Goal: Task Accomplishment & Management: Manage account settings

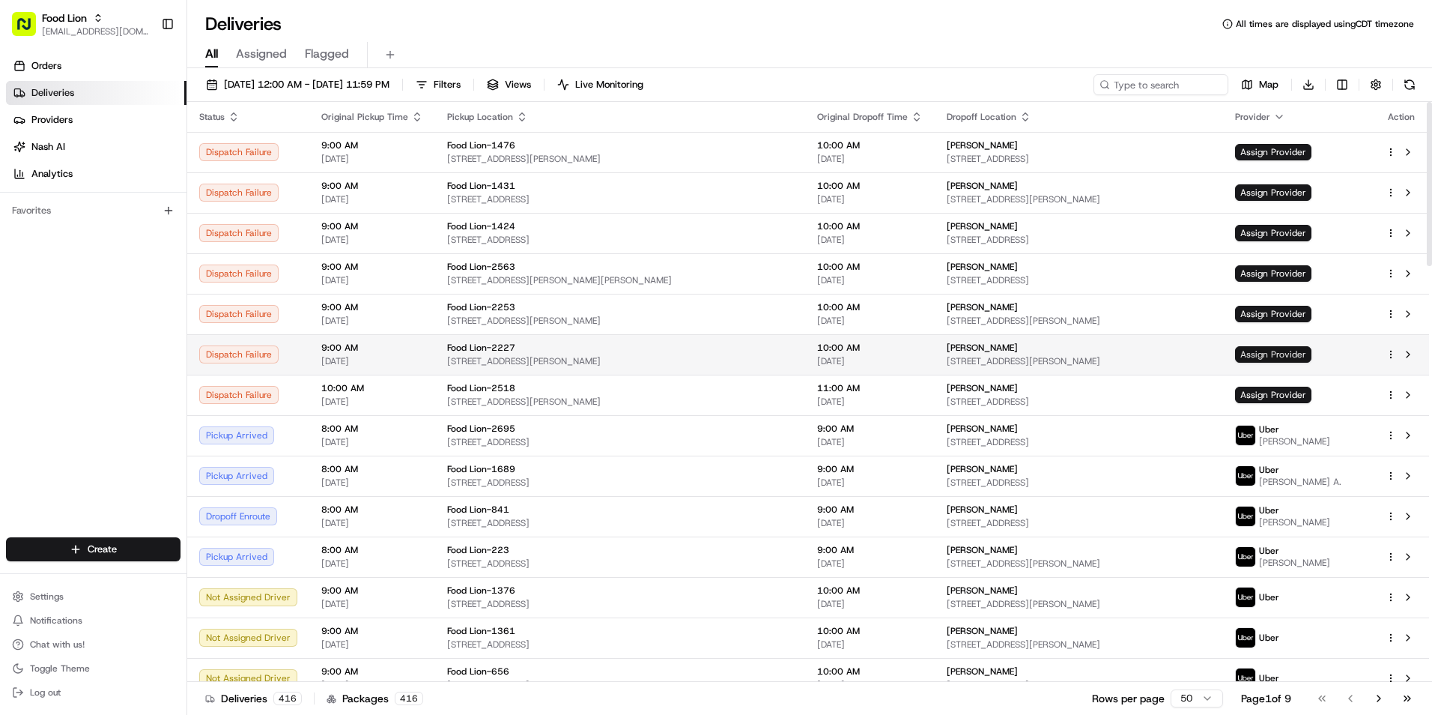
click at [1311, 354] on span "Assign Provider" at bounding box center [1273, 354] width 76 height 16
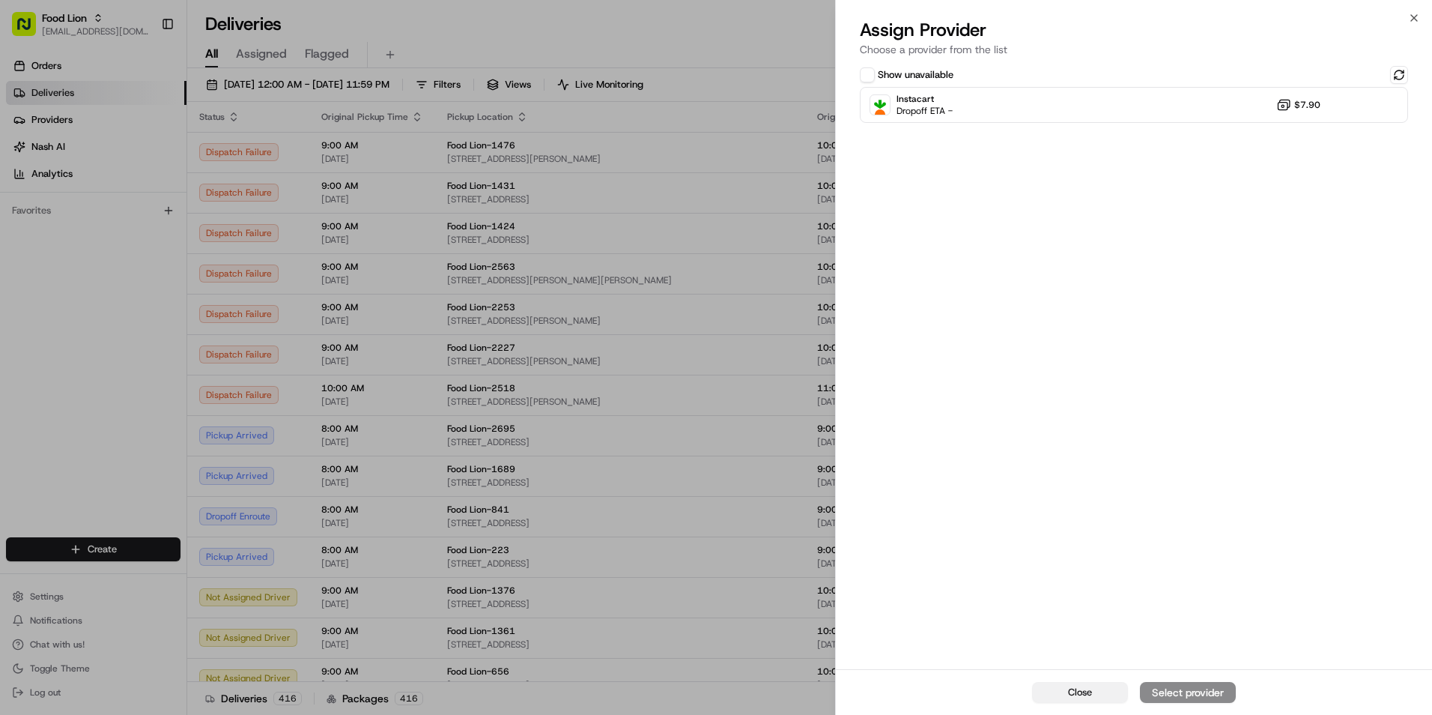
click at [1075, 697] on span "Close" at bounding box center [1080, 691] width 24 height 13
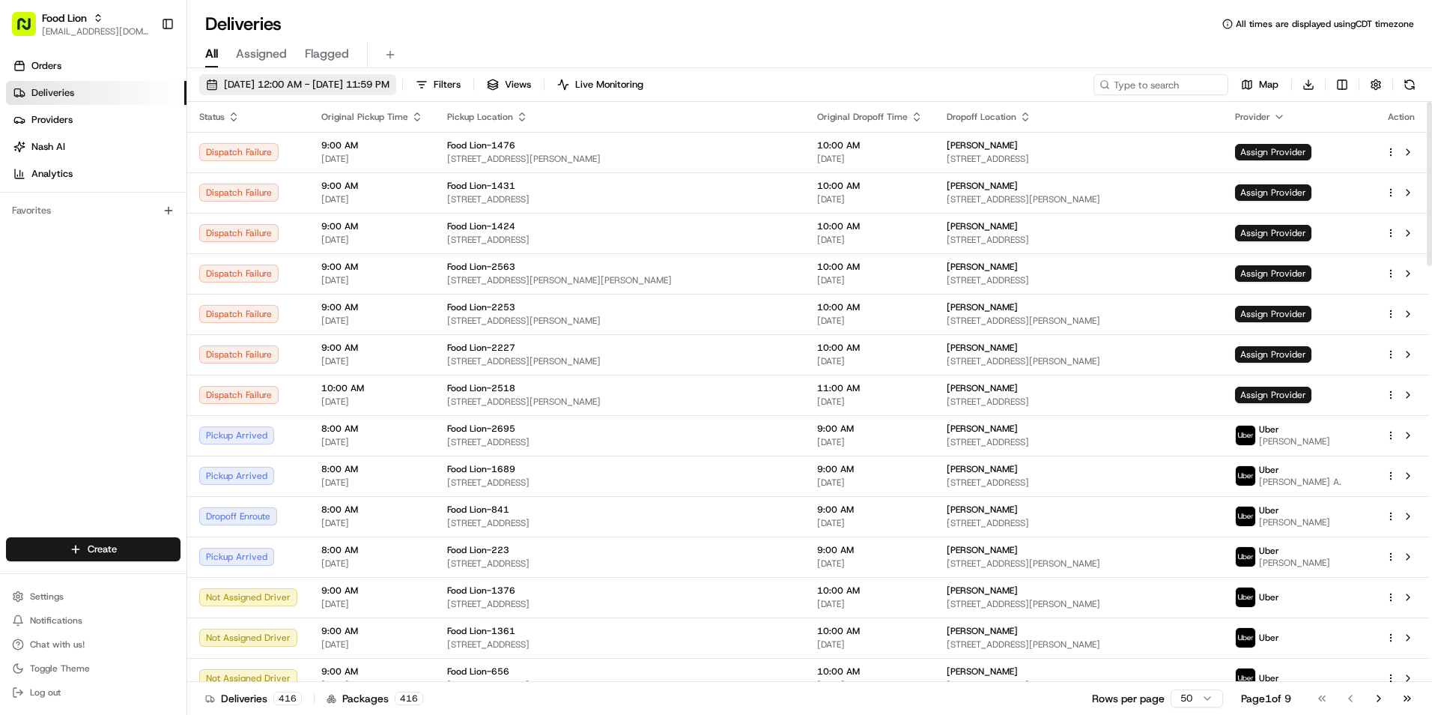
click at [356, 79] on span "[DATE] 12:00 AM - [DATE] 11:59 PM" at bounding box center [307, 84] width 166 height 13
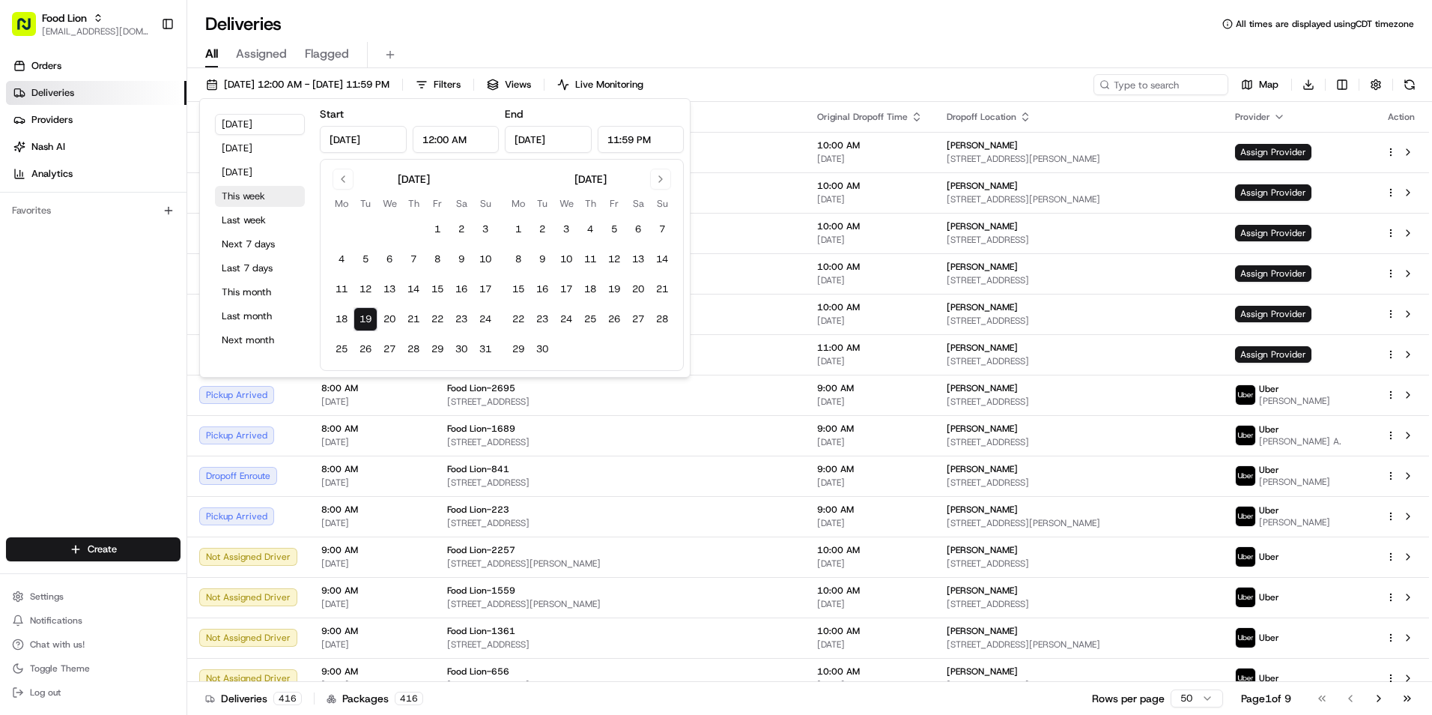
click at [273, 195] on button "This week" at bounding box center [260, 196] width 90 height 21
type input "Aug 18, 2025"
type input "Aug 24, 2025"
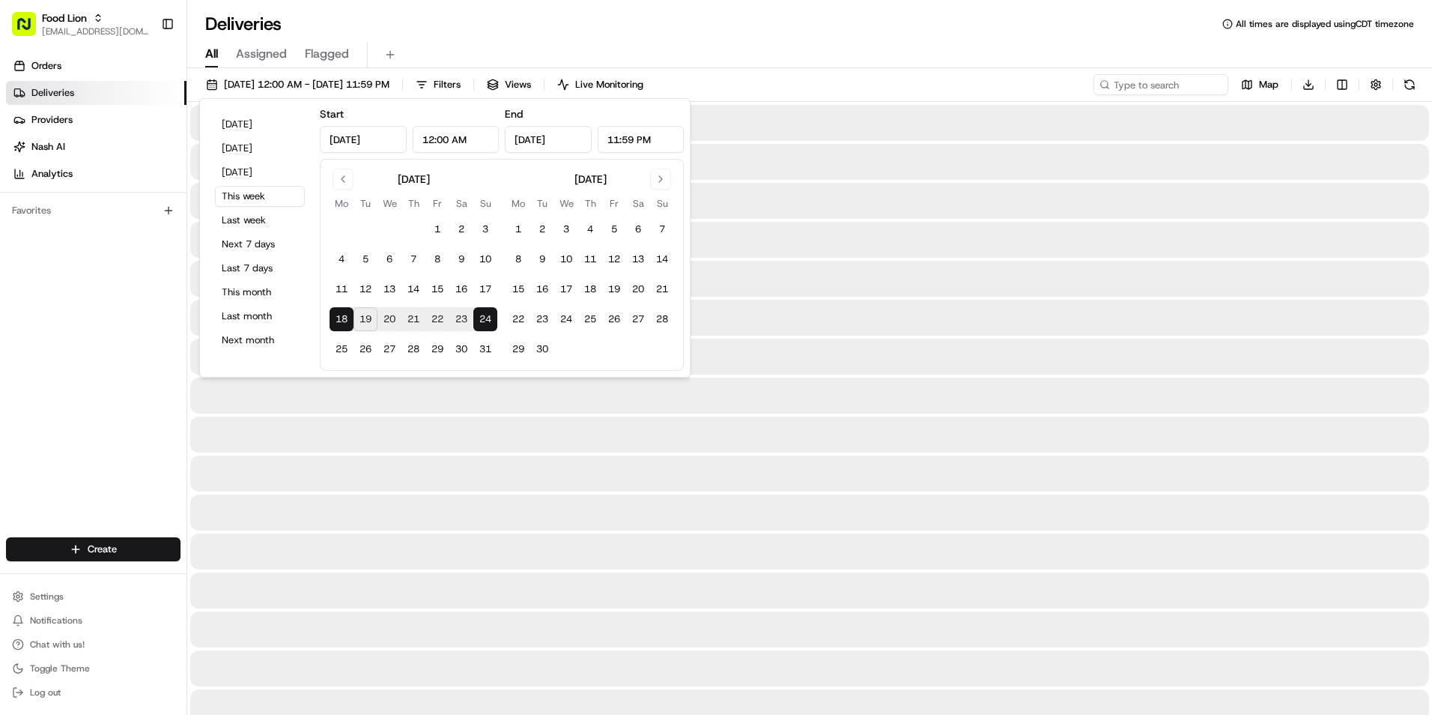
click at [975, 86] on div "08/18/2025 12:00 AM - 08/24/2025 11:59 PM Filters Views Live Monitoring Map Dow…" at bounding box center [809, 88] width 1245 height 28
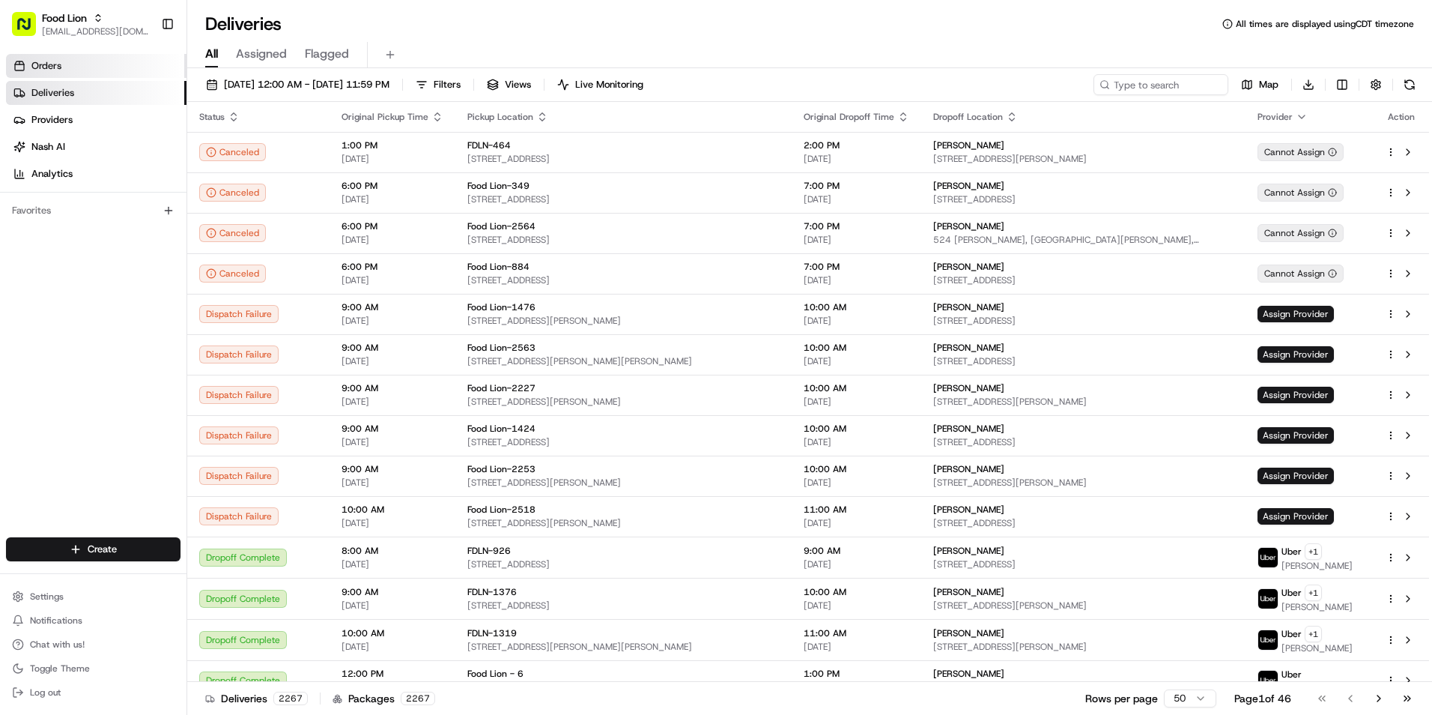
click at [77, 65] on link "Orders" at bounding box center [96, 66] width 180 height 24
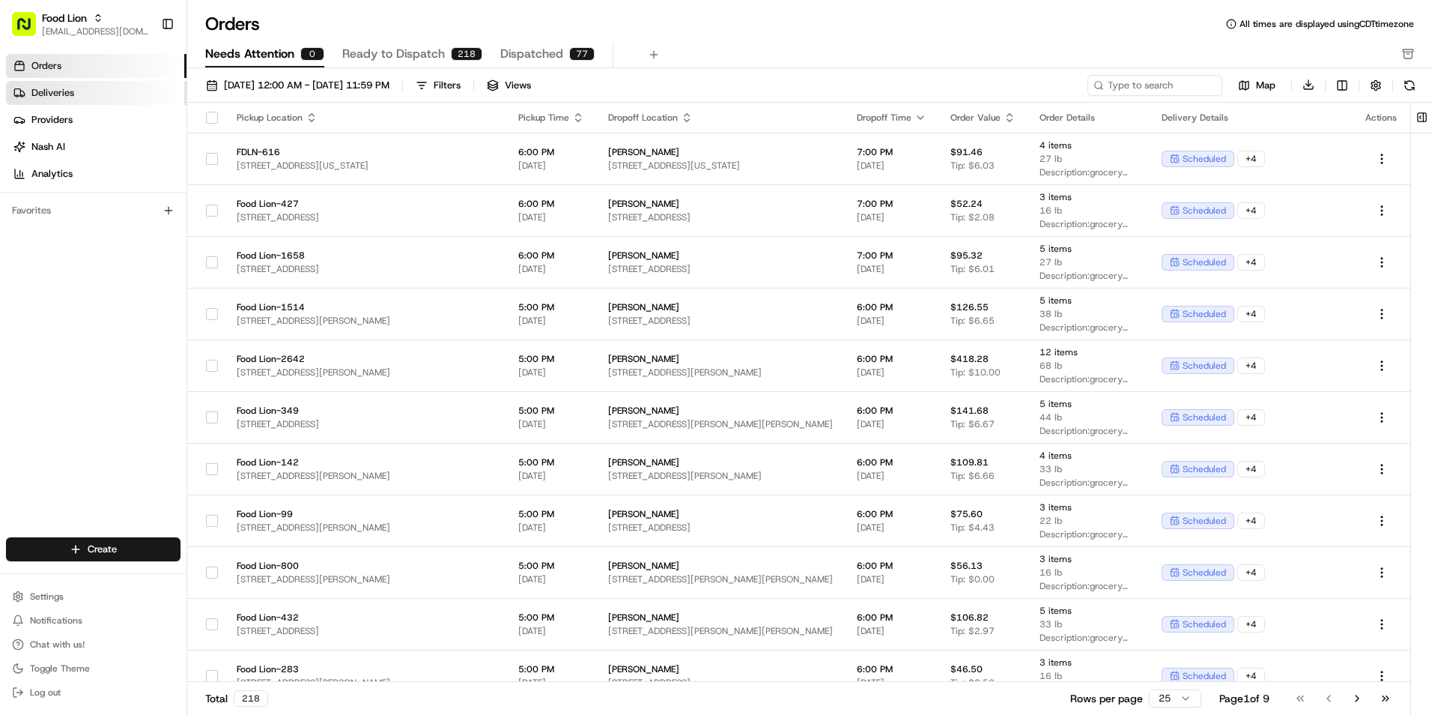
click at [98, 85] on link "Deliveries" at bounding box center [96, 93] width 180 height 24
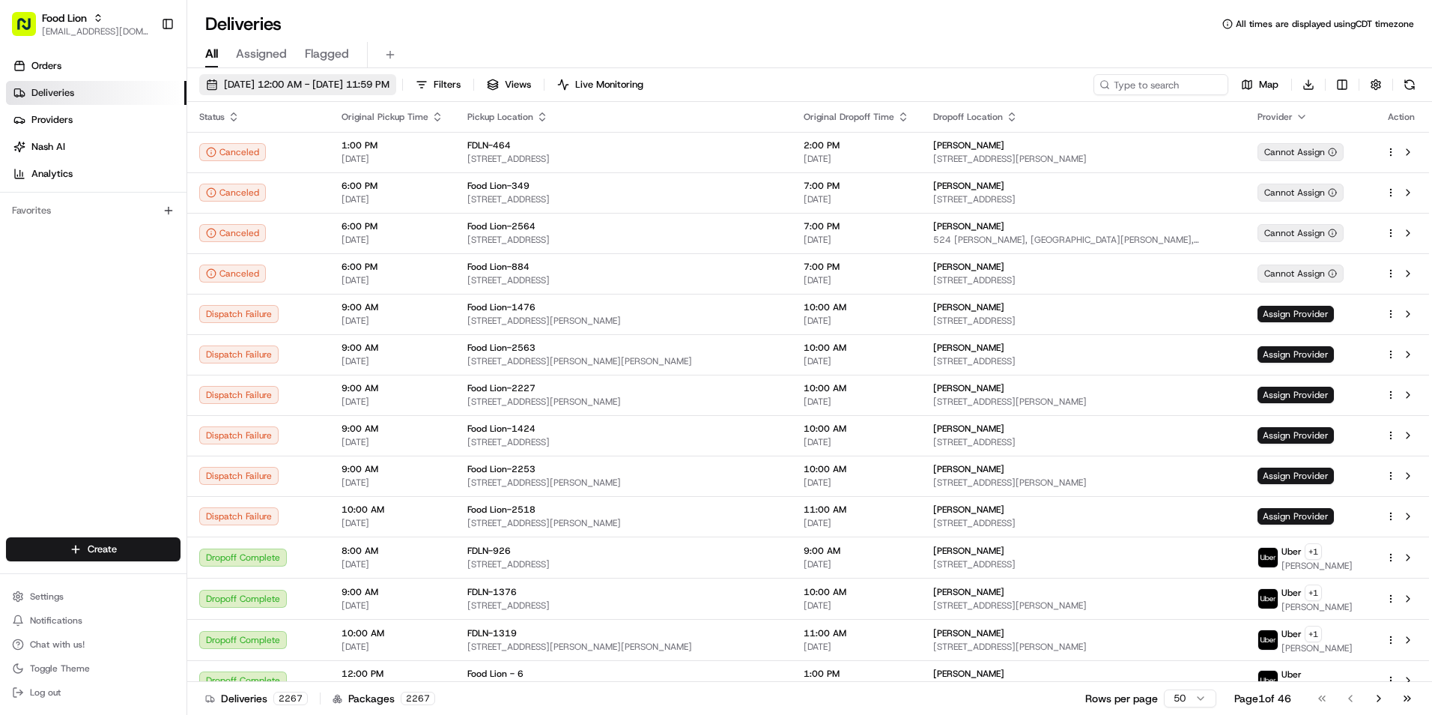
click at [325, 85] on span "08/18/2025 12:00 AM - 08/24/2025 11:59 PM" at bounding box center [307, 84] width 166 height 13
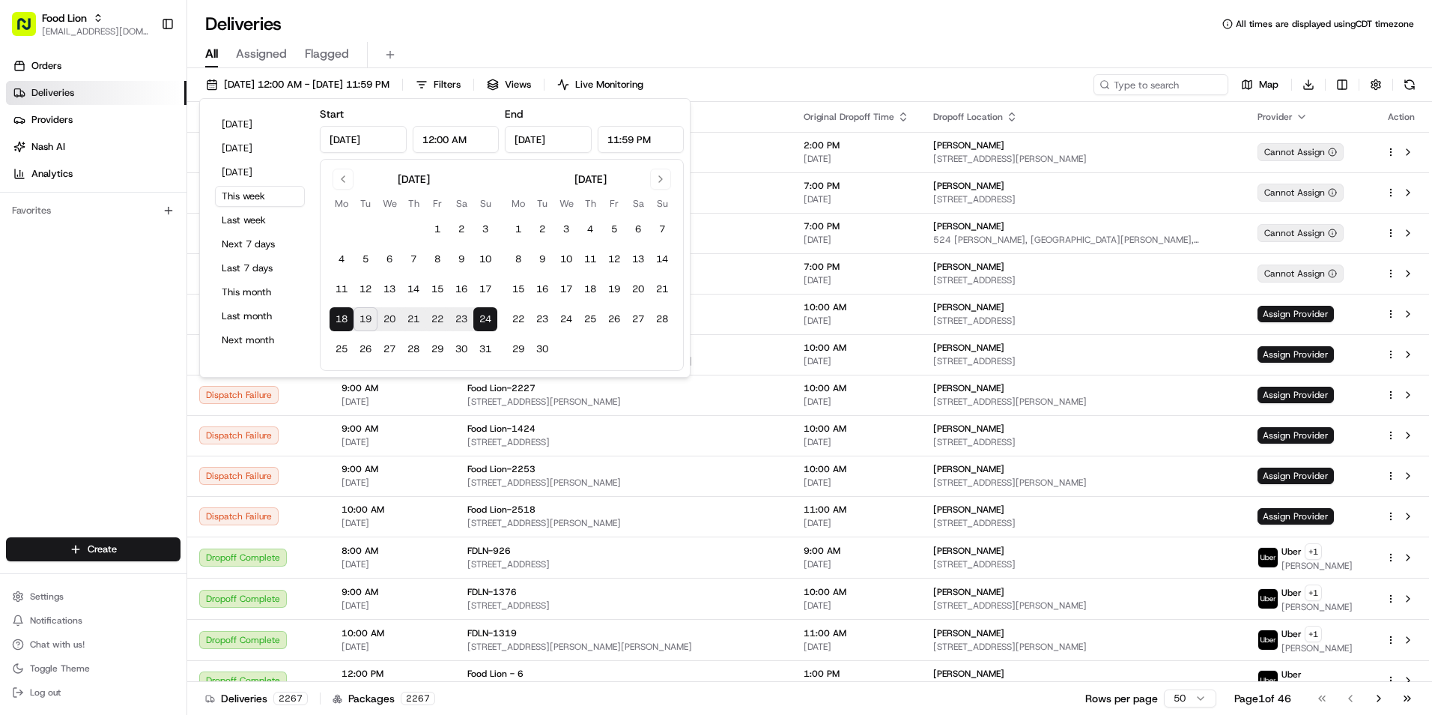
click at [337, 319] on button "18" at bounding box center [342, 319] width 24 height 24
type input "Aug 18, 2025"
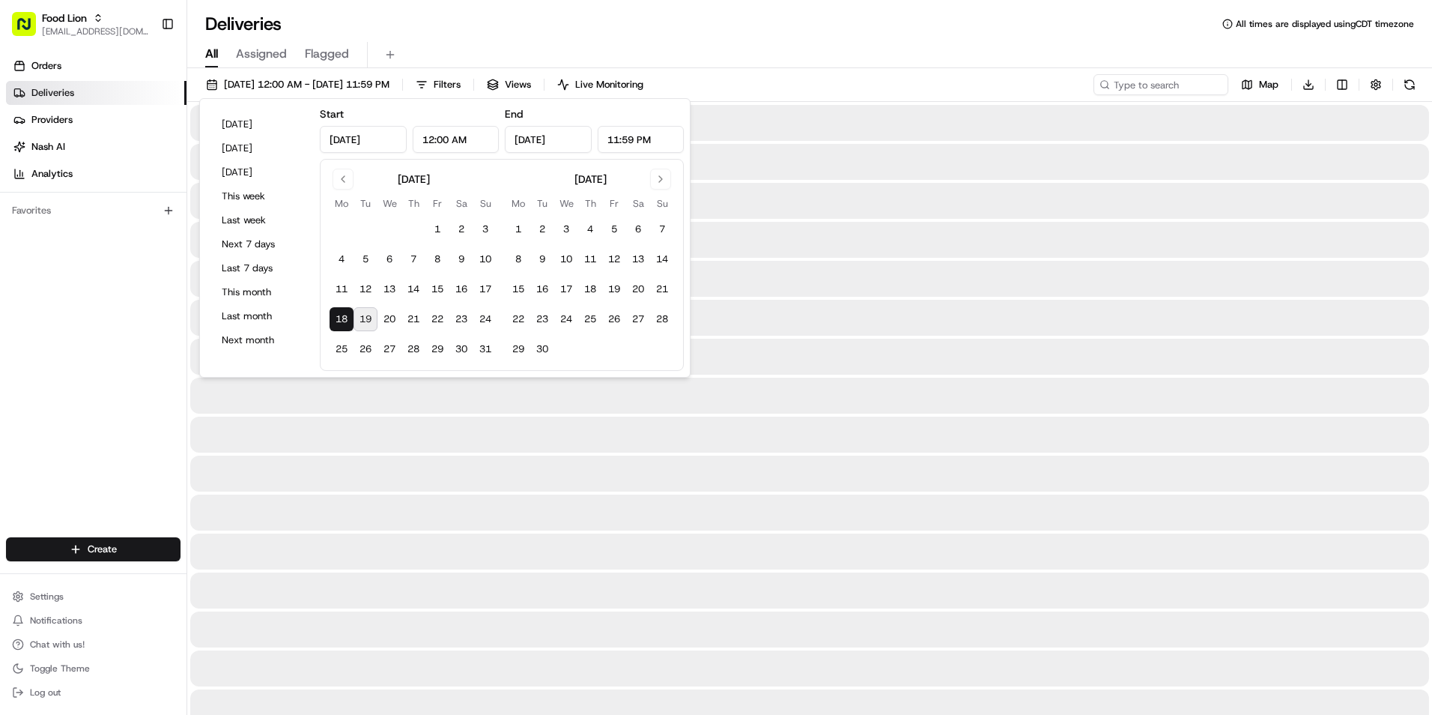
click at [904, 13] on div "Deliveries All times are displayed using CDT timezone" at bounding box center [809, 24] width 1245 height 24
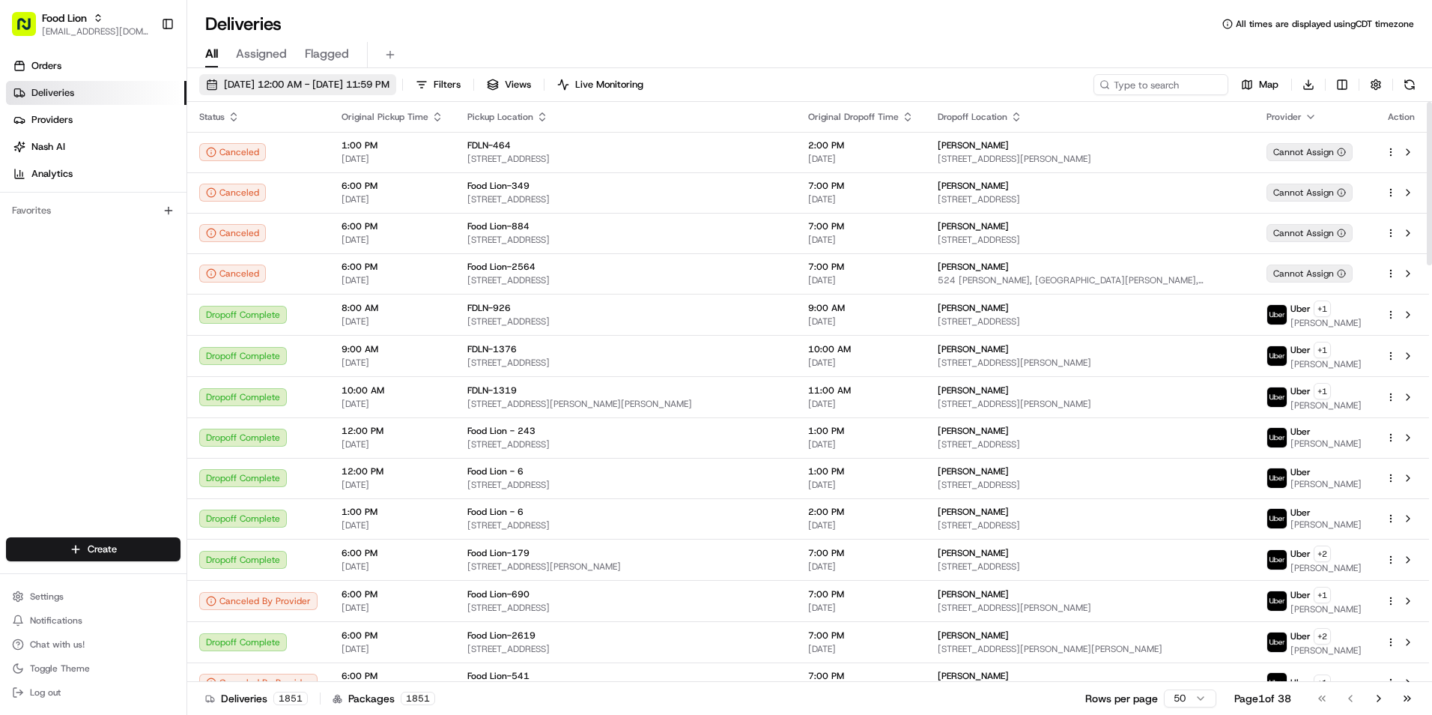
click at [307, 82] on span "08/18/2025 12:00 AM - 08/18/2025 11:59 PM" at bounding box center [307, 84] width 166 height 13
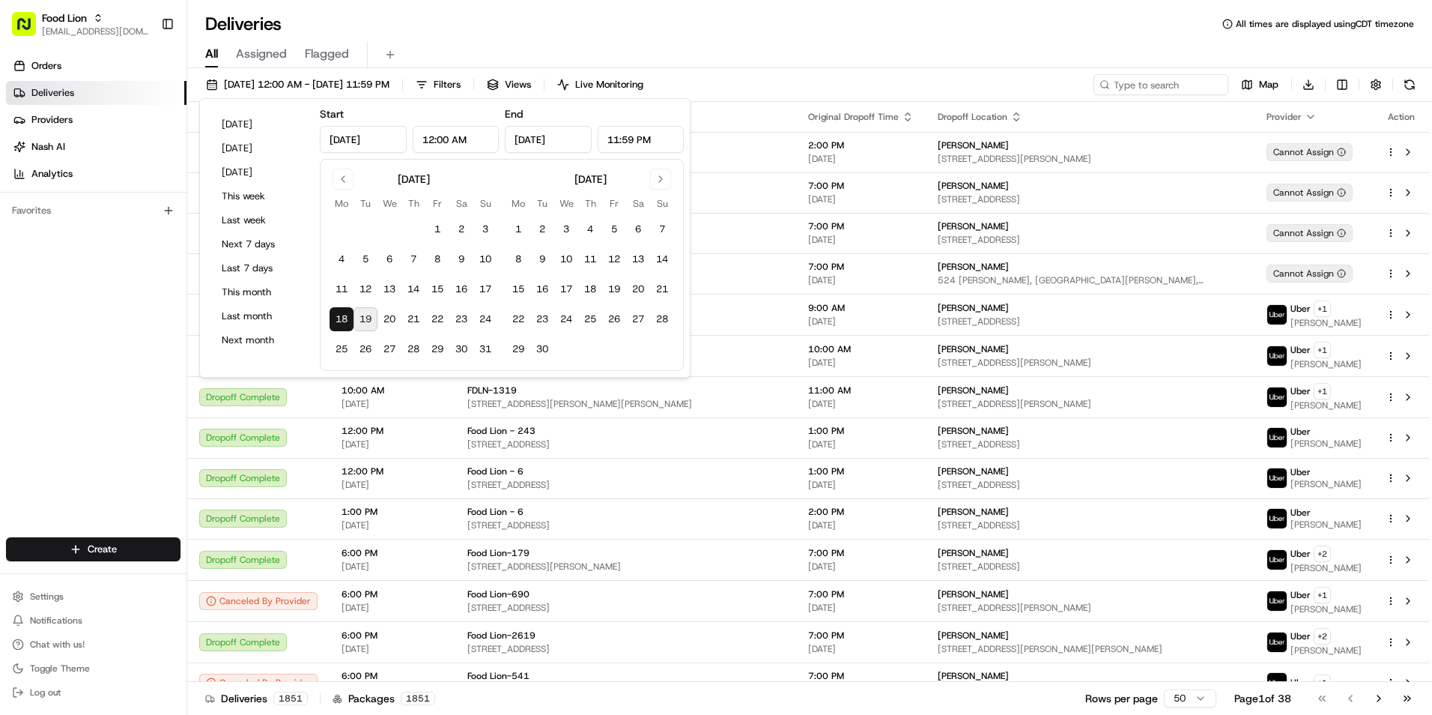
click at [369, 324] on button "19" at bounding box center [366, 319] width 24 height 24
type input "Aug 19, 2025"
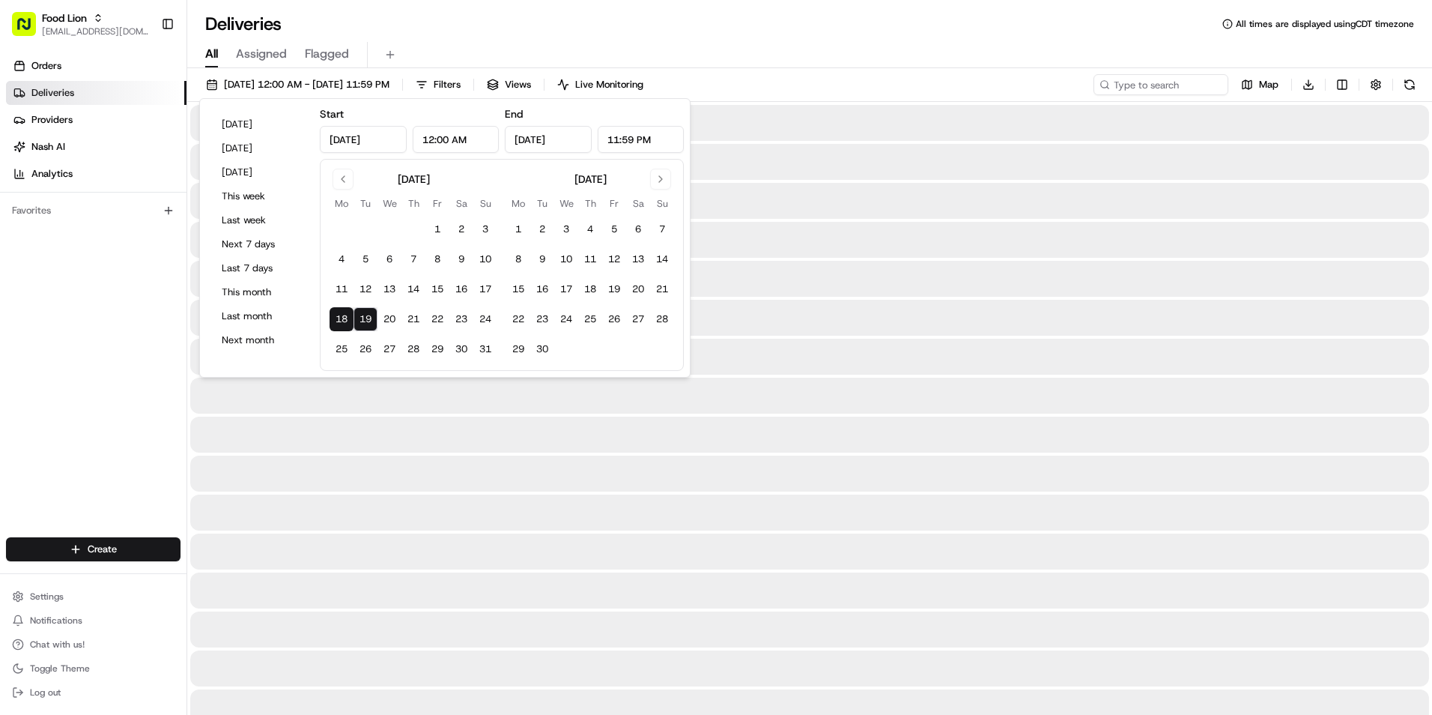
click at [891, 32] on div "Deliveries All times are displayed using CDT timezone" at bounding box center [809, 24] width 1245 height 24
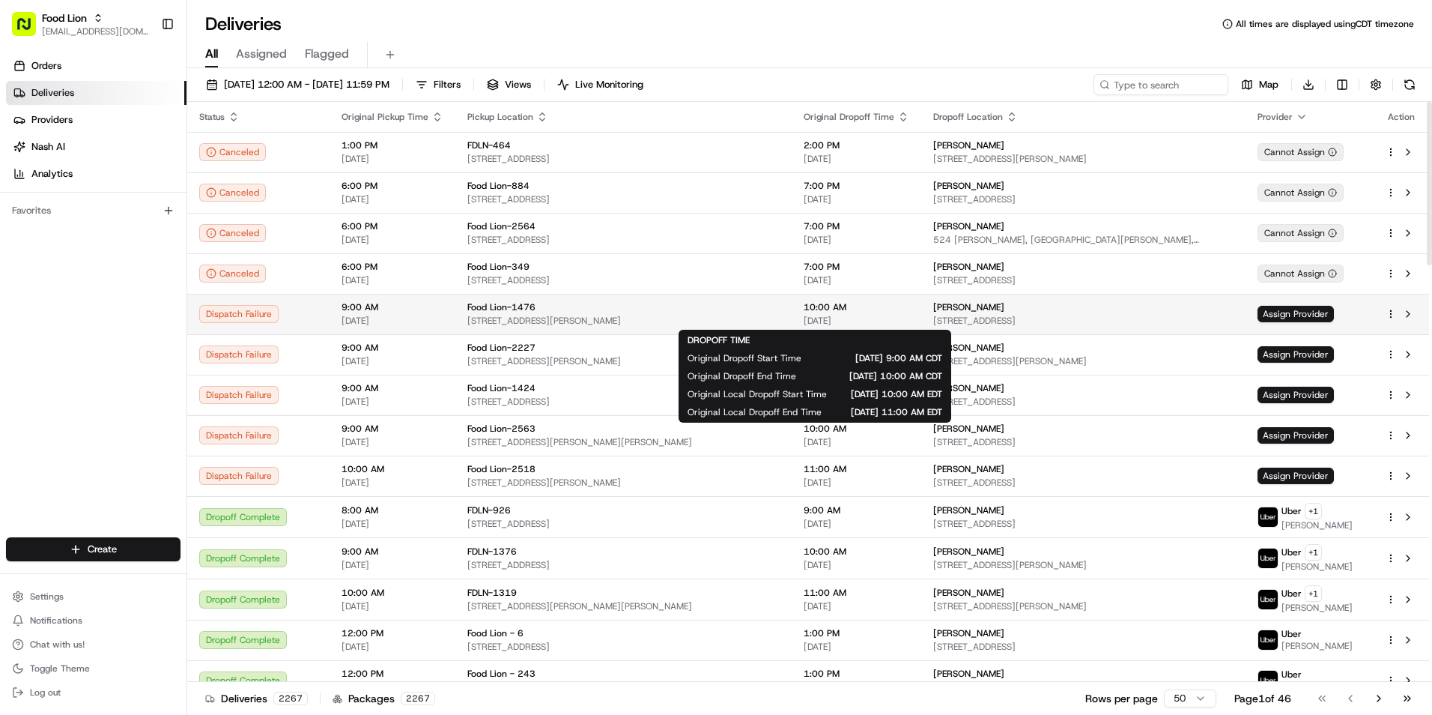
click at [862, 312] on span "10:00 AM" at bounding box center [857, 307] width 106 height 12
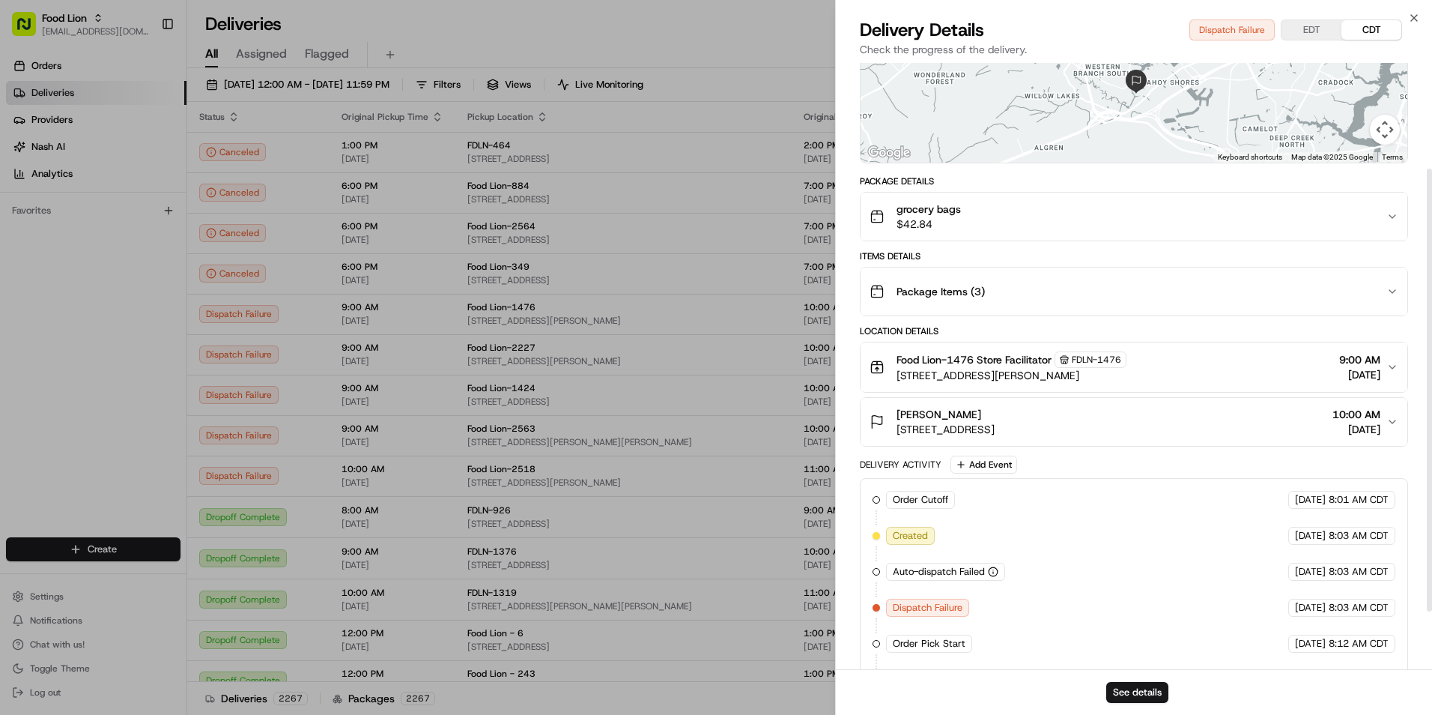
scroll to position [224, 0]
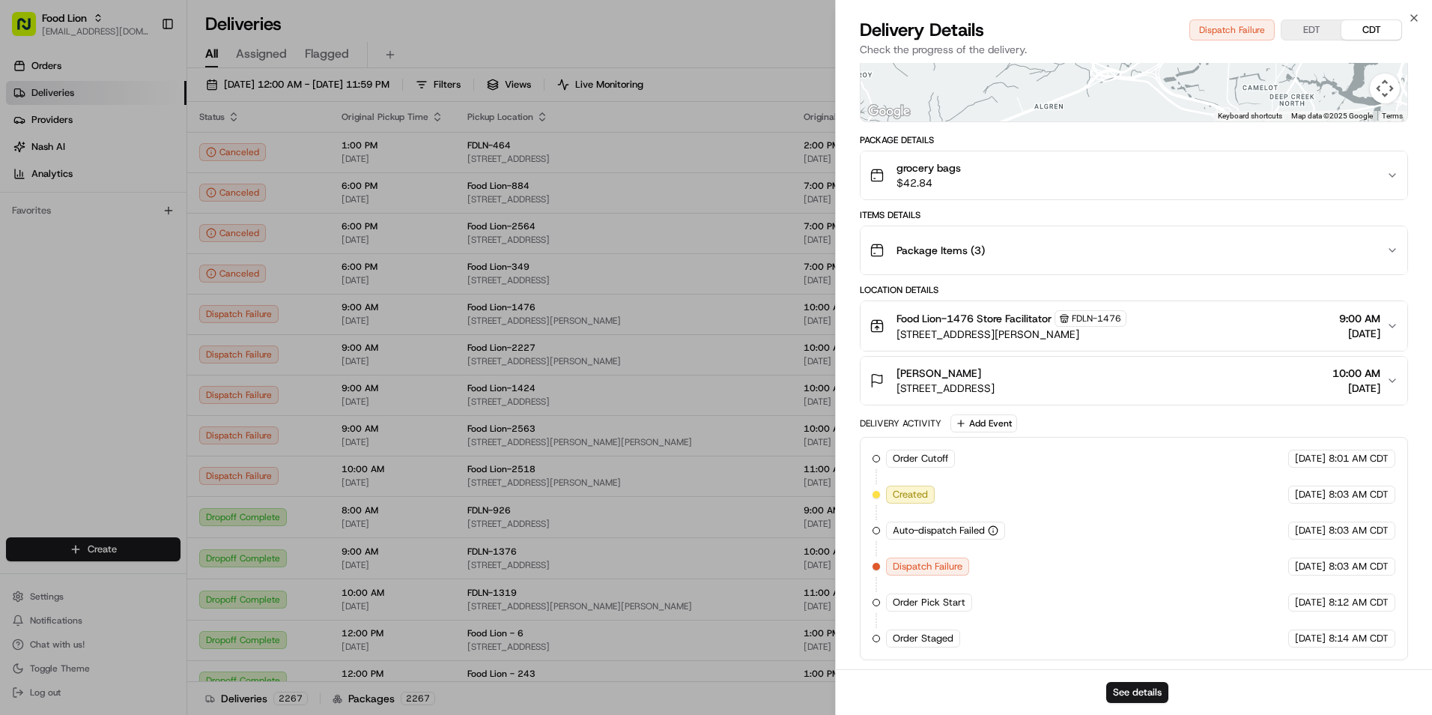
click at [1353, 255] on div "Package Items ( 3 )" at bounding box center [1128, 250] width 517 height 30
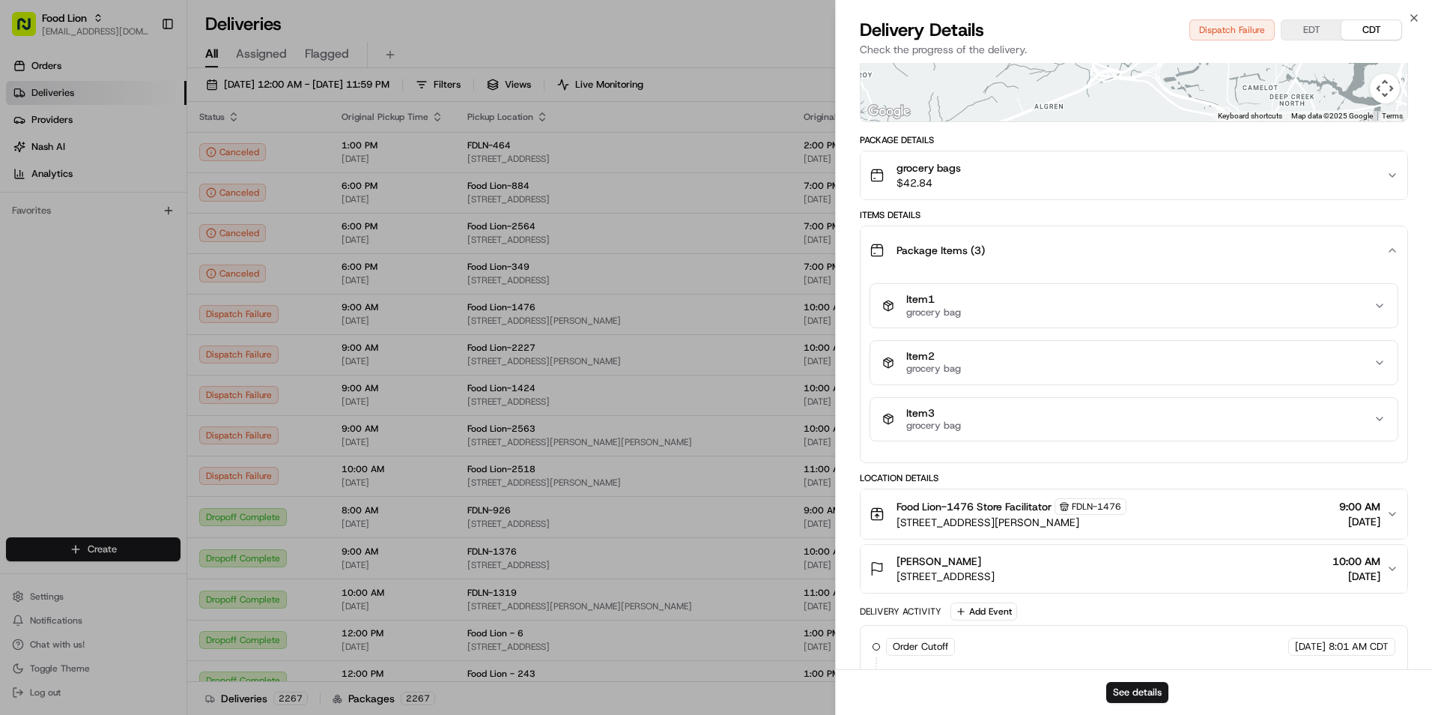
click at [1352, 255] on div "Package Items ( 3 )" at bounding box center [1128, 250] width 517 height 30
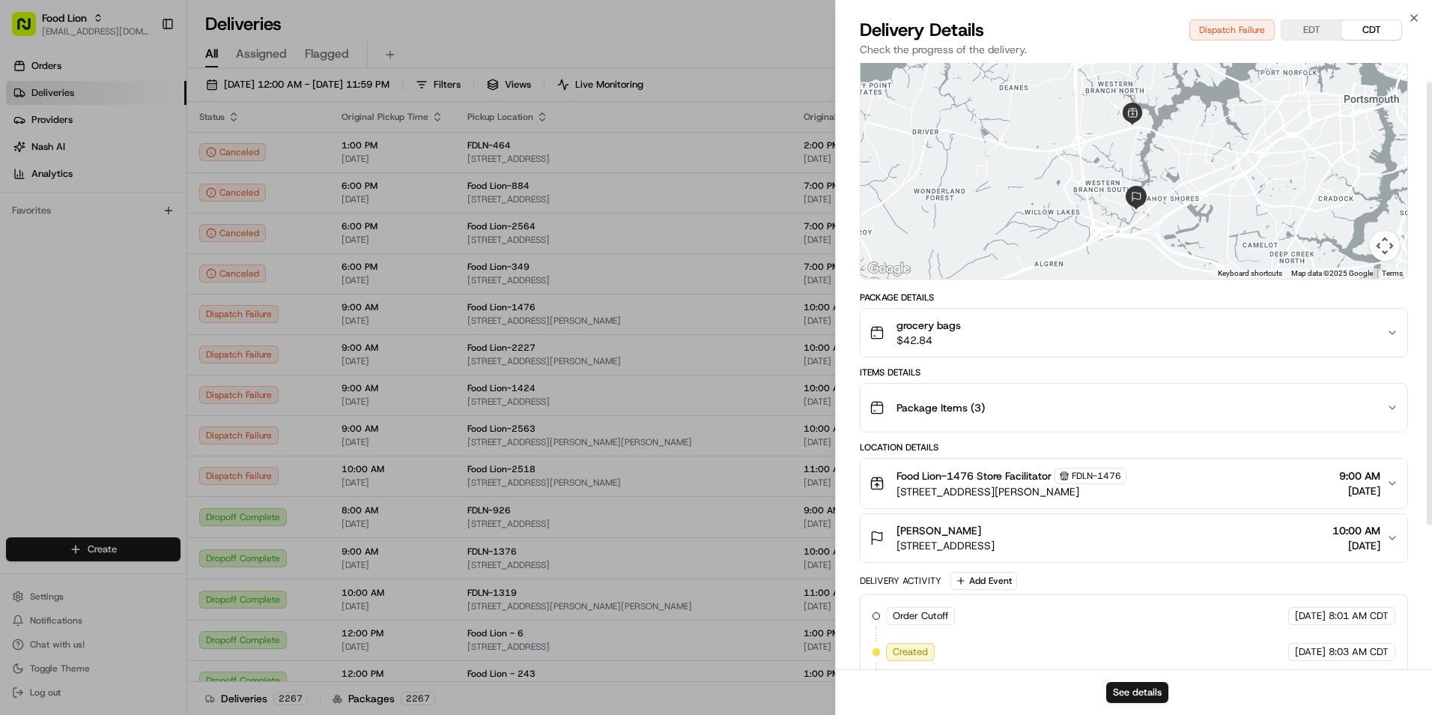
scroll to position [0, 0]
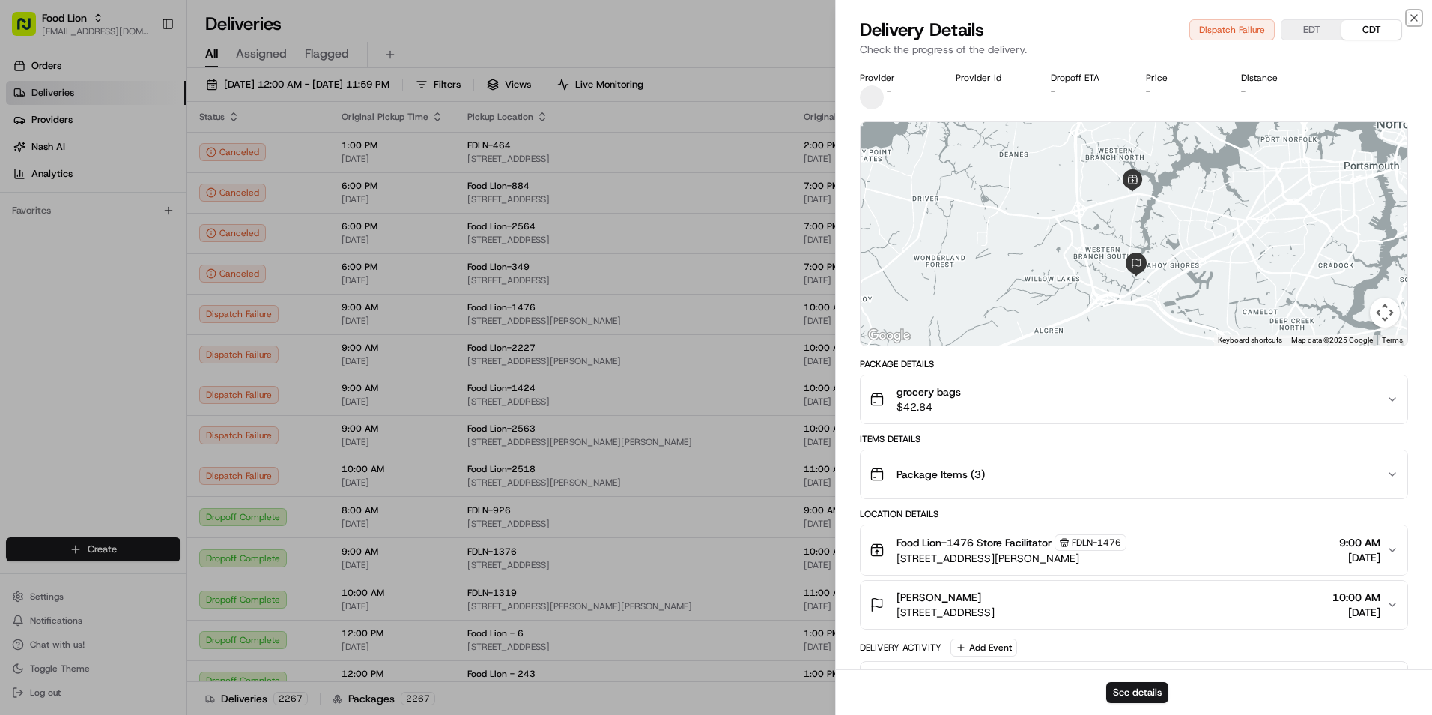
drag, startPoint x: 1417, startPoint y: 16, endPoint x: 1314, endPoint y: 131, distance: 154.9
click at [1417, 17] on icon "button" at bounding box center [1414, 18] width 12 height 12
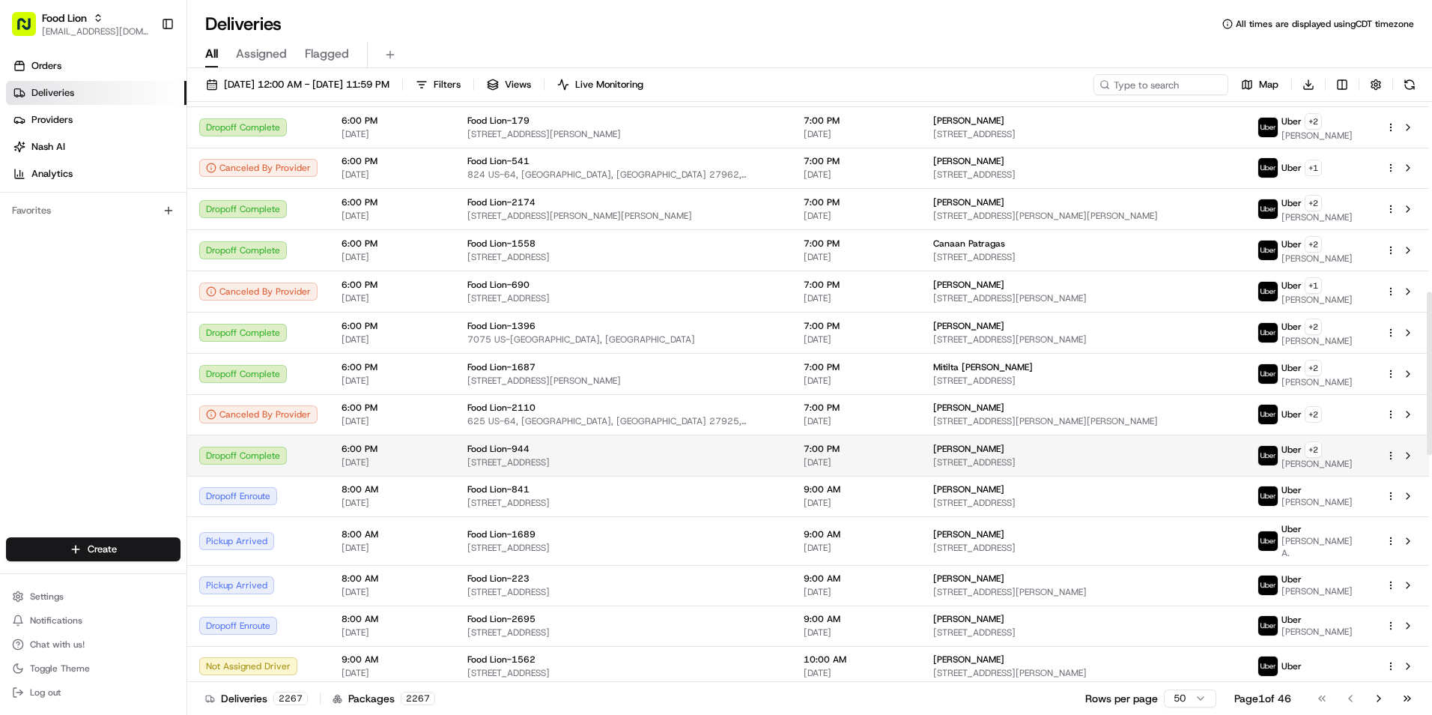
scroll to position [674, 0]
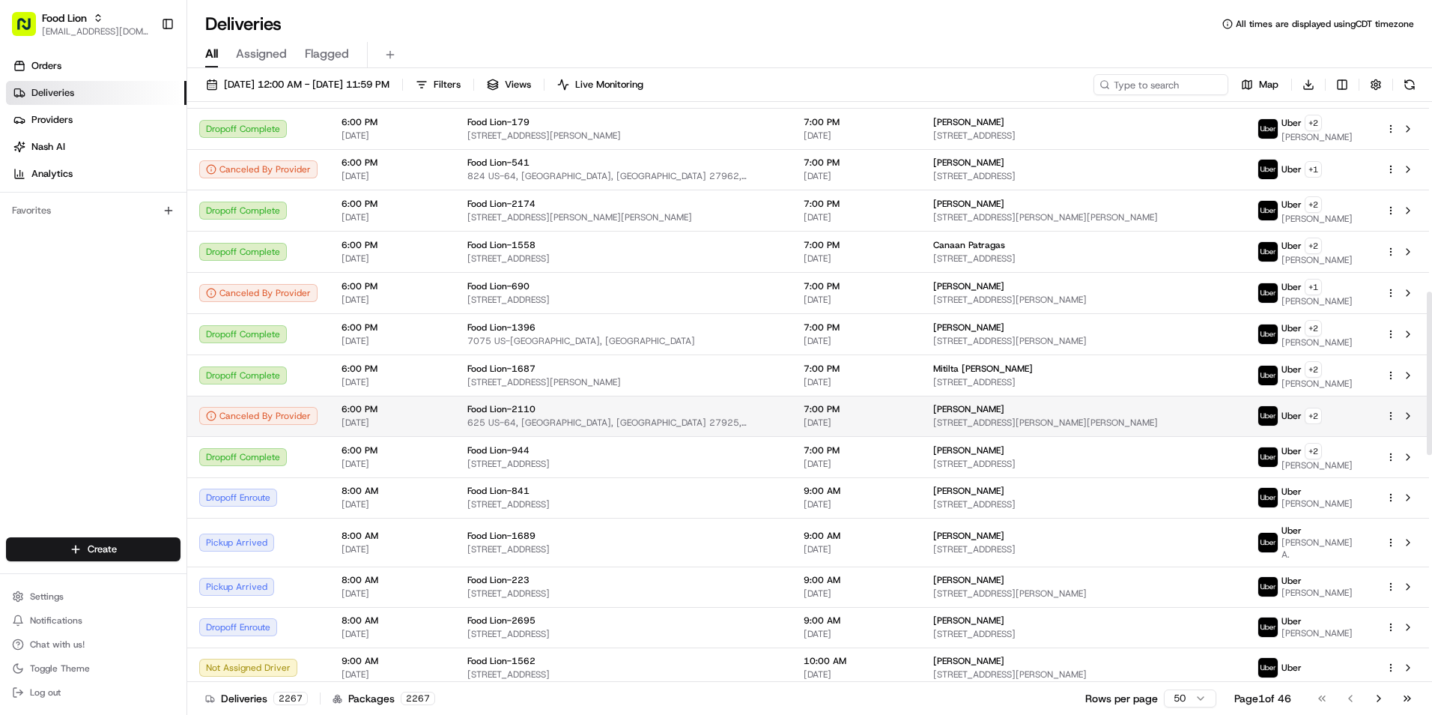
click at [1321, 415] on div "Uber + 2" at bounding box center [1310, 415] width 104 height 21
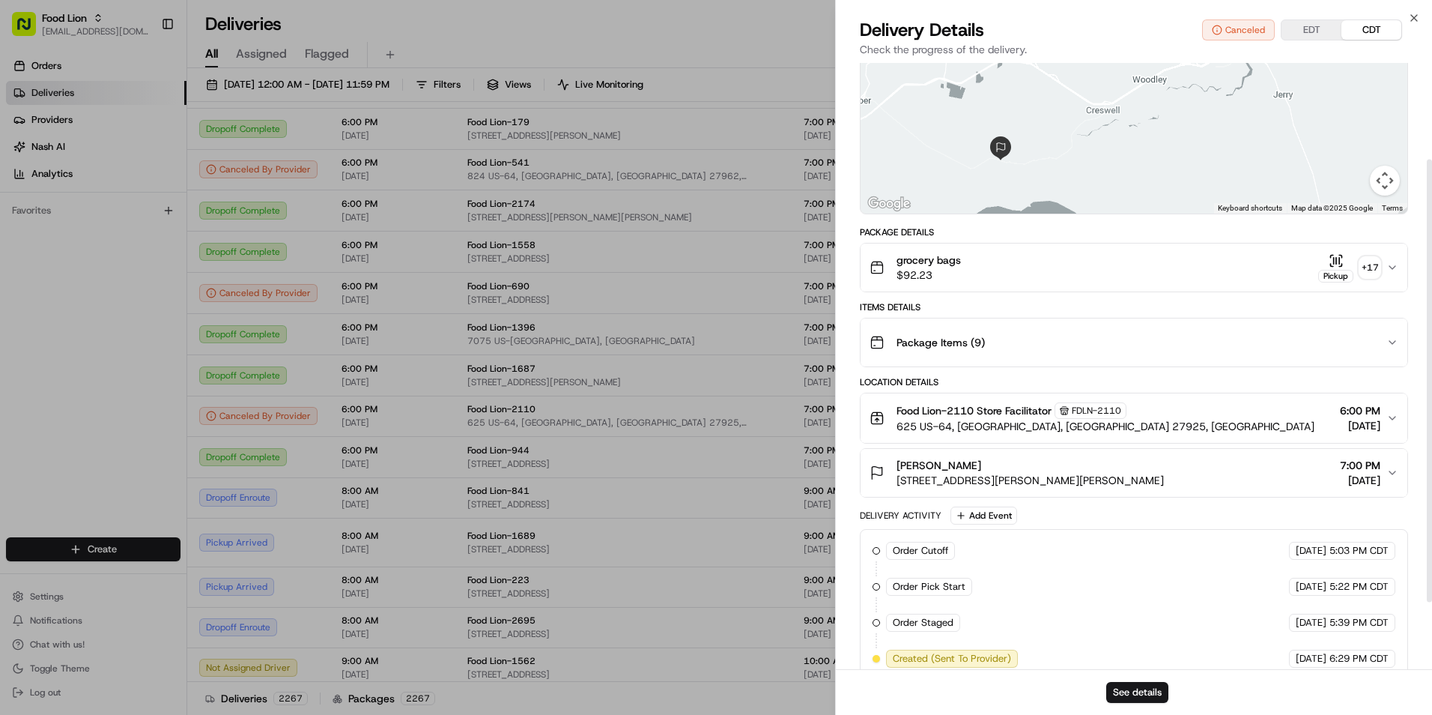
scroll to position [224, 0]
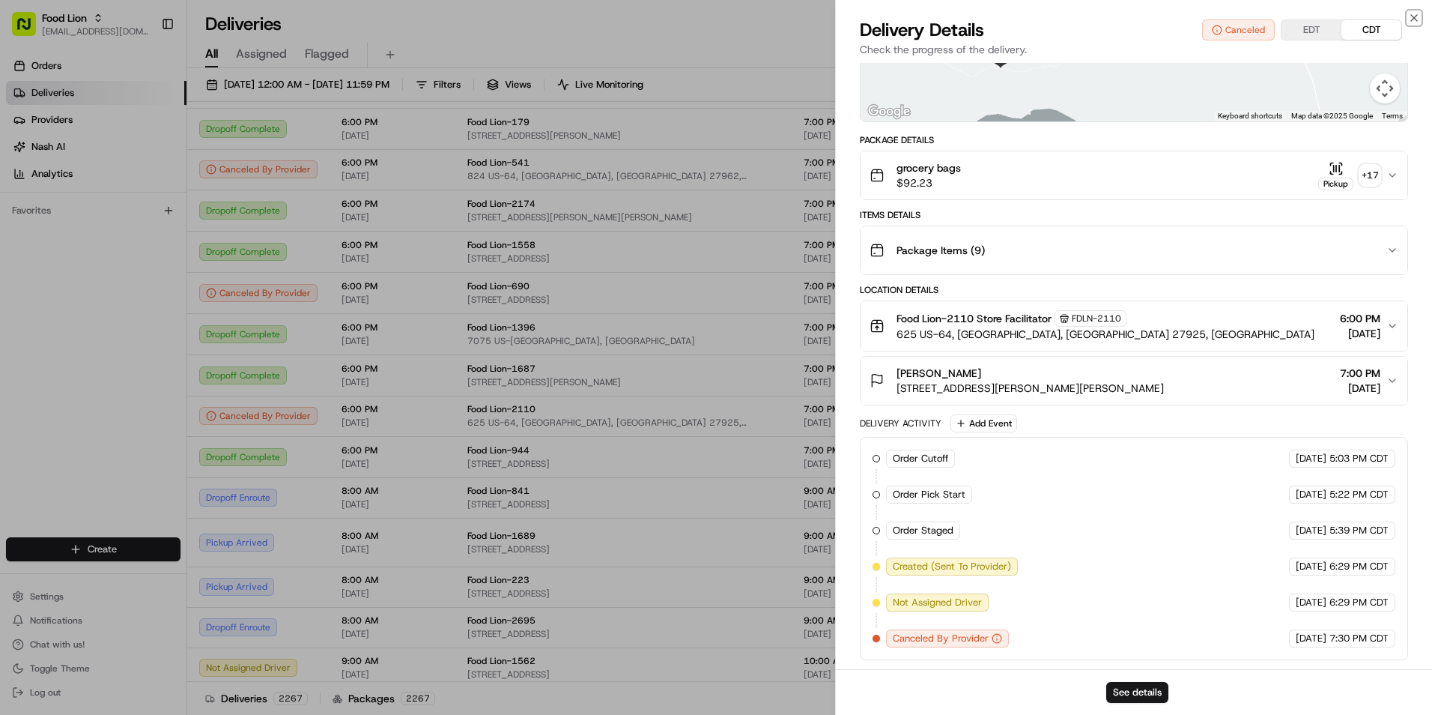
drag, startPoint x: 1411, startPoint y: 13, endPoint x: 1232, endPoint y: 6, distance: 179.2
click at [1412, 13] on icon "button" at bounding box center [1414, 18] width 12 height 12
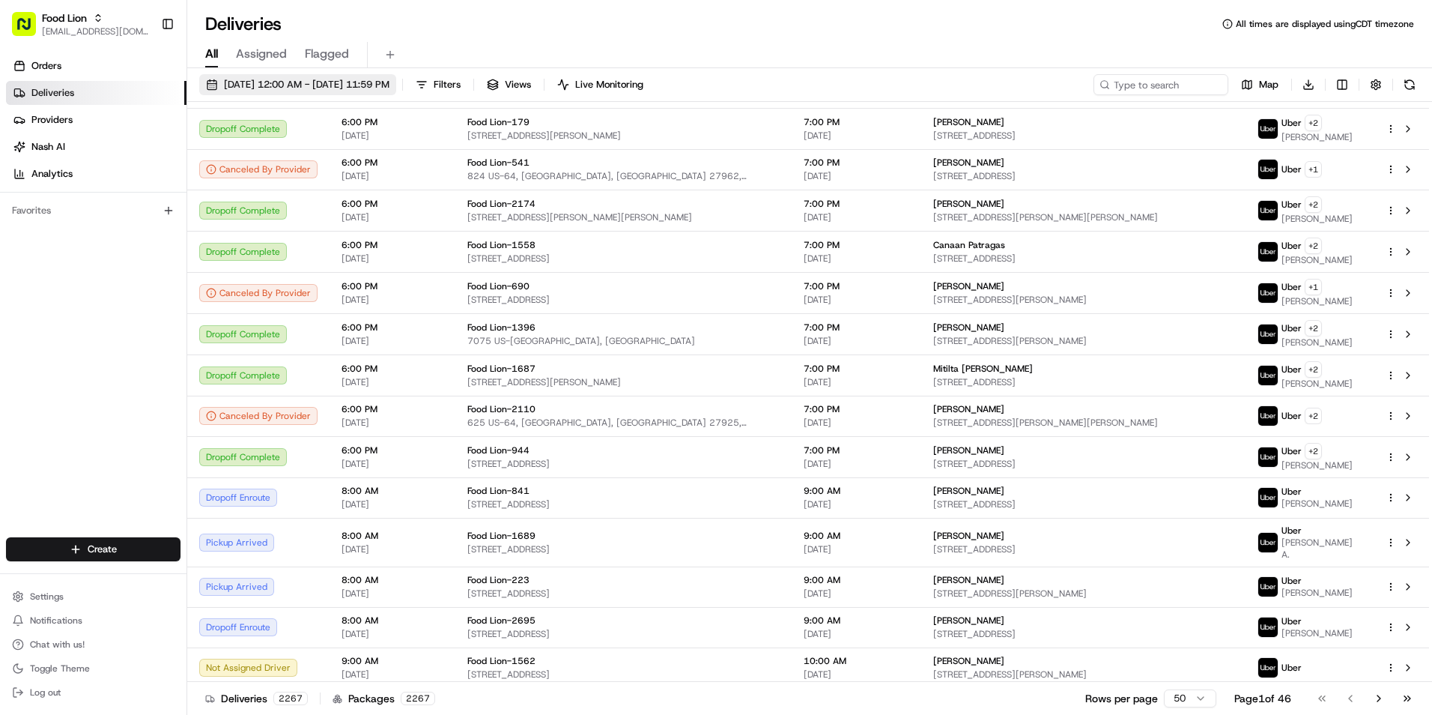
click at [246, 82] on span "08/18/2025 12:00 AM - 08/19/2025 11:59 PM" at bounding box center [307, 84] width 166 height 13
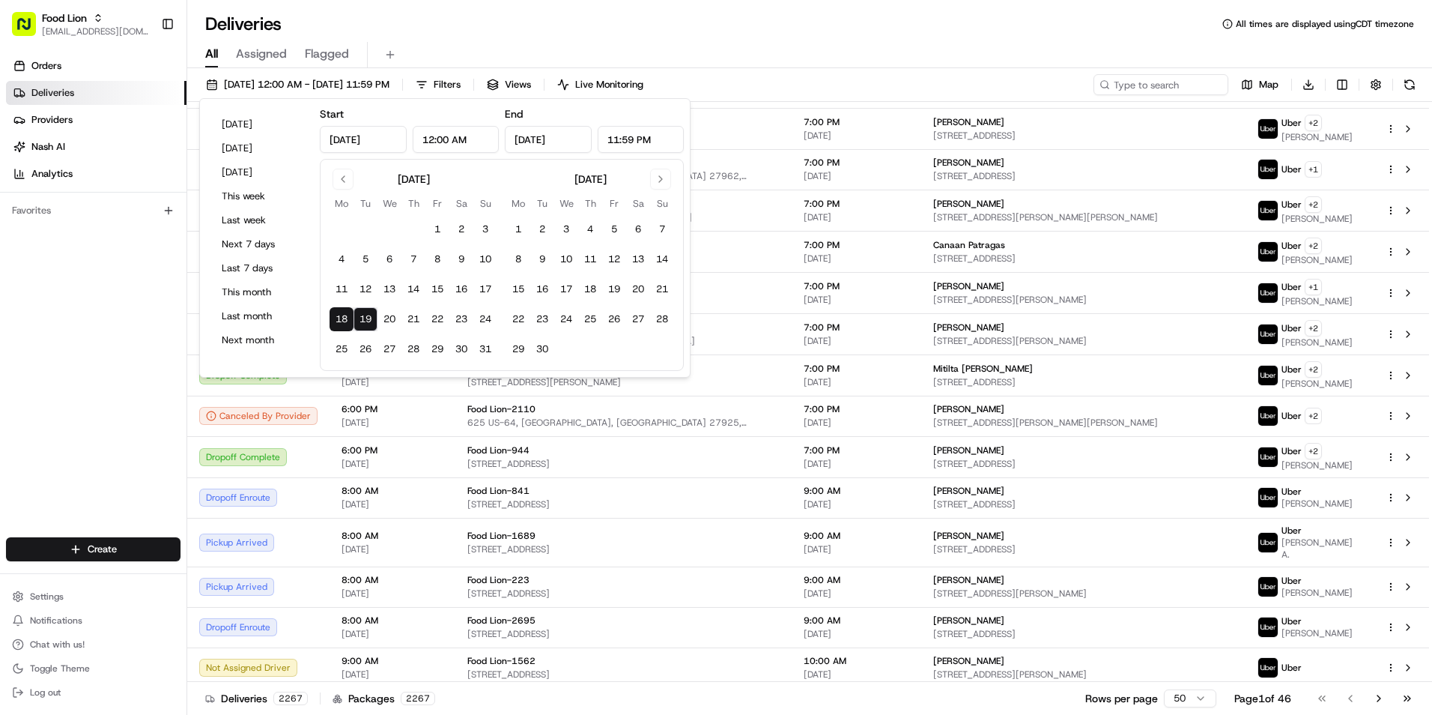
click at [368, 321] on button "19" at bounding box center [366, 319] width 24 height 24
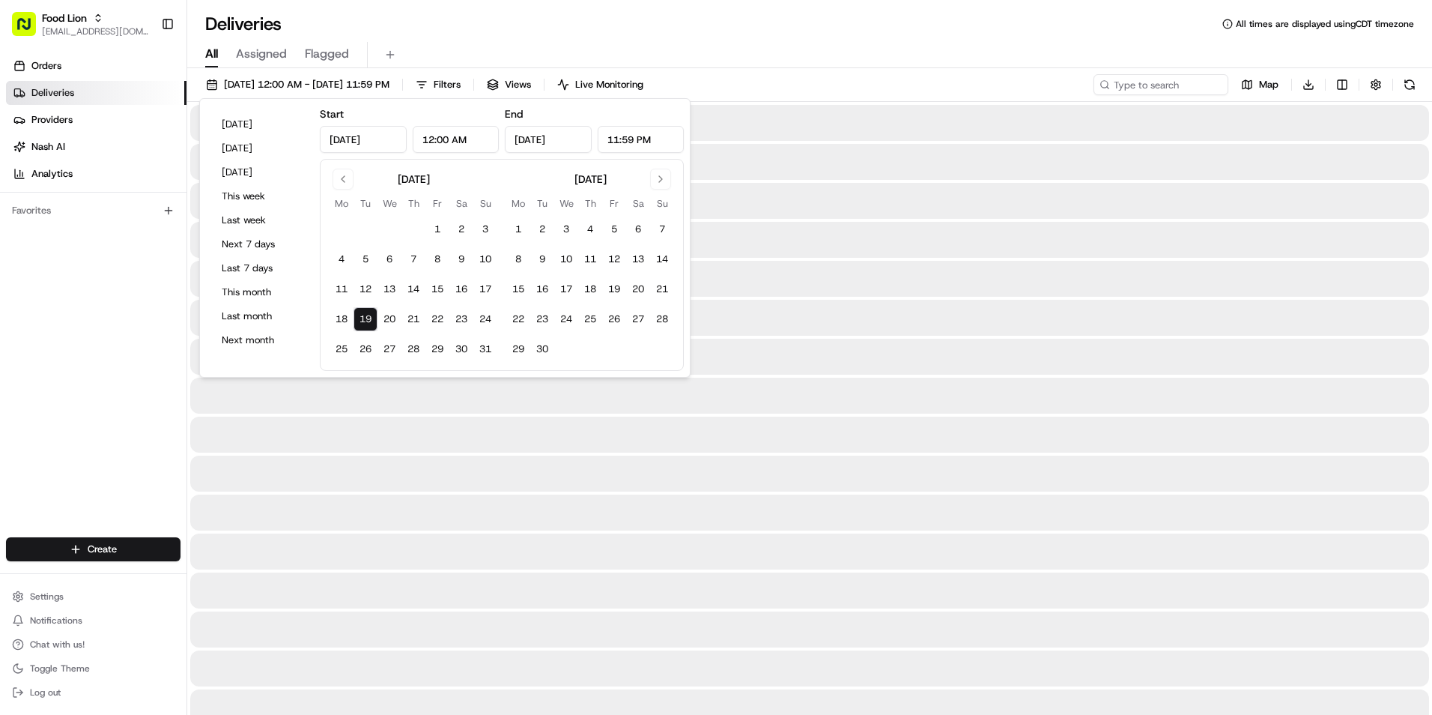
type input "Aug 19, 2025"
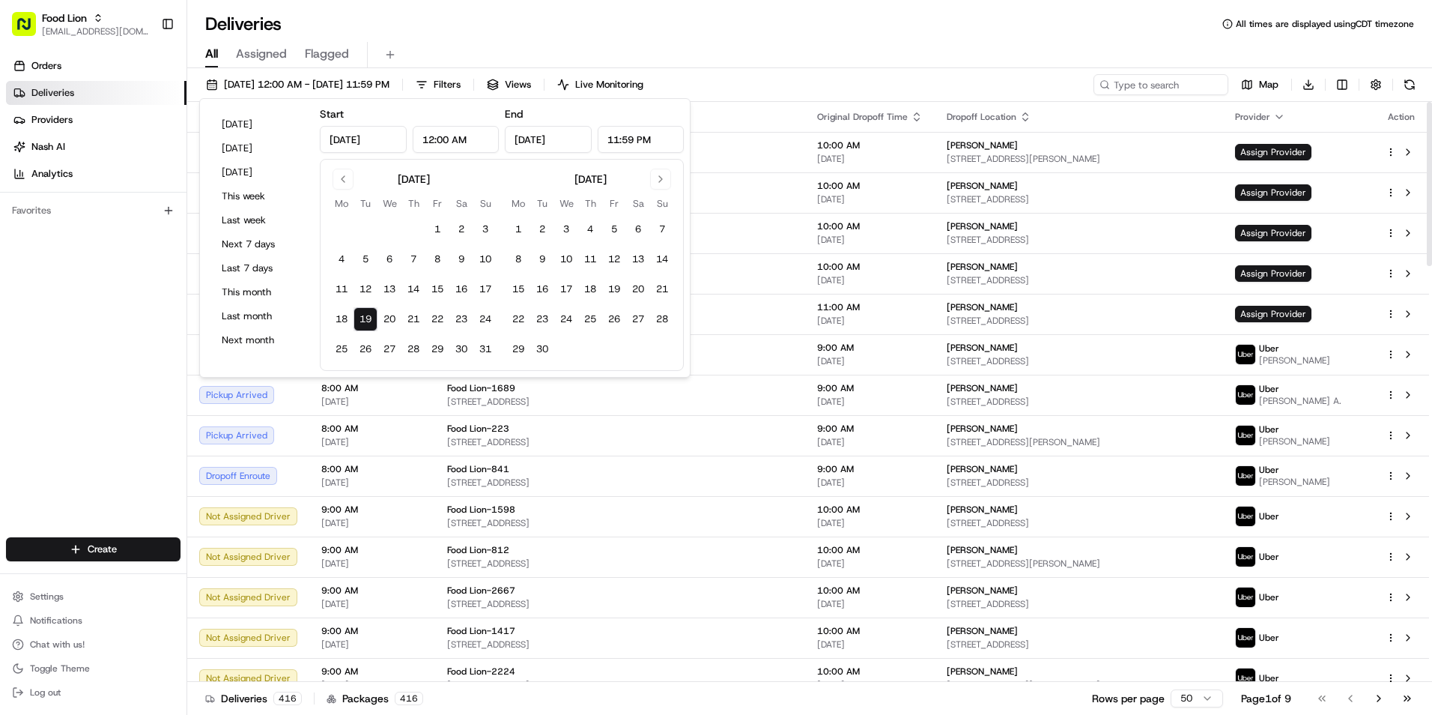
click at [992, 22] on div "Deliveries All times are displayed using CDT timezone" at bounding box center [809, 24] width 1245 height 24
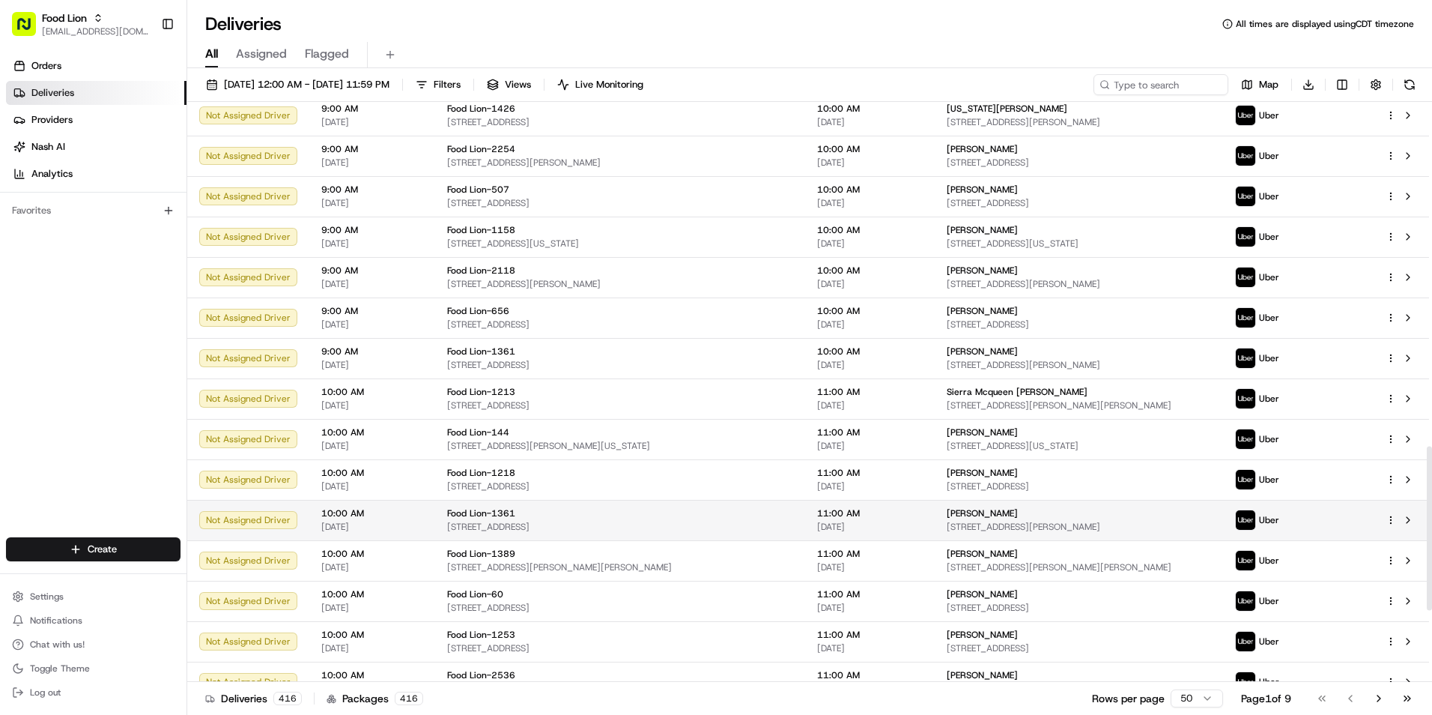
scroll to position [1472, 0]
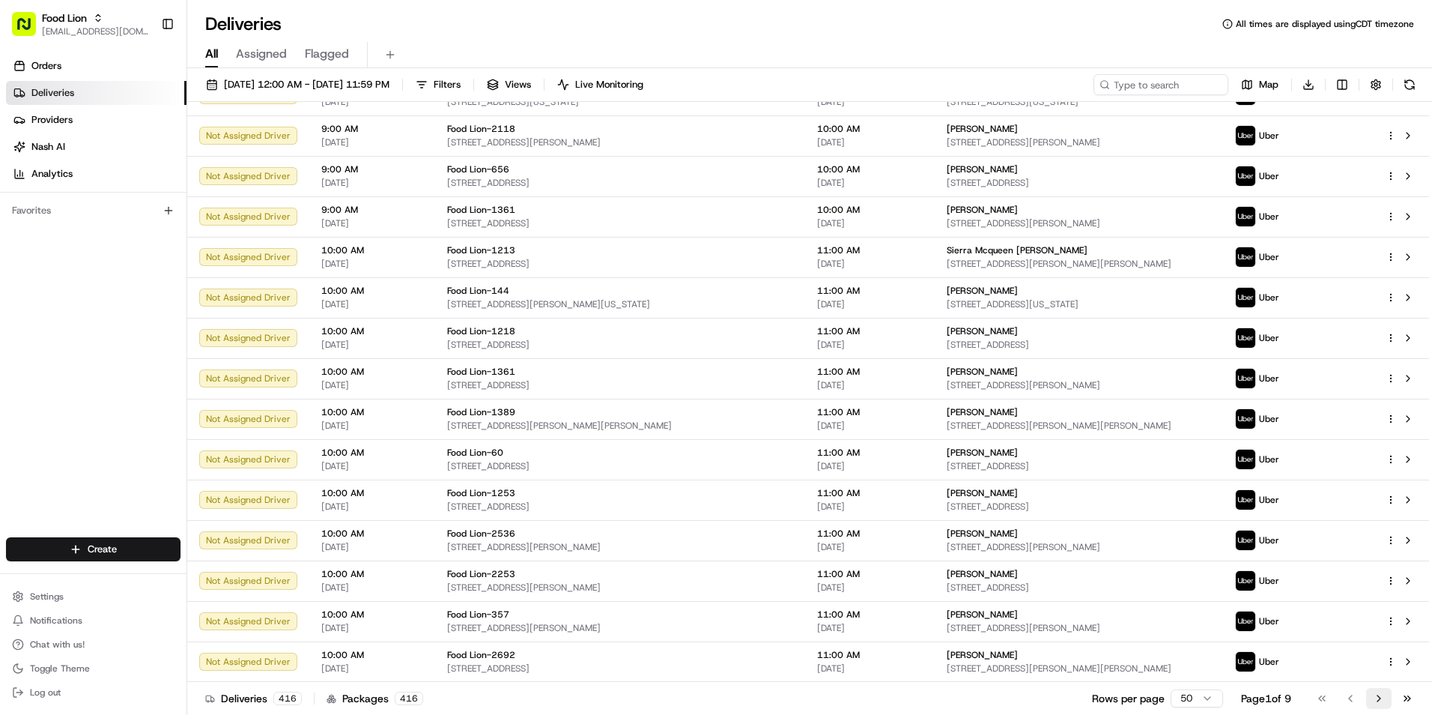
click at [1378, 702] on button "Go to next page" at bounding box center [1378, 698] width 25 height 21
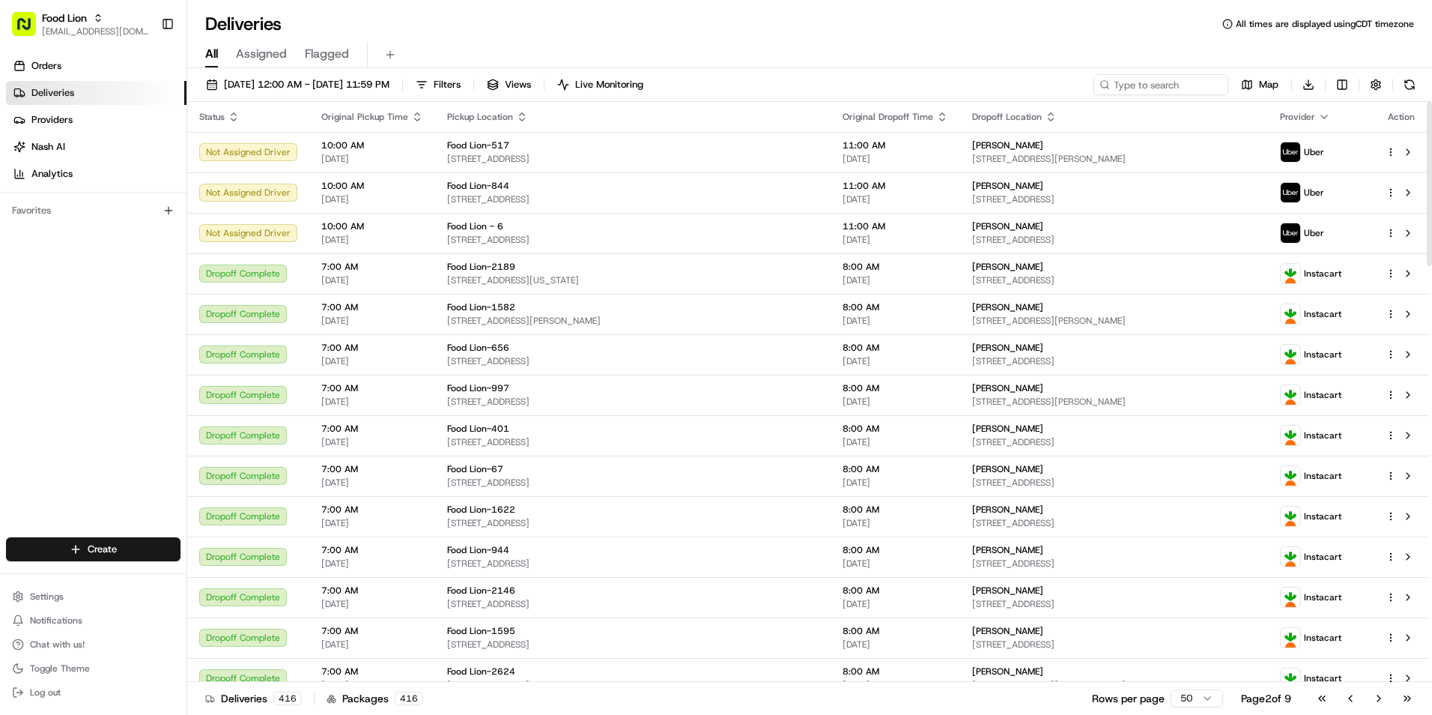
click at [225, 114] on span "Status" at bounding box center [211, 117] width 25 height 12
click at [231, 118] on icon "button" at bounding box center [234, 117] width 12 height 12
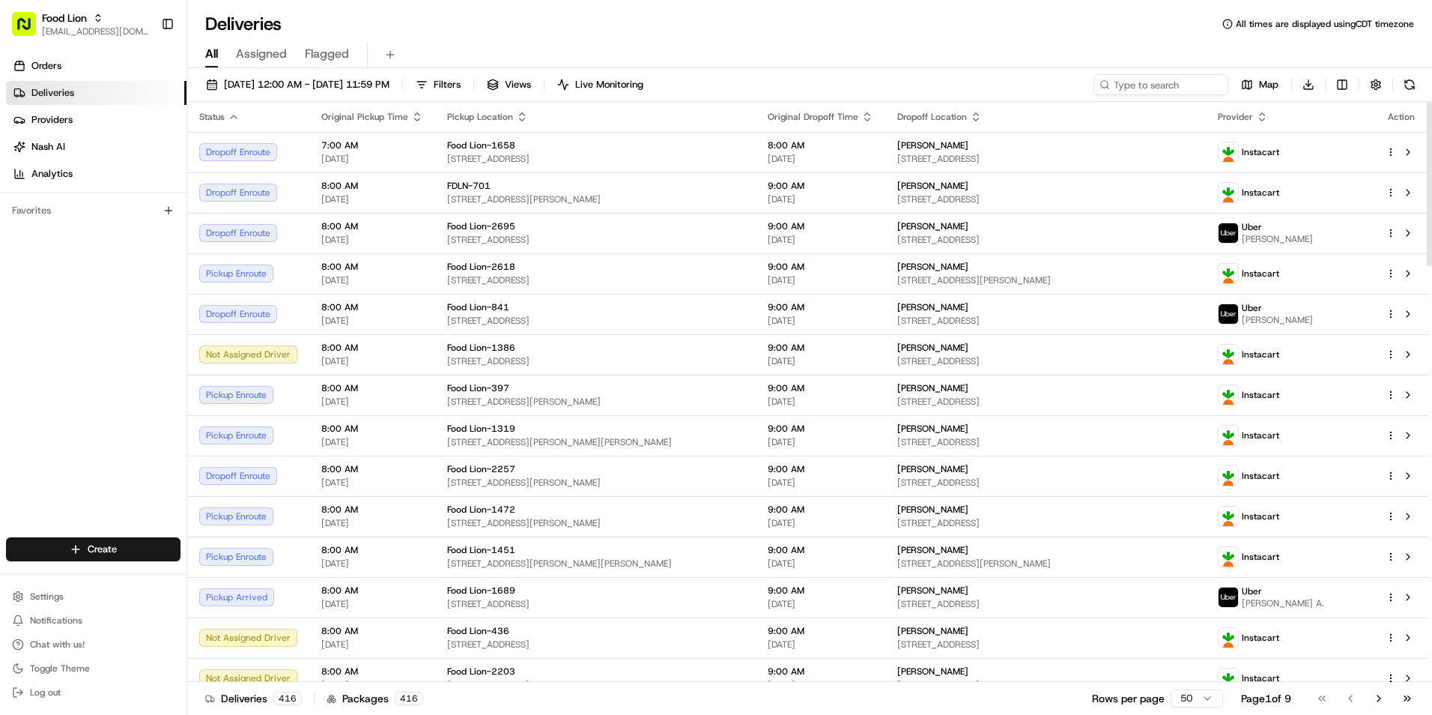
click at [1253, 115] on span "Provider" at bounding box center [1235, 117] width 35 height 12
click at [1268, 118] on icon "button" at bounding box center [1262, 117] width 12 height 12
click at [1317, 155] on button "Provider (Z-A)" at bounding box center [1300, 157] width 102 height 18
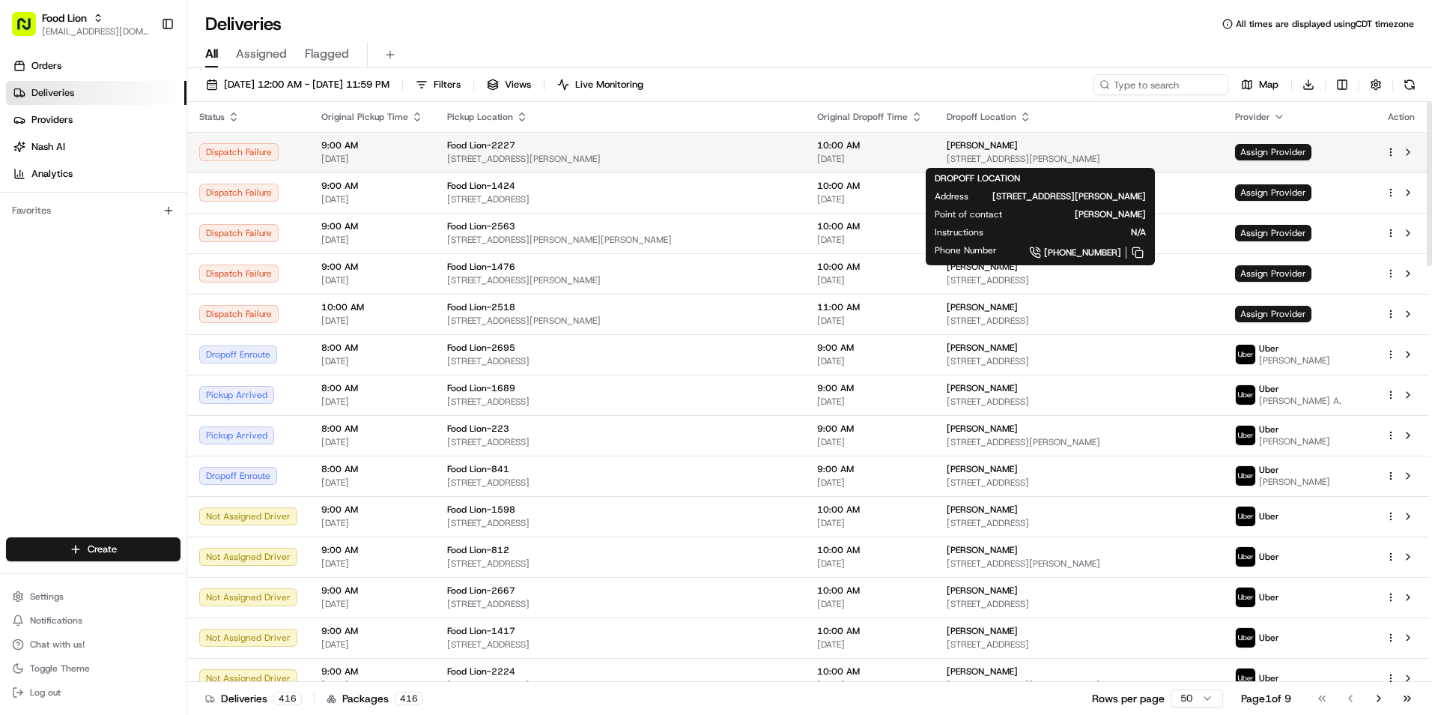
click at [1001, 150] on div "Elizabeth Cielo" at bounding box center [1079, 145] width 264 height 12
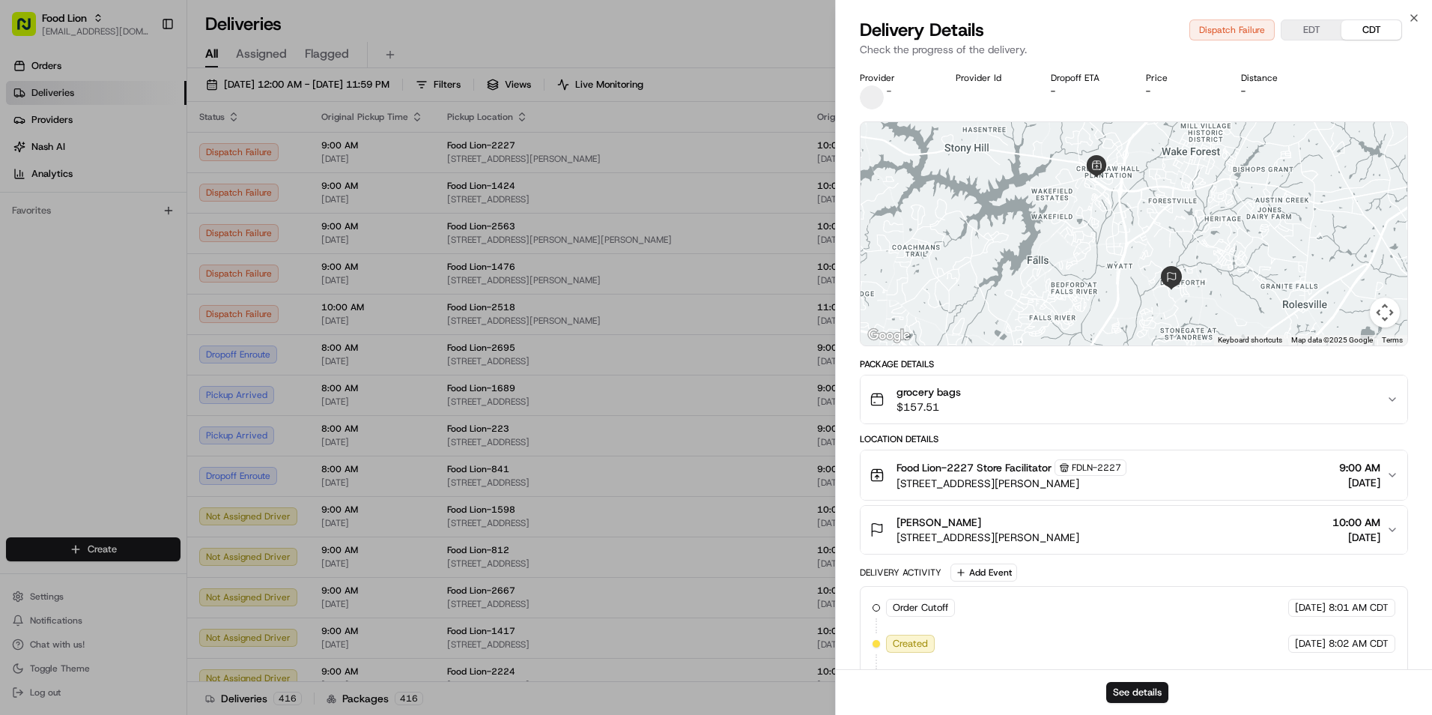
click at [1393, 395] on icon "button" at bounding box center [1392, 399] width 12 height 12
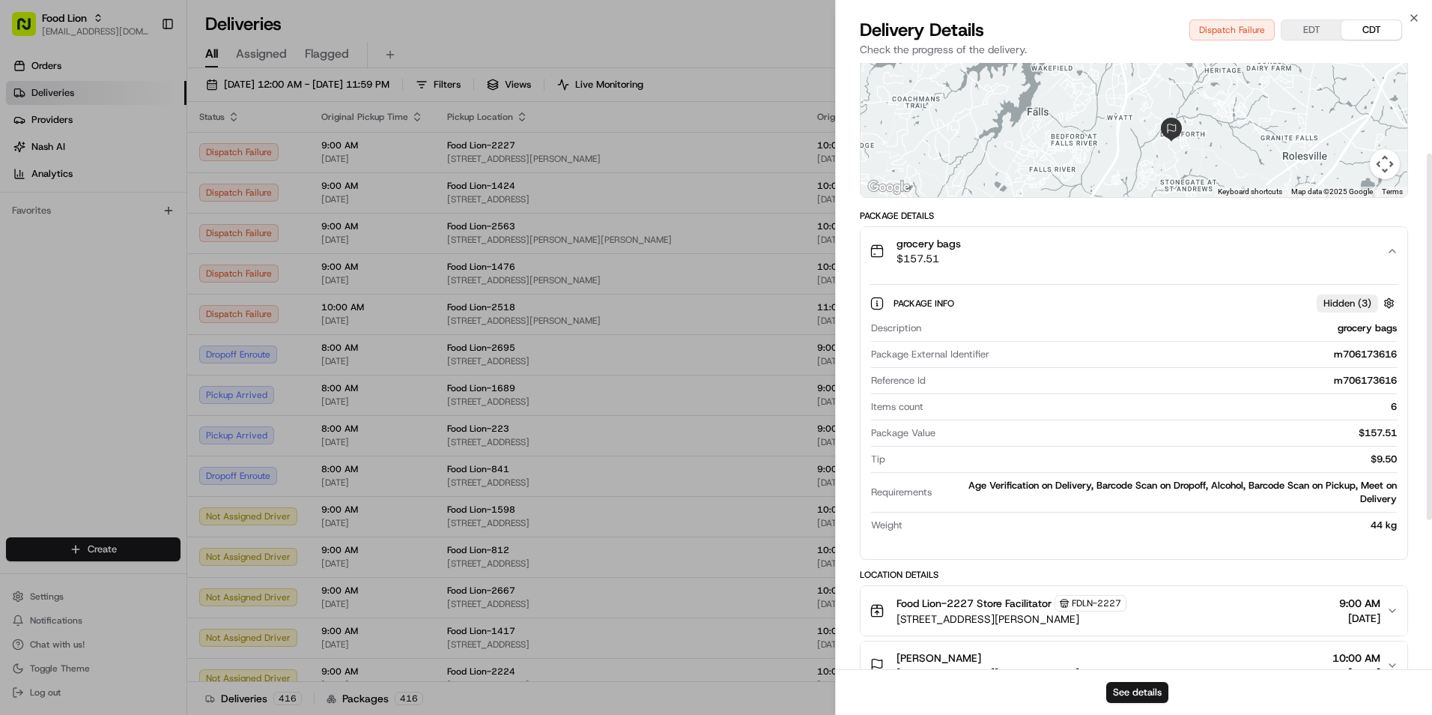
scroll to position [150, 0]
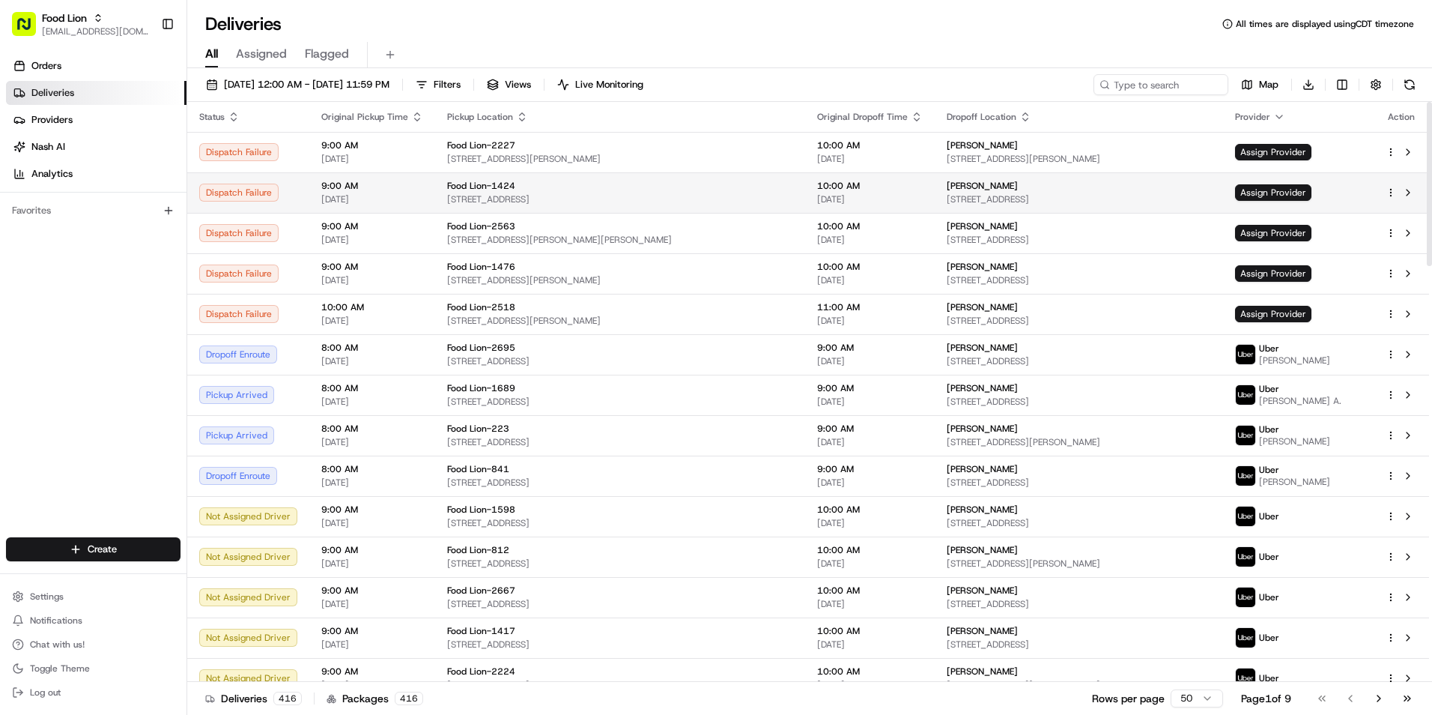
click at [703, 201] on span "6324 Patriot Hwy, Woodford, VA 22580, US" at bounding box center [620, 199] width 346 height 12
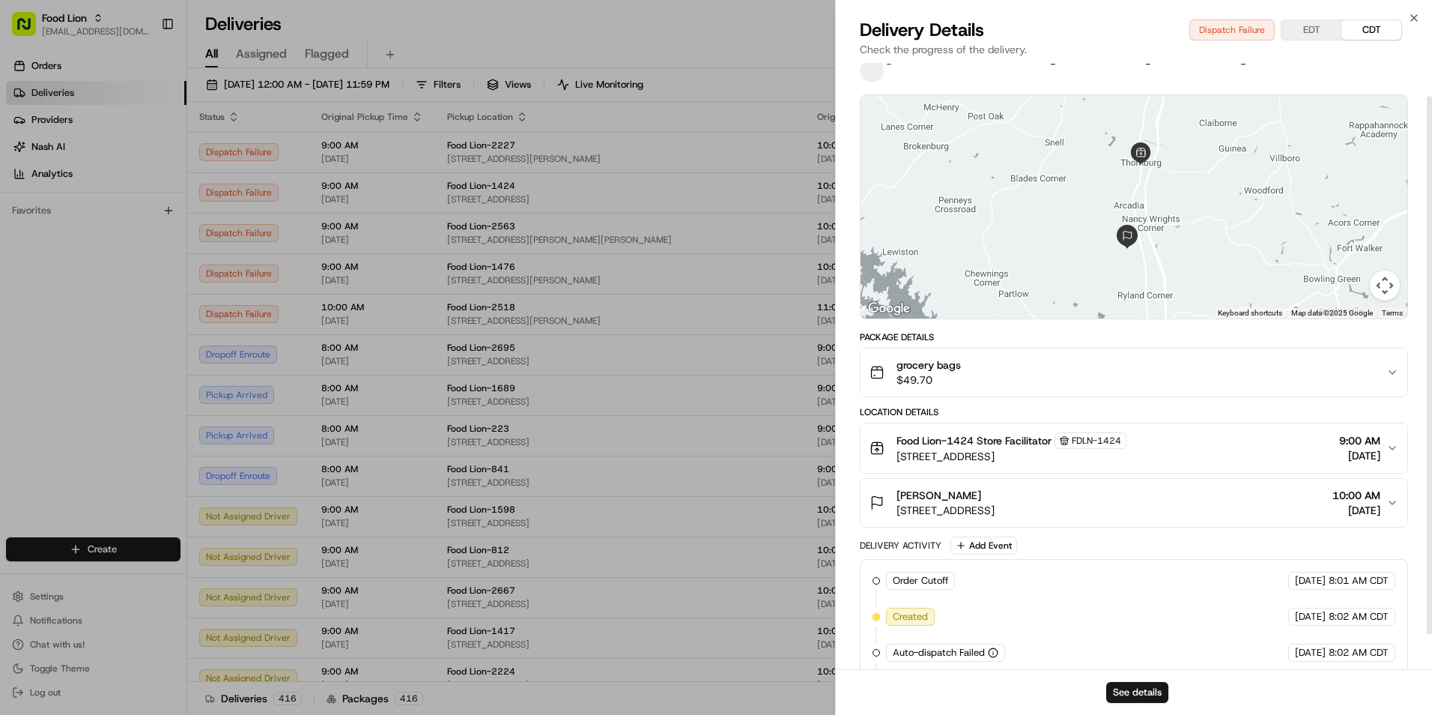
scroll to position [2, 0]
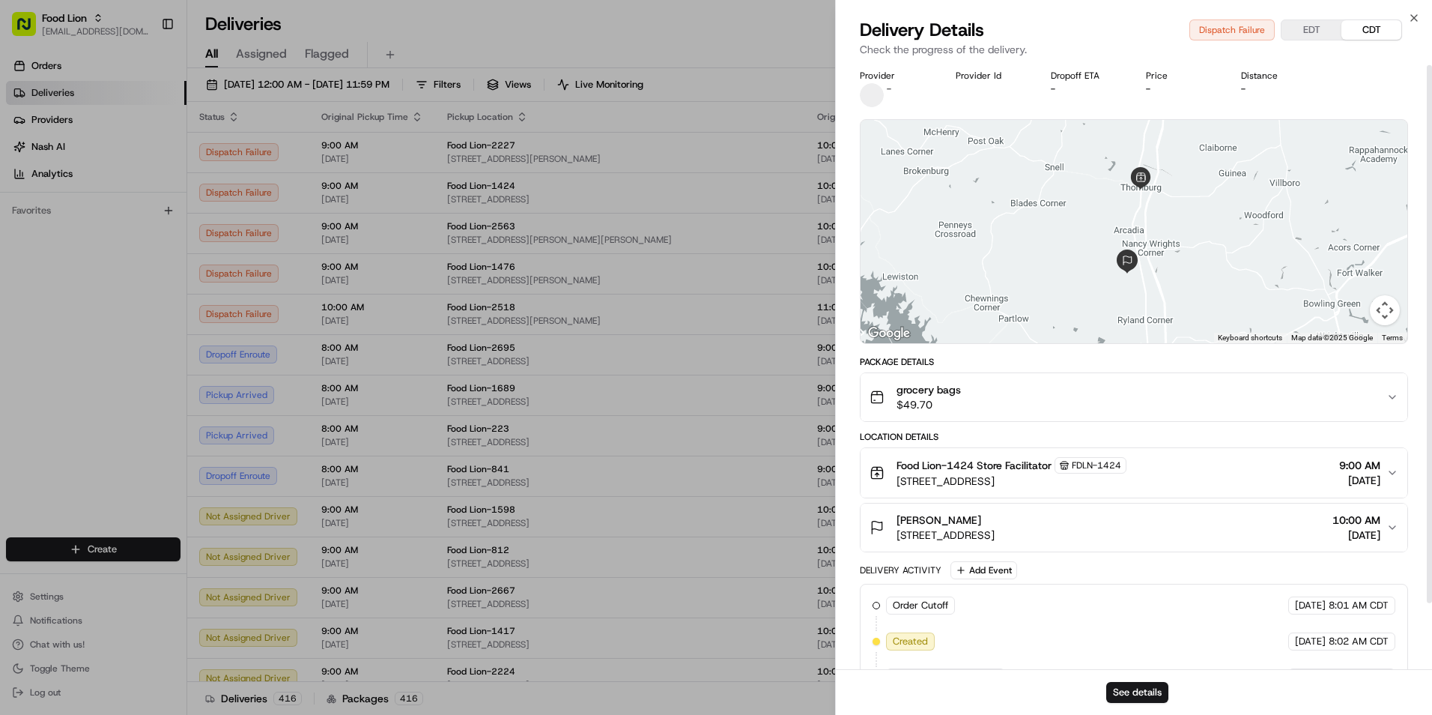
click at [1264, 393] on div "grocery bags $49.70" at bounding box center [1128, 397] width 517 height 30
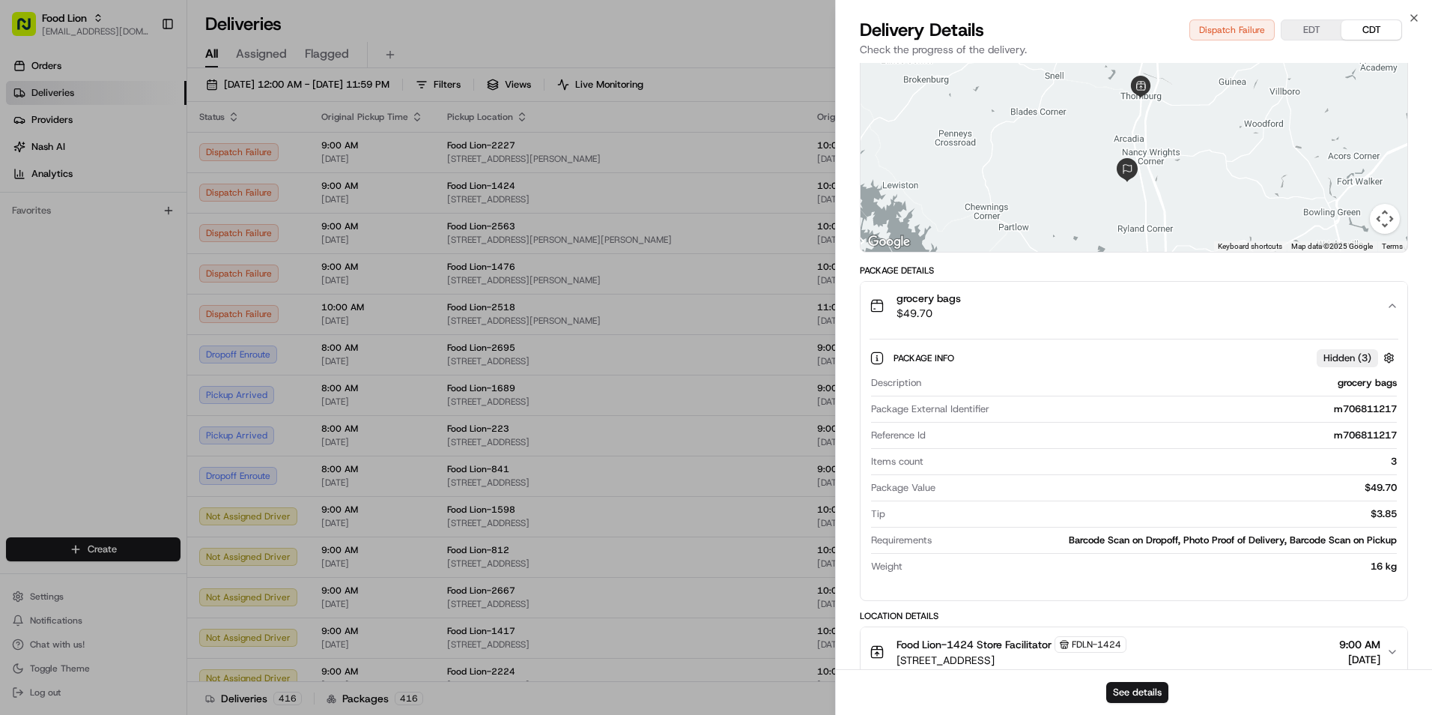
scroll to position [227, 0]
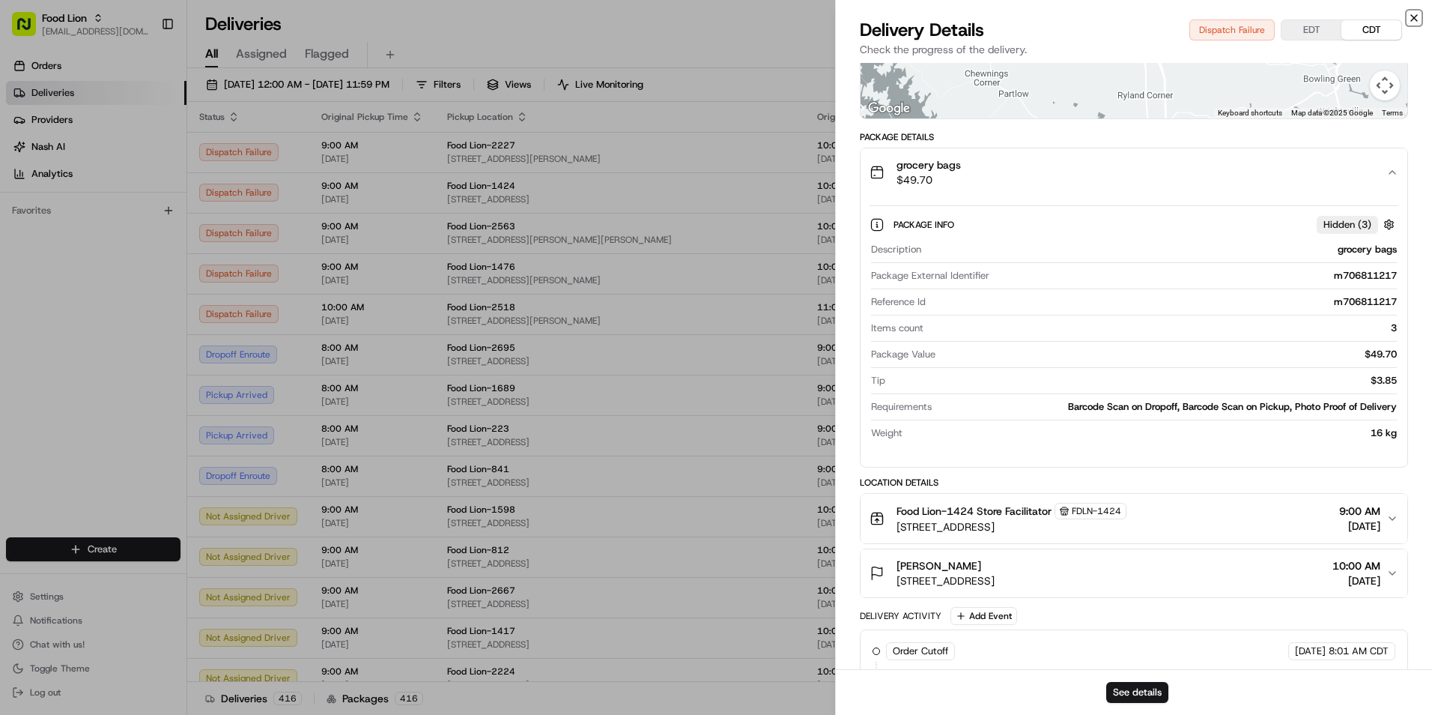
click at [1413, 22] on icon "button" at bounding box center [1414, 18] width 12 height 12
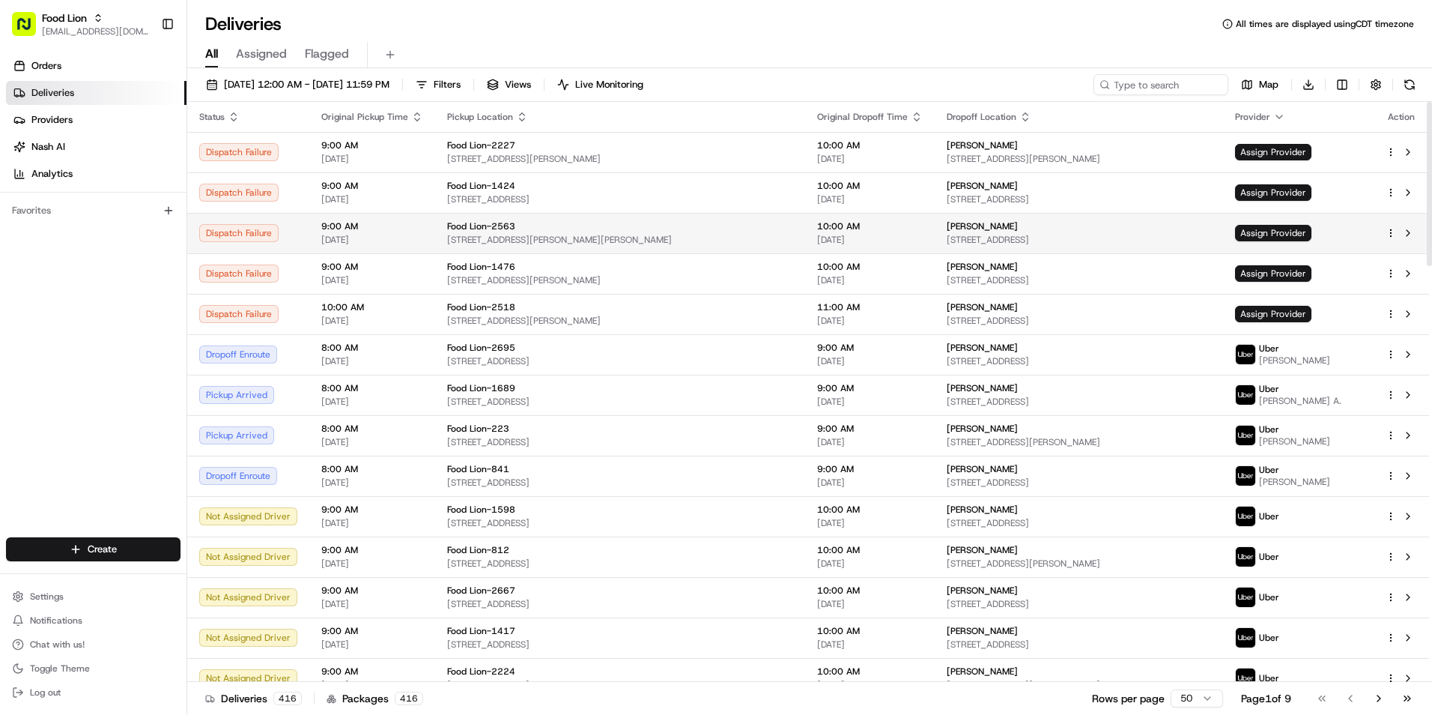
click at [579, 236] on span "[STREET_ADDRESS][PERSON_NAME][PERSON_NAME]" at bounding box center [620, 240] width 346 height 12
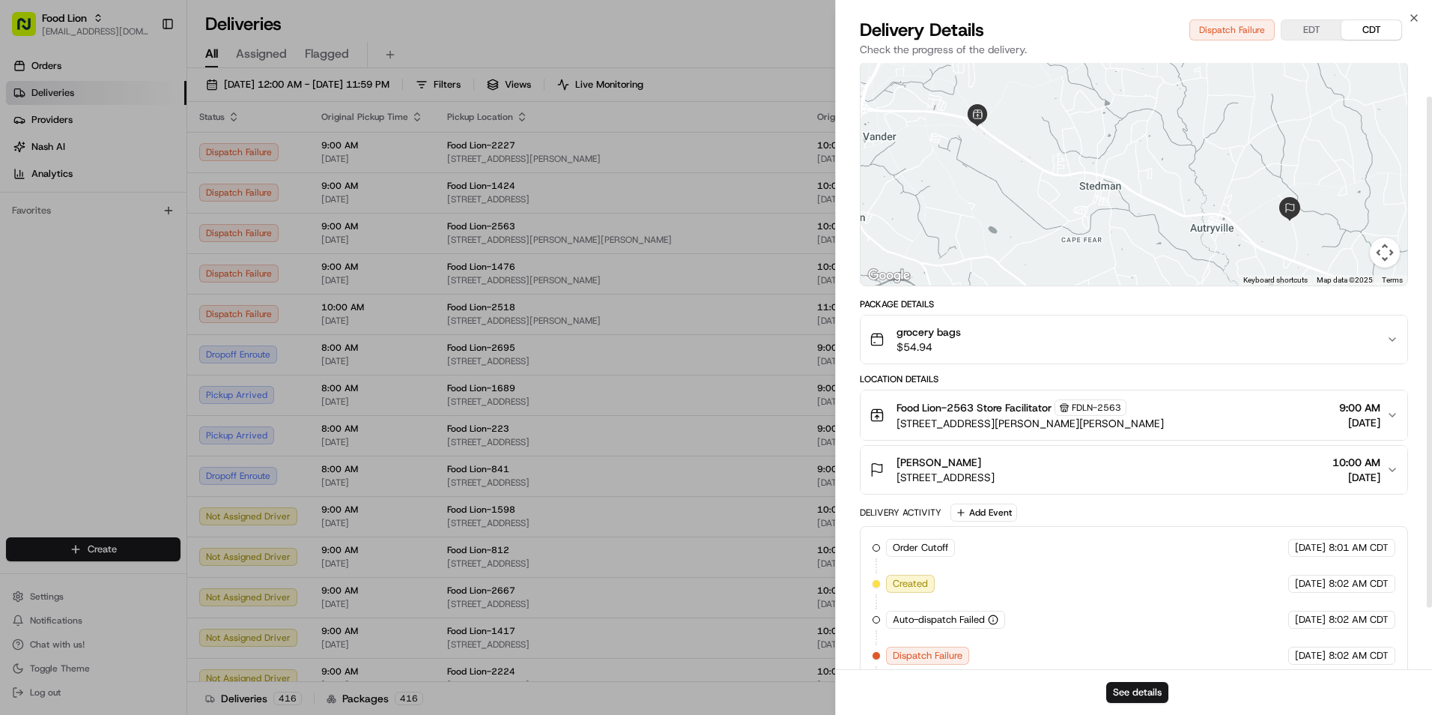
scroll to position [38, 0]
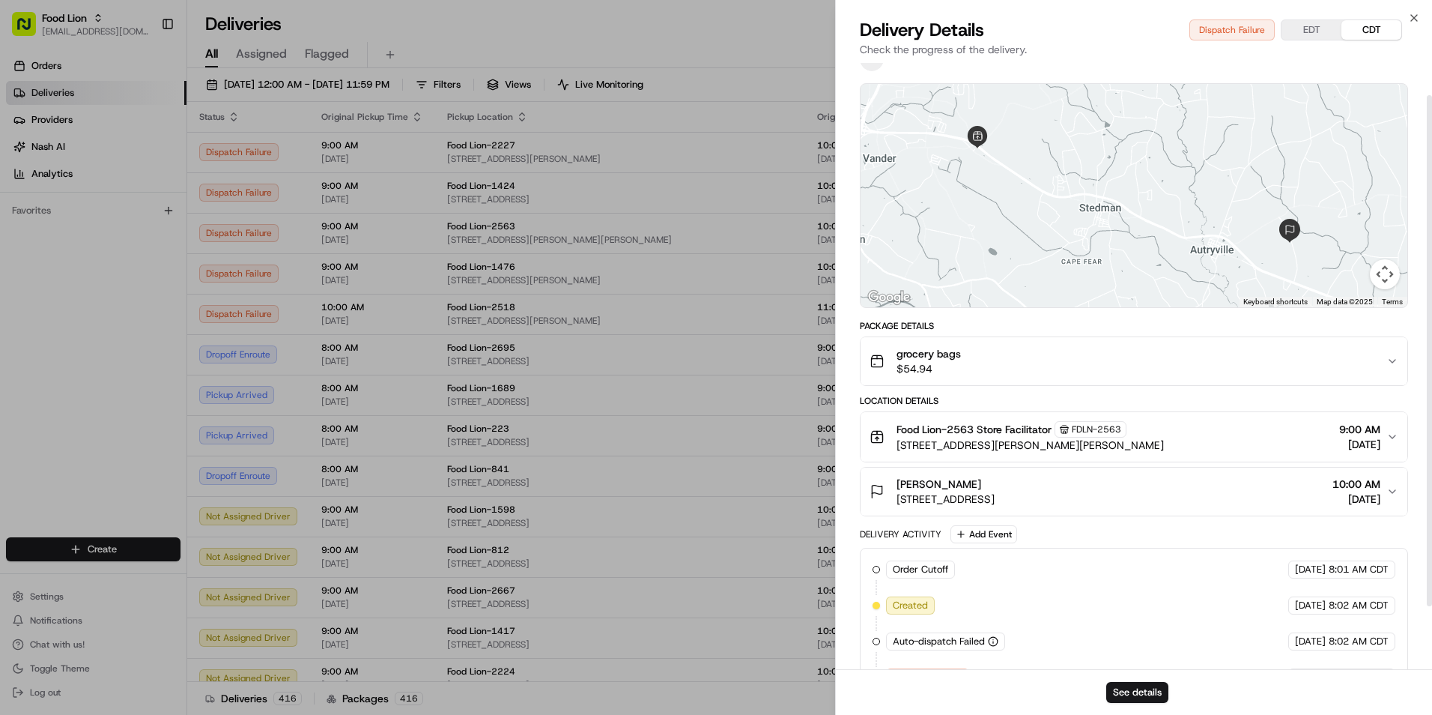
click at [1332, 354] on div "grocery bags $54.94" at bounding box center [1128, 361] width 517 height 30
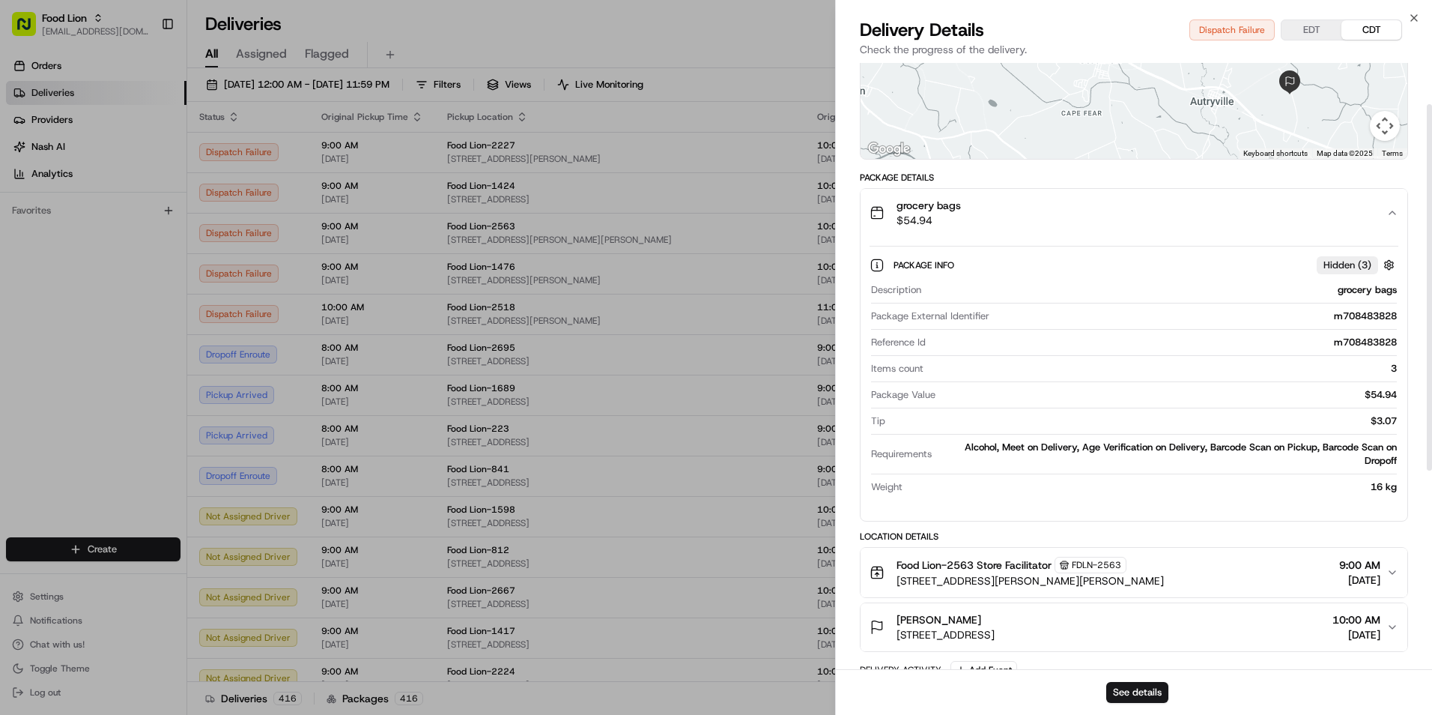
scroll to position [188, 0]
drag, startPoint x: 1416, startPoint y: 16, endPoint x: 521, endPoint y: 262, distance: 928.3
click at [1416, 14] on icon "button" at bounding box center [1414, 18] width 12 height 12
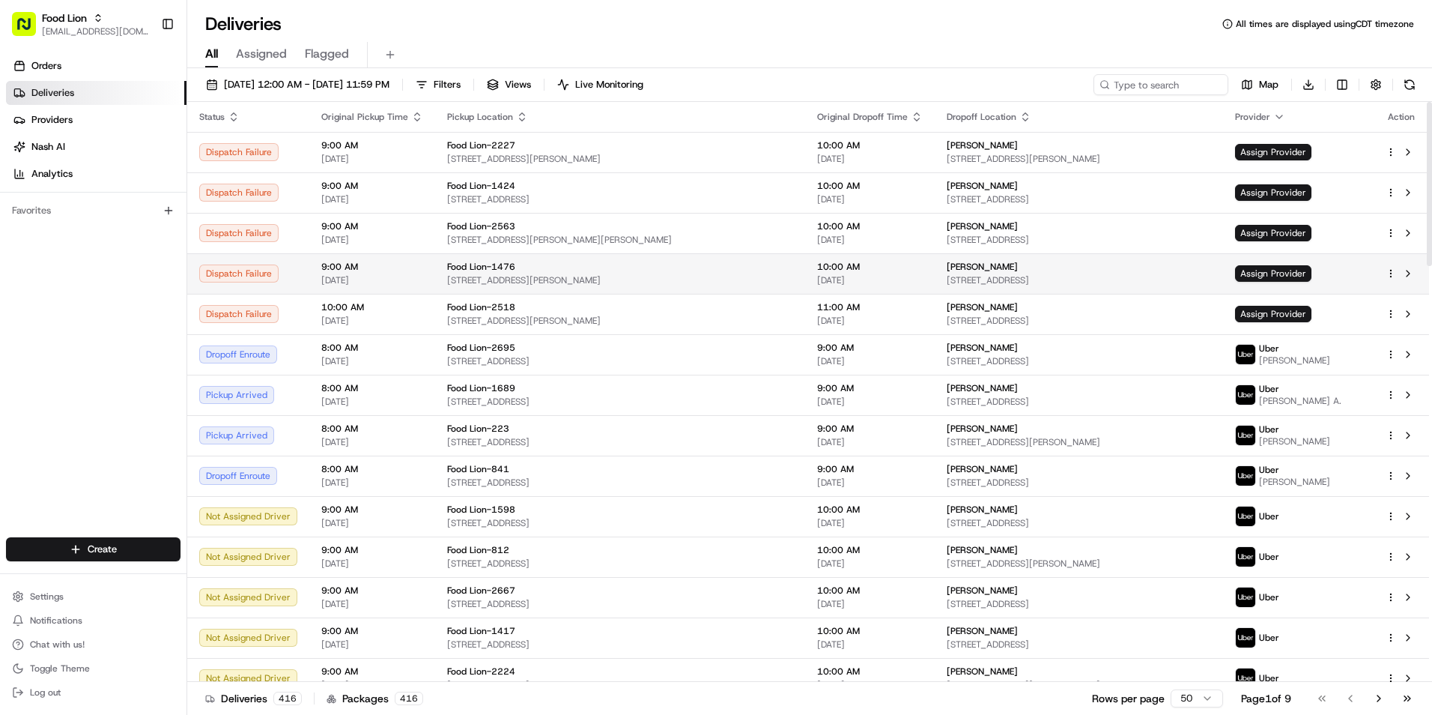
click at [574, 276] on span "2409 Taylor Rd, Chesapeake, VA 23321, US" at bounding box center [620, 280] width 346 height 12
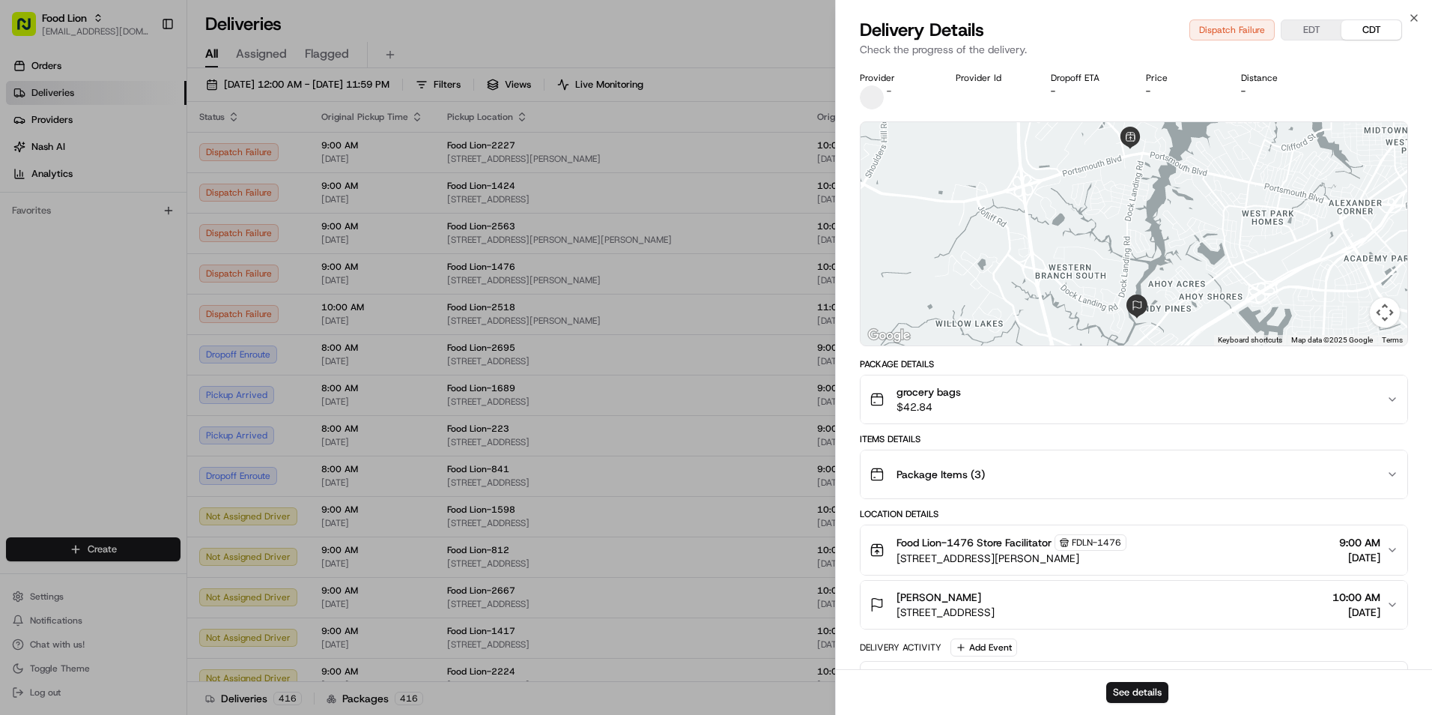
click at [1276, 396] on div "grocery bags $42.84" at bounding box center [1128, 399] width 517 height 30
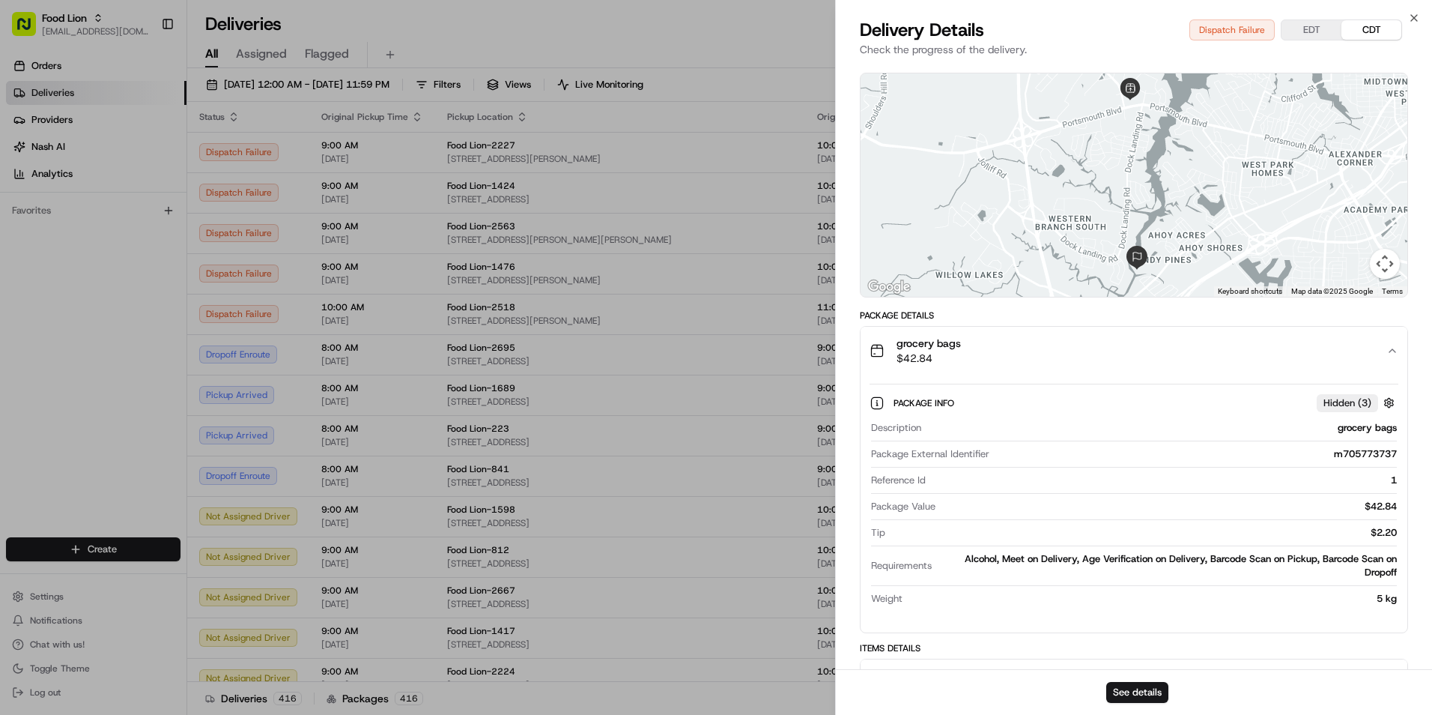
scroll to position [75, 0]
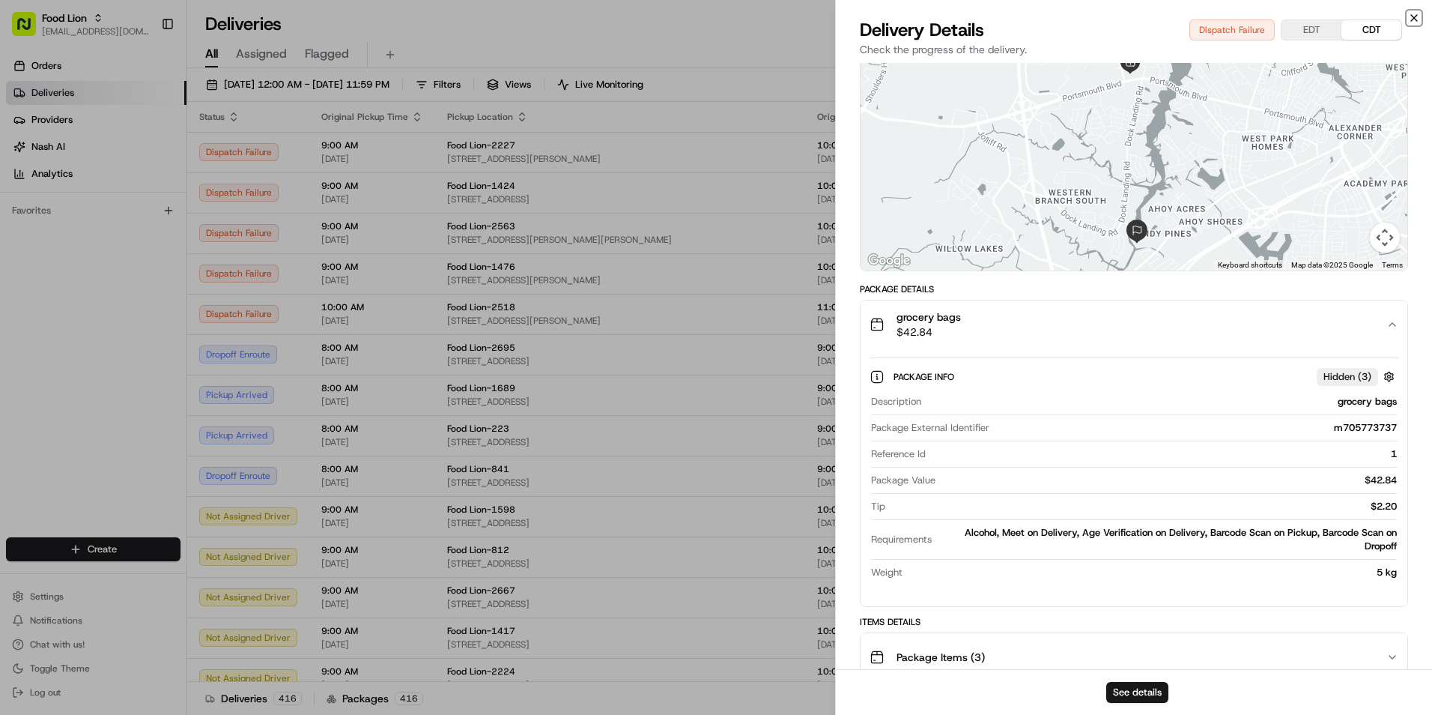
click at [1412, 16] on icon "button" at bounding box center [1414, 18] width 12 height 12
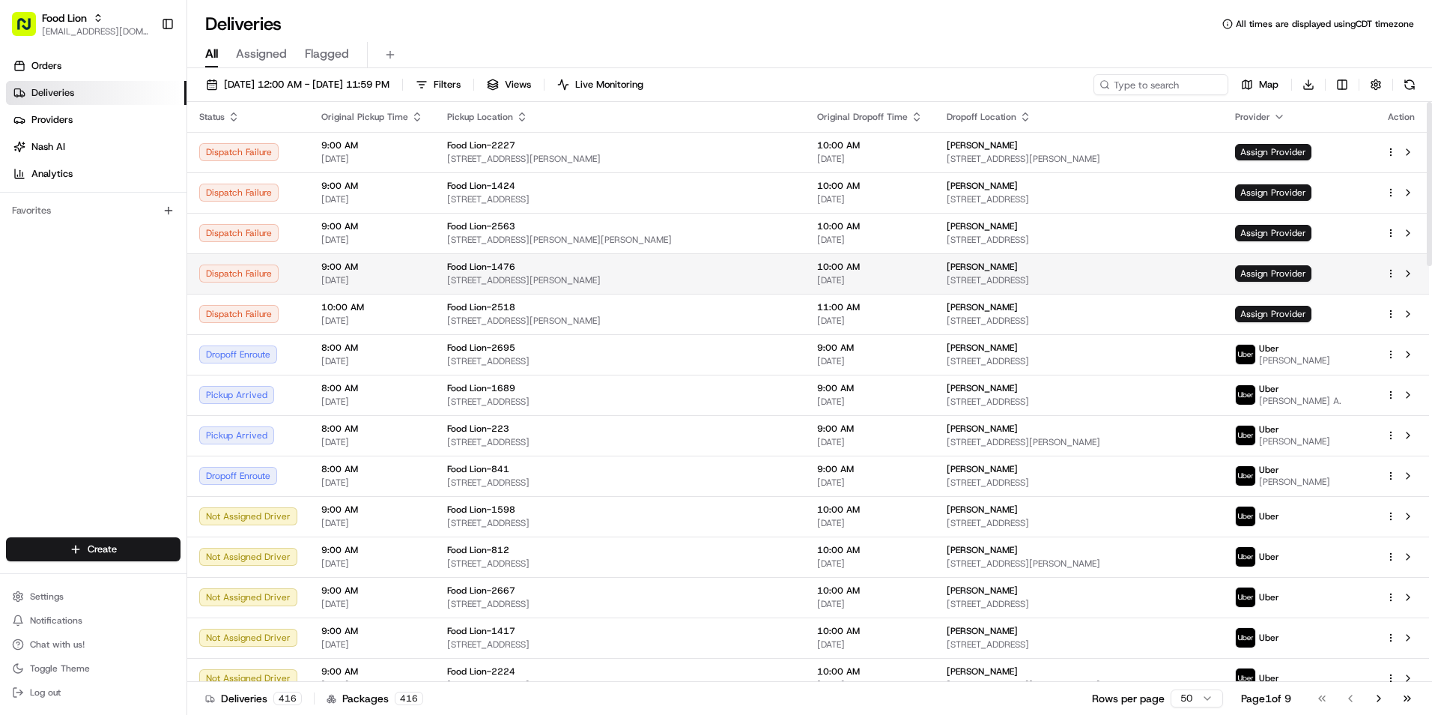
click at [476, 268] on span "Food Lion-1476" at bounding box center [481, 267] width 68 height 12
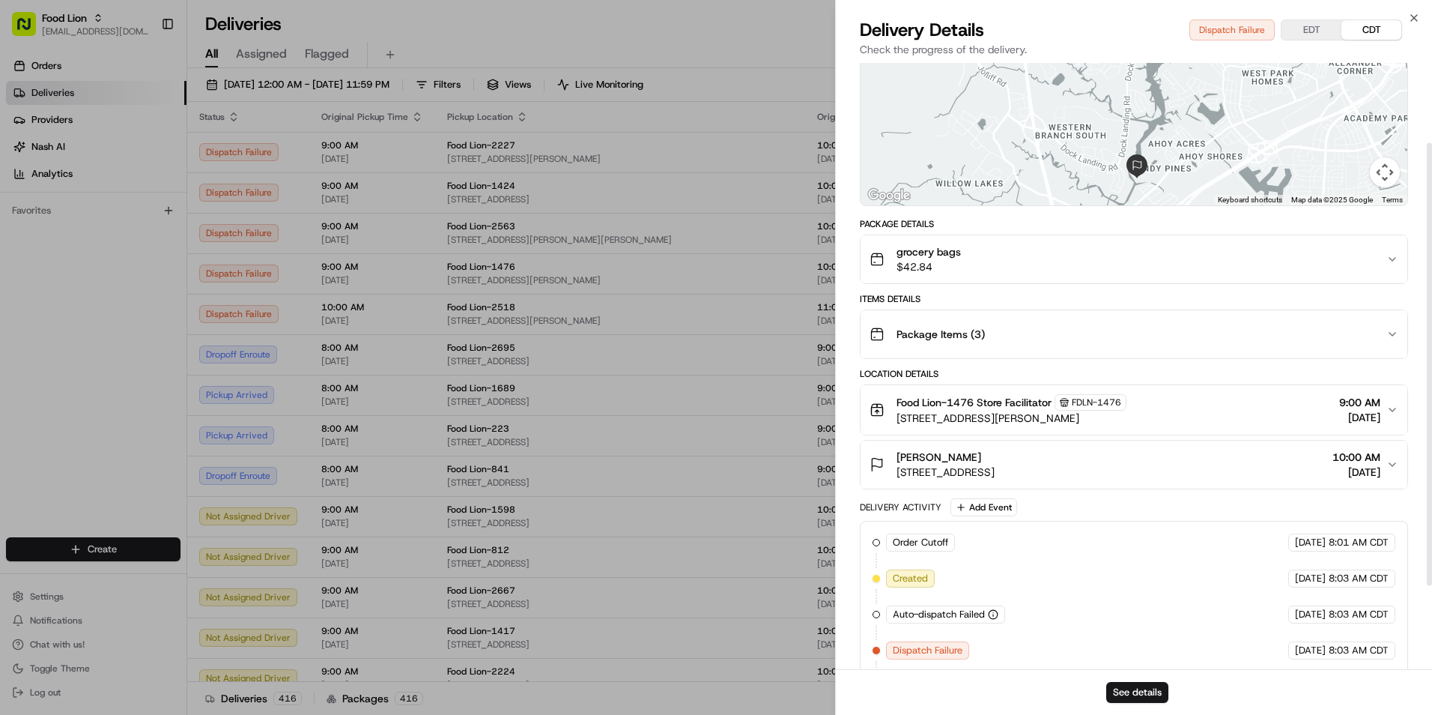
scroll to position [150, 0]
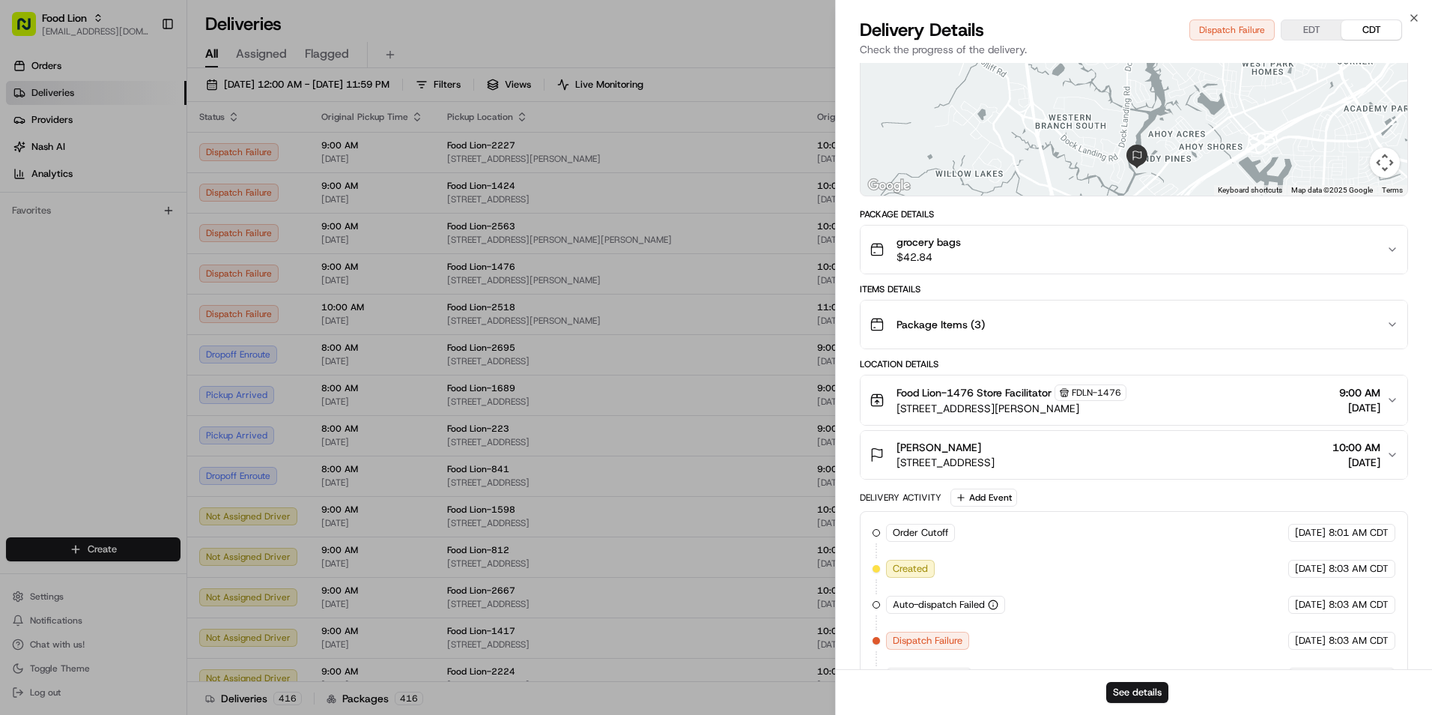
click at [1266, 318] on div "Package Items ( 3 )" at bounding box center [1128, 324] width 517 height 30
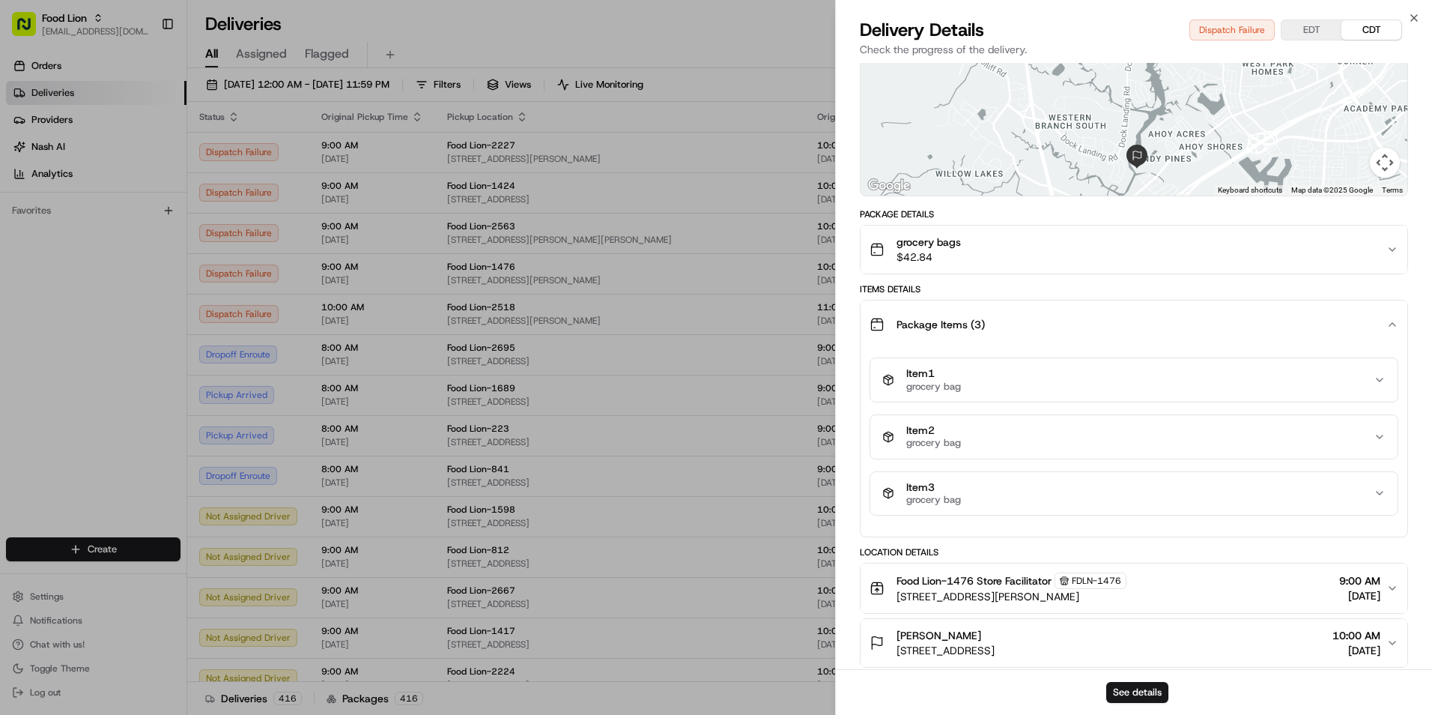
click at [1389, 252] on icon "button" at bounding box center [1392, 249] width 12 height 12
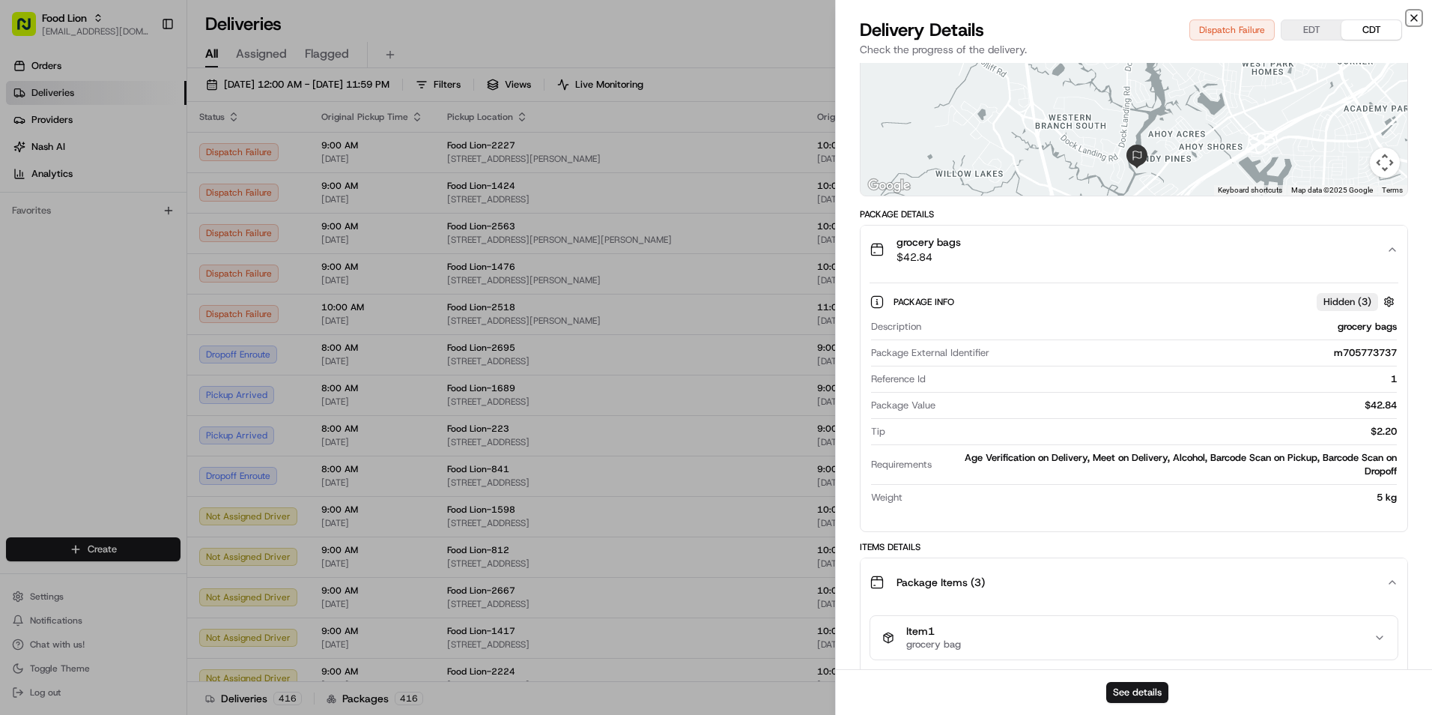
click at [1416, 16] on icon "button" at bounding box center [1414, 18] width 12 height 12
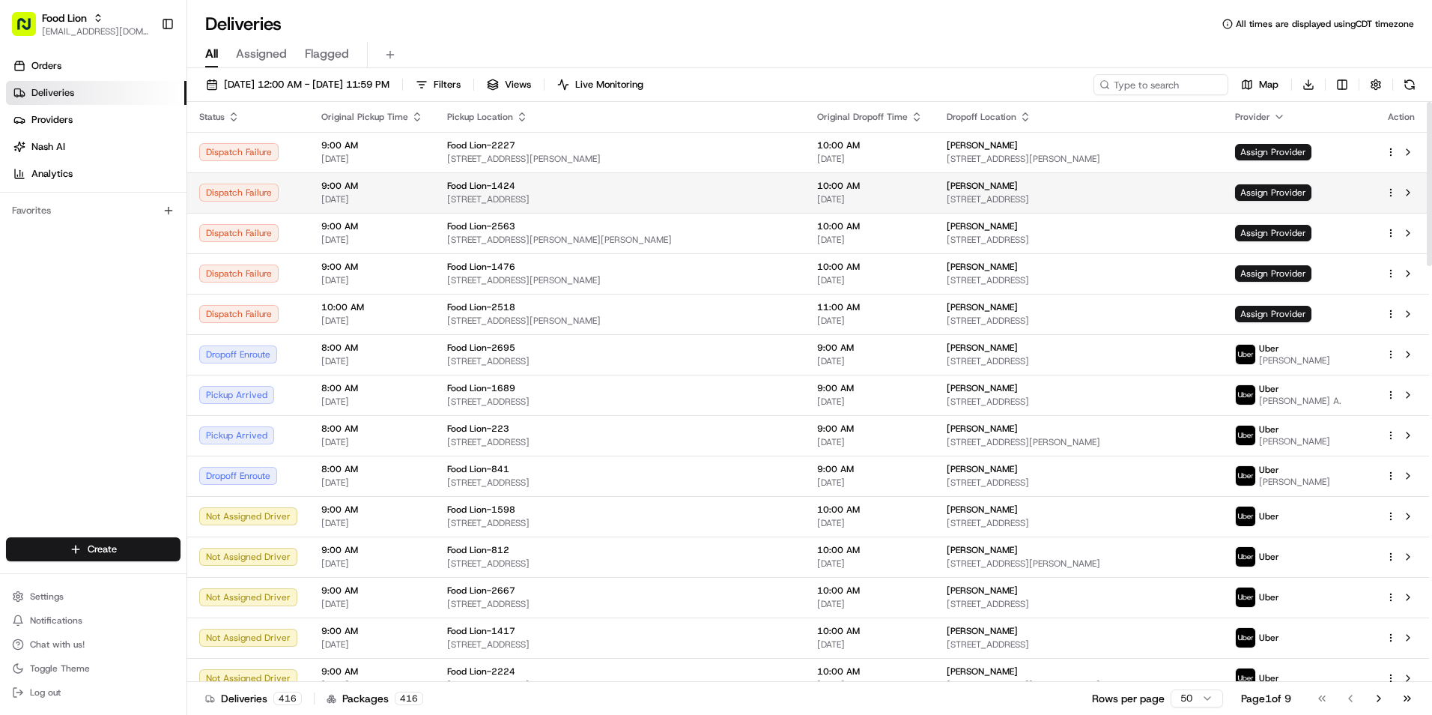
click at [473, 193] on span "6324 Patriot Hwy, Woodford, VA 22580, US" at bounding box center [620, 199] width 346 height 12
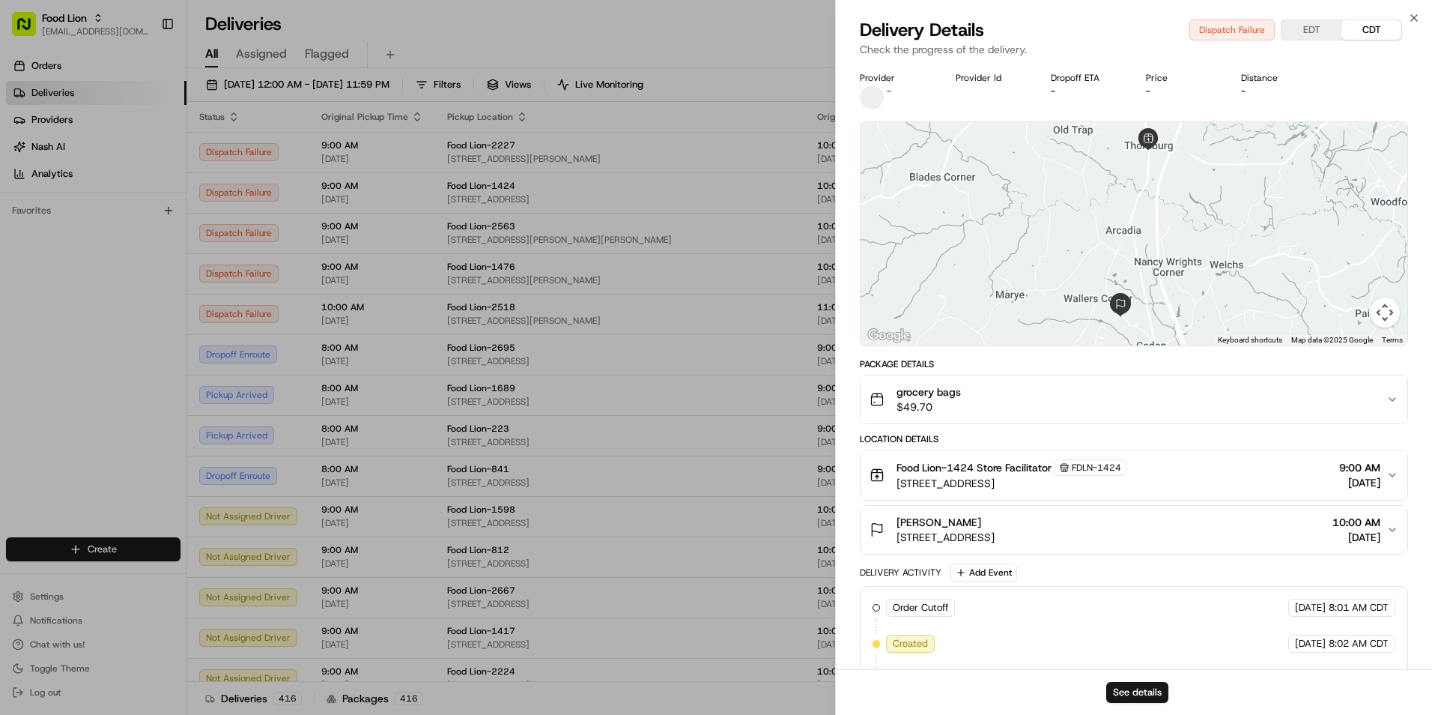
click at [1381, 396] on div "grocery bags $49.70" at bounding box center [1128, 399] width 517 height 30
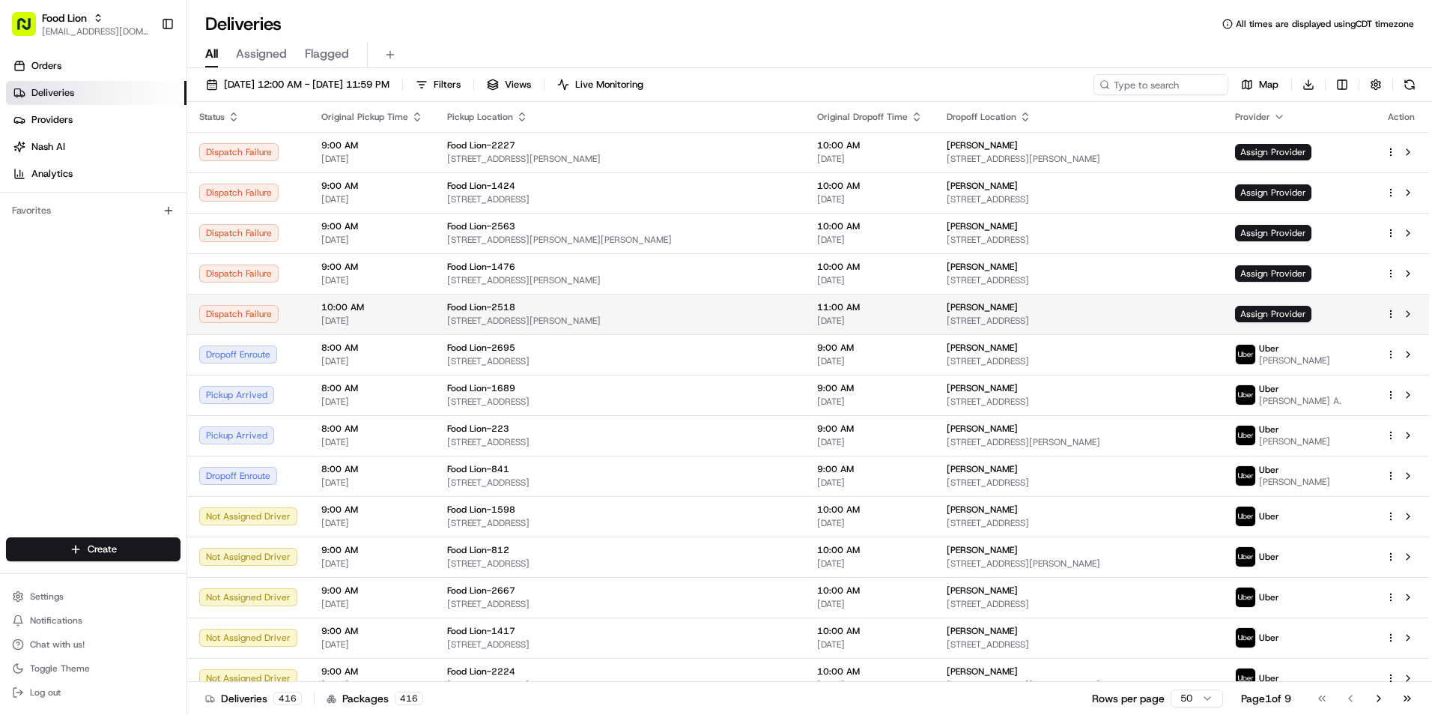
drag, startPoint x: 492, startPoint y: 302, endPoint x: 530, endPoint y: 317, distance: 40.3
click at [530, 317] on span "12420 Dillingham Square, Lake Ridge, VA 22192, US" at bounding box center [620, 321] width 346 height 12
click at [531, 318] on span "12420 Dillingham Square, Lake Ridge, VA 22192, US" at bounding box center [620, 321] width 346 height 12
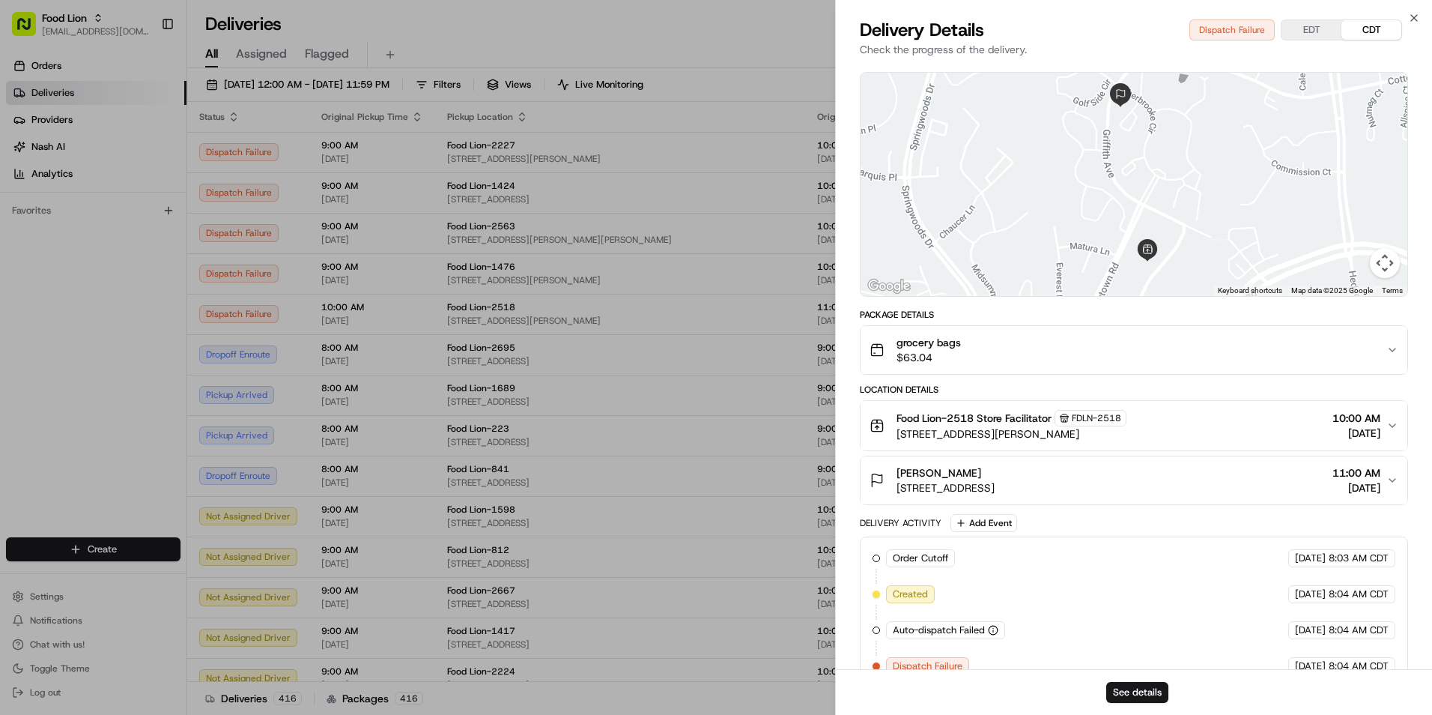
scroll to position [113, 0]
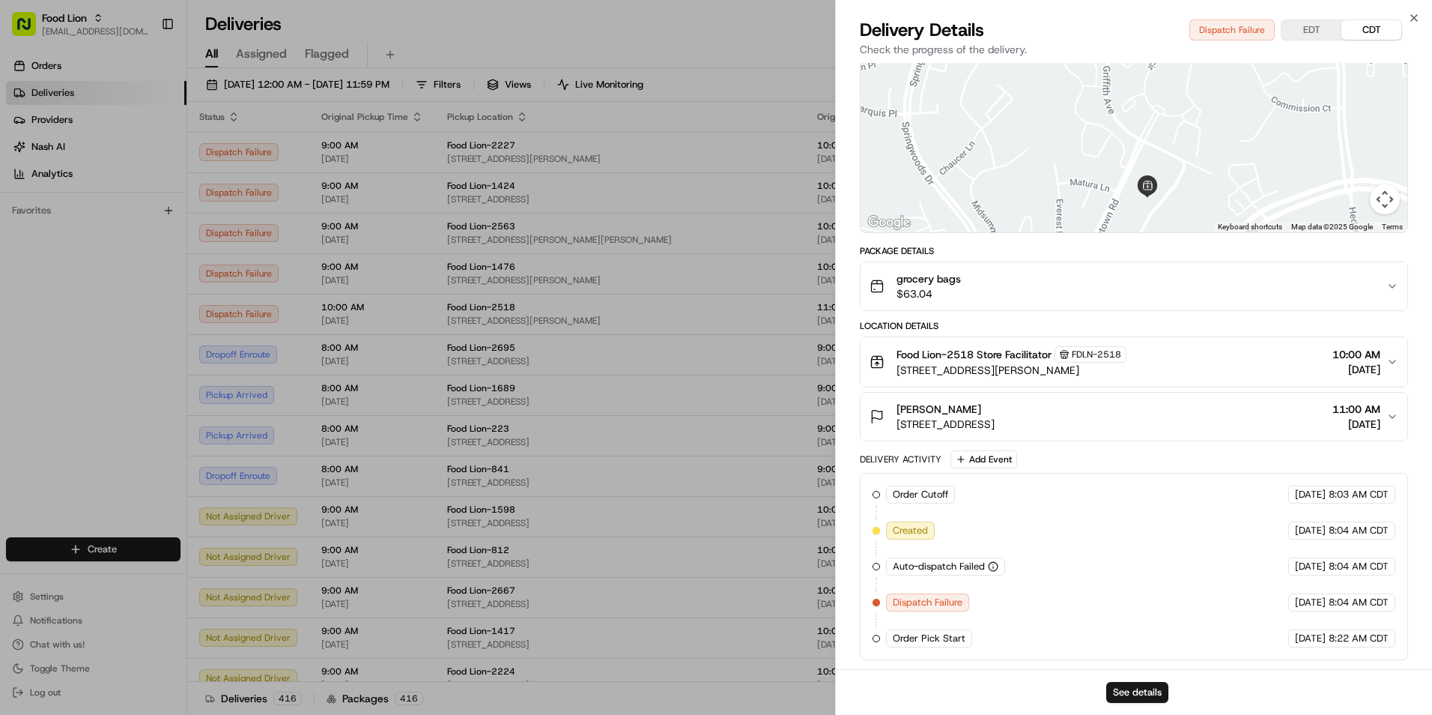
click at [1200, 290] on div "grocery bags $63.04" at bounding box center [1128, 286] width 517 height 30
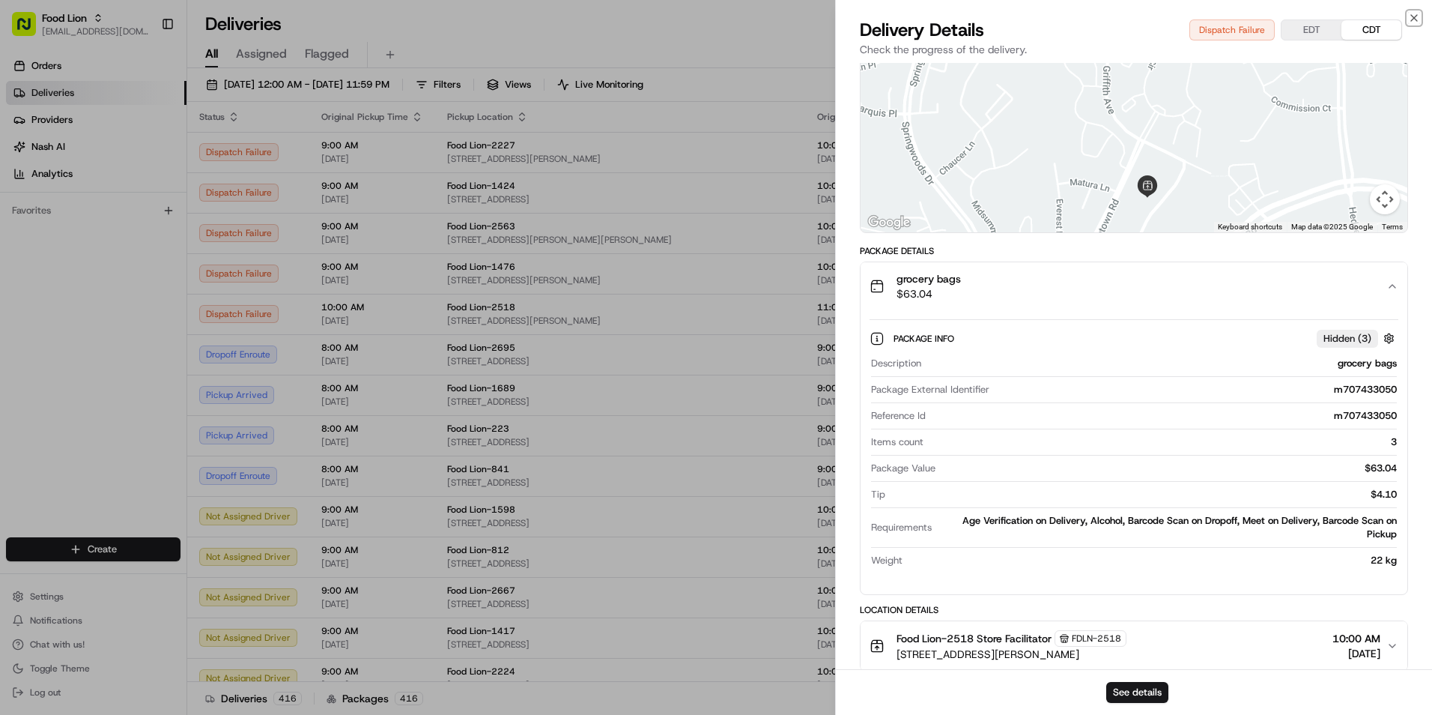
drag, startPoint x: 1415, startPoint y: 17, endPoint x: 1386, endPoint y: 59, distance: 50.7
click at [1415, 17] on icon "button" at bounding box center [1414, 18] width 6 height 6
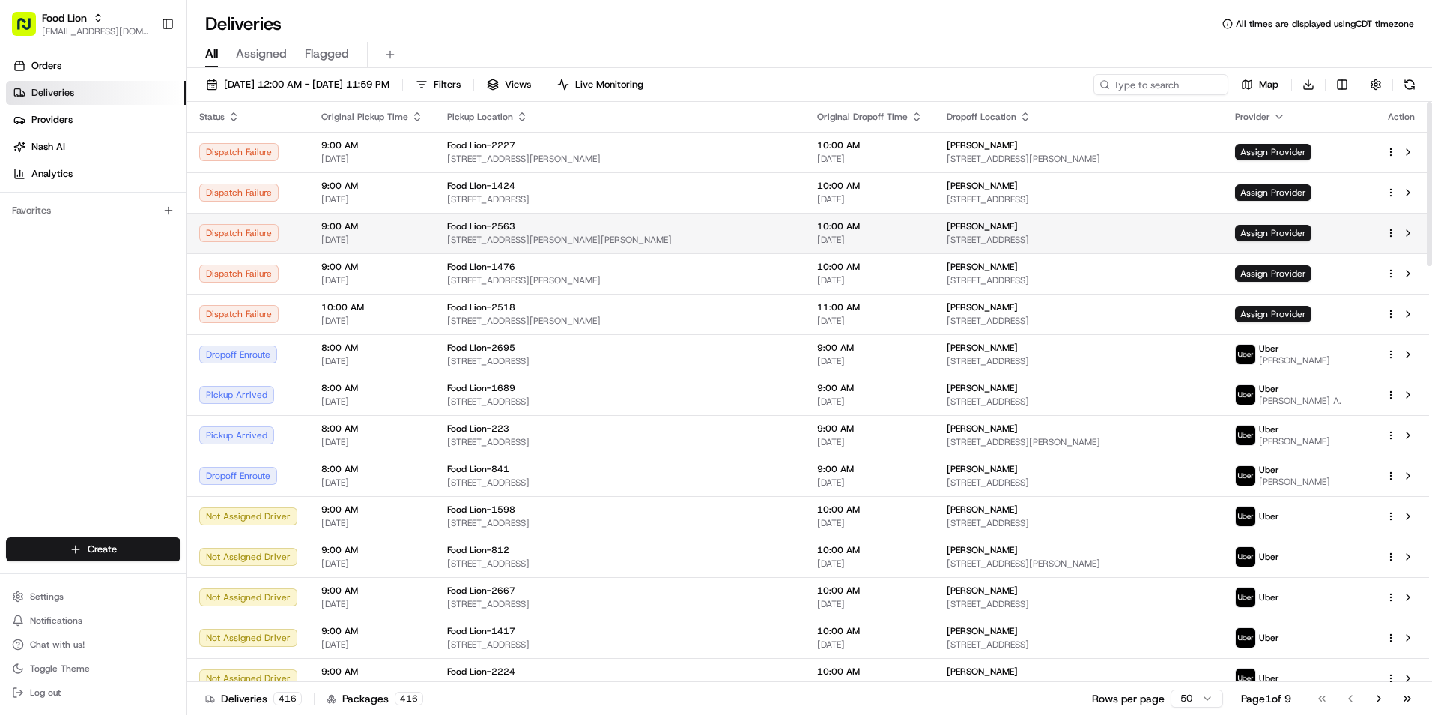
click at [529, 234] on span "[STREET_ADDRESS][PERSON_NAME][PERSON_NAME]" at bounding box center [620, 240] width 346 height 12
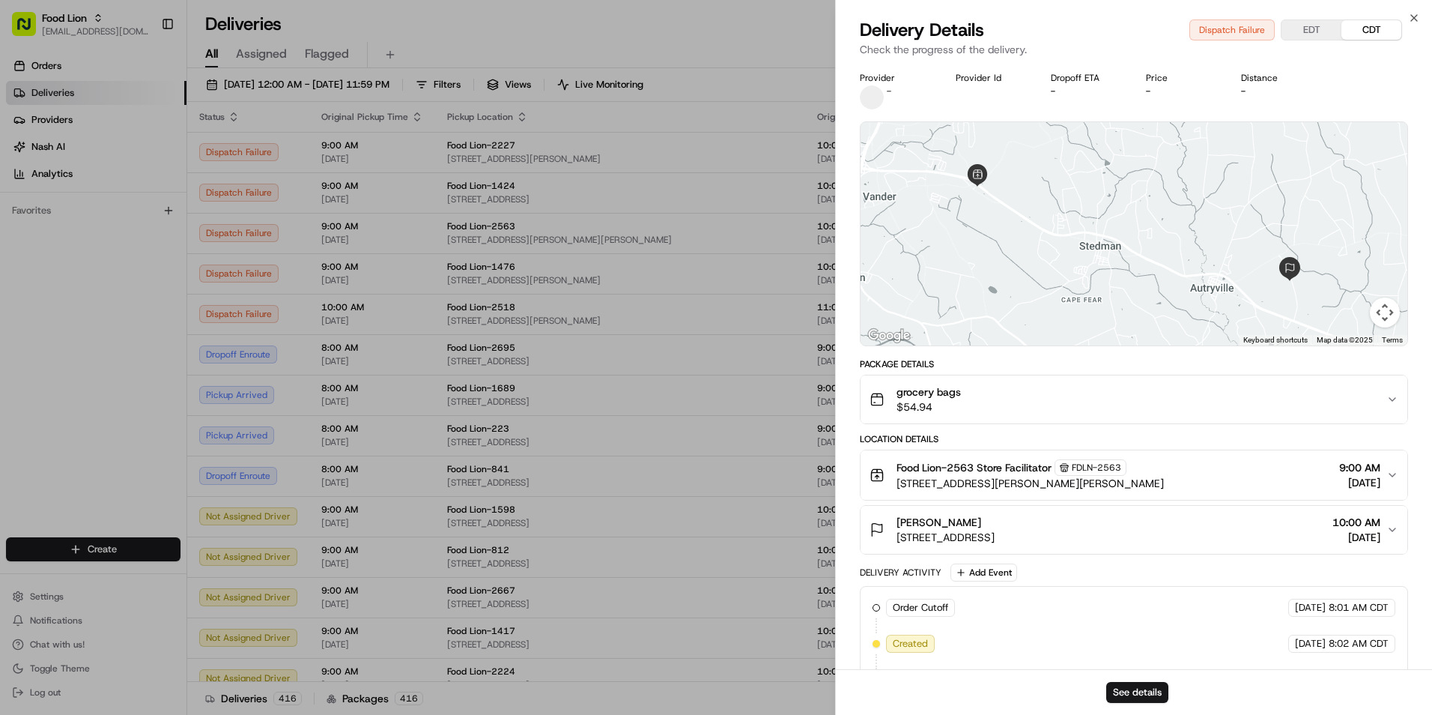
click at [1368, 390] on div "grocery bags $54.94" at bounding box center [1128, 399] width 517 height 30
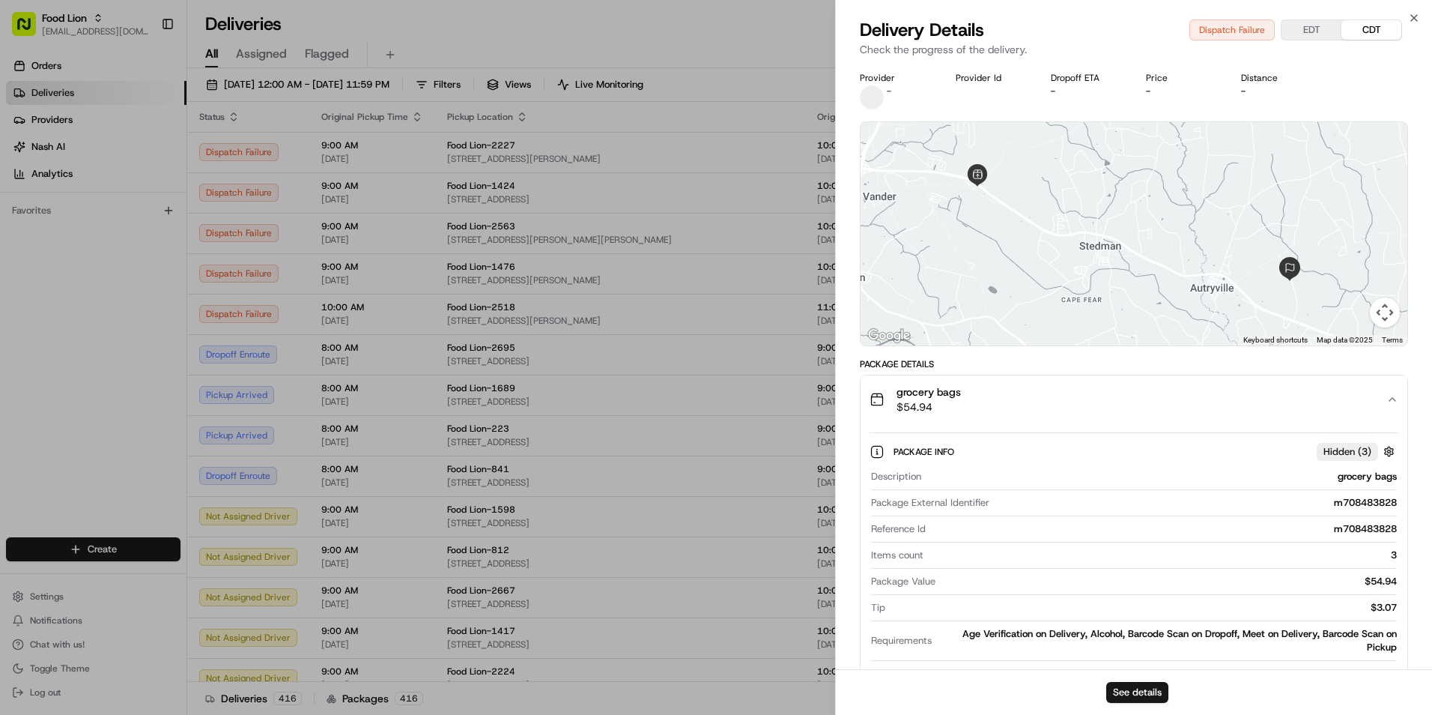
scroll to position [75, 0]
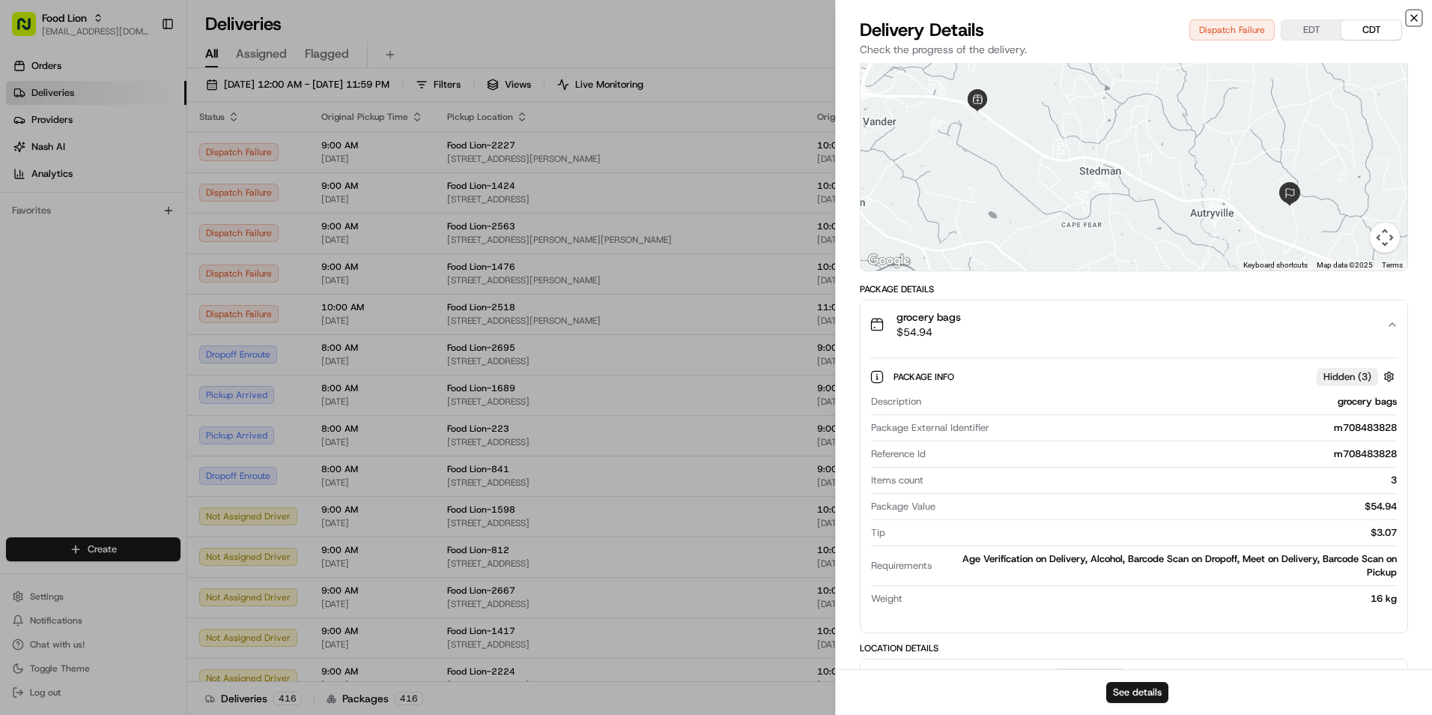
click at [1415, 16] on icon "button" at bounding box center [1414, 18] width 12 height 12
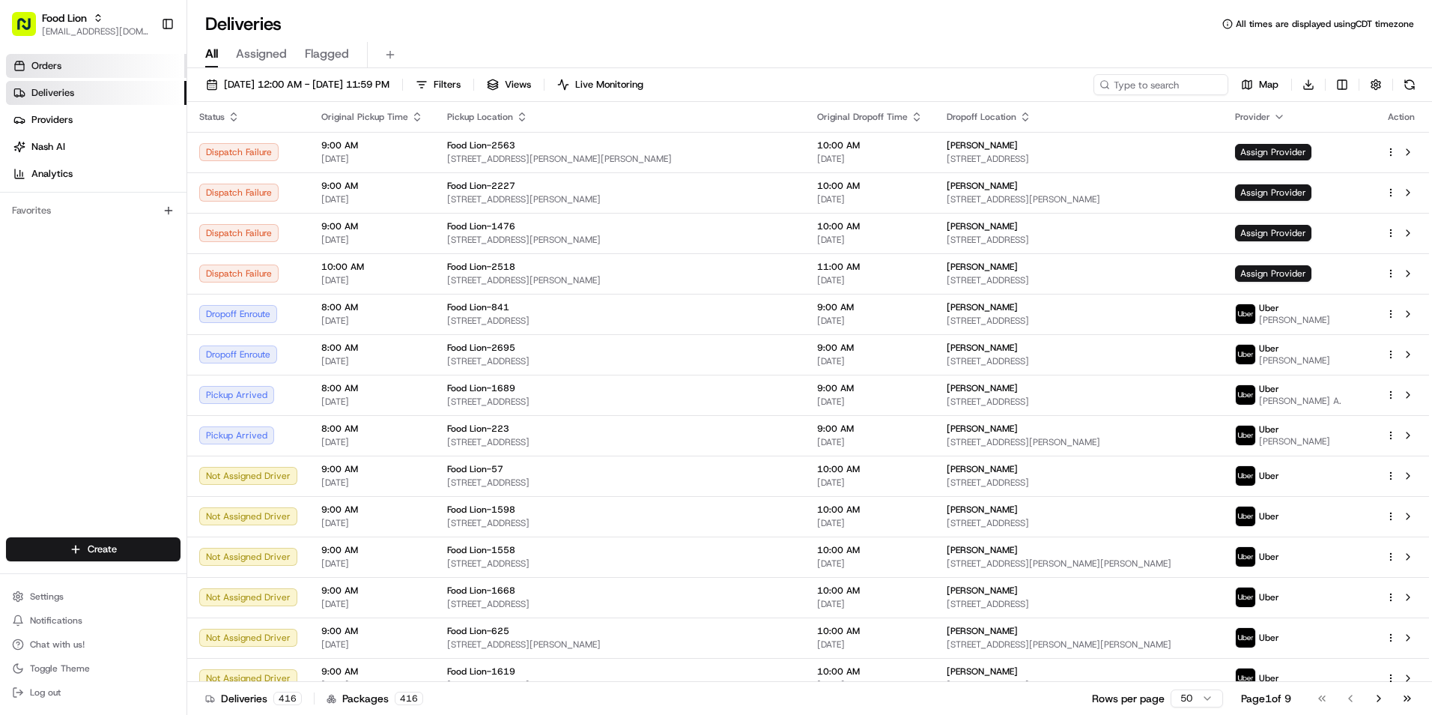
click at [60, 64] on span "Orders" at bounding box center [46, 65] width 30 height 13
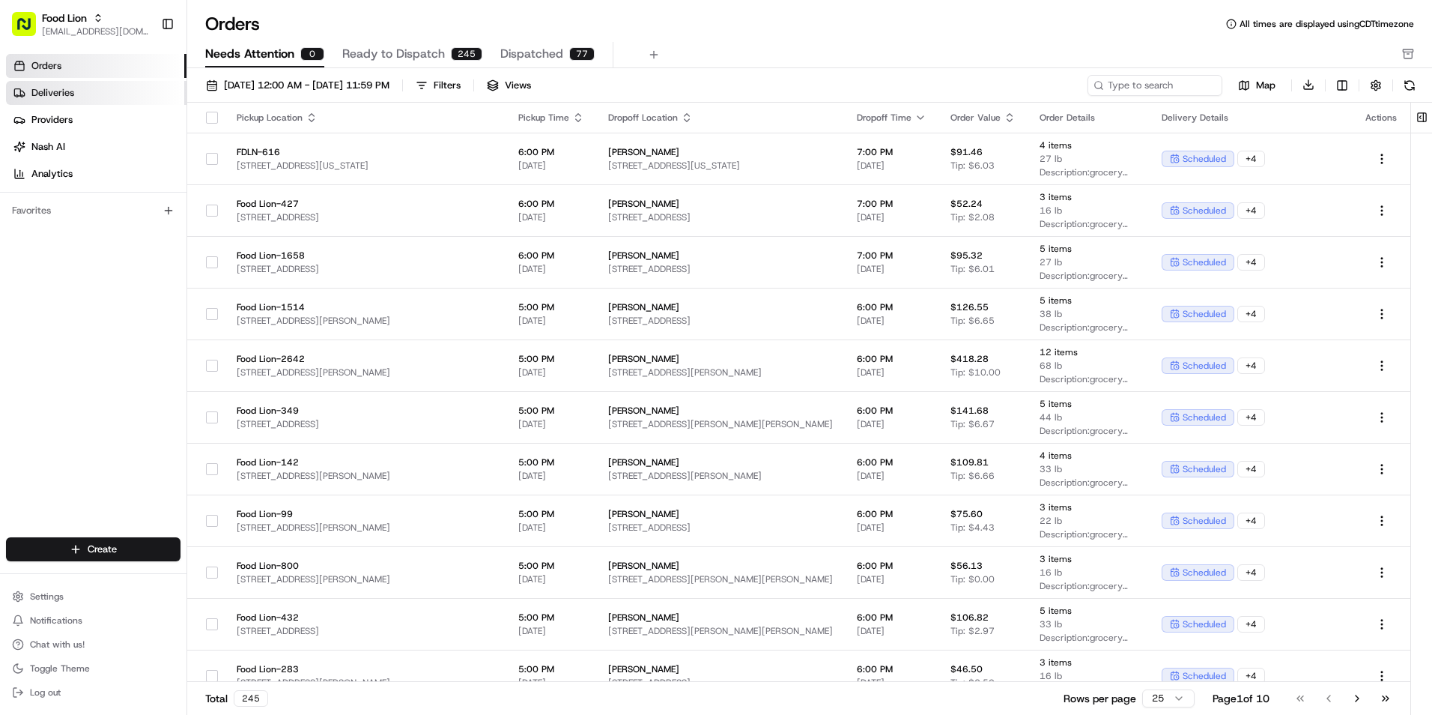
click at [79, 91] on link "Deliveries" at bounding box center [96, 93] width 180 height 24
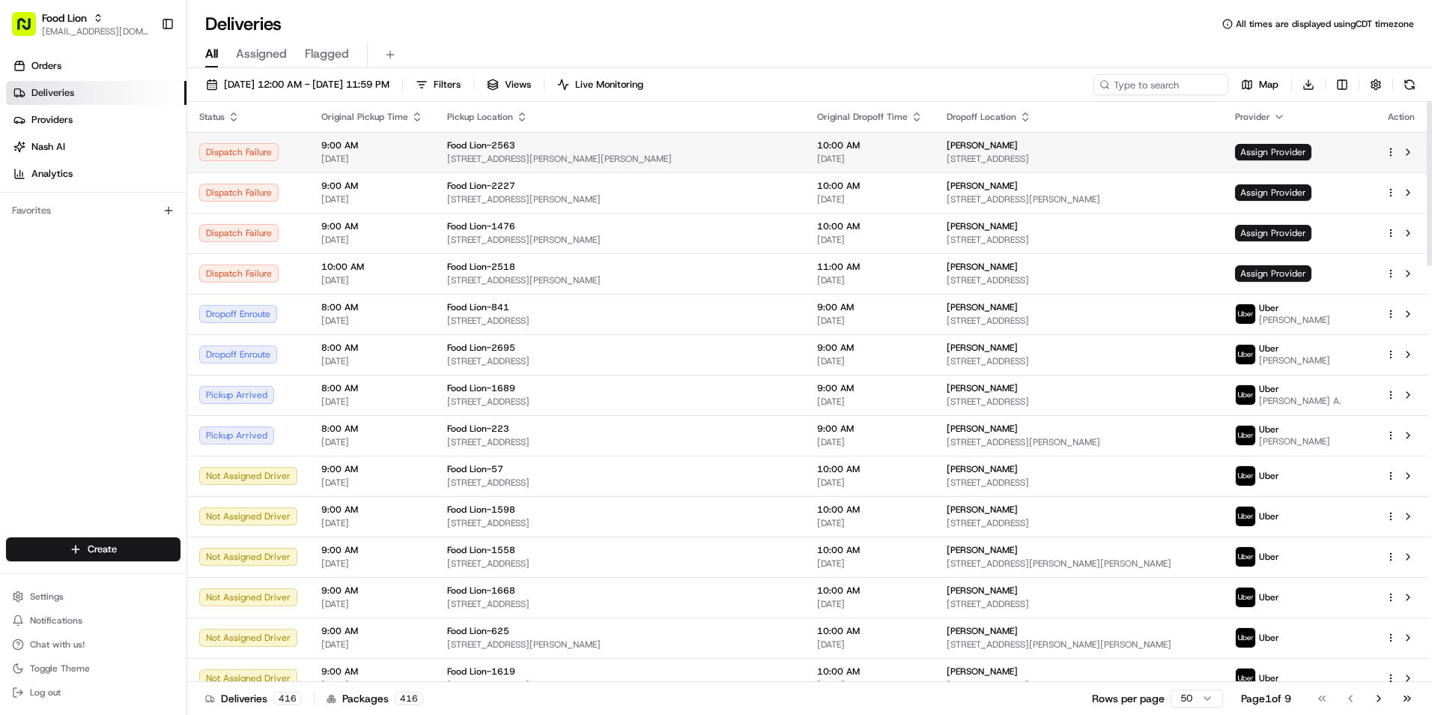
click at [947, 149] on span "Elizabeth Hall" at bounding box center [982, 145] width 71 height 12
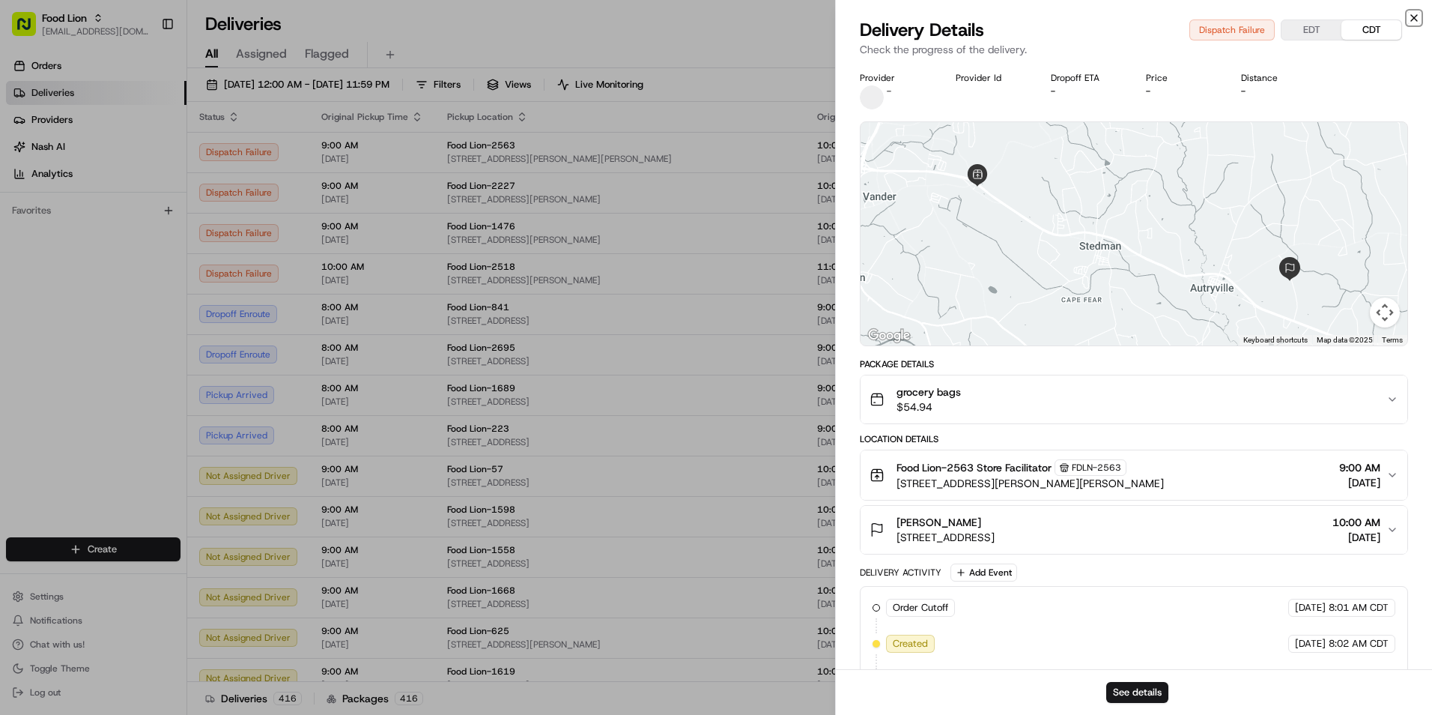
click at [1414, 16] on icon "button" at bounding box center [1414, 18] width 12 height 12
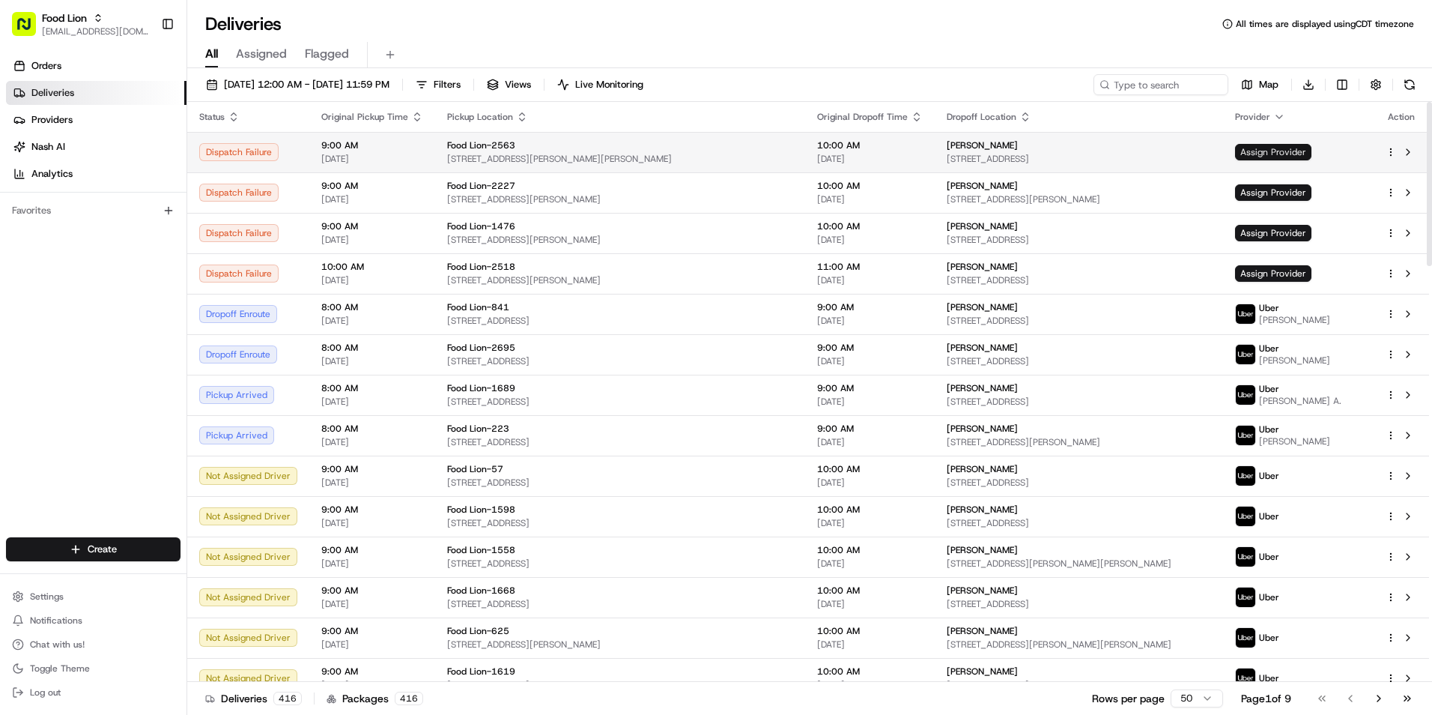
click at [1310, 156] on span "Assign Provider" at bounding box center [1273, 152] width 76 height 16
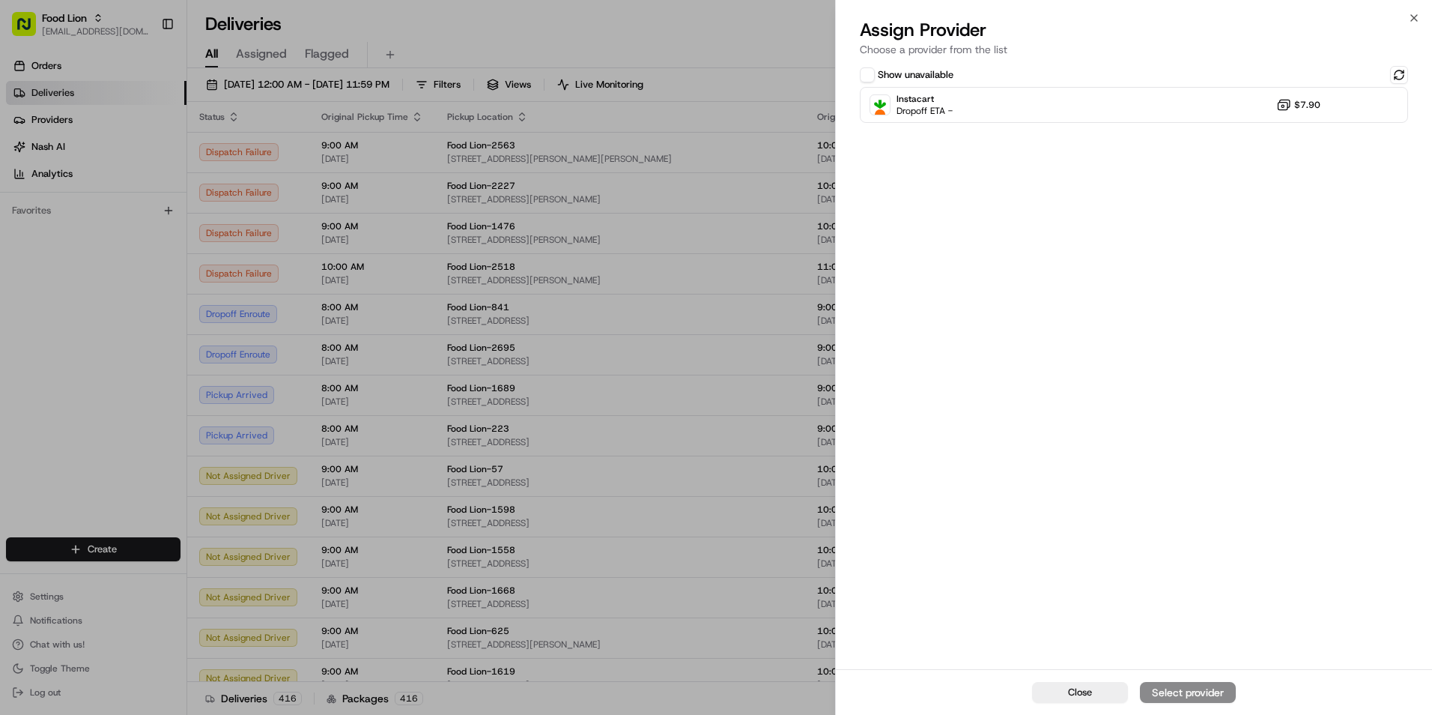
click at [869, 71] on button "Show unavailable" at bounding box center [867, 74] width 15 height 15
drag, startPoint x: 1417, startPoint y: 20, endPoint x: 977, endPoint y: 124, distance: 452.5
click at [1416, 20] on icon "button" at bounding box center [1414, 18] width 12 height 12
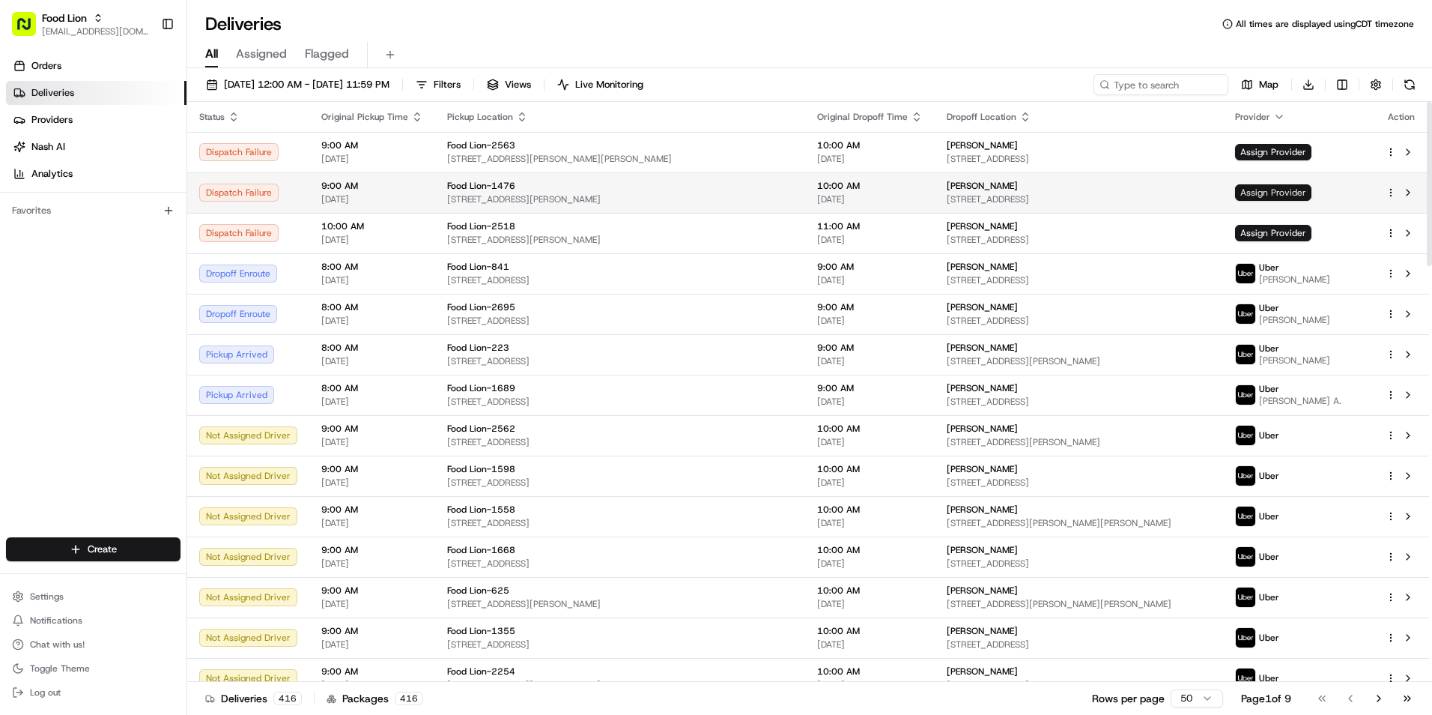
click at [1311, 192] on span "Assign Provider" at bounding box center [1273, 192] width 76 height 16
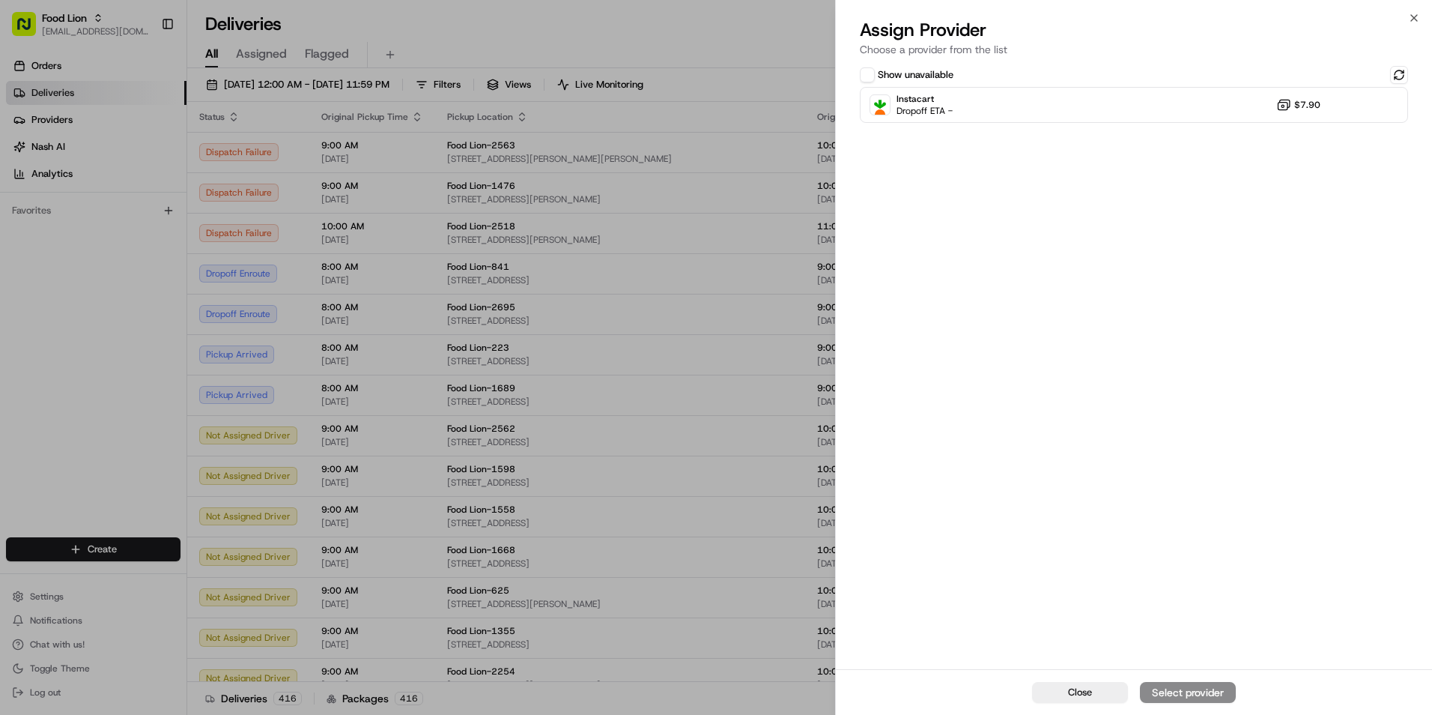
click at [861, 77] on div "Show unavailable Instacart Dropoff ETA - $7.90" at bounding box center [1134, 366] width 596 height 606
click at [867, 82] on button "Show unavailable" at bounding box center [867, 74] width 15 height 15
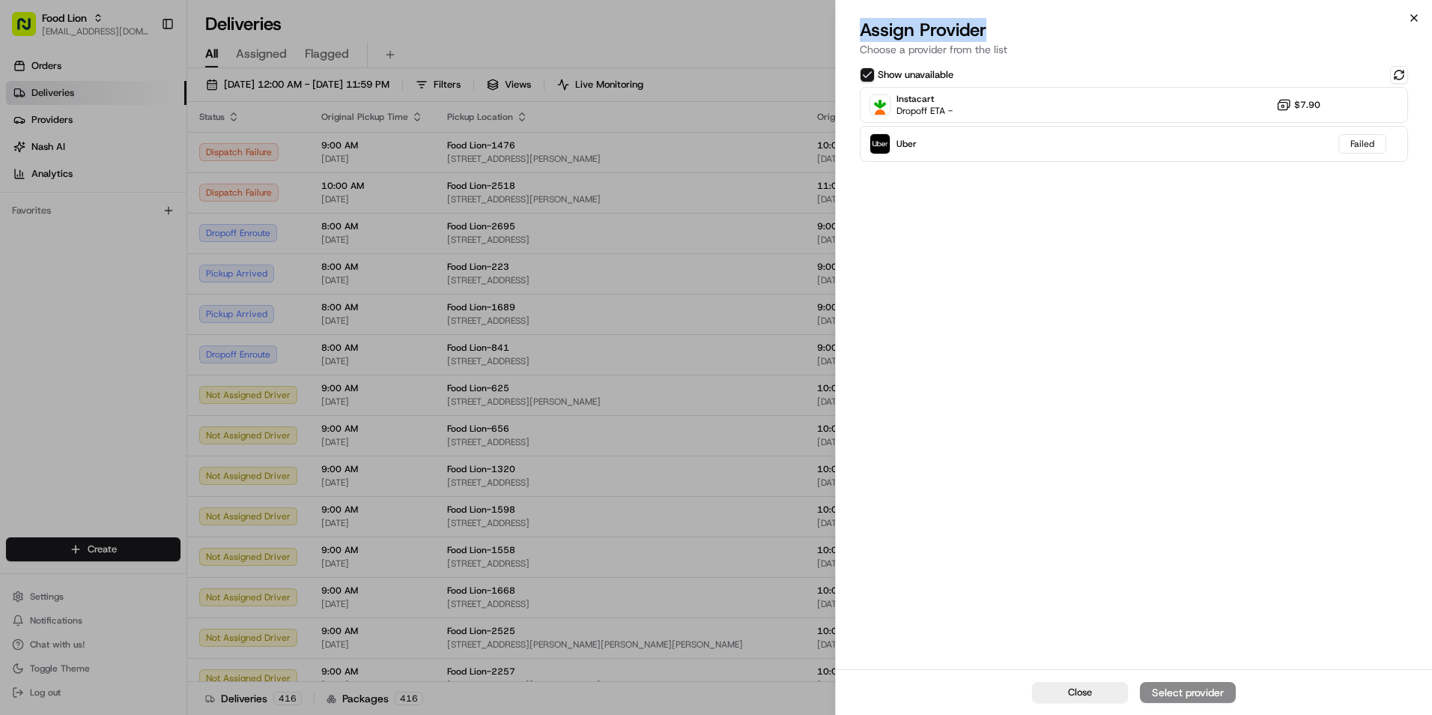
click at [1416, 15] on div "Close Assign Provider Choose a provider from the list Show unavailable Instacar…" at bounding box center [1133, 357] width 597 height 715
click at [1416, 18] on icon "button" at bounding box center [1414, 18] width 12 height 12
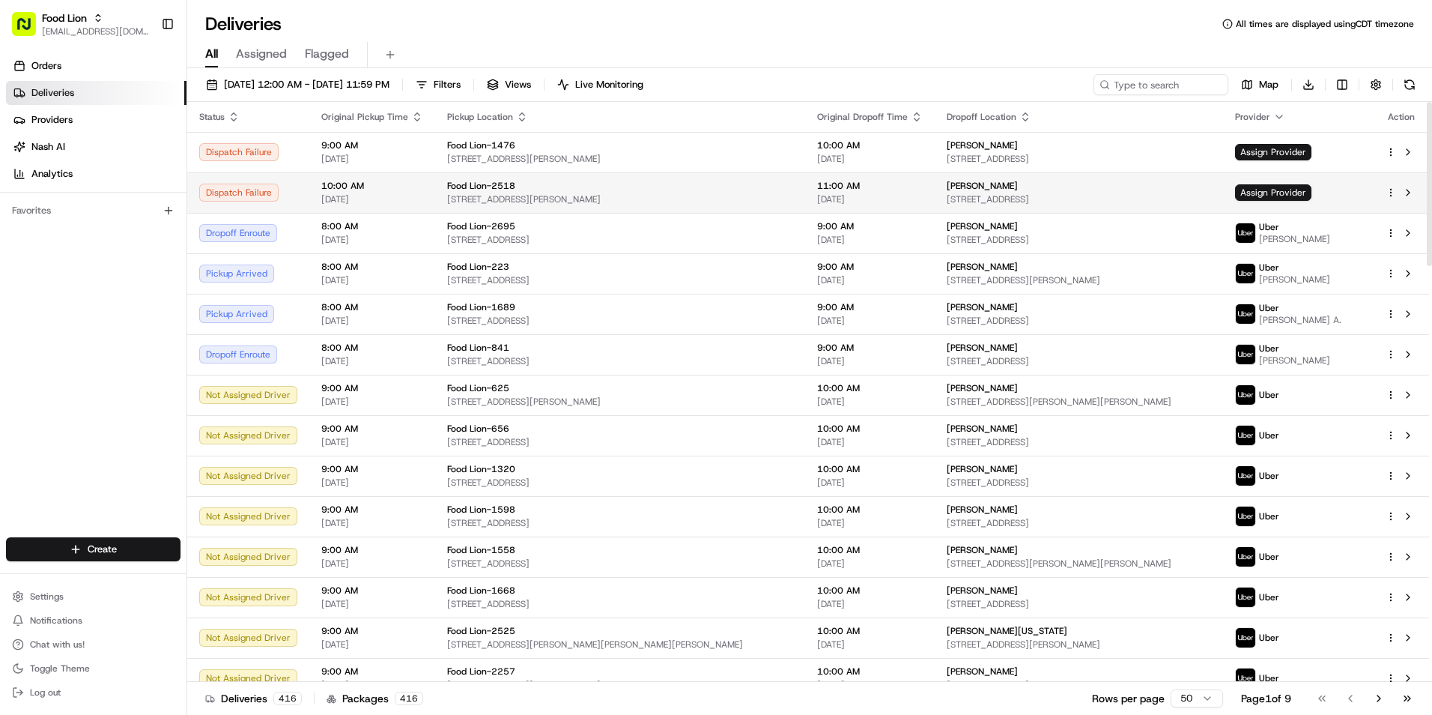
click at [559, 192] on div "Food Lion-2518 12420 Dillingham Square, Lake Ridge, VA 22192, US" at bounding box center [620, 192] width 346 height 25
click at [1288, 192] on span "Assign Provider" at bounding box center [1273, 192] width 76 height 16
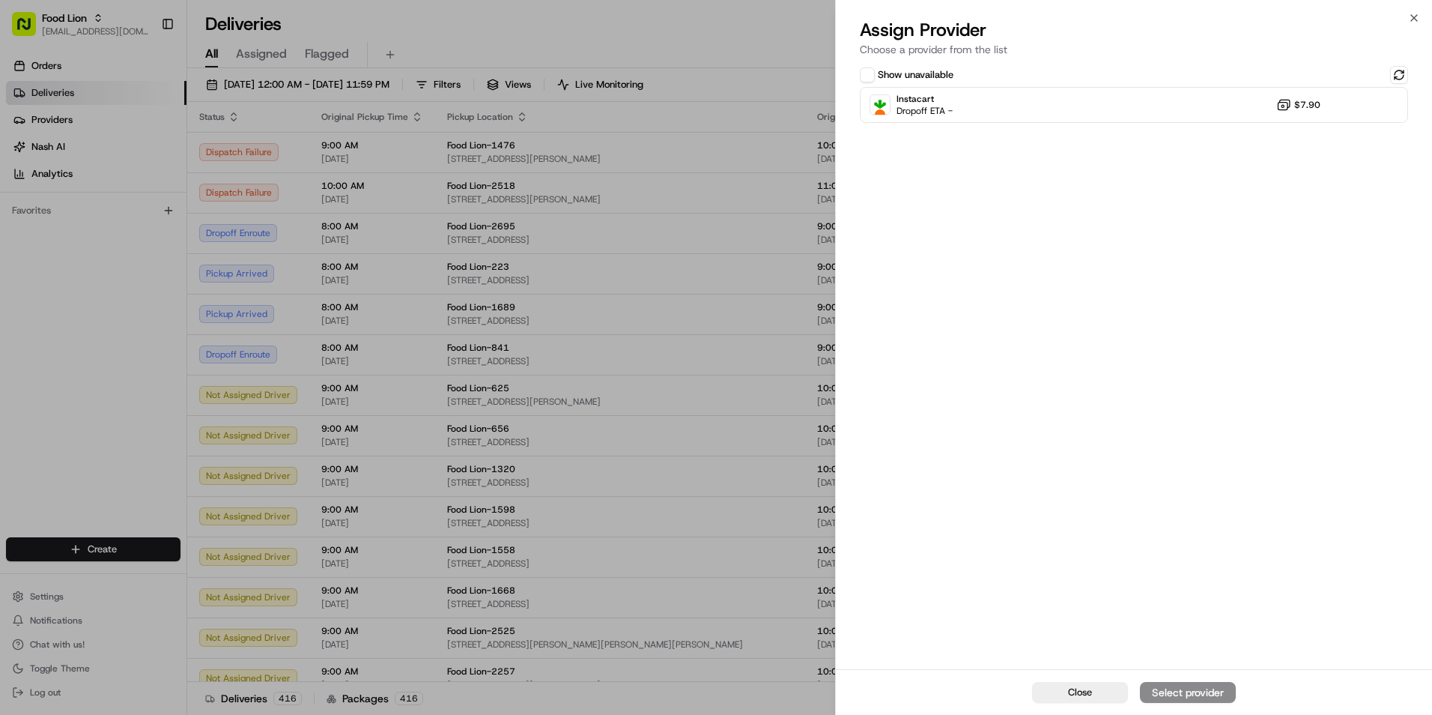
click at [865, 76] on button "Show unavailable" at bounding box center [867, 74] width 15 height 15
click at [1416, 16] on icon "button" at bounding box center [1414, 18] width 12 height 12
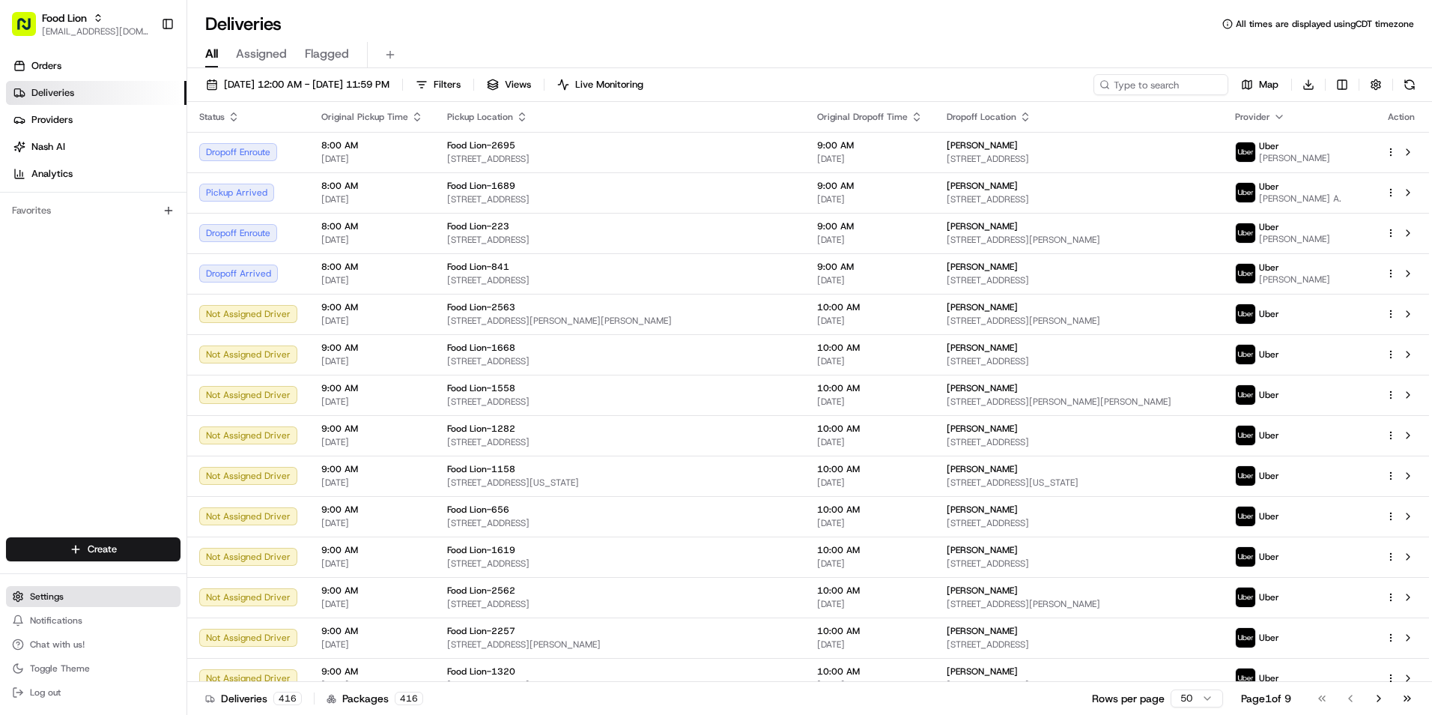
click at [76, 600] on button "Settings" at bounding box center [93, 596] width 175 height 21
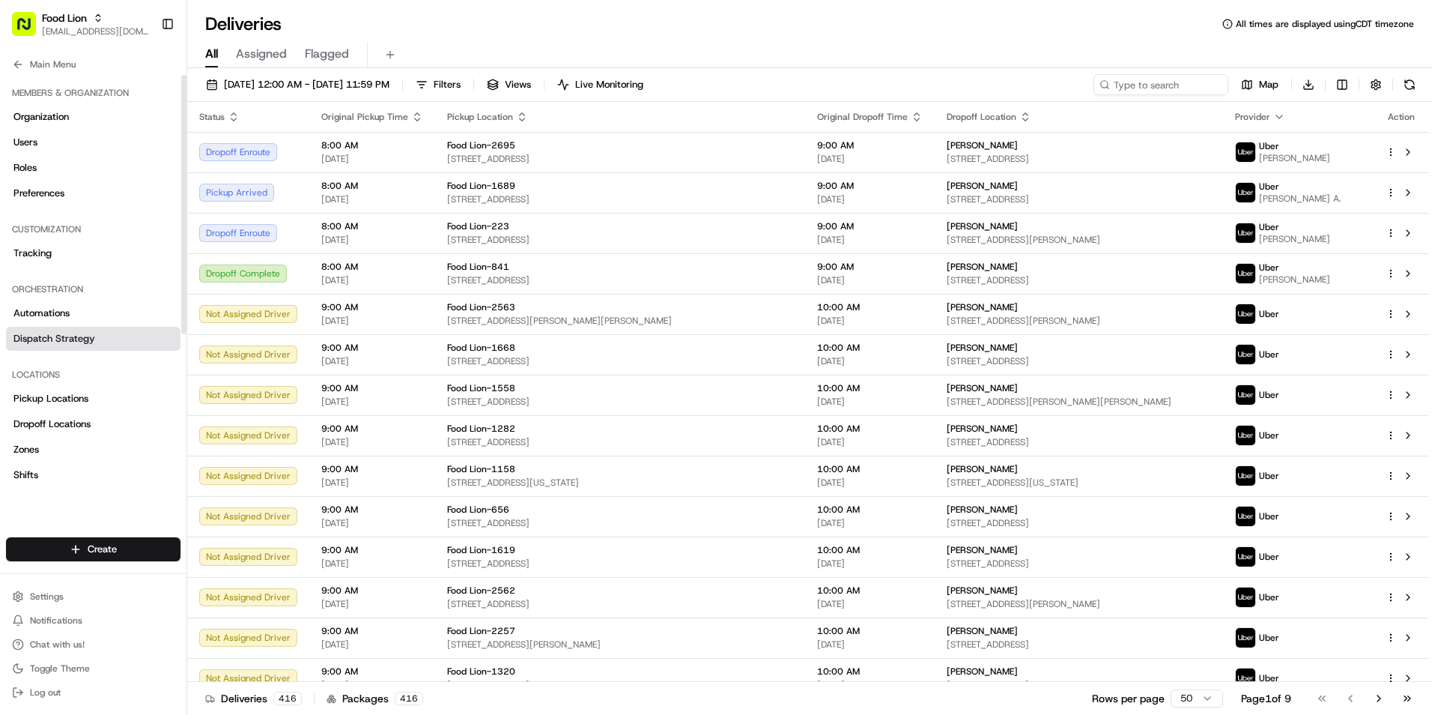
click at [76, 337] on span "Dispatch Strategy" at bounding box center [54, 338] width 82 height 13
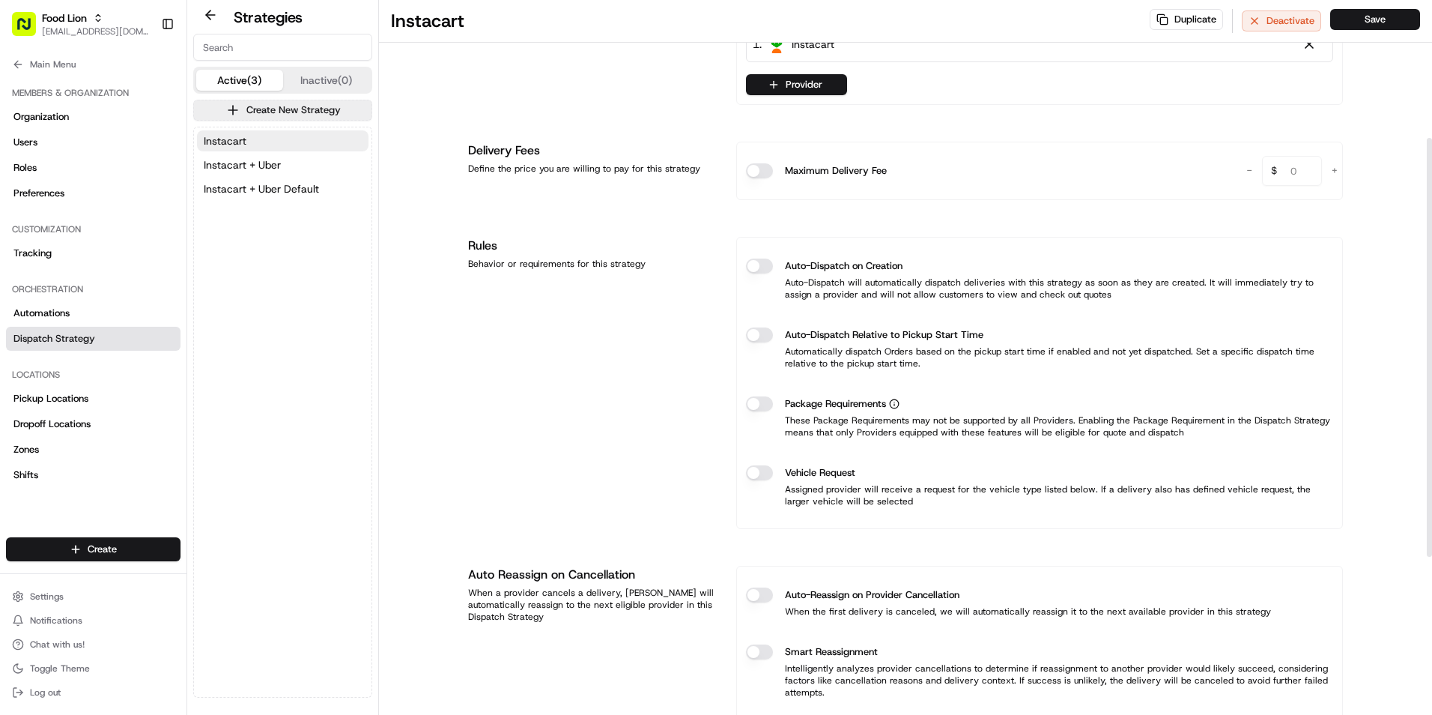
scroll to position [300, 0]
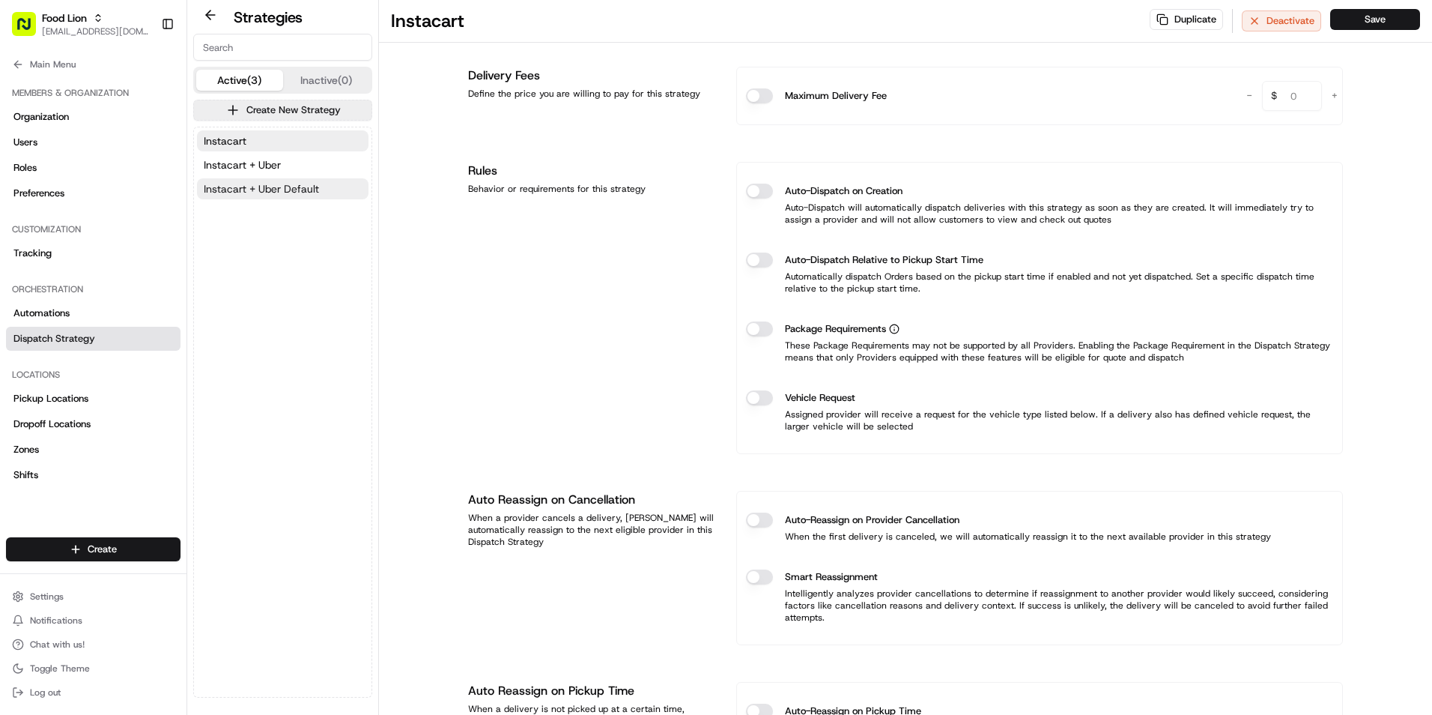
click at [301, 188] on span "Instacart + Uber Default" at bounding box center [261, 188] width 115 height 15
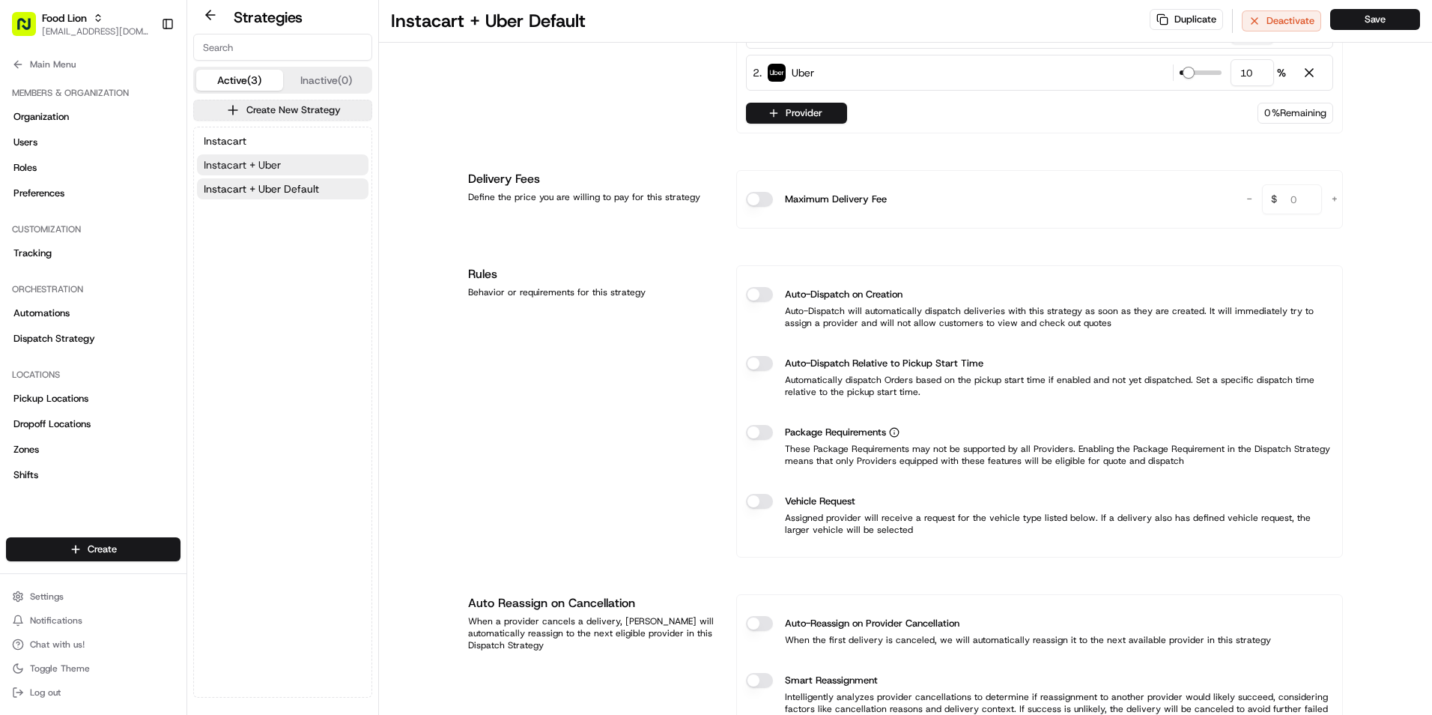
click at [287, 165] on button "Instacart + Uber" at bounding box center [283, 164] width 172 height 21
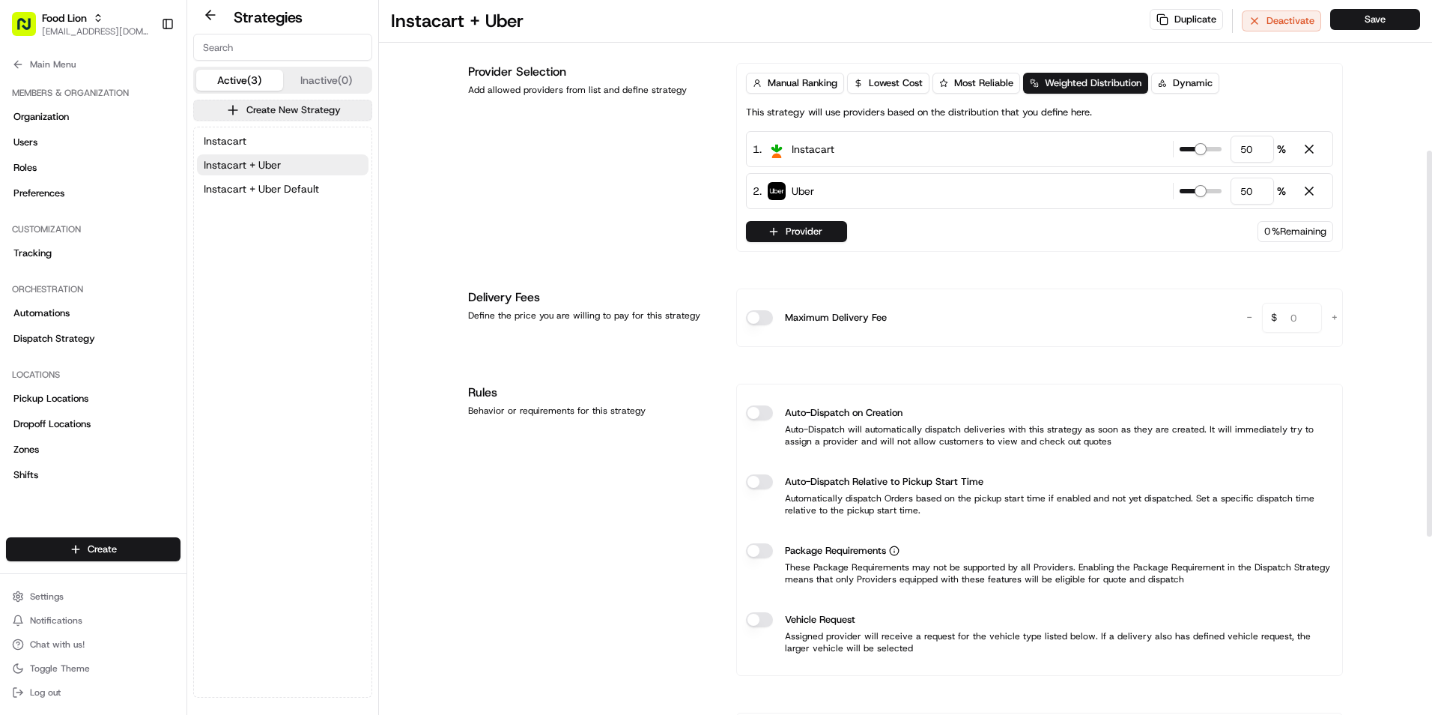
scroll to position [84, 0]
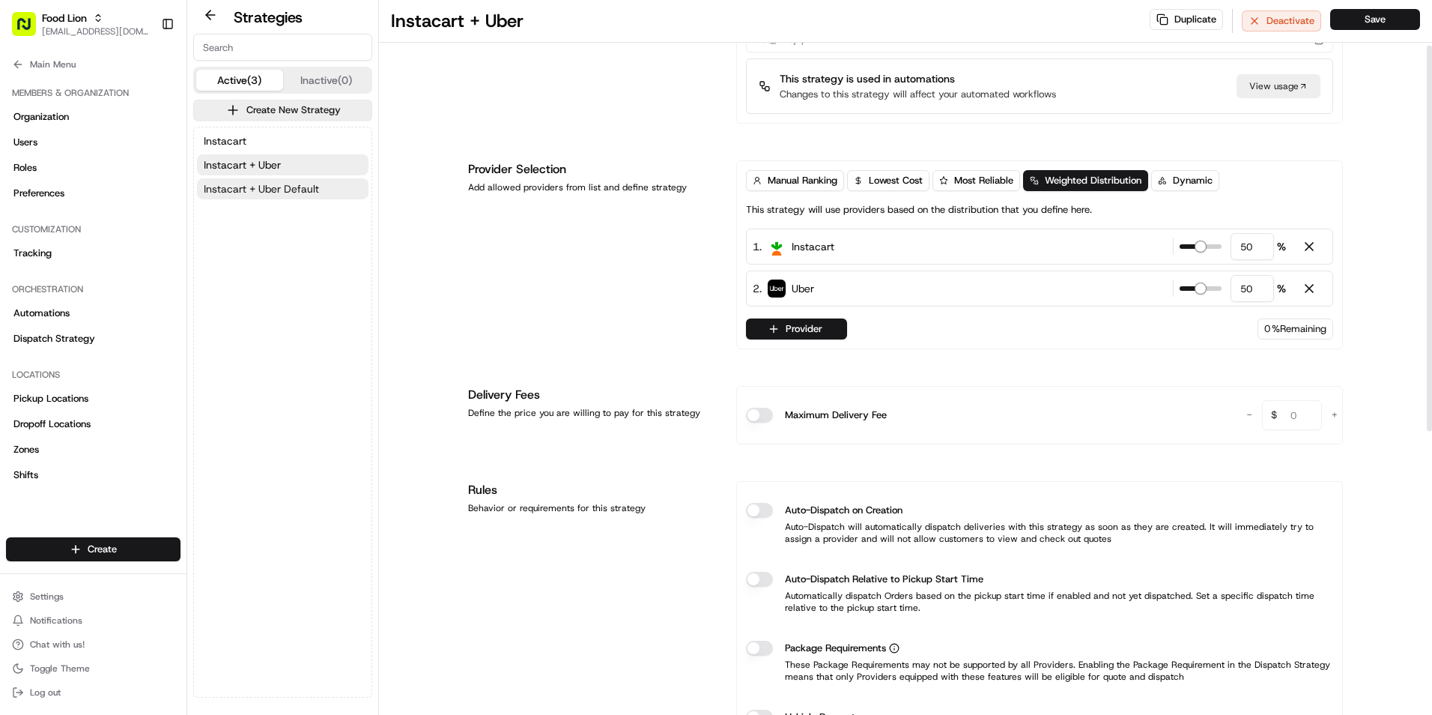
click at [290, 191] on span "Instacart + Uber Default" at bounding box center [261, 188] width 115 height 15
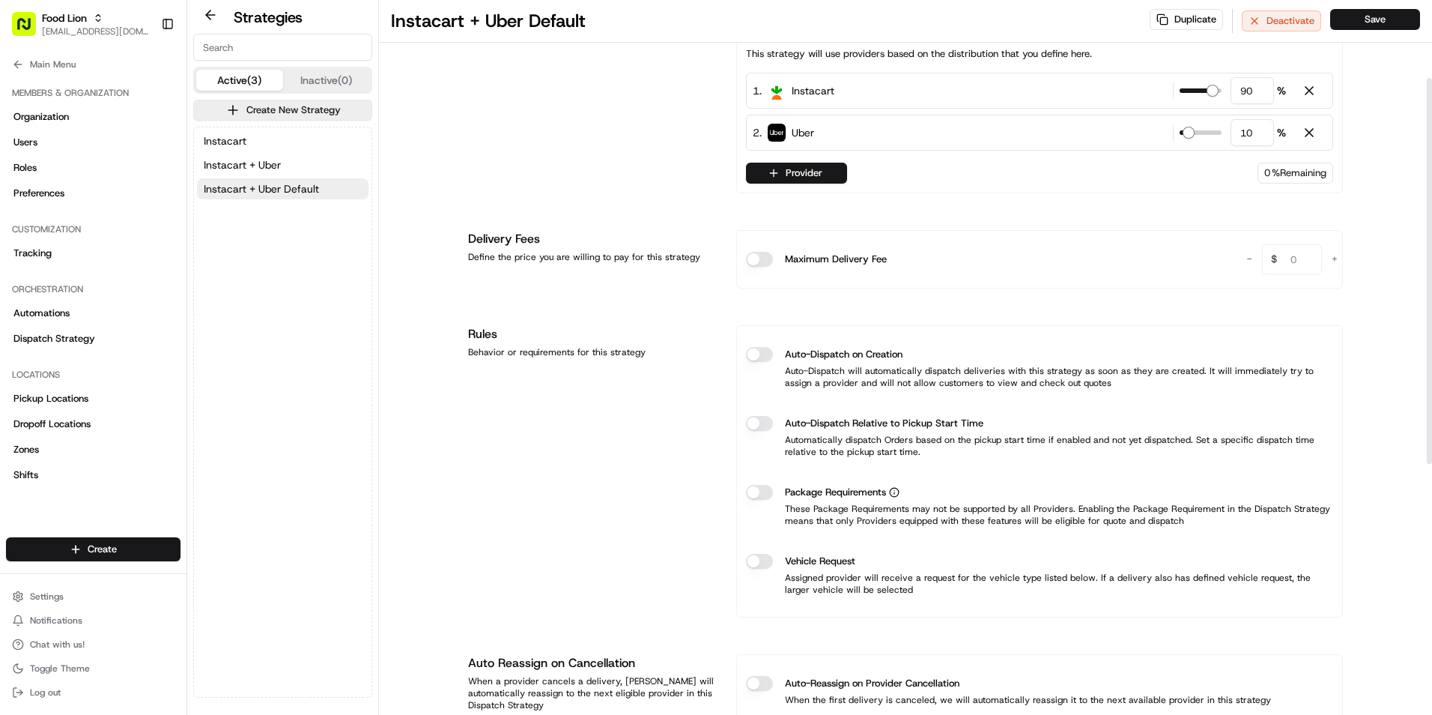
scroll to position [383, 0]
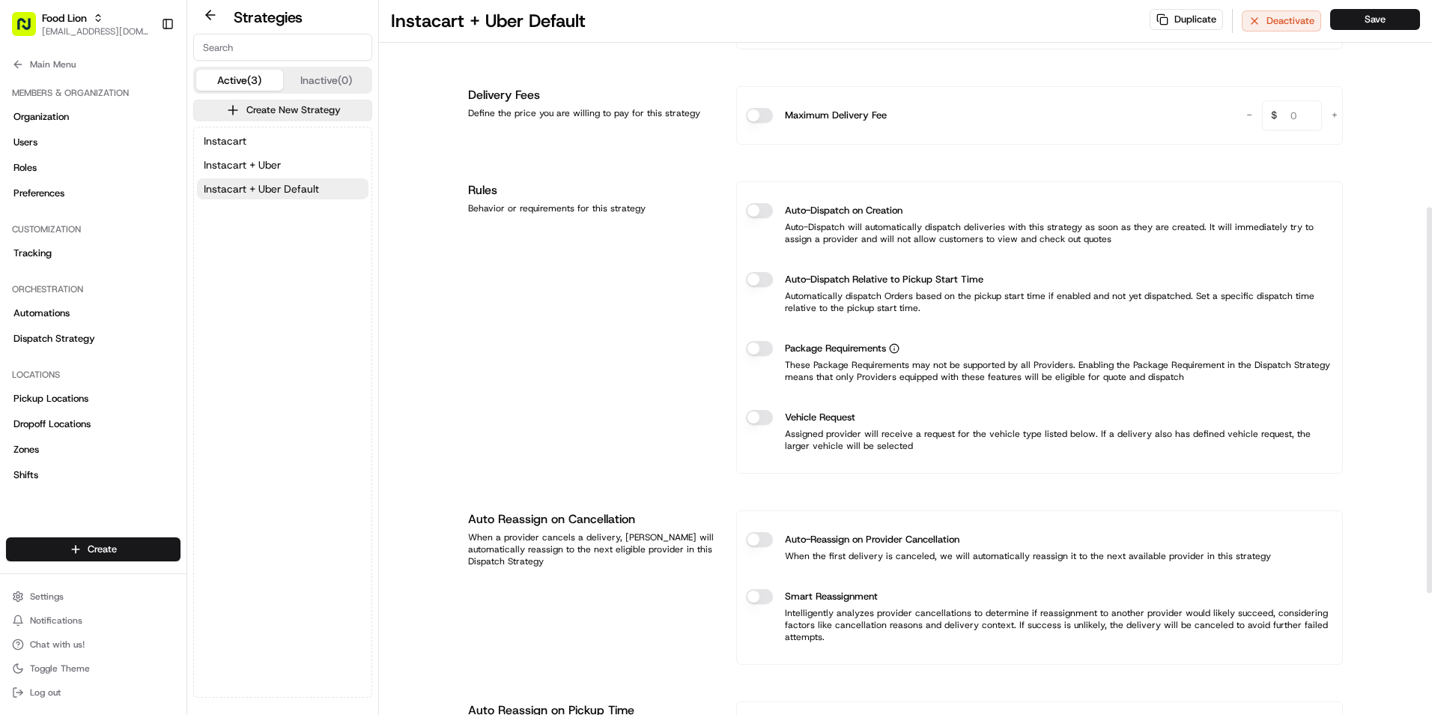
click at [765, 347] on button "Package Requirements" at bounding box center [759, 348] width 27 height 15
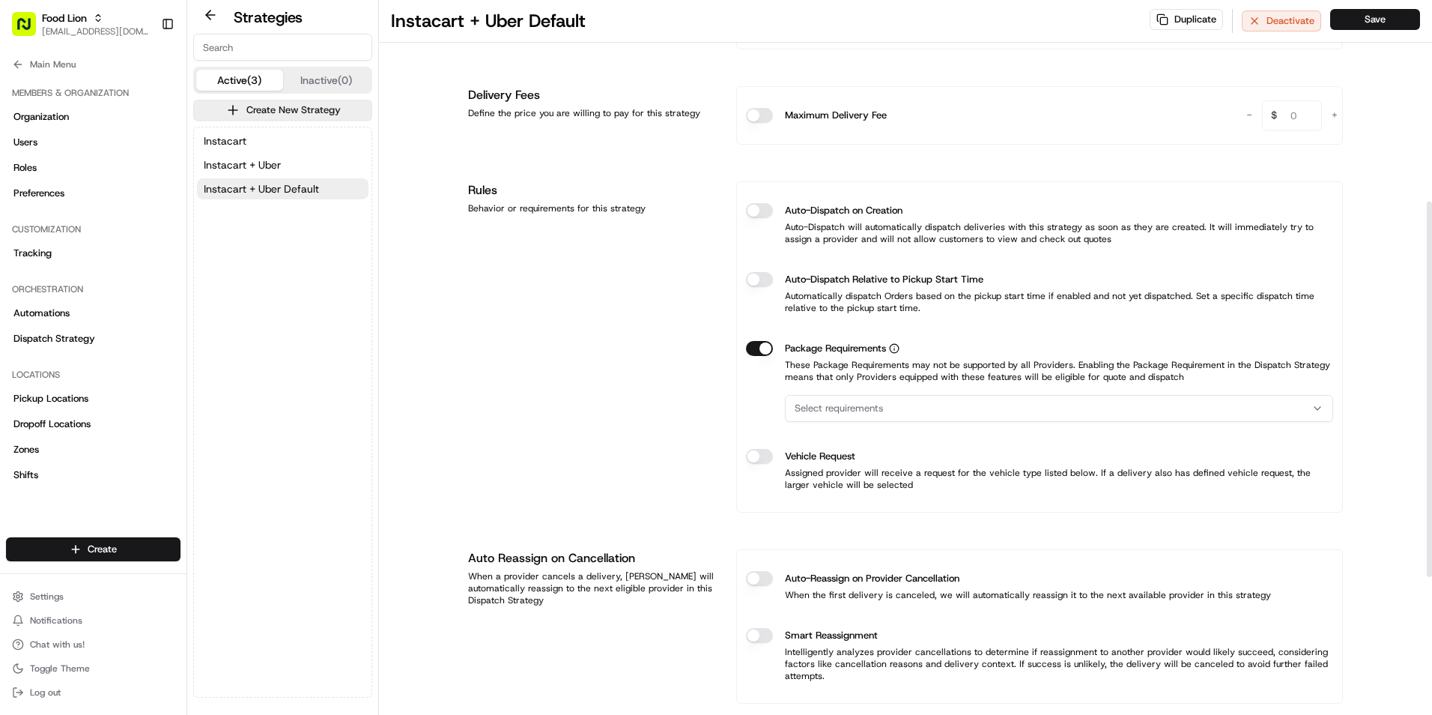
click at [894, 401] on div "Select requirements" at bounding box center [1059, 407] width 541 height 13
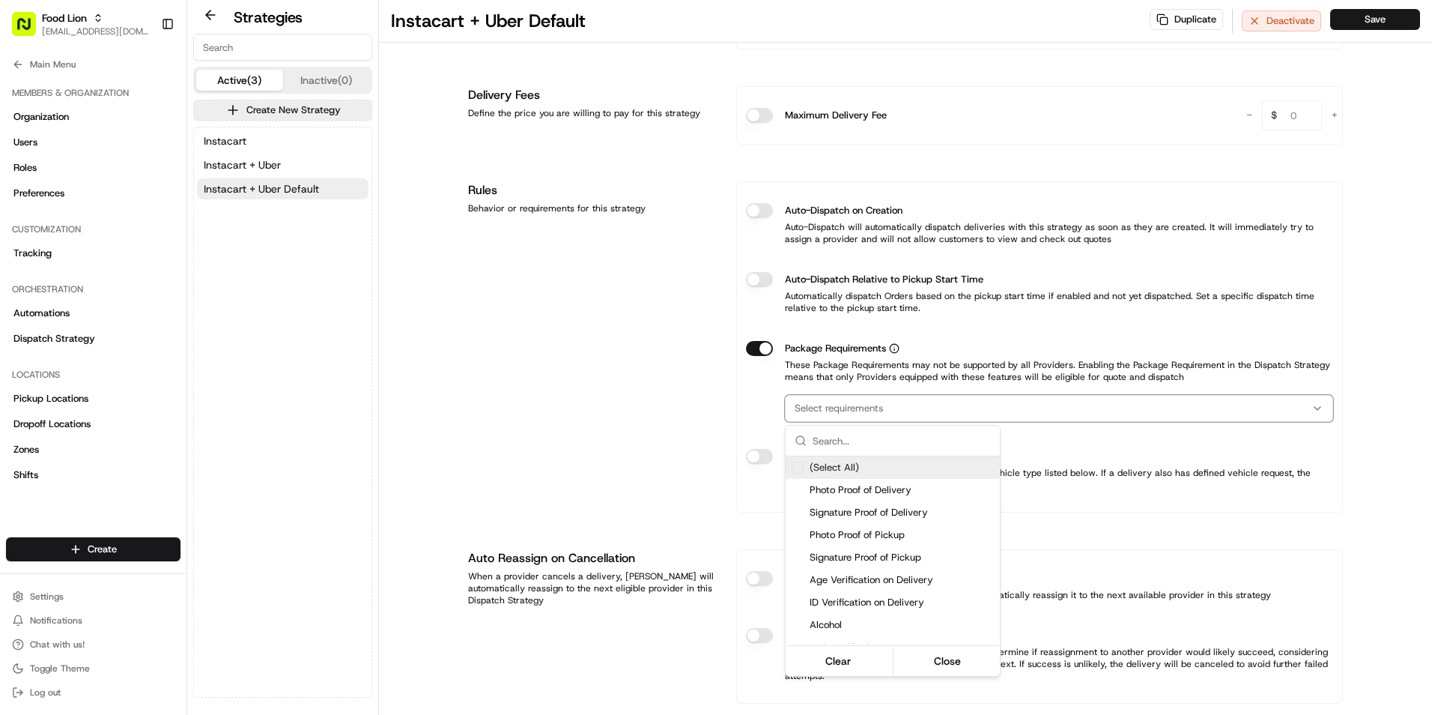
click at [758, 353] on html "Food Lion dclegg@adusa.com Toggle Sidebar Orders Deliveries Providers Nash AI A…" at bounding box center [716, 357] width 1432 height 715
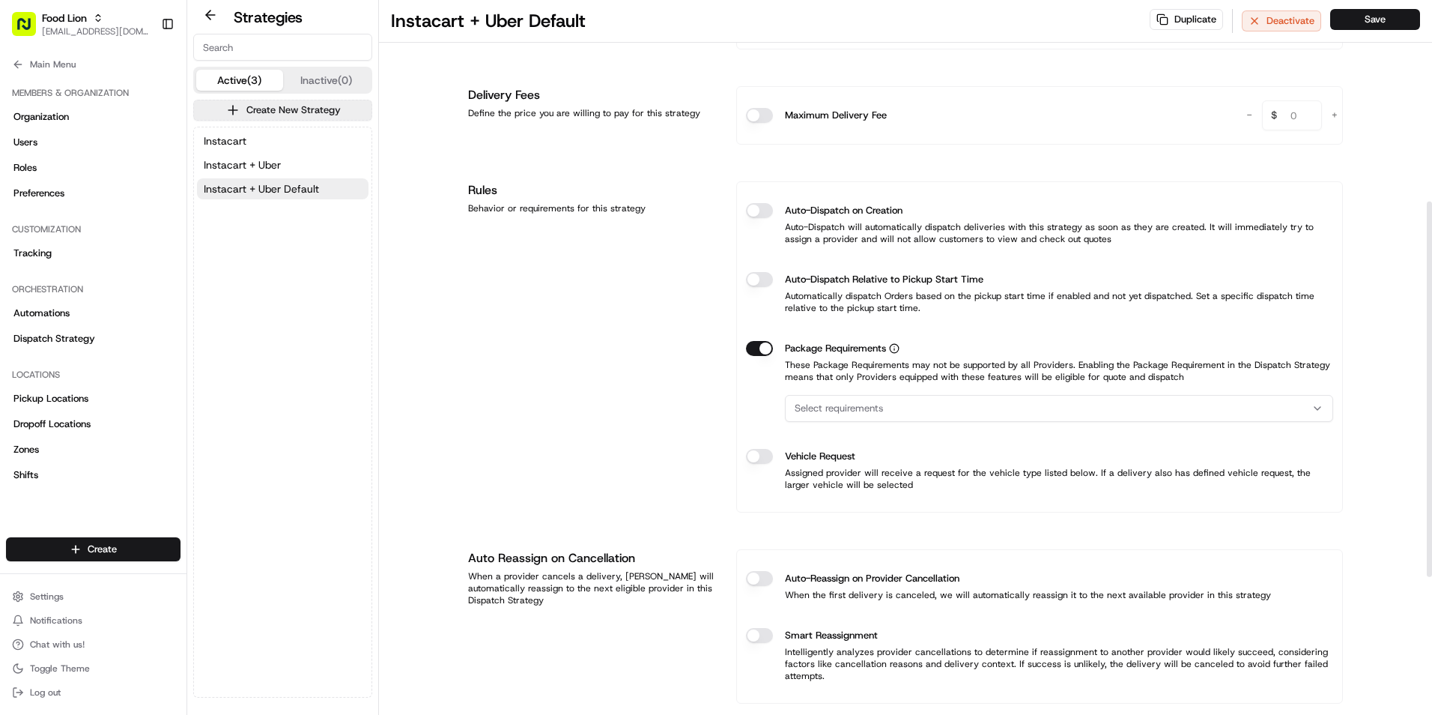
click at [754, 350] on button "Package Requirements" at bounding box center [759, 348] width 27 height 15
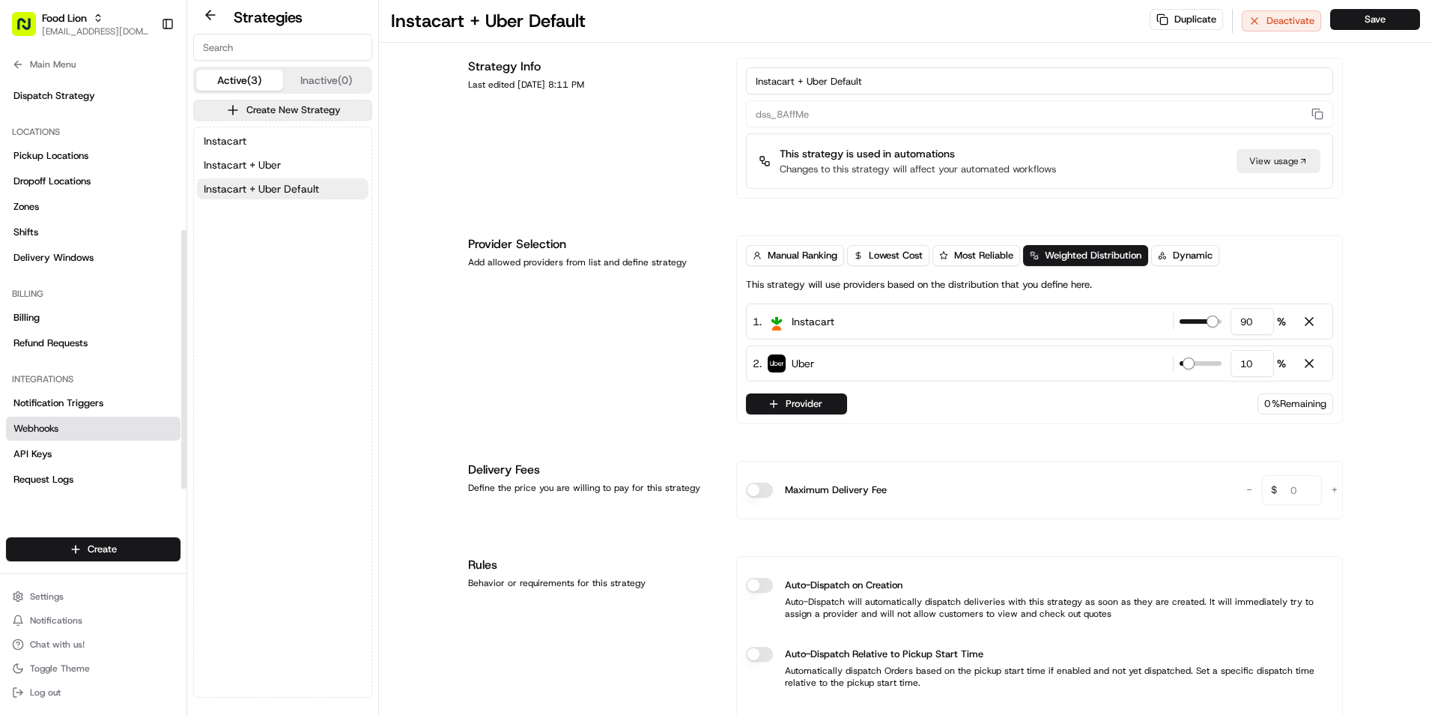
scroll to position [250, 0]
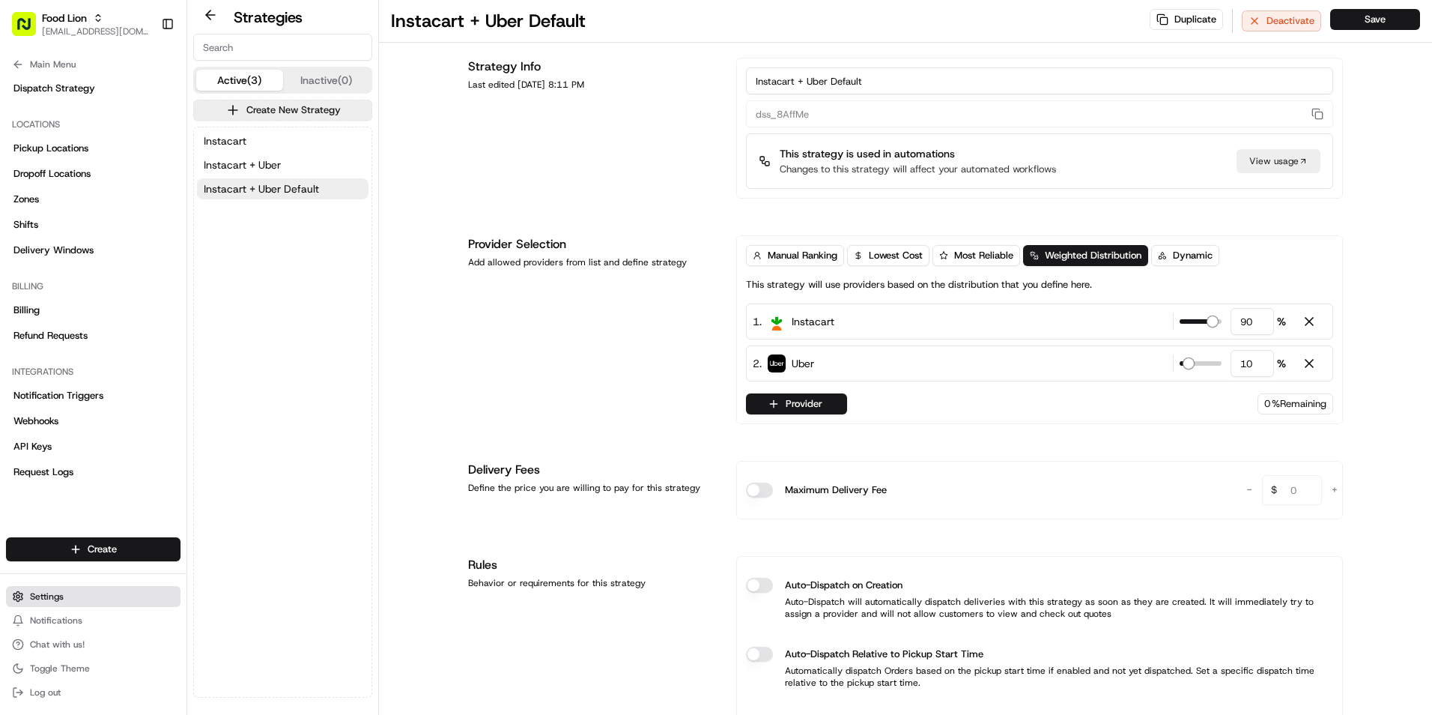
click at [62, 595] on button "Settings" at bounding box center [93, 596] width 175 height 21
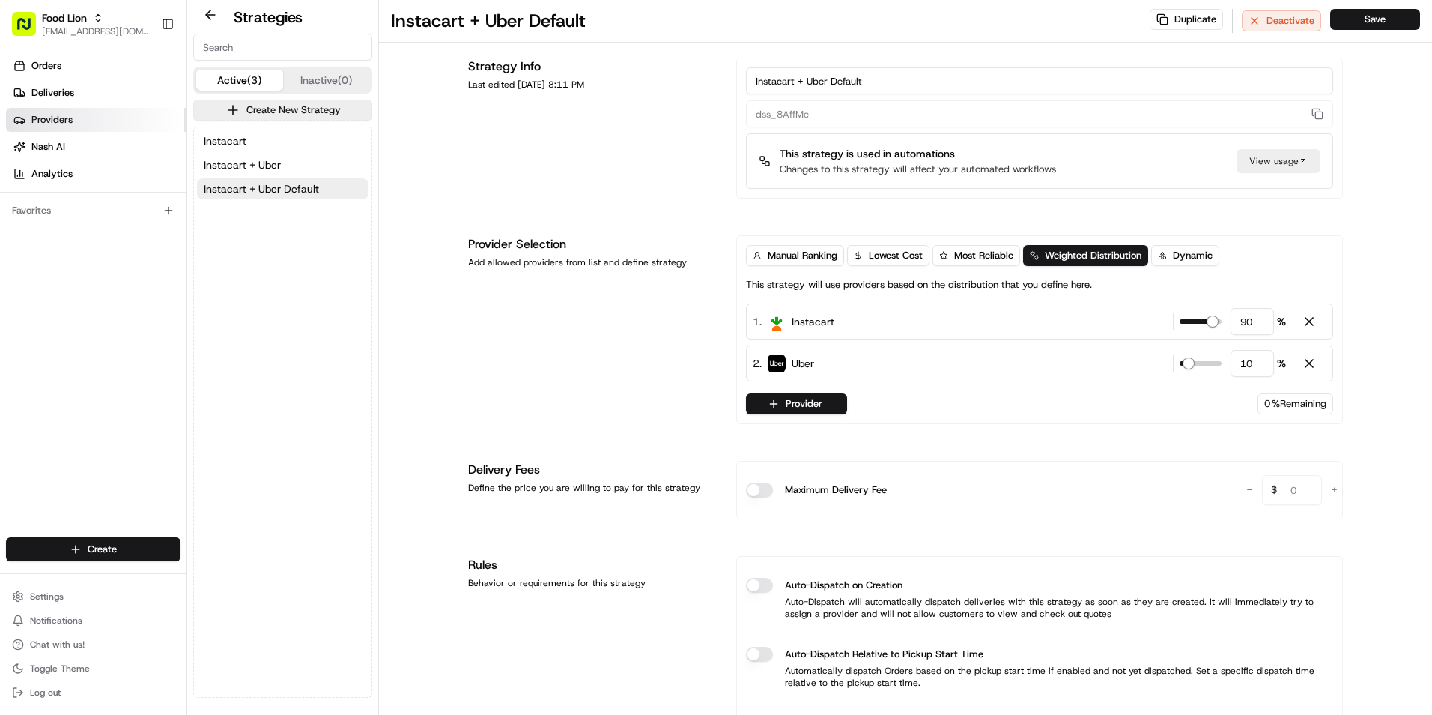
click at [61, 118] on span "Providers" at bounding box center [51, 119] width 41 height 13
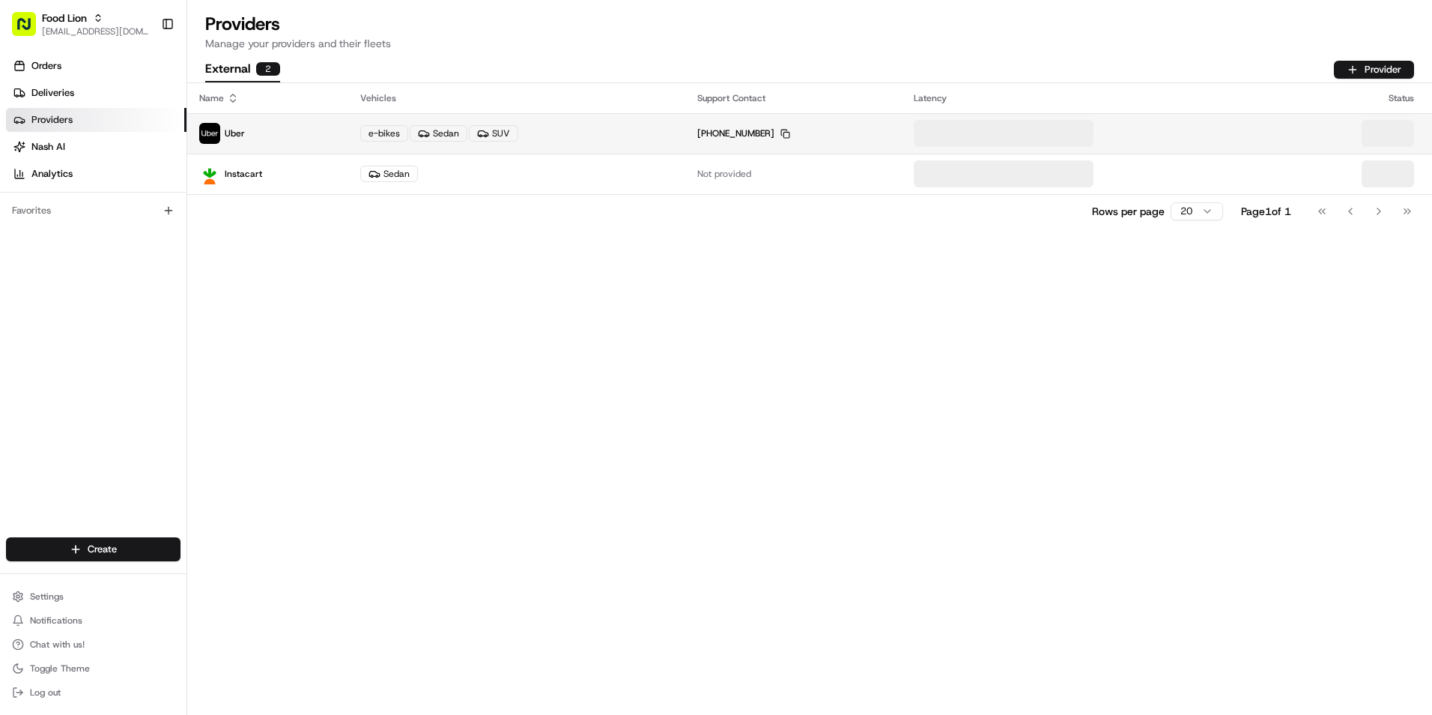
click at [831, 130] on td "+1 866 987 3750 Copy +18669873750" at bounding box center [793, 133] width 216 height 40
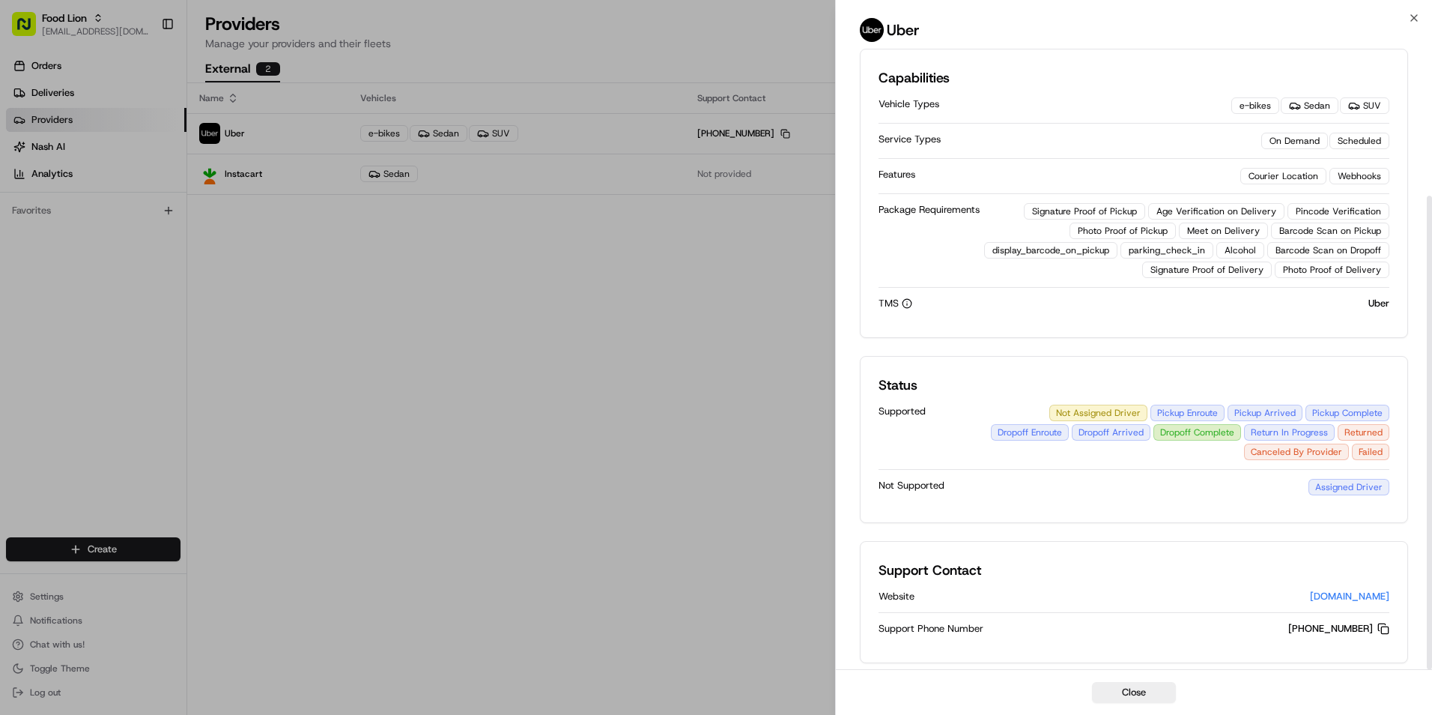
scroll to position [194, 0]
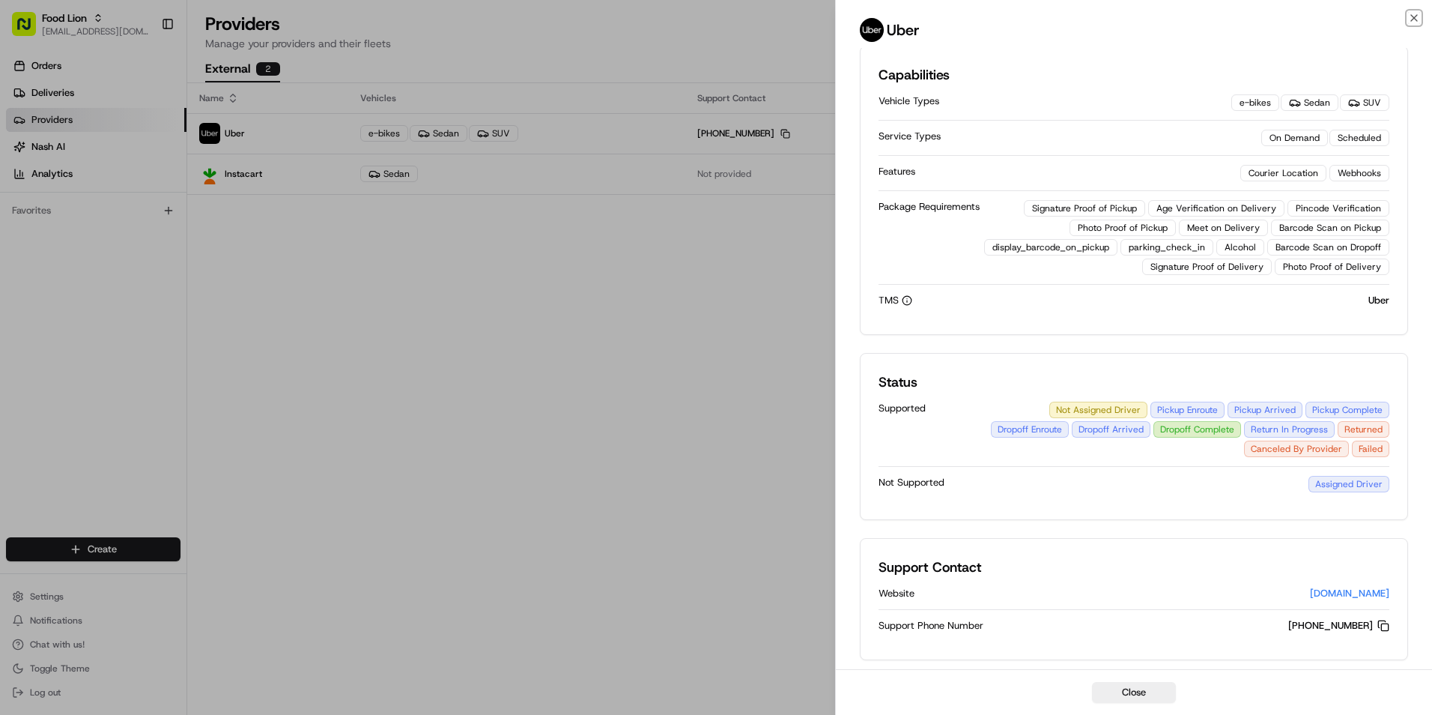
click at [1415, 18] on icon "button" at bounding box center [1414, 18] width 12 height 12
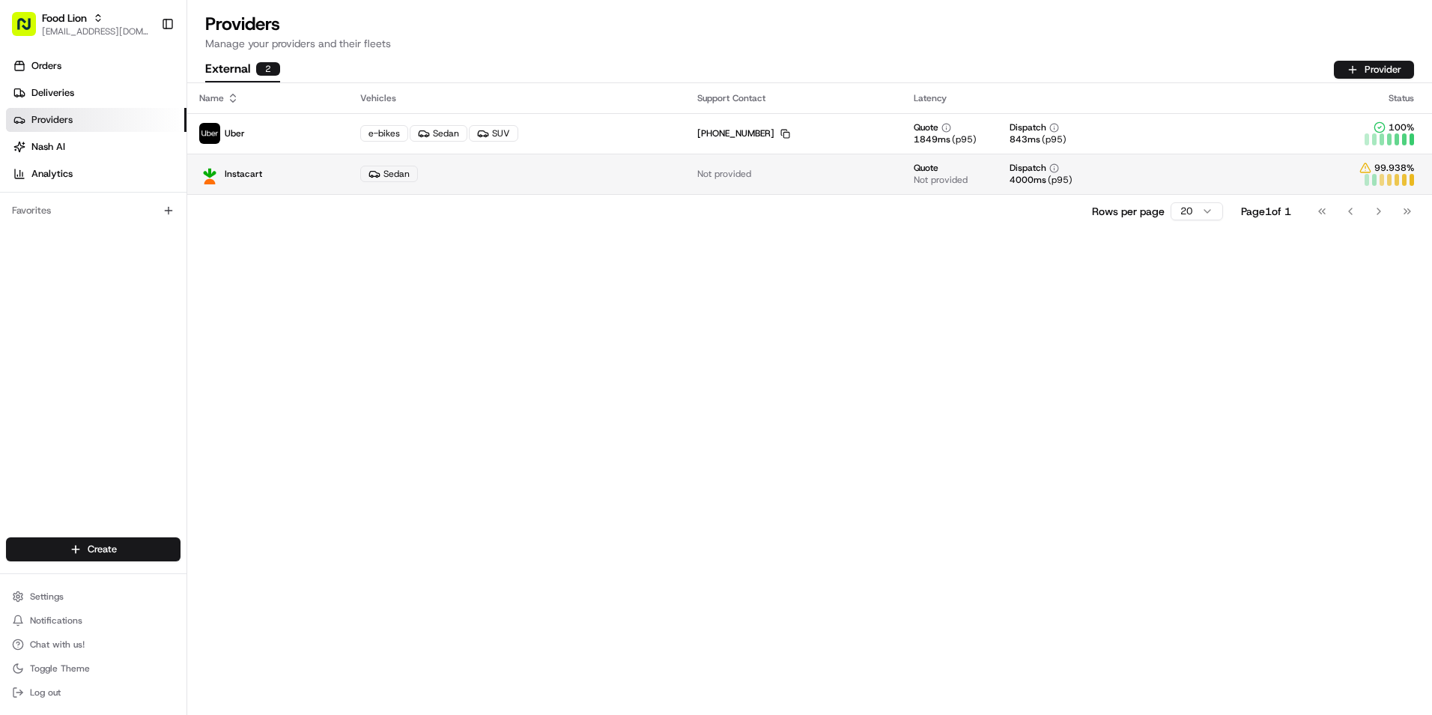
click at [553, 175] on div "Sedan" at bounding box center [516, 174] width 313 height 16
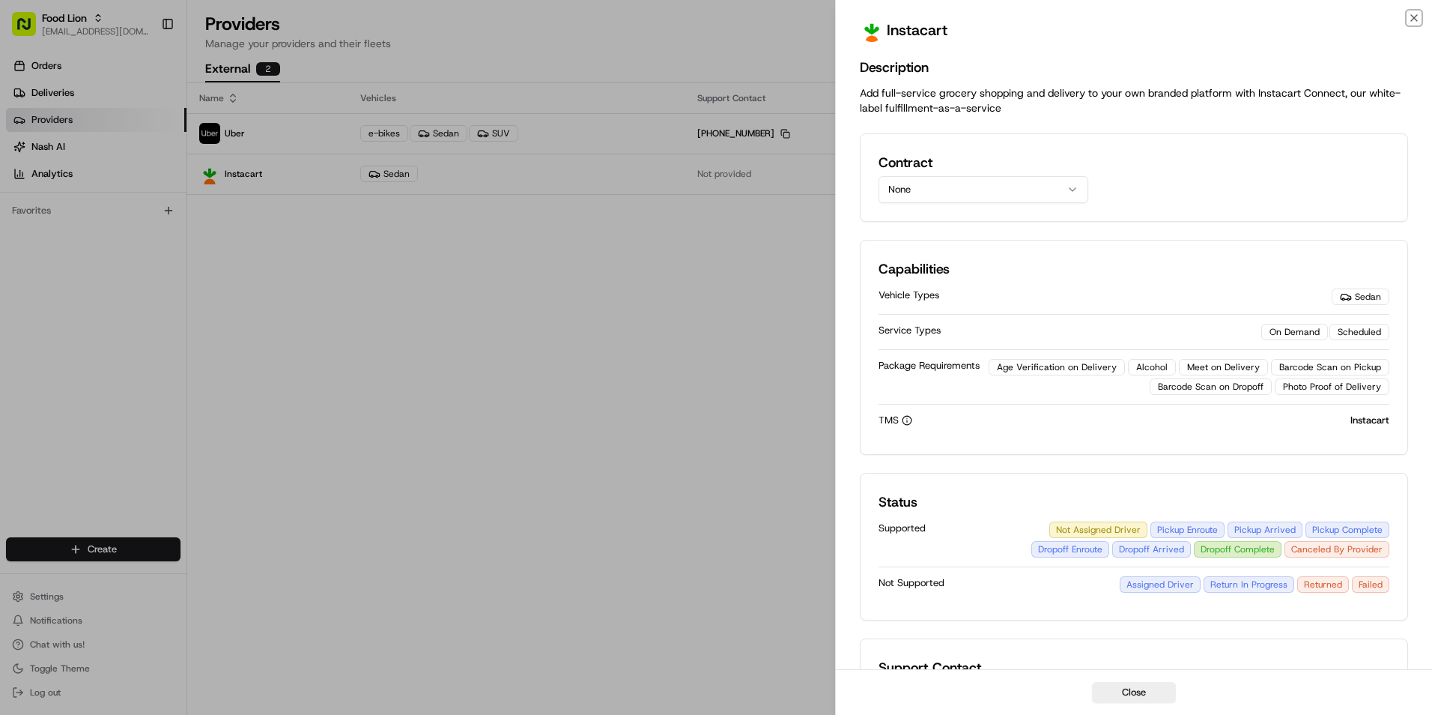
click at [1409, 13] on icon "button" at bounding box center [1414, 18] width 12 height 12
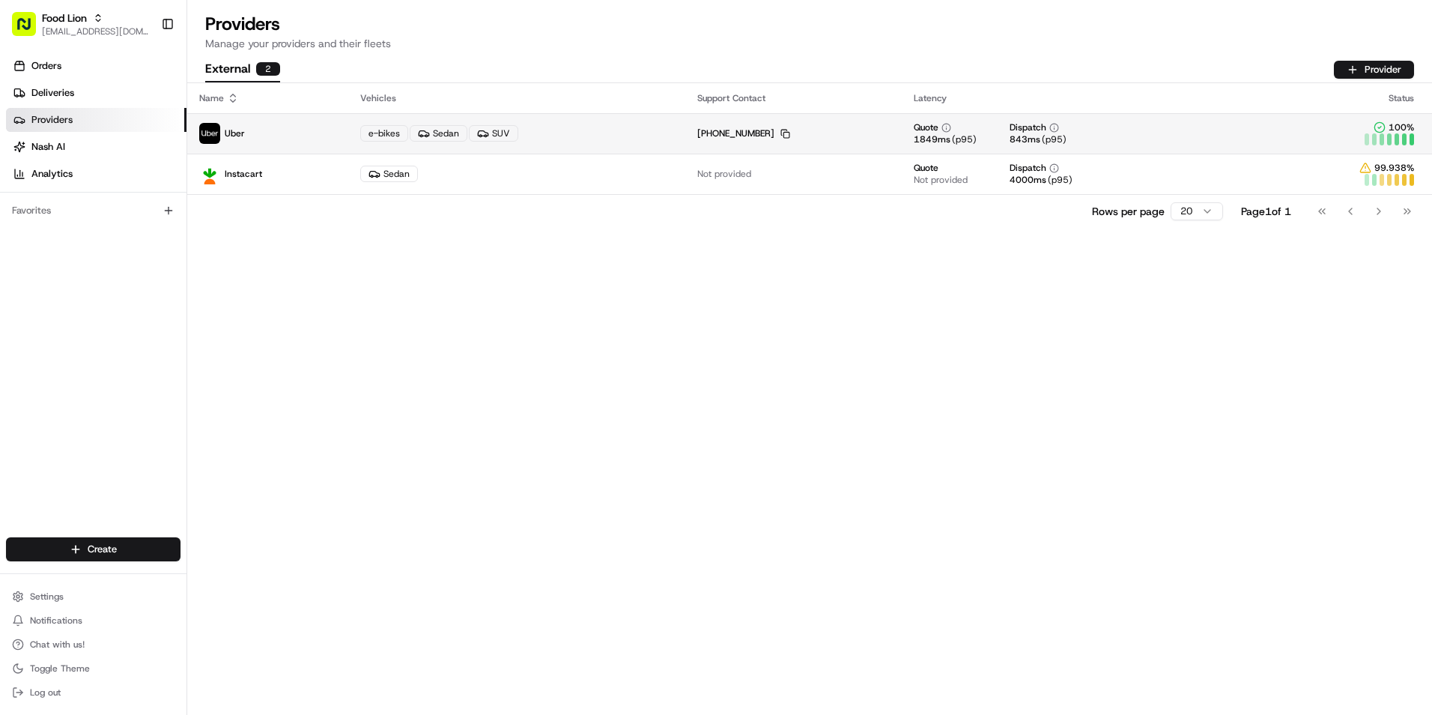
click at [872, 130] on td "+1 866 987 3750 Copy +18669873750" at bounding box center [793, 133] width 216 height 40
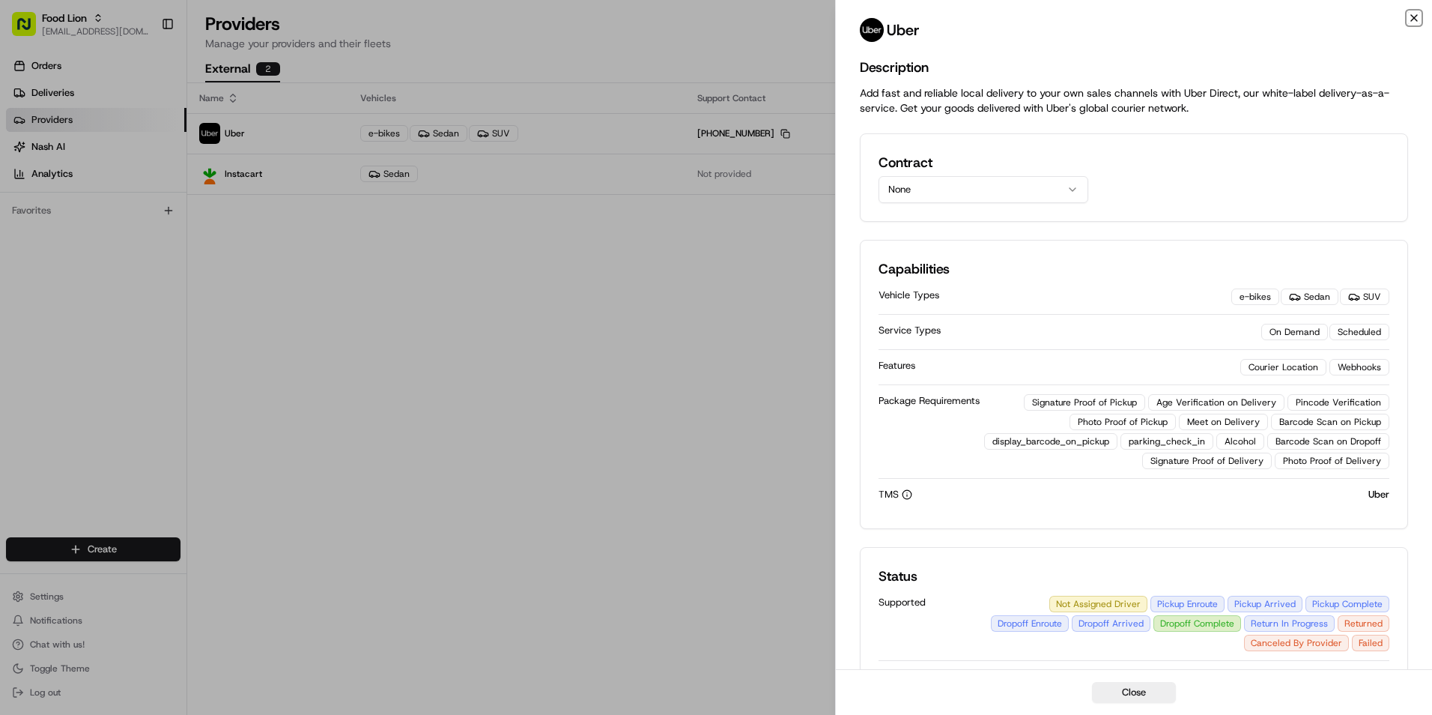
click at [1411, 19] on icon "button" at bounding box center [1414, 18] width 12 height 12
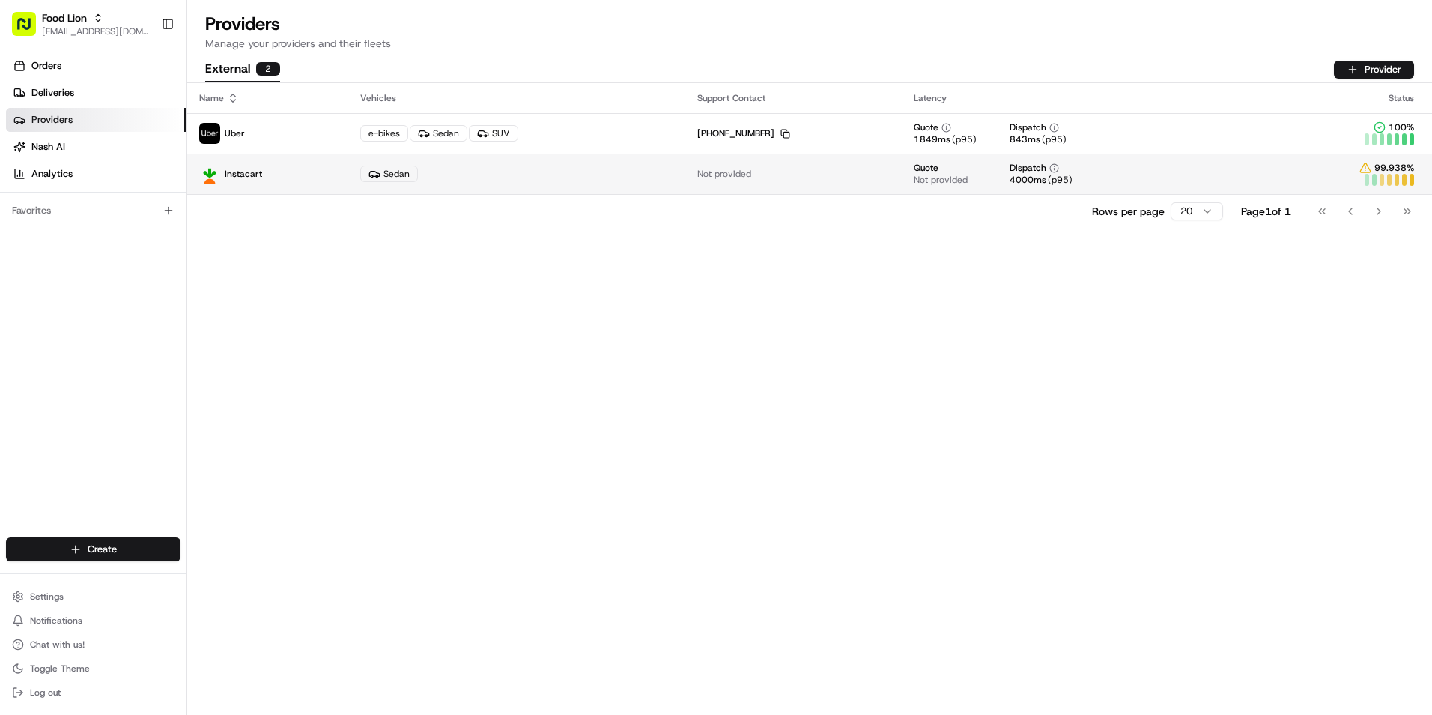
click at [630, 169] on div "Sedan" at bounding box center [516, 174] width 313 height 16
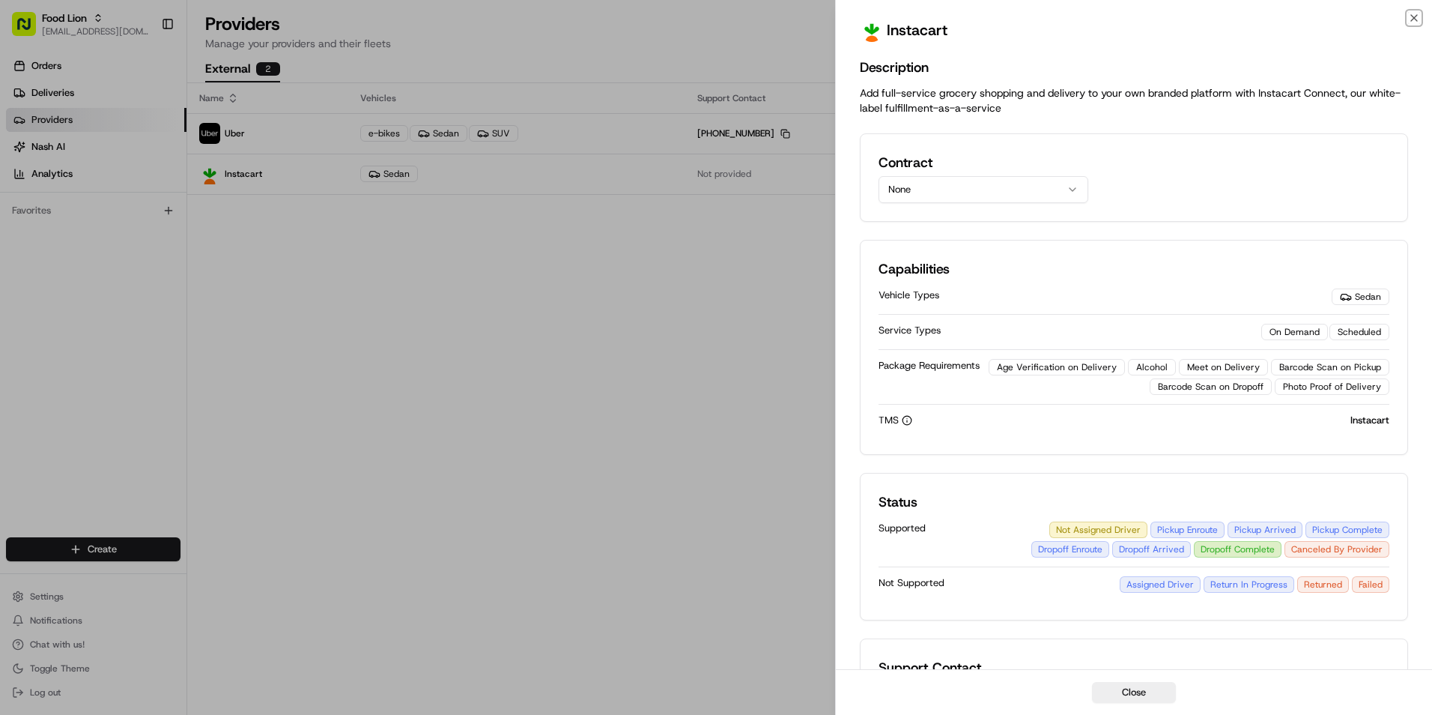
click at [1410, 19] on icon "button" at bounding box center [1414, 18] width 12 height 12
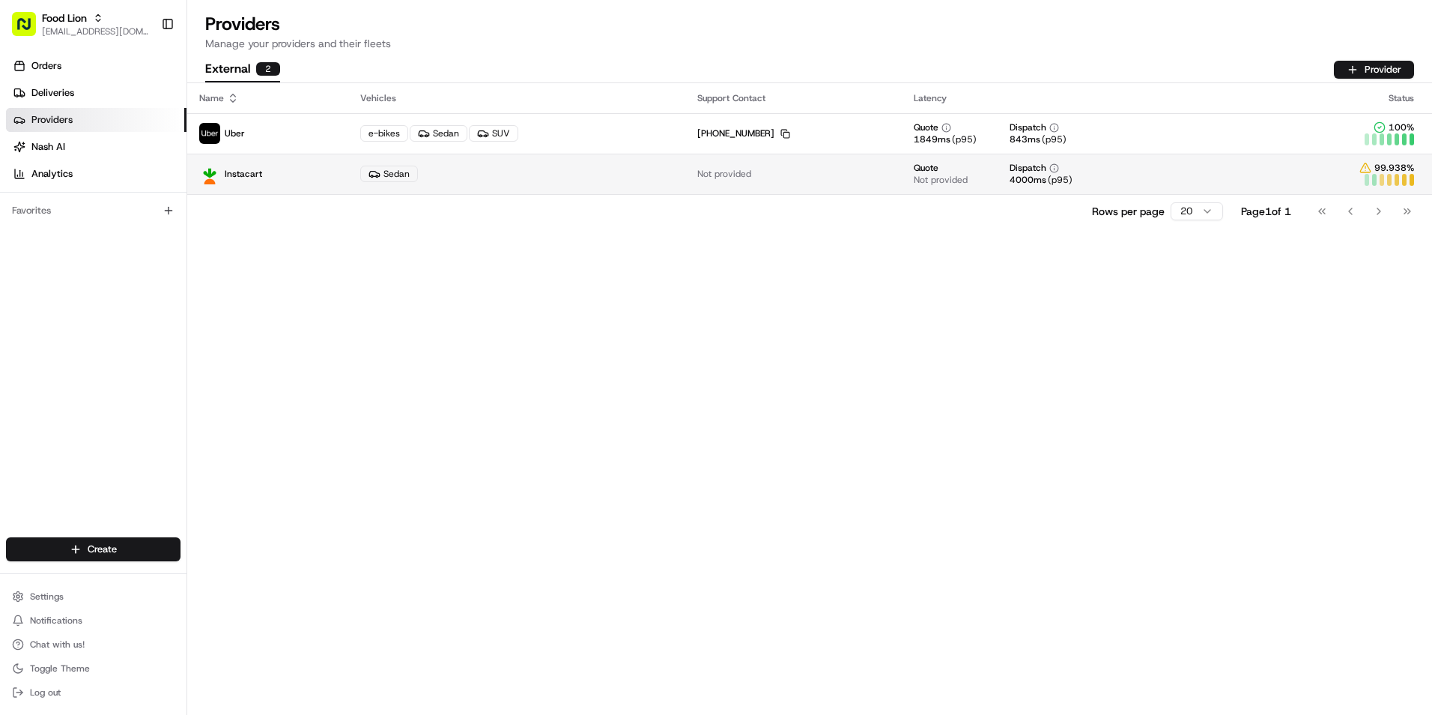
click at [650, 175] on div "Sedan" at bounding box center [516, 174] width 313 height 16
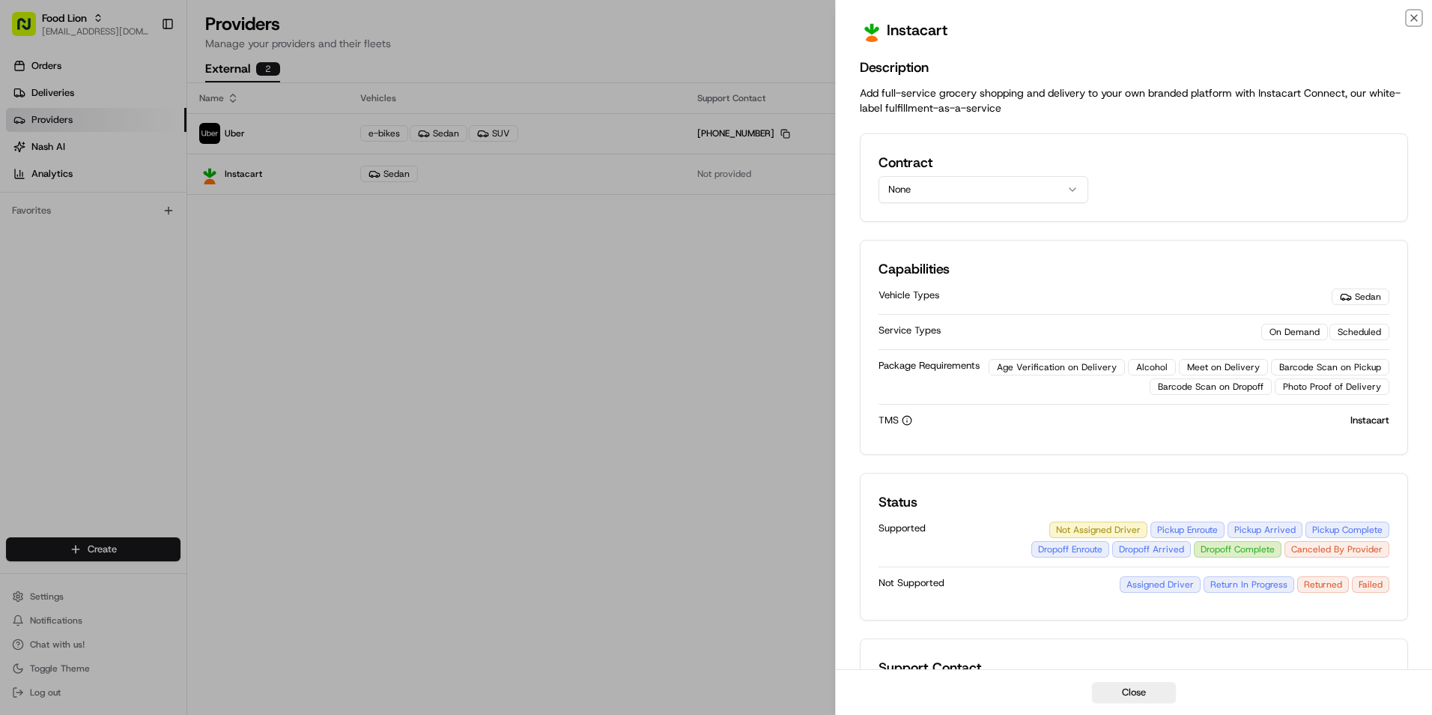
click at [1410, 19] on icon "button" at bounding box center [1414, 18] width 12 height 12
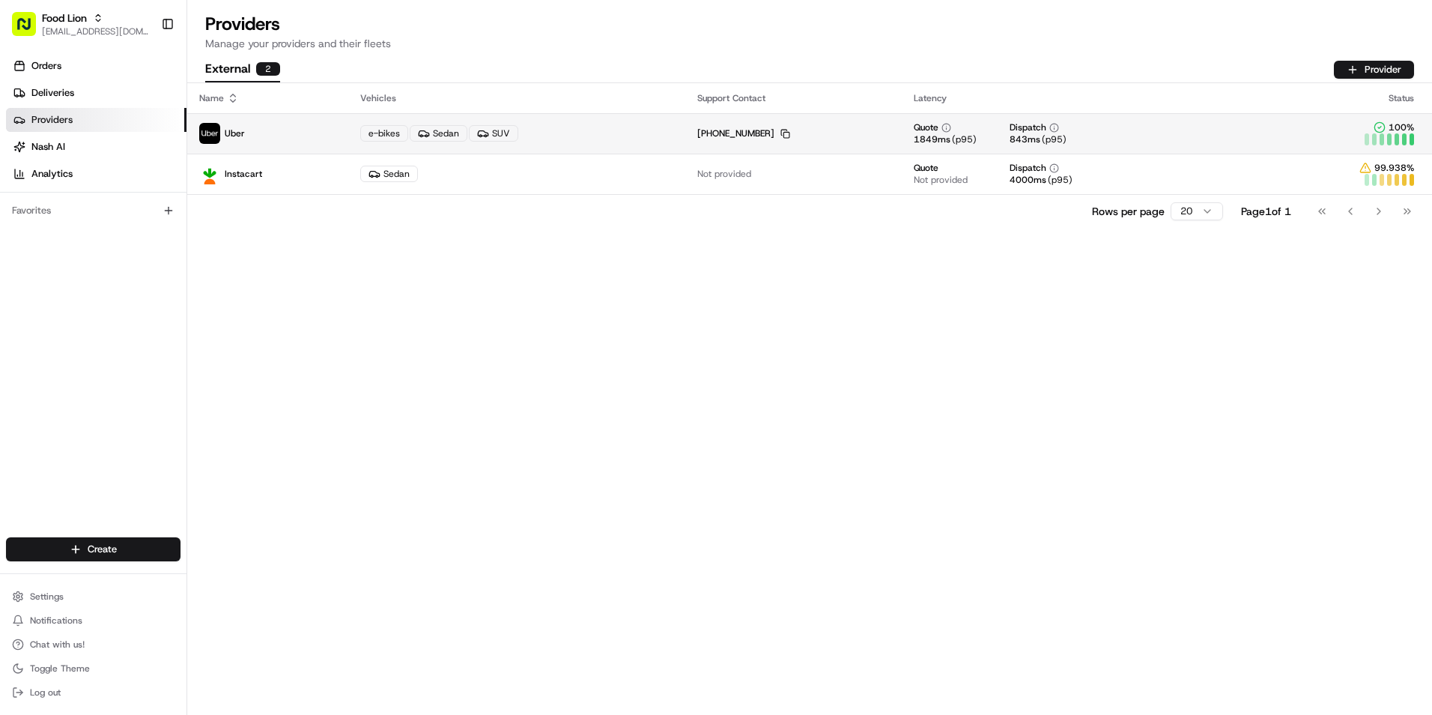
click at [697, 136] on div "+1 866 987 3750 Copy +18669873750" at bounding box center [743, 133] width 93 height 12
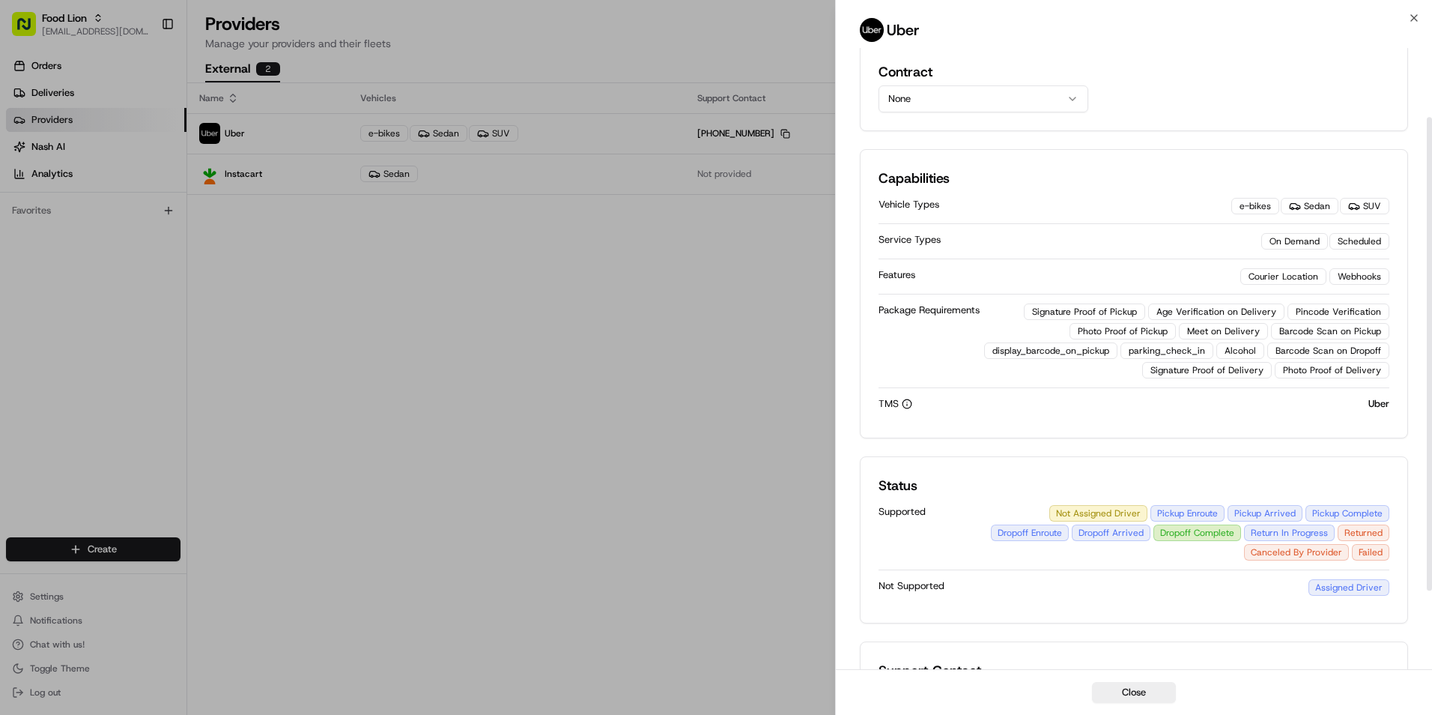
scroll to position [0, 0]
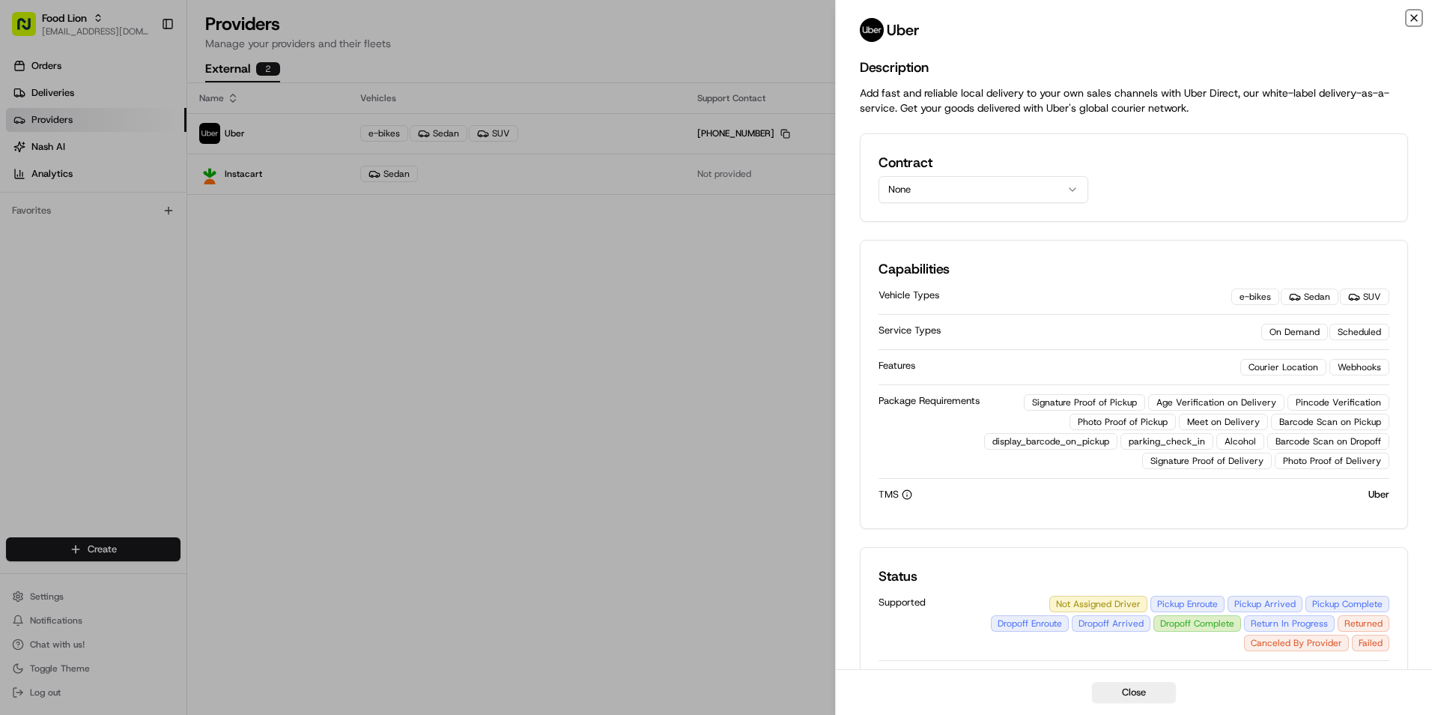
click at [1416, 16] on icon "button" at bounding box center [1414, 18] width 12 height 12
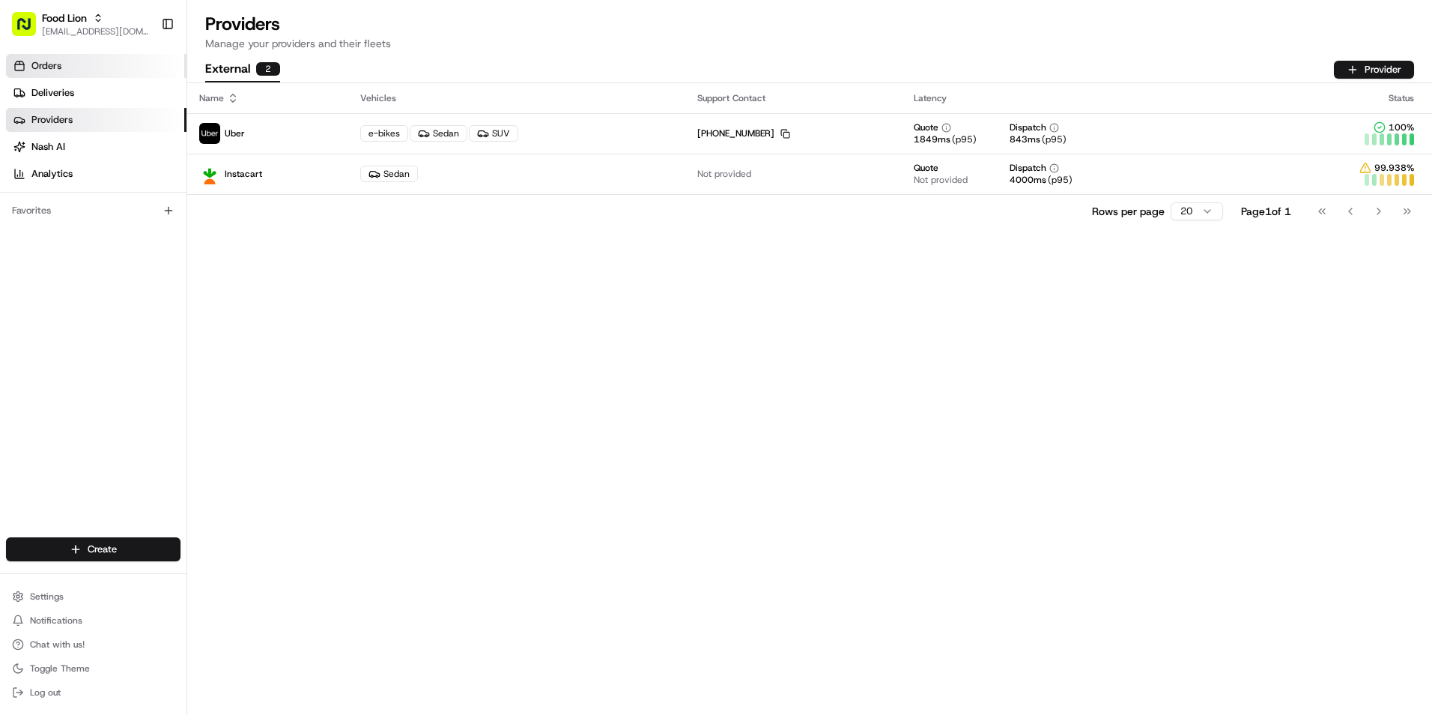
click at [74, 66] on link "Orders" at bounding box center [96, 66] width 180 height 24
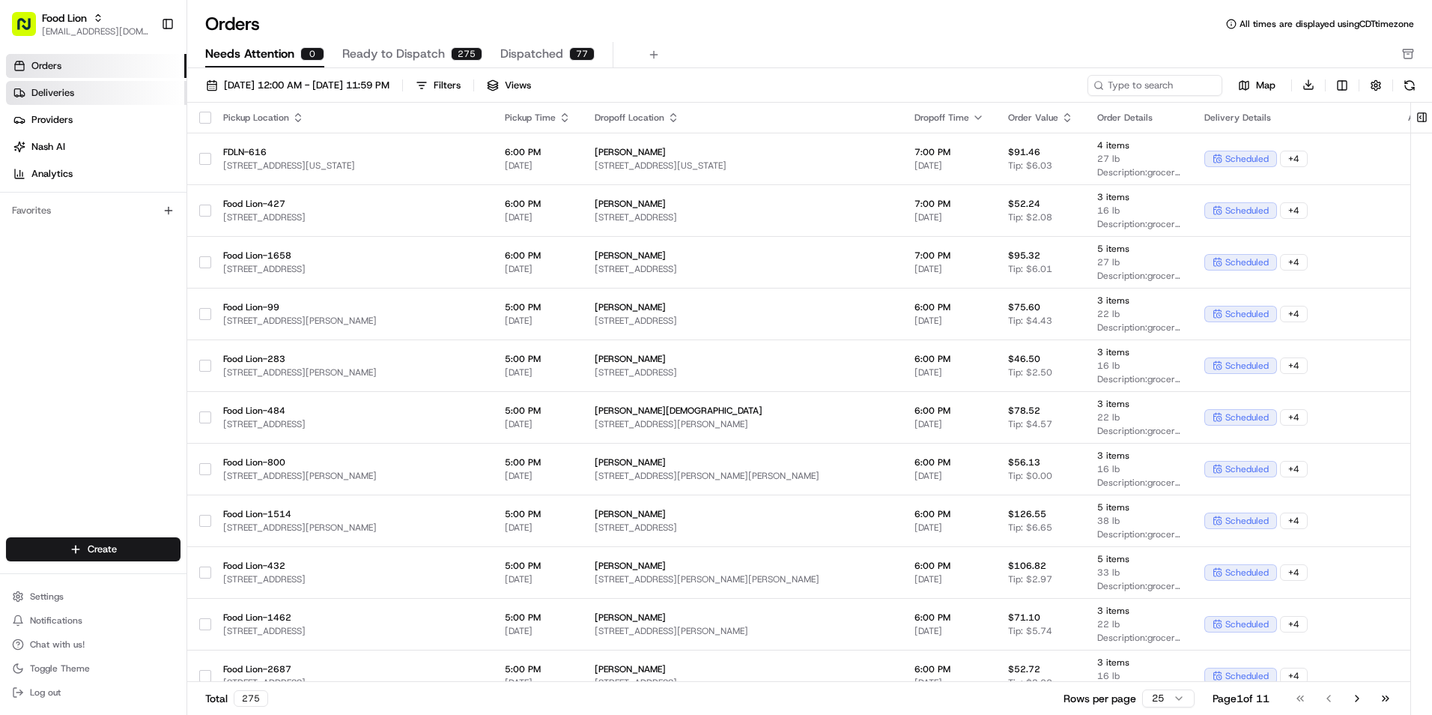
click at [70, 94] on span "Deliveries" at bounding box center [52, 92] width 43 height 13
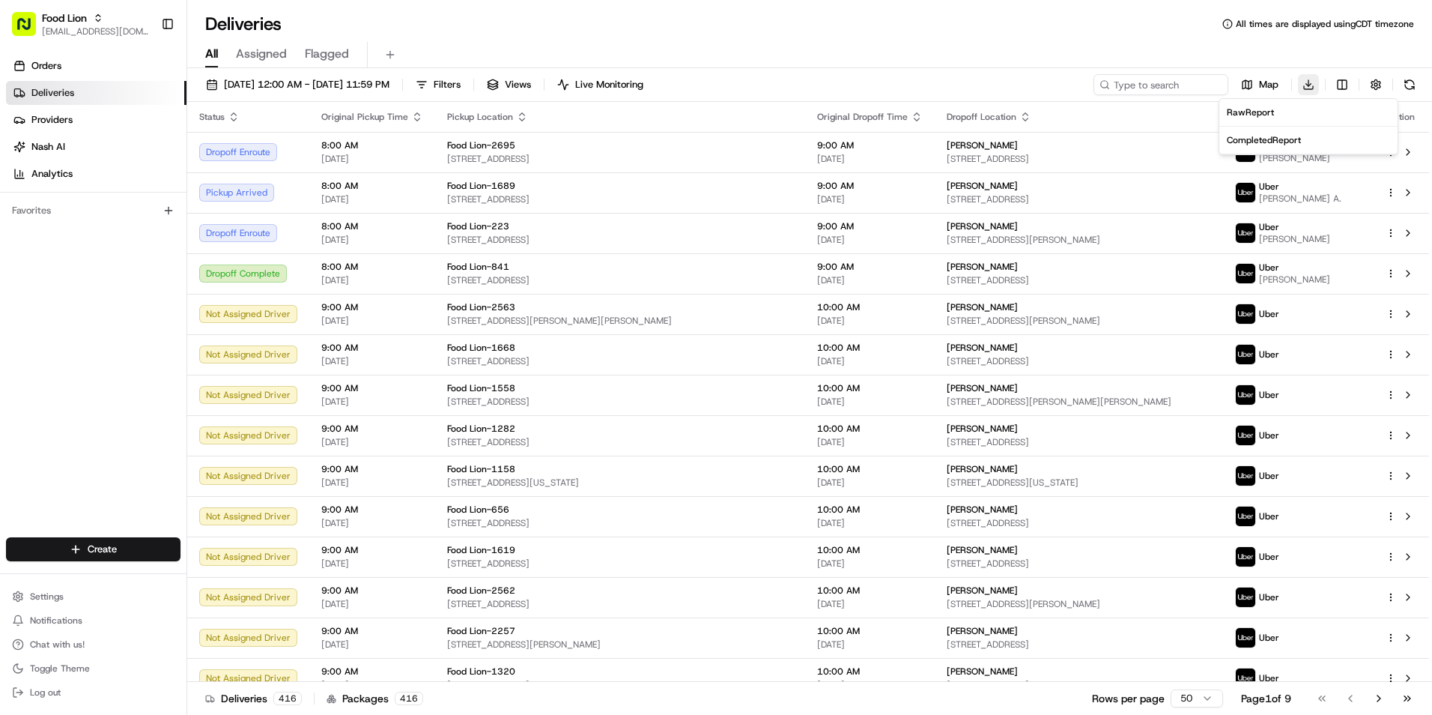
click at [1306, 85] on html "Food Lion dclegg@adusa.com Toggle Sidebar Orders Deliveries Providers Nash AI A…" at bounding box center [716, 357] width 1432 height 715
click at [1301, 137] on span "Completed Report" at bounding box center [1264, 140] width 74 height 12
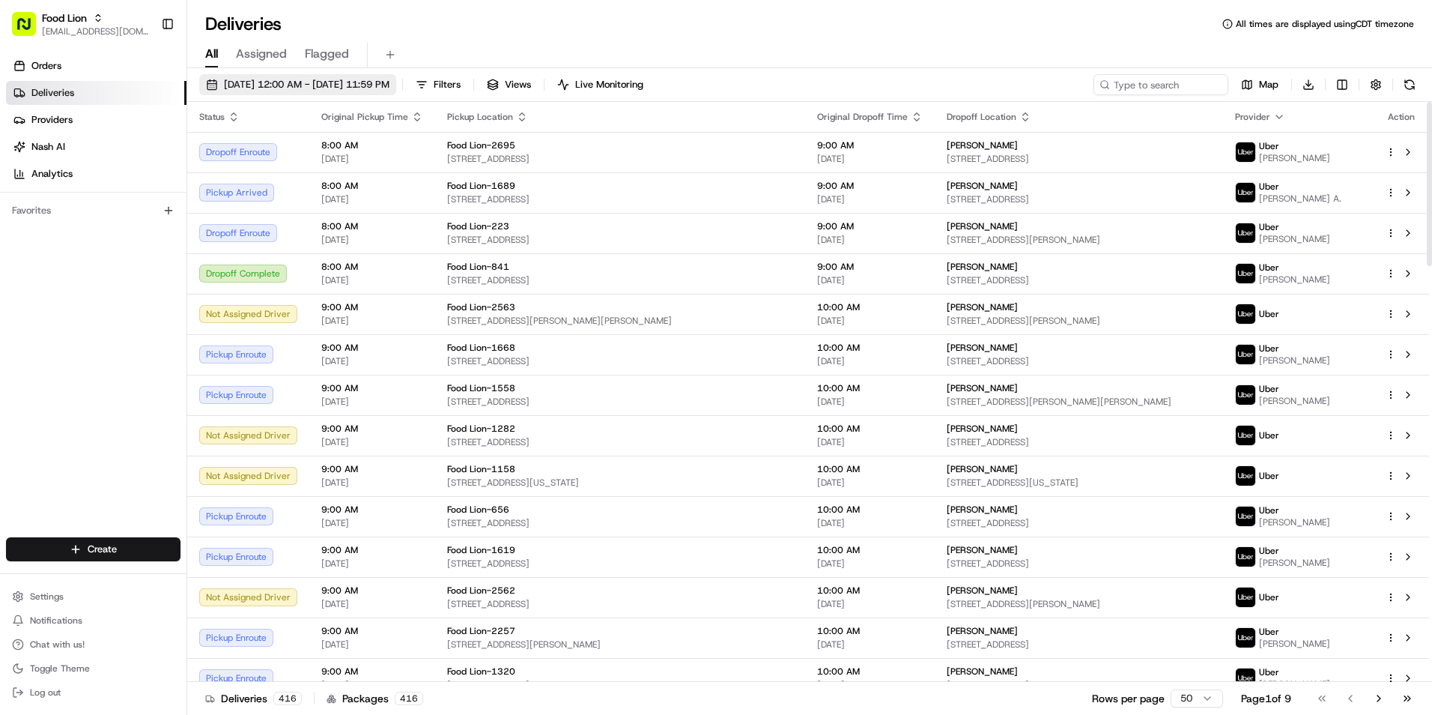
click at [343, 82] on span "[DATE] 12:00 AM - [DATE] 11:59 PM" at bounding box center [307, 84] width 166 height 13
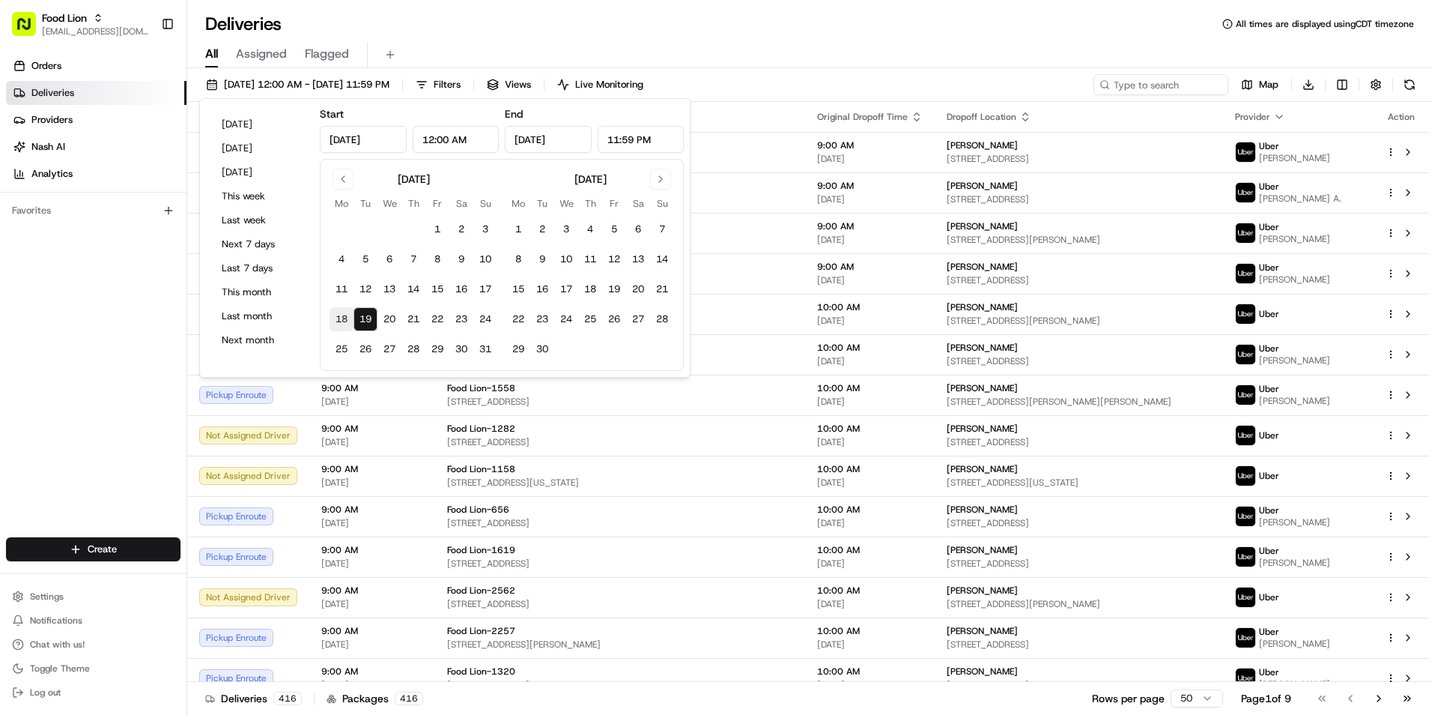
click at [339, 319] on button "18" at bounding box center [342, 319] width 24 height 24
type input "Aug 18, 2025"
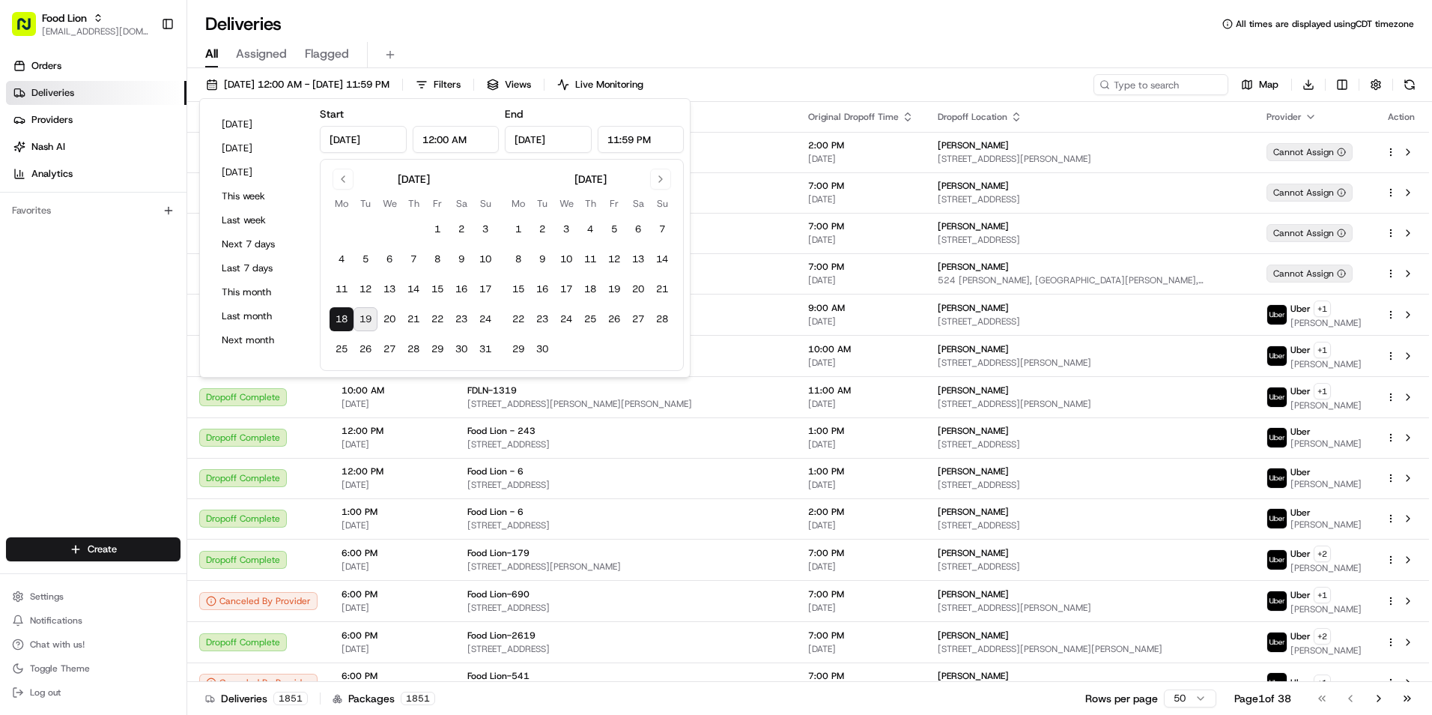
click at [834, 24] on div "Deliveries All times are displayed using CDT timezone" at bounding box center [809, 24] width 1245 height 24
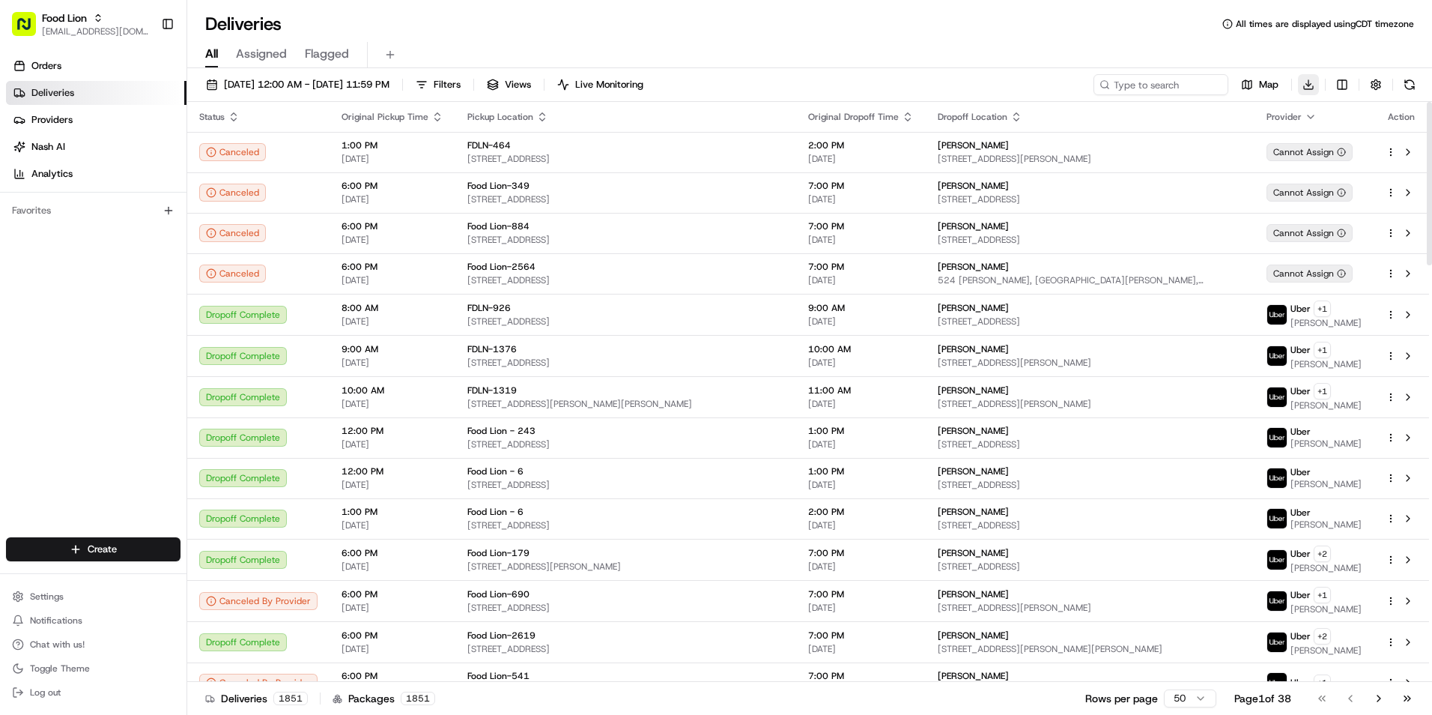
click at [1308, 85] on html "Food Lion dclegg@adusa.com Toggle Sidebar Orders Deliveries Providers Nash AI A…" at bounding box center [716, 357] width 1432 height 715
click at [1289, 138] on span "Completed Report" at bounding box center [1264, 140] width 74 height 12
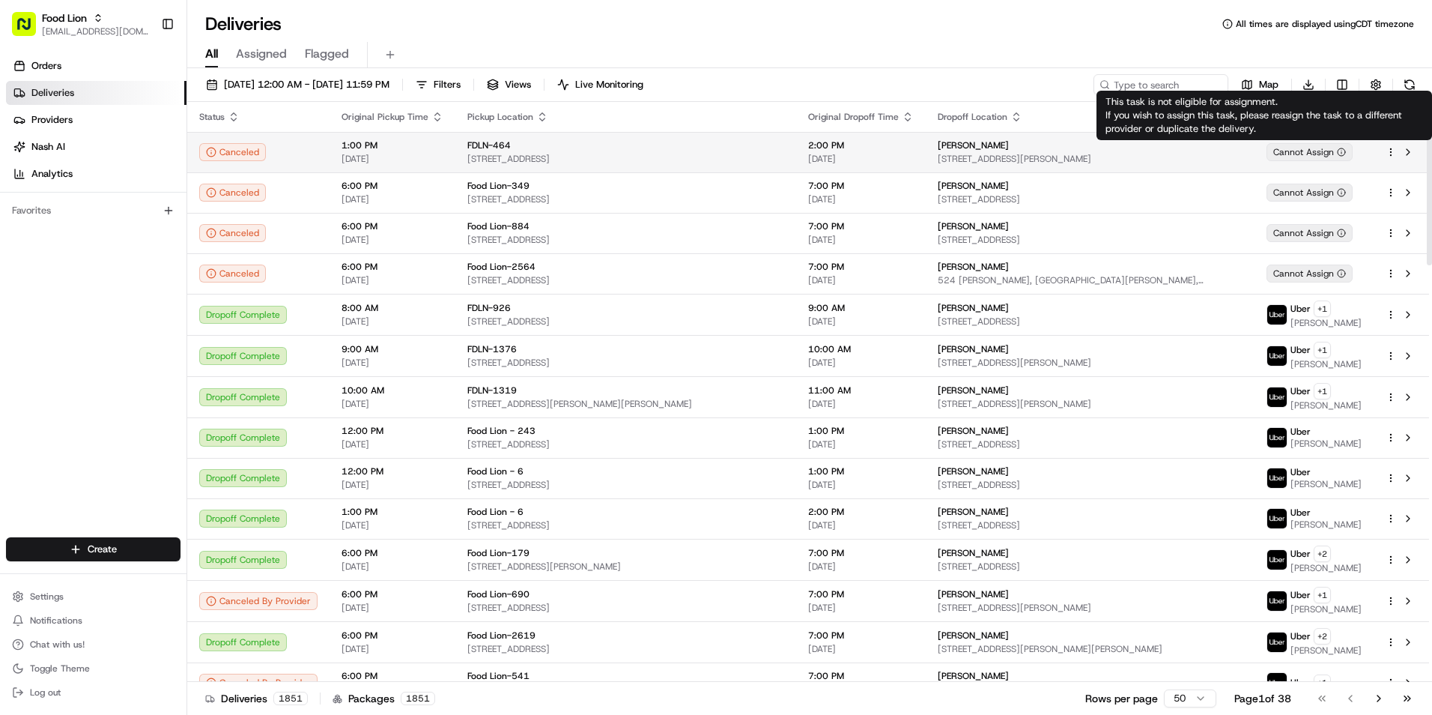
click at [1329, 154] on div "Cannot Assign" at bounding box center [1309, 152] width 86 height 18
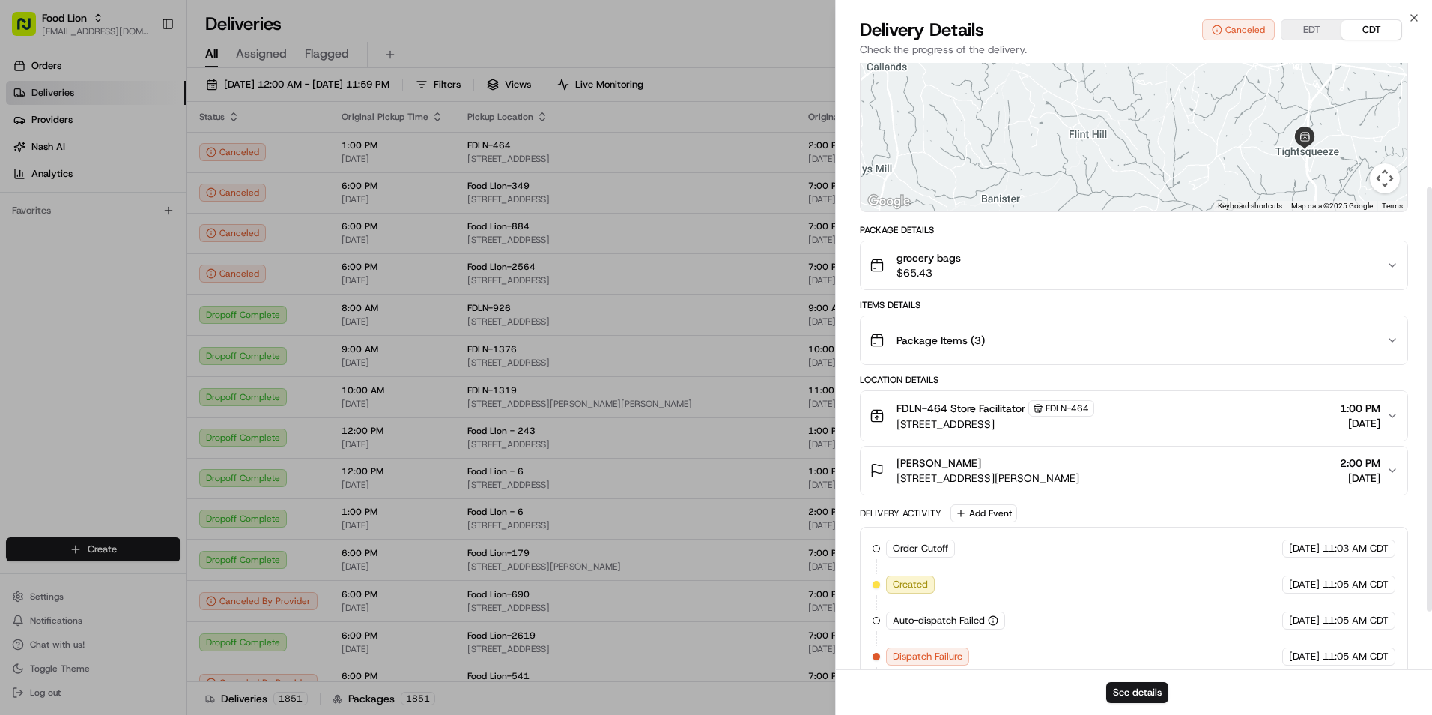
scroll to position [260, 0]
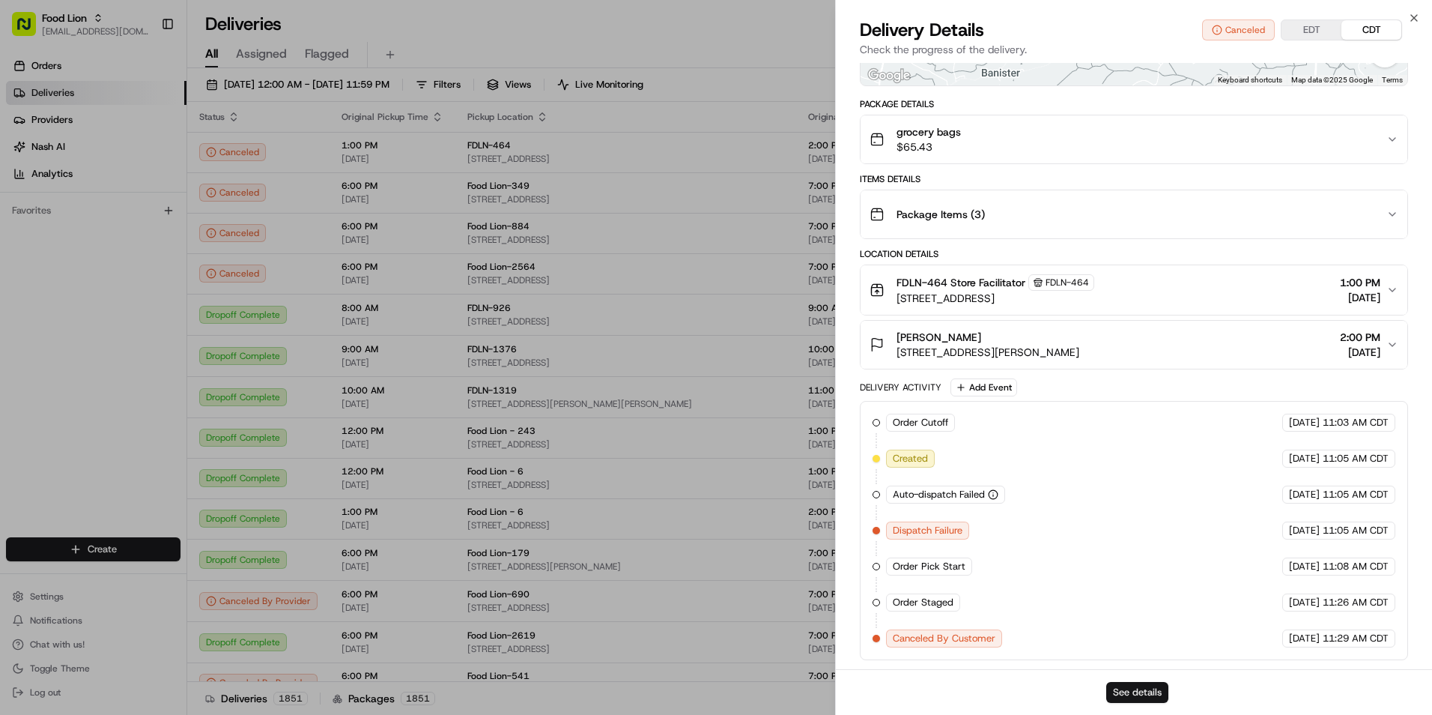
click at [1147, 696] on button "See details" at bounding box center [1137, 692] width 62 height 21
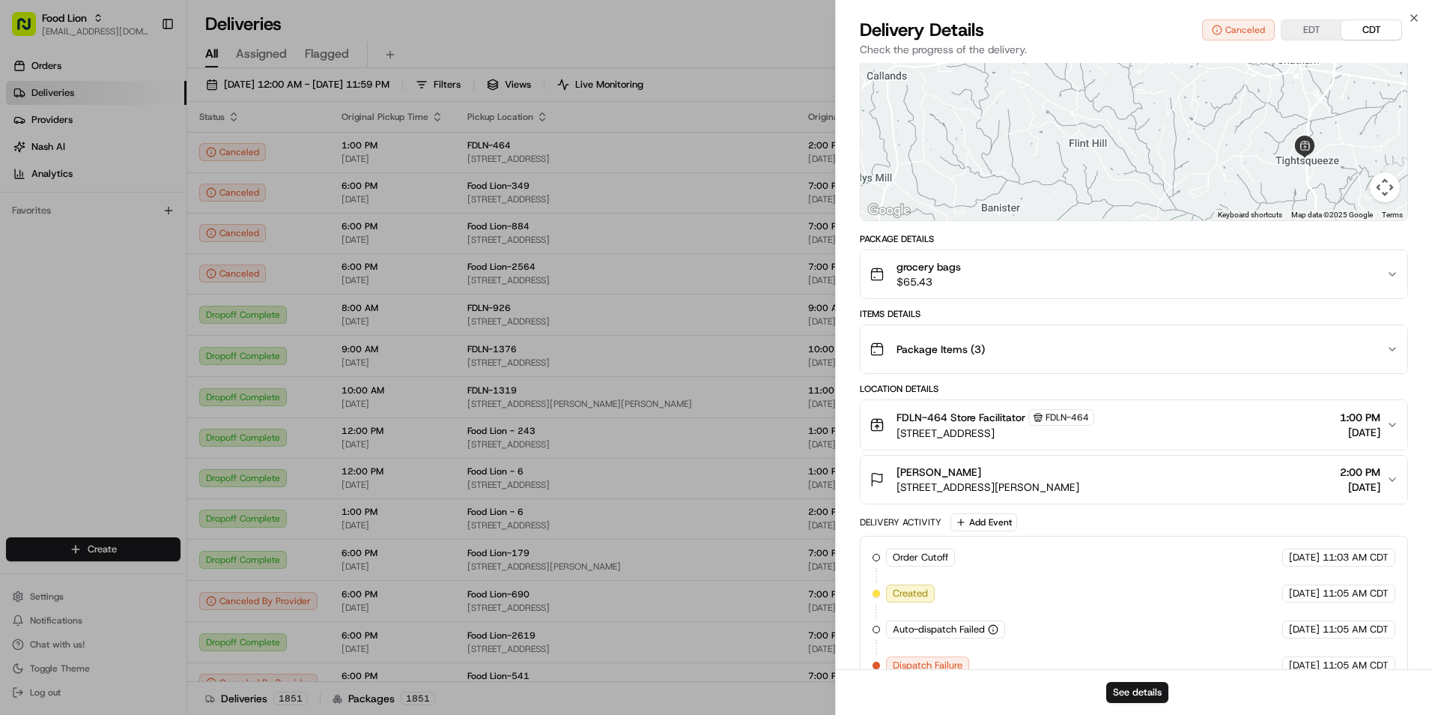
scroll to position [0, 0]
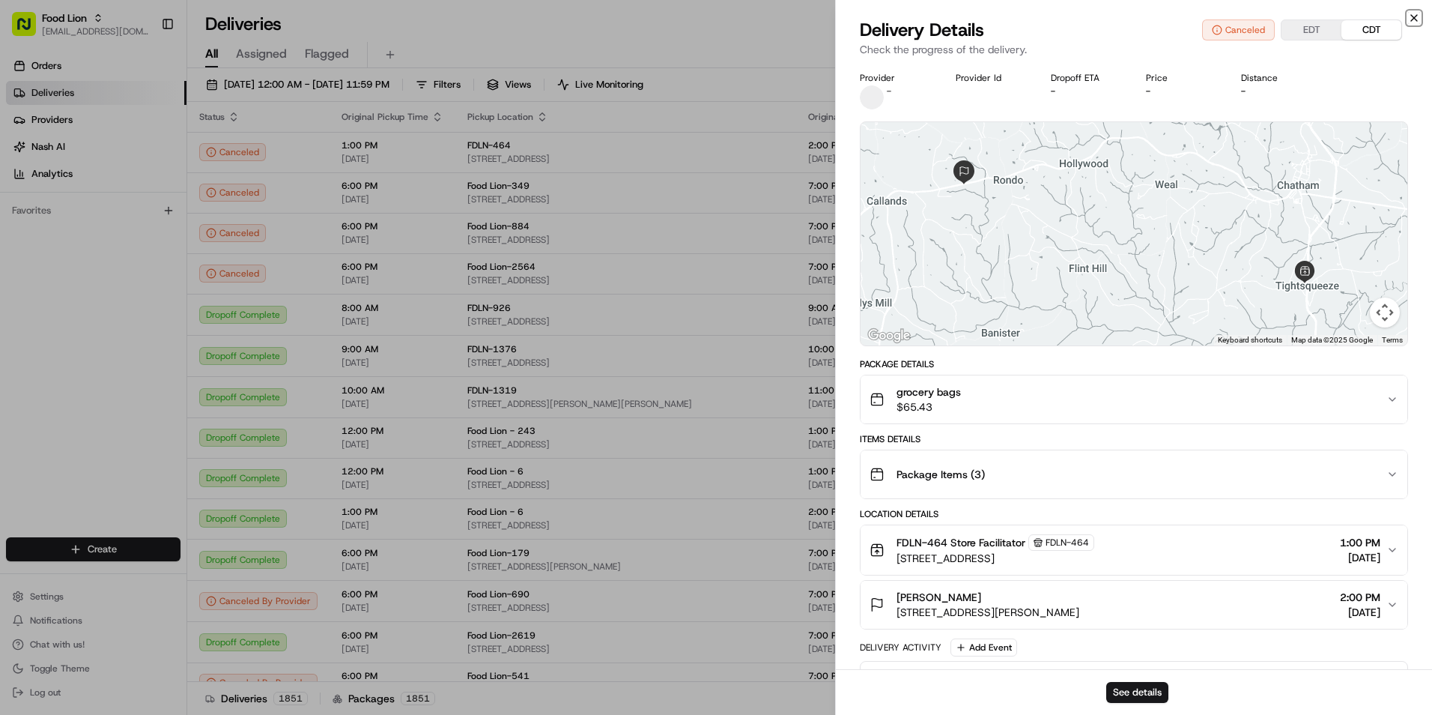
click at [1417, 19] on icon "button" at bounding box center [1414, 18] width 12 height 12
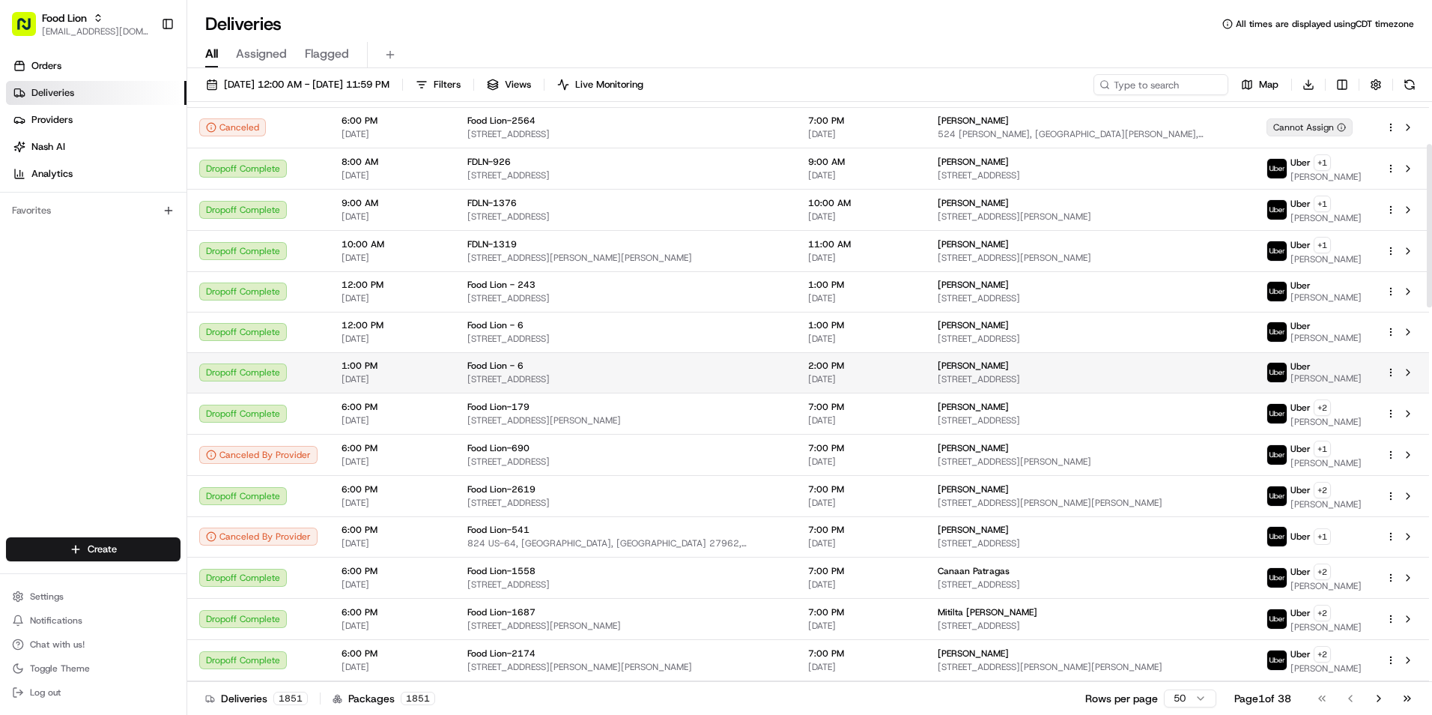
scroll to position [150, 0]
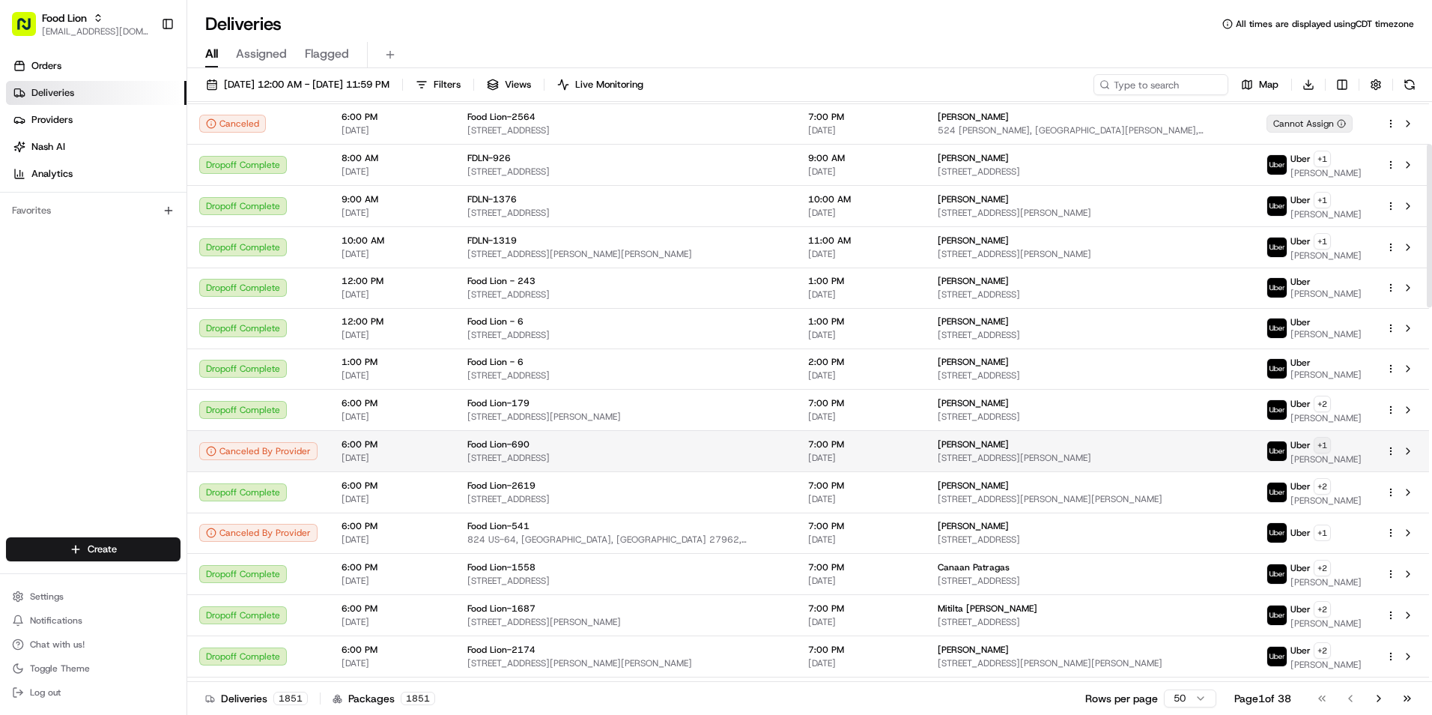
click at [1309, 446] on html "Food Lion dclegg@adusa.com Toggle Sidebar Orders Deliveries Providers Nash AI A…" at bounding box center [716, 357] width 1432 height 715
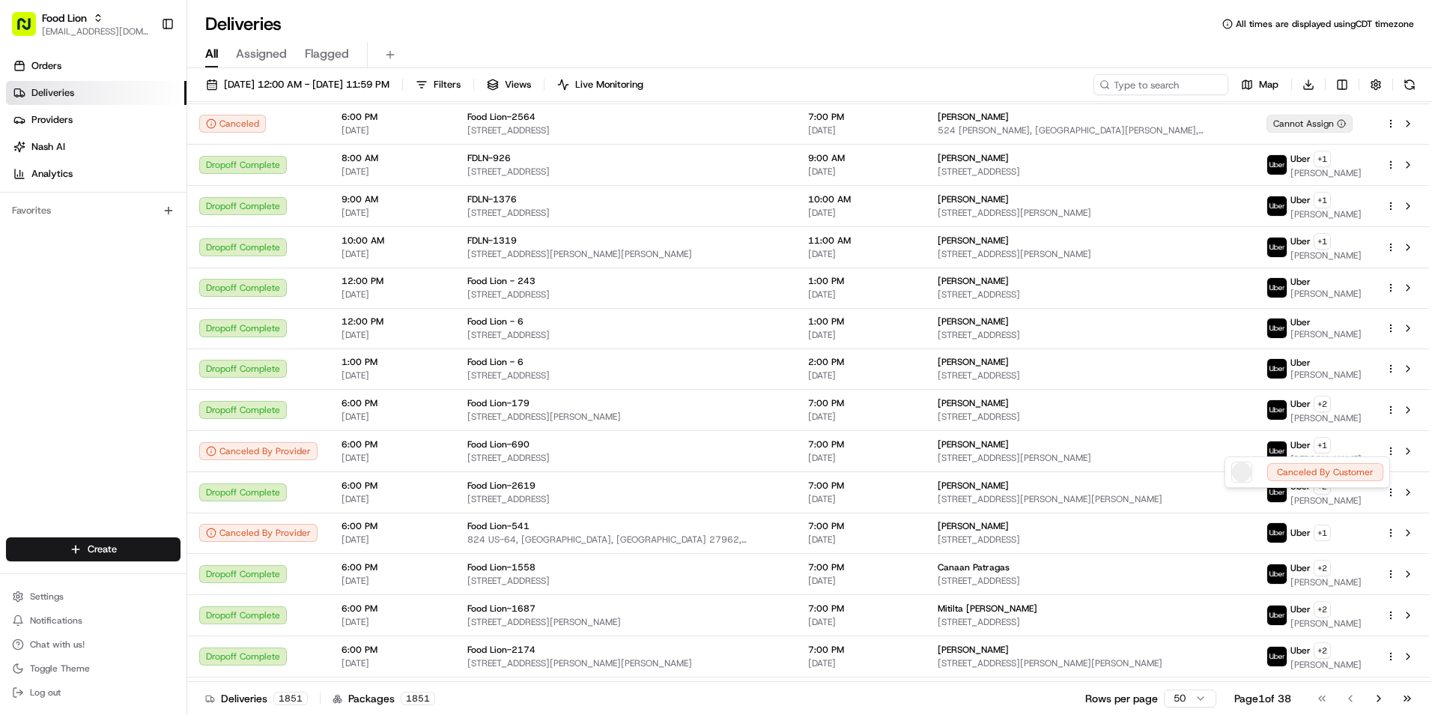
click at [1311, 443] on html "Food Lion dclegg@adusa.com Toggle Sidebar Orders Deliveries Providers Nash AI A…" at bounding box center [716, 357] width 1432 height 715
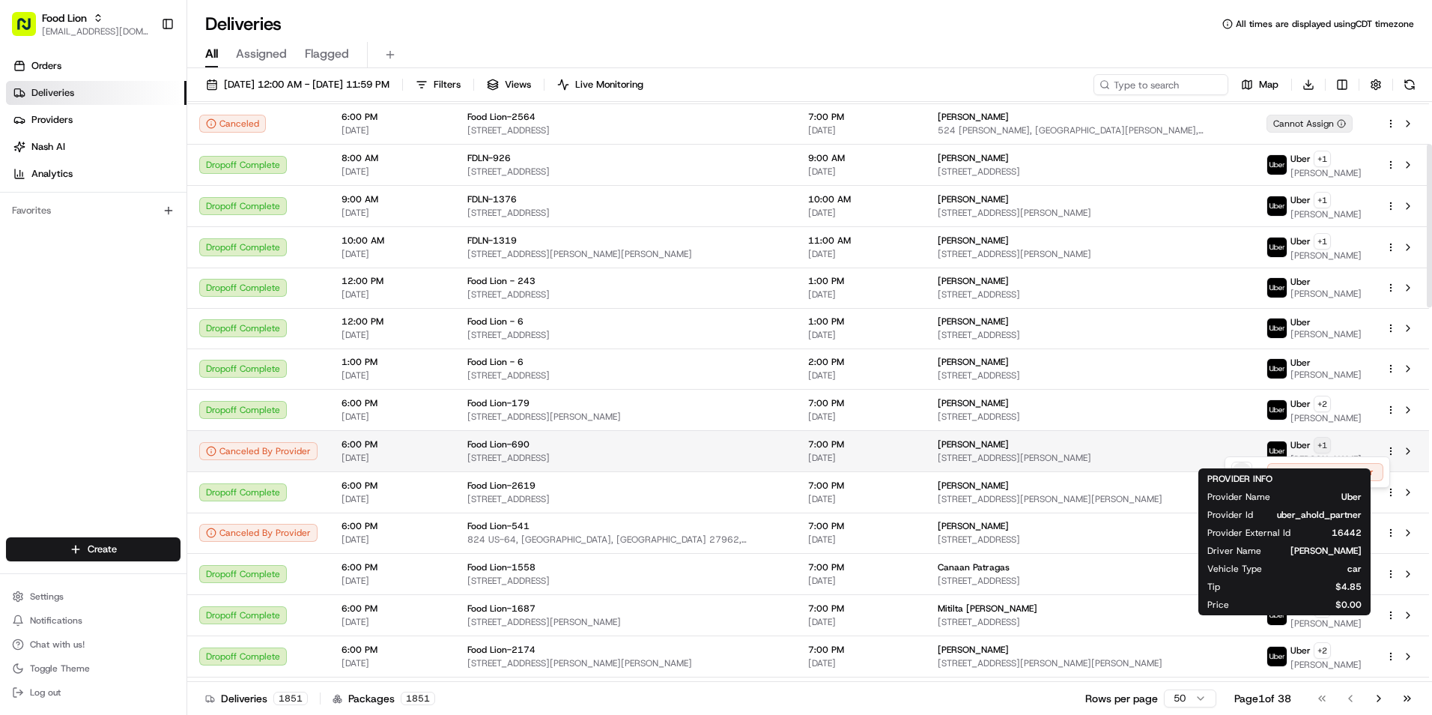
click at [1308, 443] on html "Food Lion dclegg@adusa.com Toggle Sidebar Orders Deliveries Providers Nash AI A…" at bounding box center [716, 357] width 1432 height 715
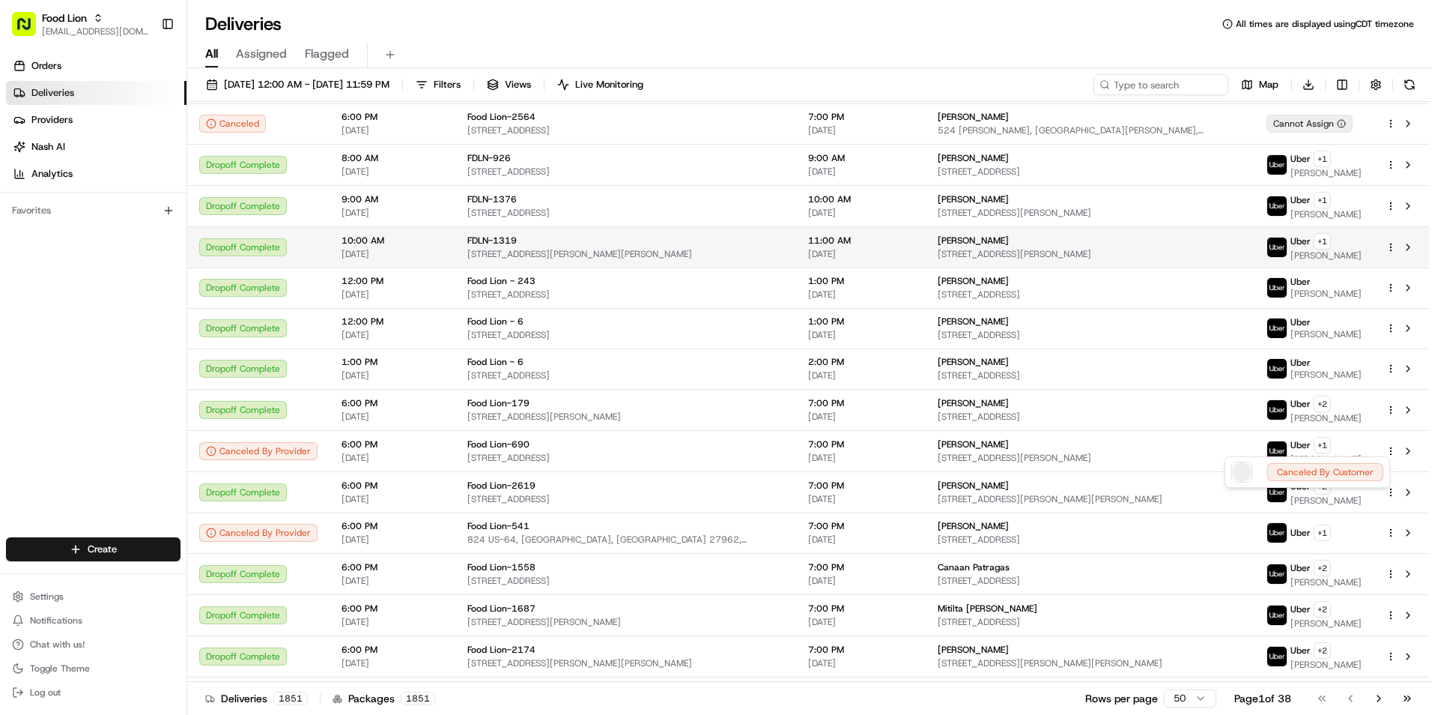
click at [750, 251] on html "Food Lion dclegg@adusa.com Toggle Sidebar Orders Deliveries Providers Nash AI A…" at bounding box center [716, 357] width 1432 height 715
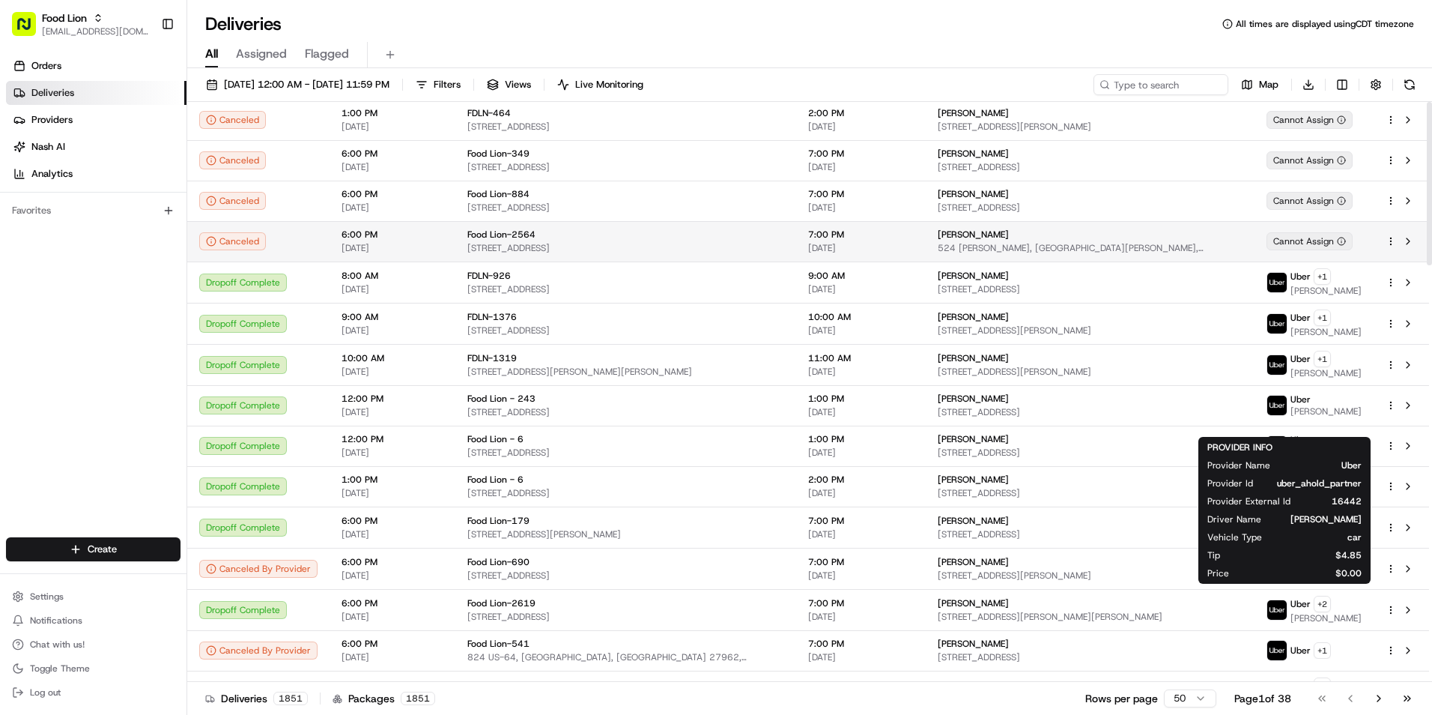
scroll to position [0, 0]
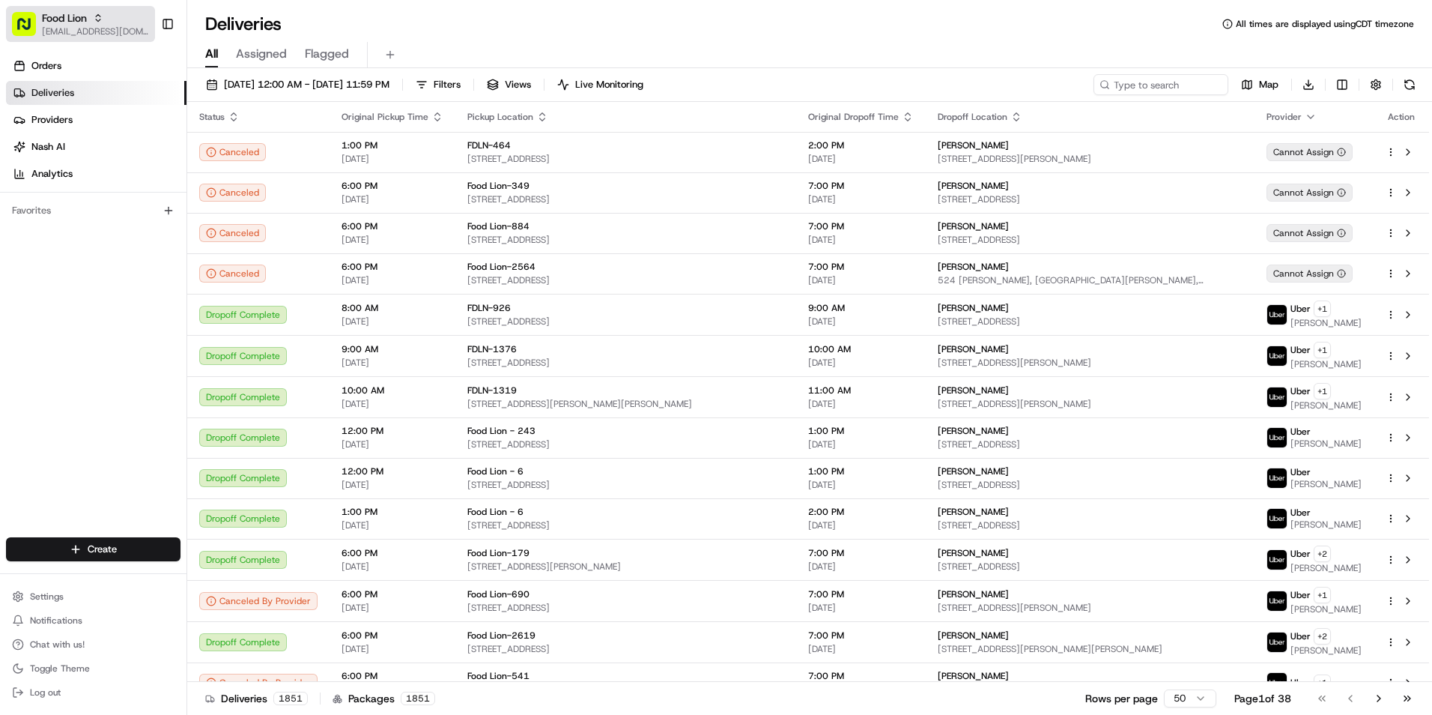
click at [71, 12] on span "Food Lion" at bounding box center [64, 17] width 45 height 15
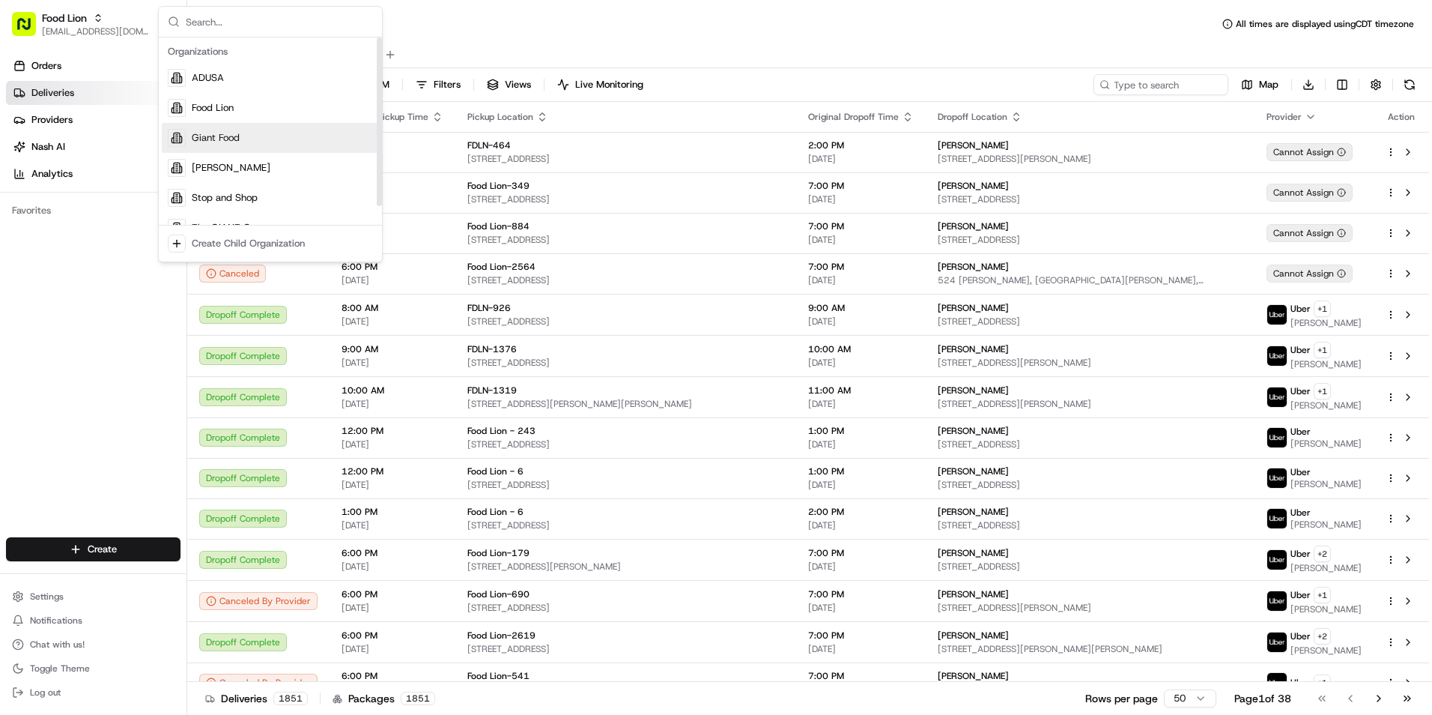
click at [273, 142] on div "Giant Food" at bounding box center [270, 138] width 217 height 30
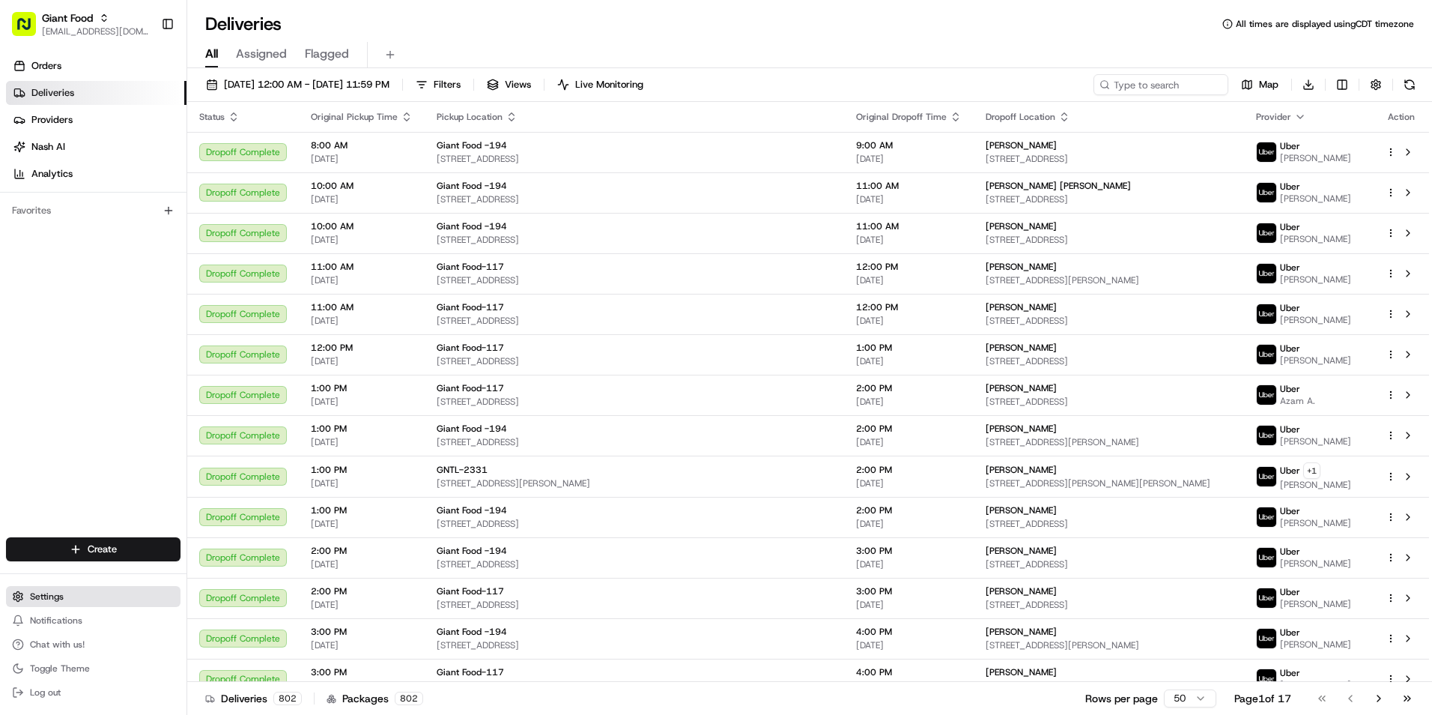
click at [72, 601] on button "Settings" at bounding box center [93, 596] width 175 height 21
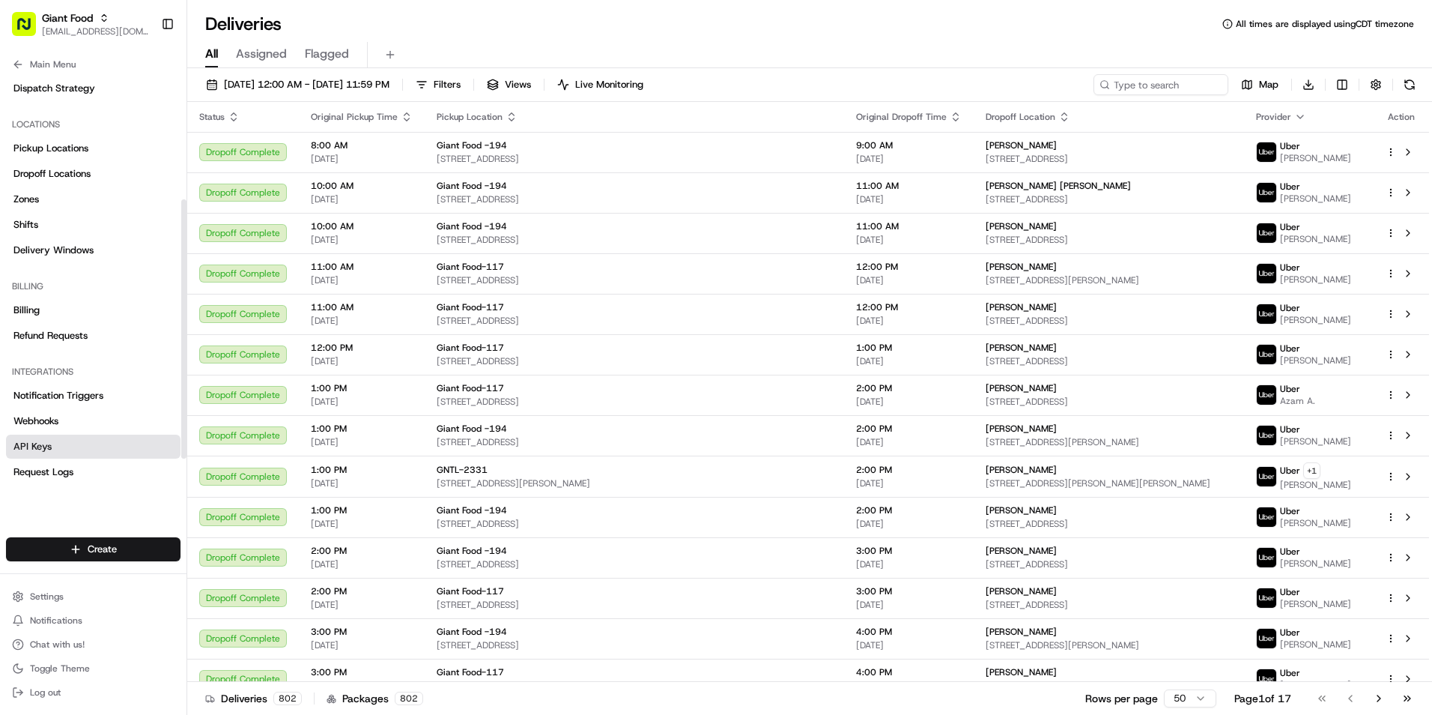
scroll to position [100, 0]
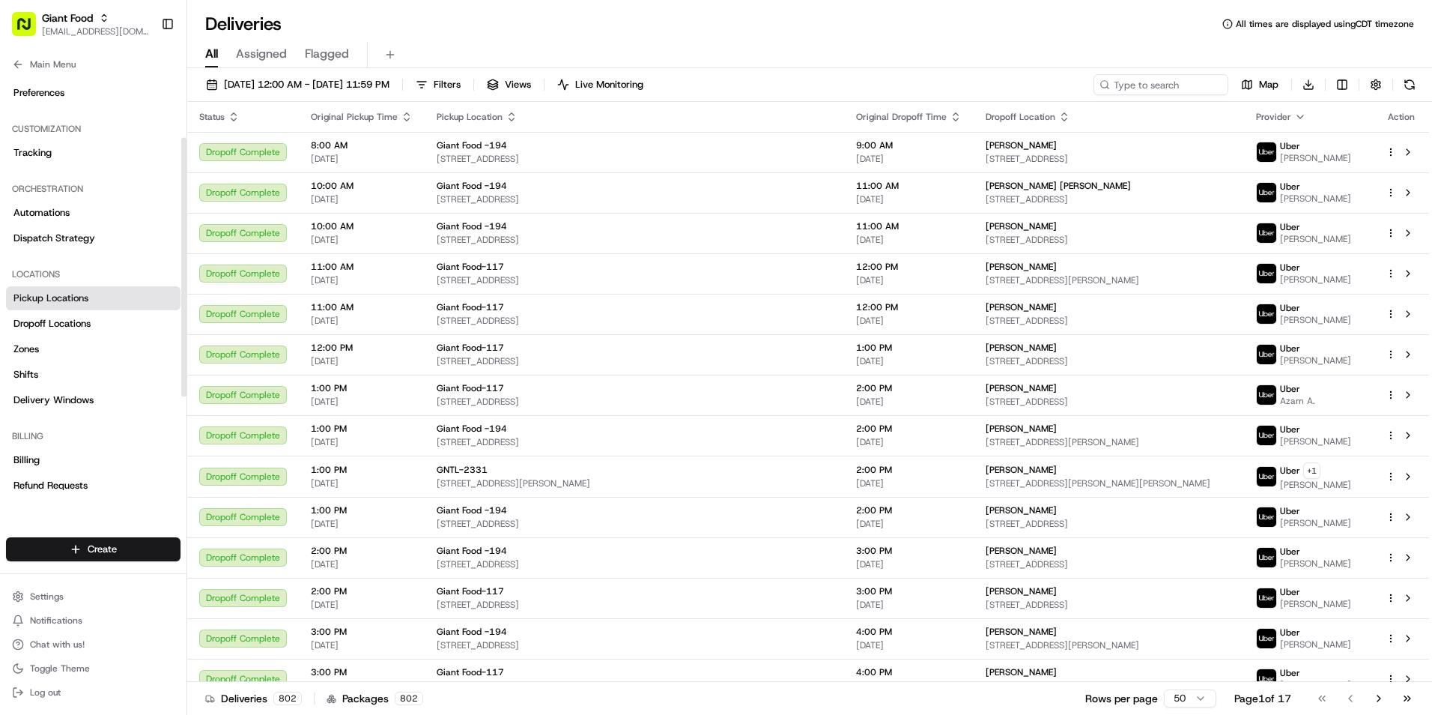
click at [72, 300] on span "Pickup Locations" at bounding box center [50, 297] width 75 height 13
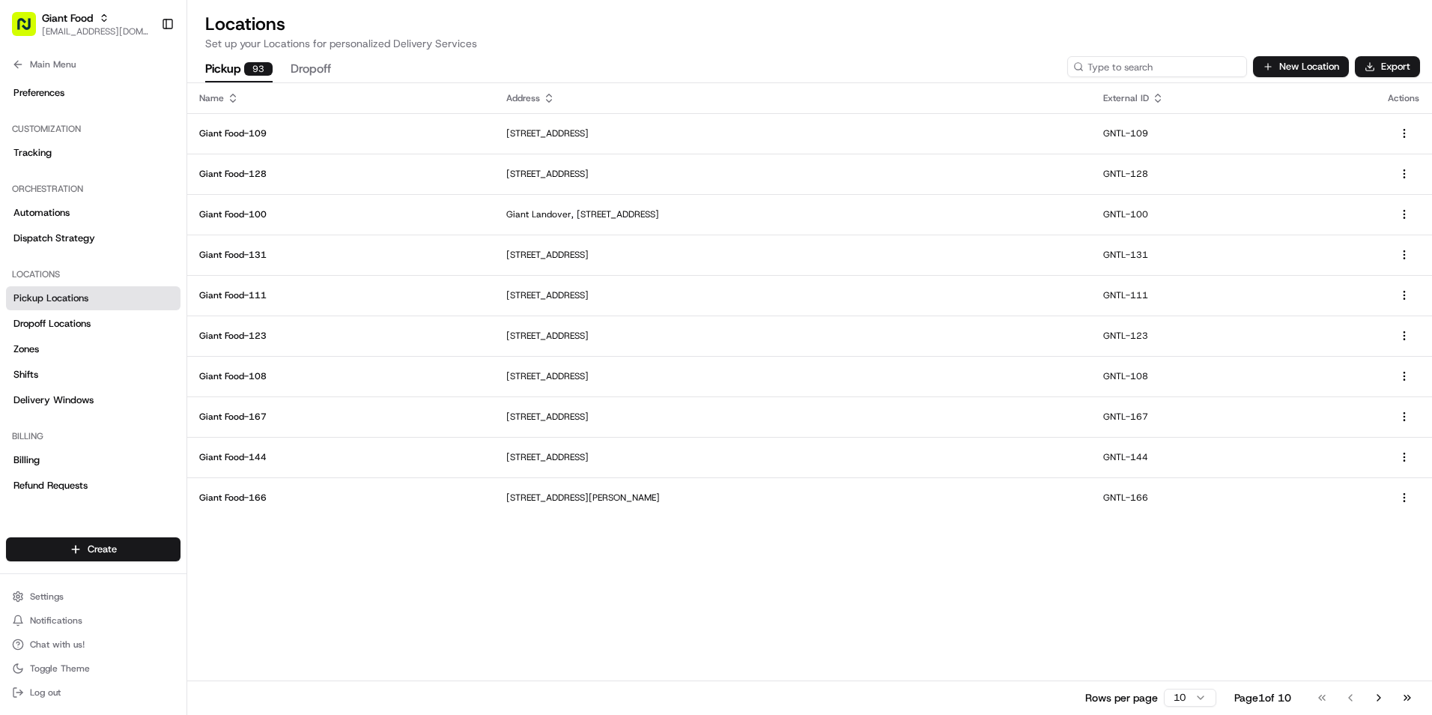
click at [1155, 71] on input at bounding box center [1157, 66] width 180 height 21
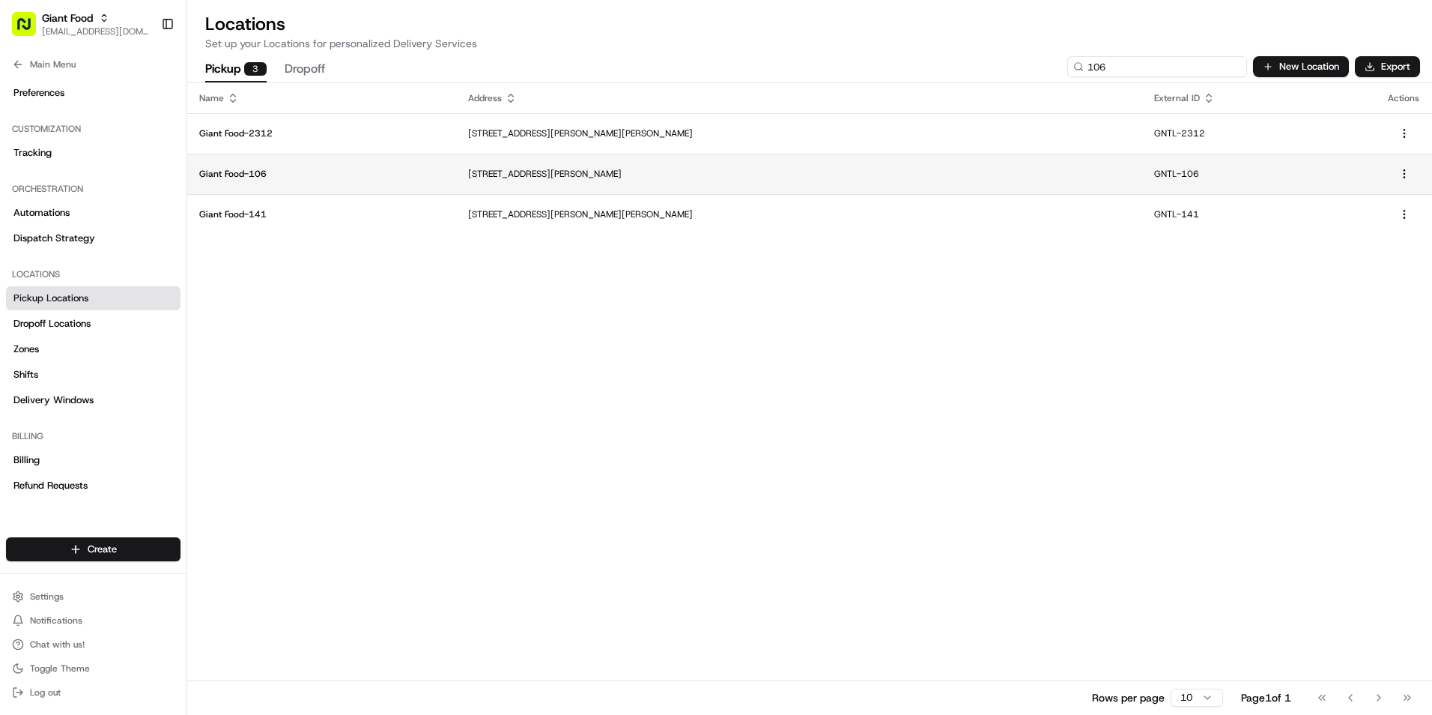
type input "106"
click at [1010, 166] on td "7919 Tuckerman Ln, Potomac, MD 20854, US" at bounding box center [799, 174] width 686 height 40
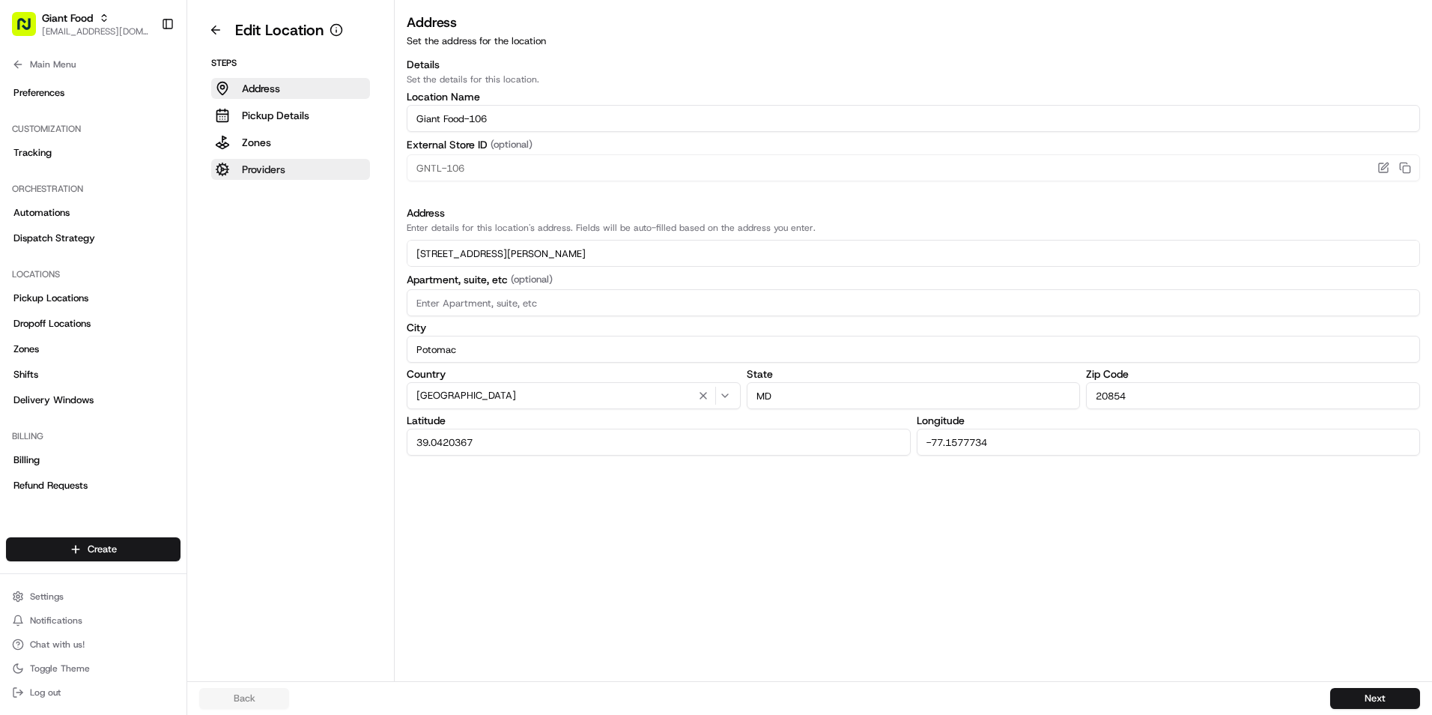
click at [256, 169] on p "Providers" at bounding box center [263, 169] width 43 height 15
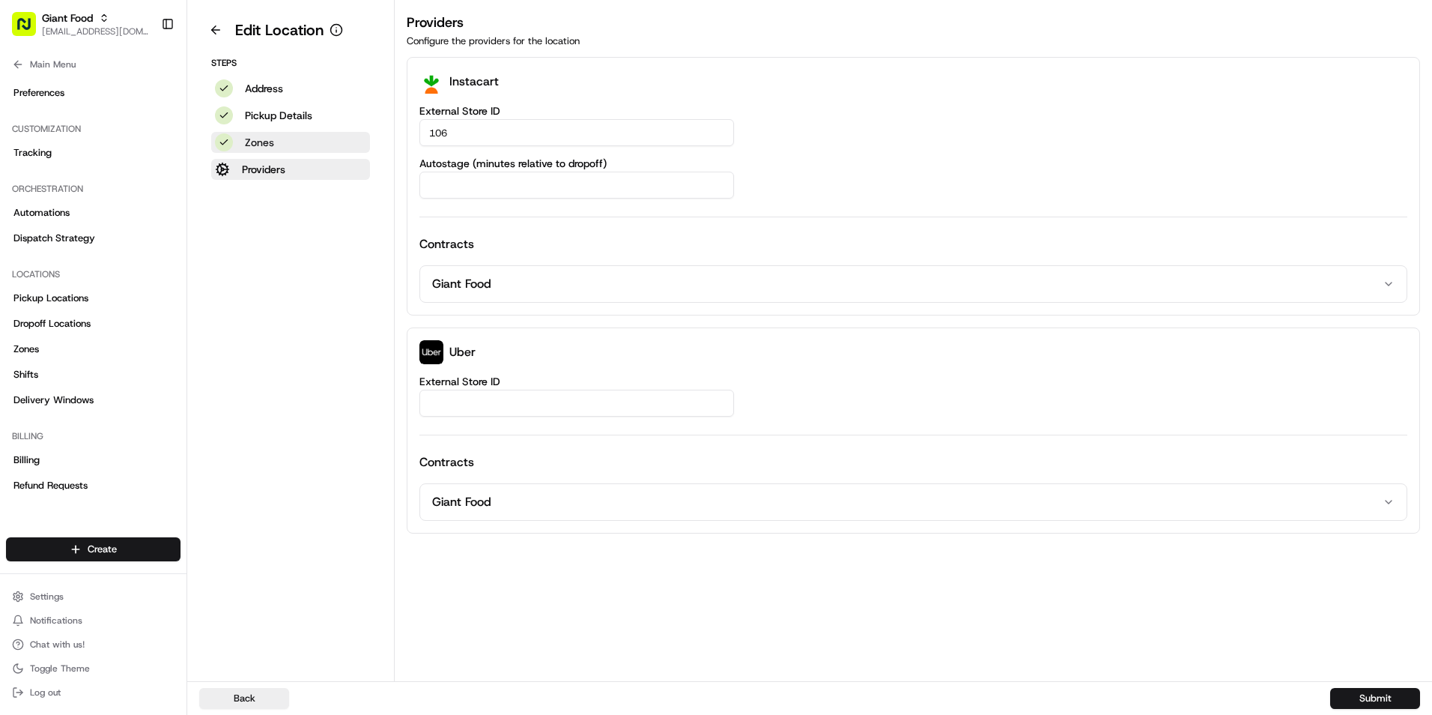
click at [271, 142] on p "Zones" at bounding box center [259, 142] width 29 height 15
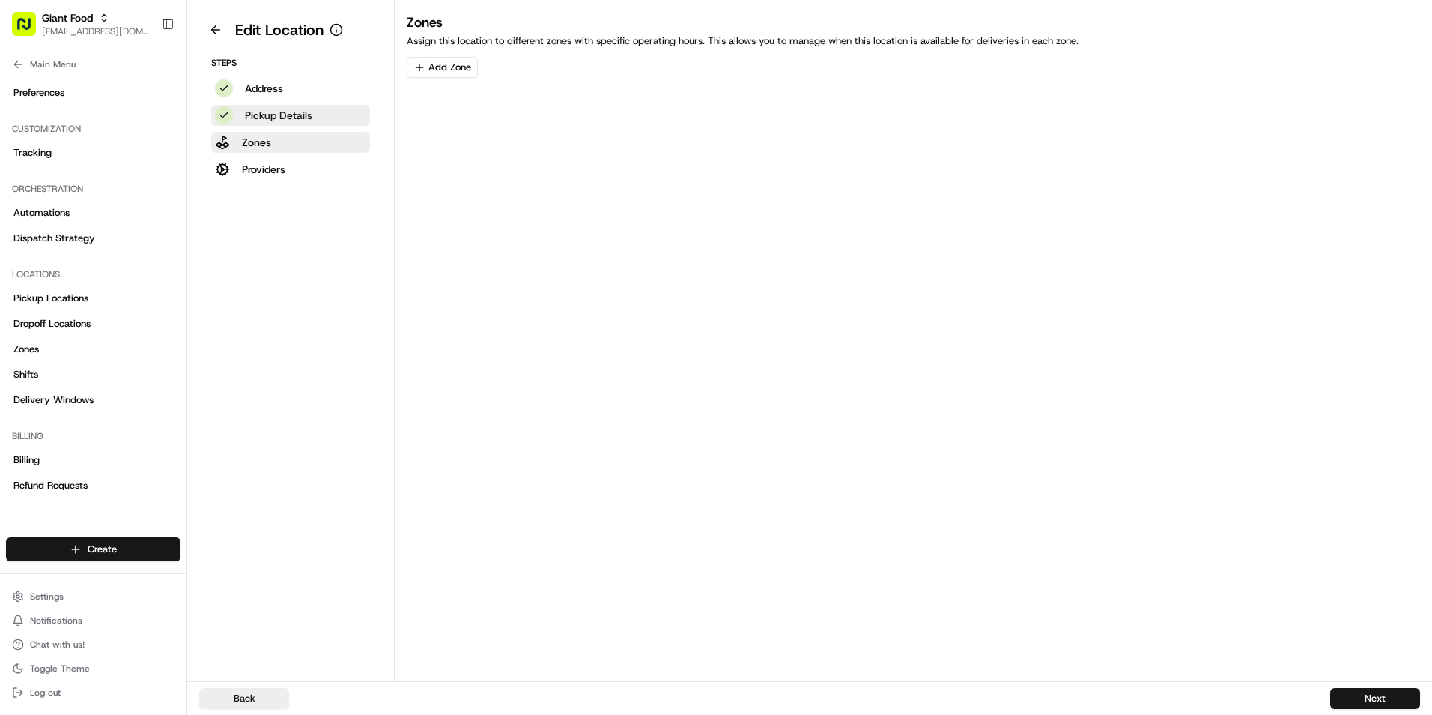
click at [277, 118] on p "Pickup Details" at bounding box center [278, 115] width 67 height 15
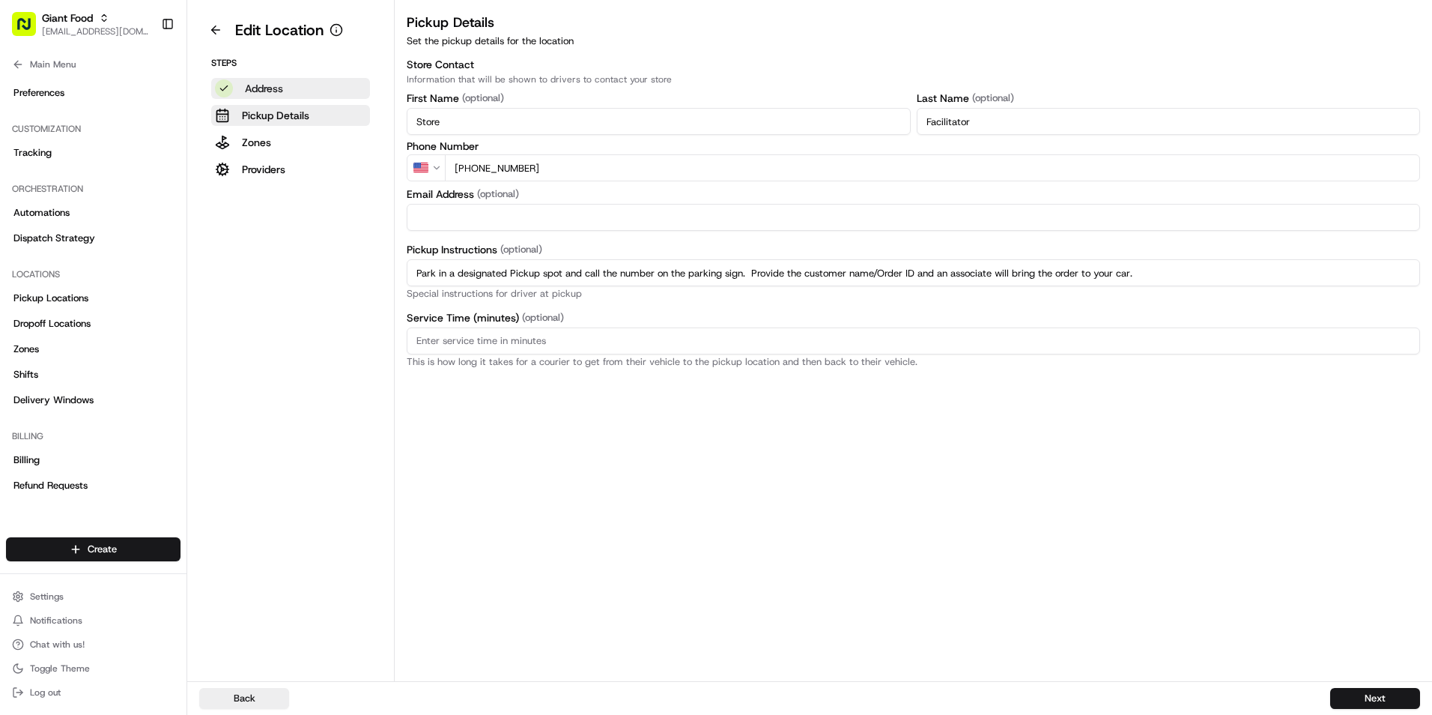
click at [279, 88] on p "Address" at bounding box center [264, 88] width 38 height 15
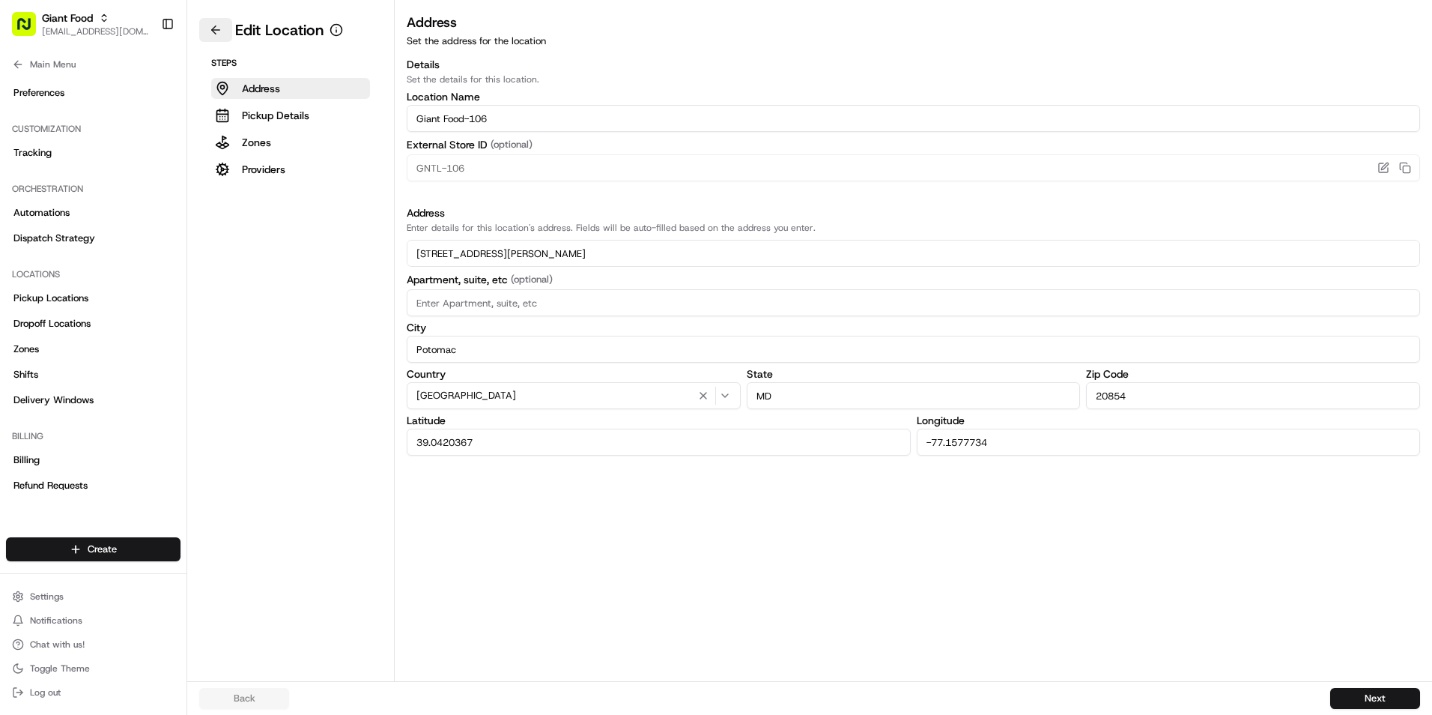
click at [216, 28] on button at bounding box center [215, 30] width 33 height 24
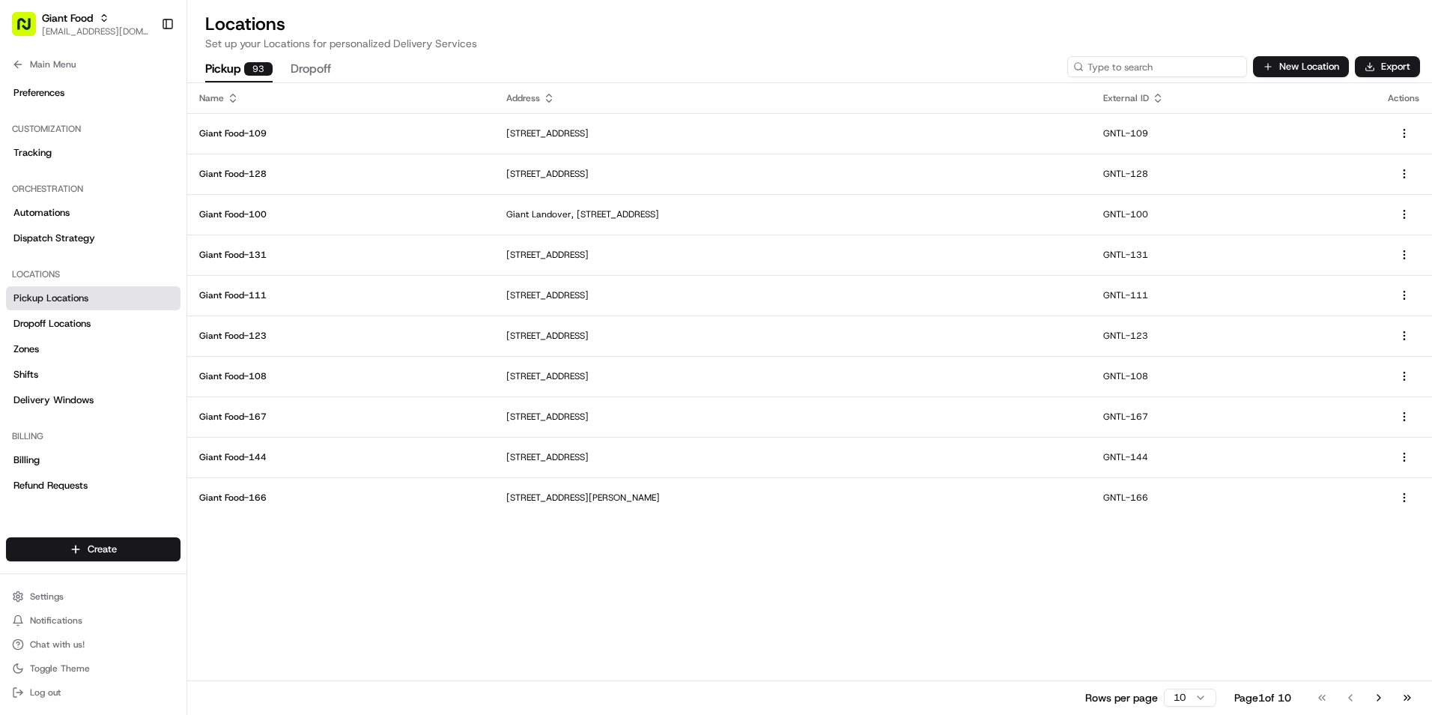
click at [1205, 75] on input at bounding box center [1157, 66] width 180 height 21
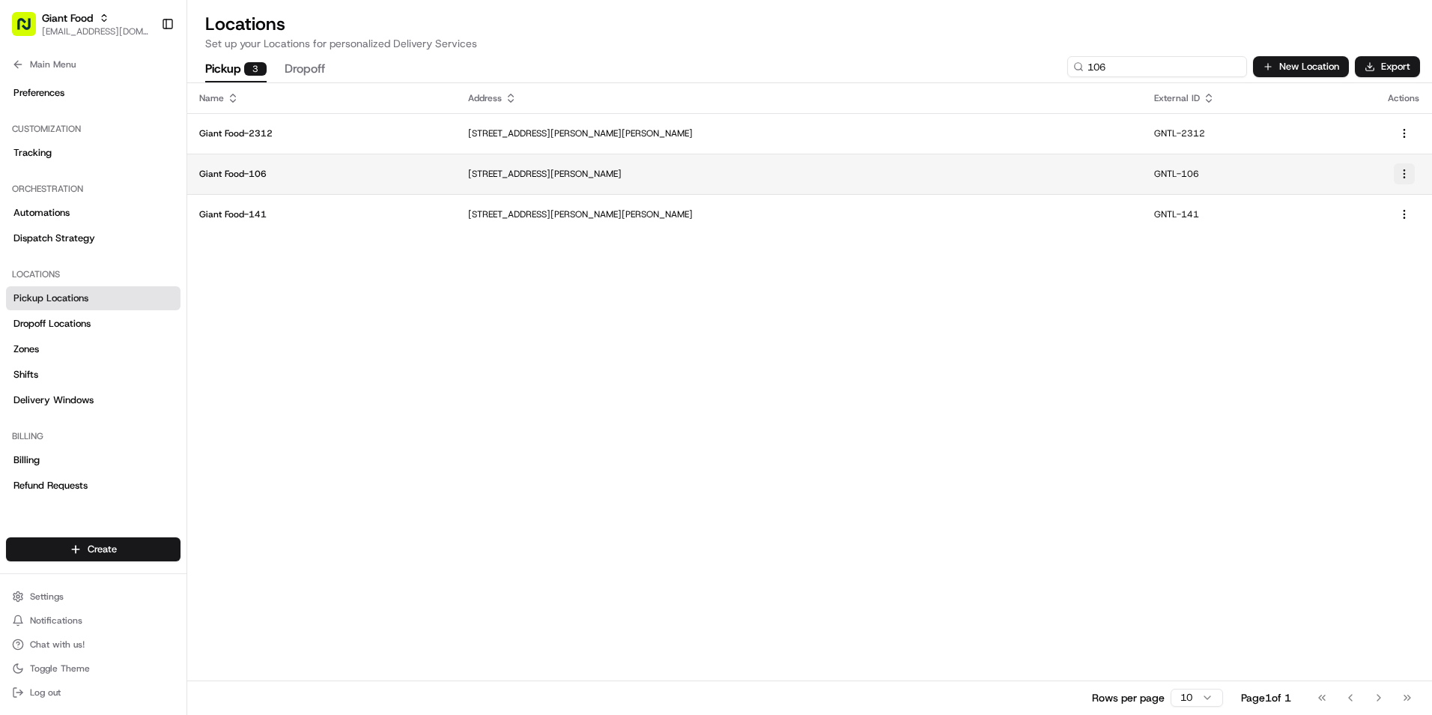
type input "106"
click at [1402, 172] on html "Giant Food dclegg@adusa.com Toggle Sidebar Orders Deliveries Providers Nash AI …" at bounding box center [716, 357] width 1432 height 715
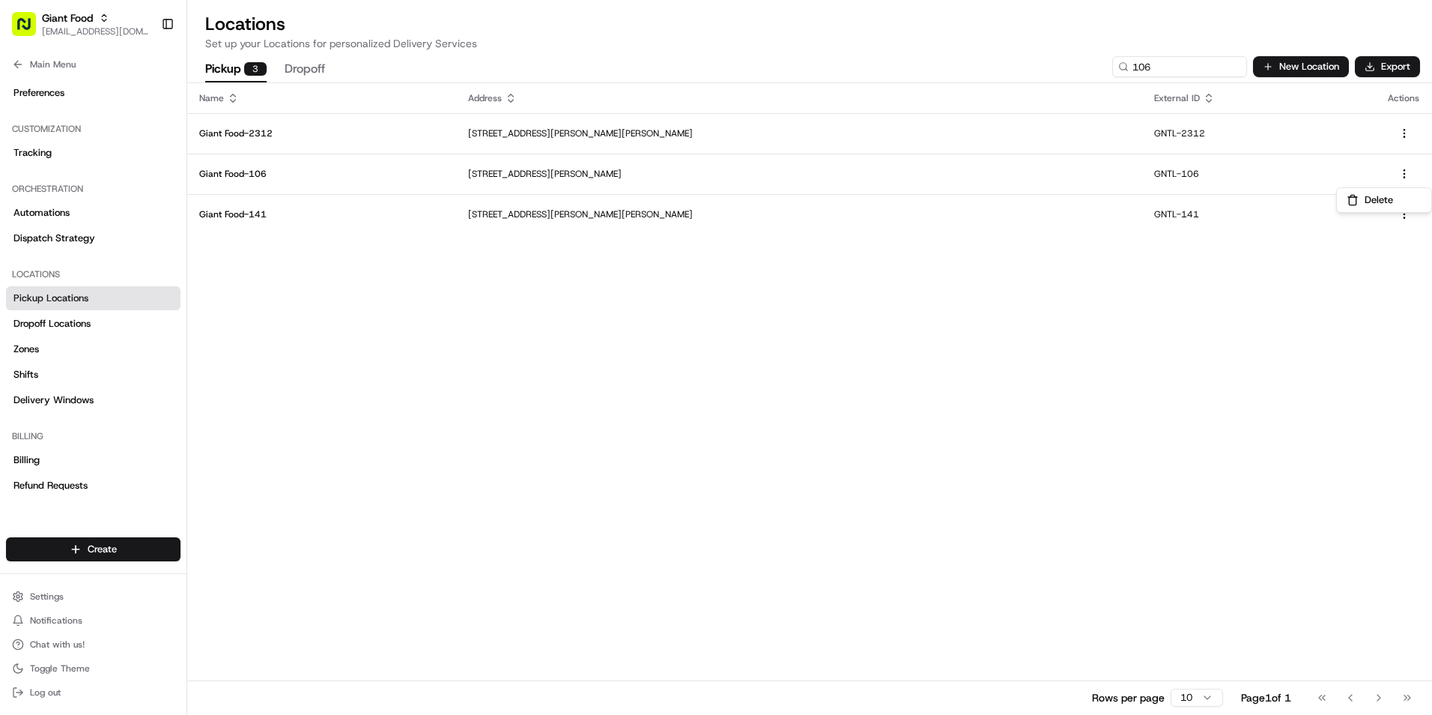
click at [1220, 172] on html "Giant Food dclegg@adusa.com Toggle Sidebar Orders Deliveries Providers Nash AI …" at bounding box center [716, 357] width 1432 height 715
click at [1406, 172] on html "Giant Food dclegg@adusa.com Toggle Sidebar Orders Deliveries Providers Nash AI …" at bounding box center [716, 357] width 1432 height 715
click at [1348, 169] on html "Giant Food dclegg@adusa.com Toggle Sidebar Orders Deliveries Providers Nash AI …" at bounding box center [716, 357] width 1432 height 715
click at [1407, 173] on html "Giant Food dclegg@adusa.com Toggle Sidebar Orders Deliveries Providers Nash AI …" at bounding box center [716, 357] width 1432 height 715
click at [1389, 198] on button "Delete" at bounding box center [1384, 200] width 88 height 18
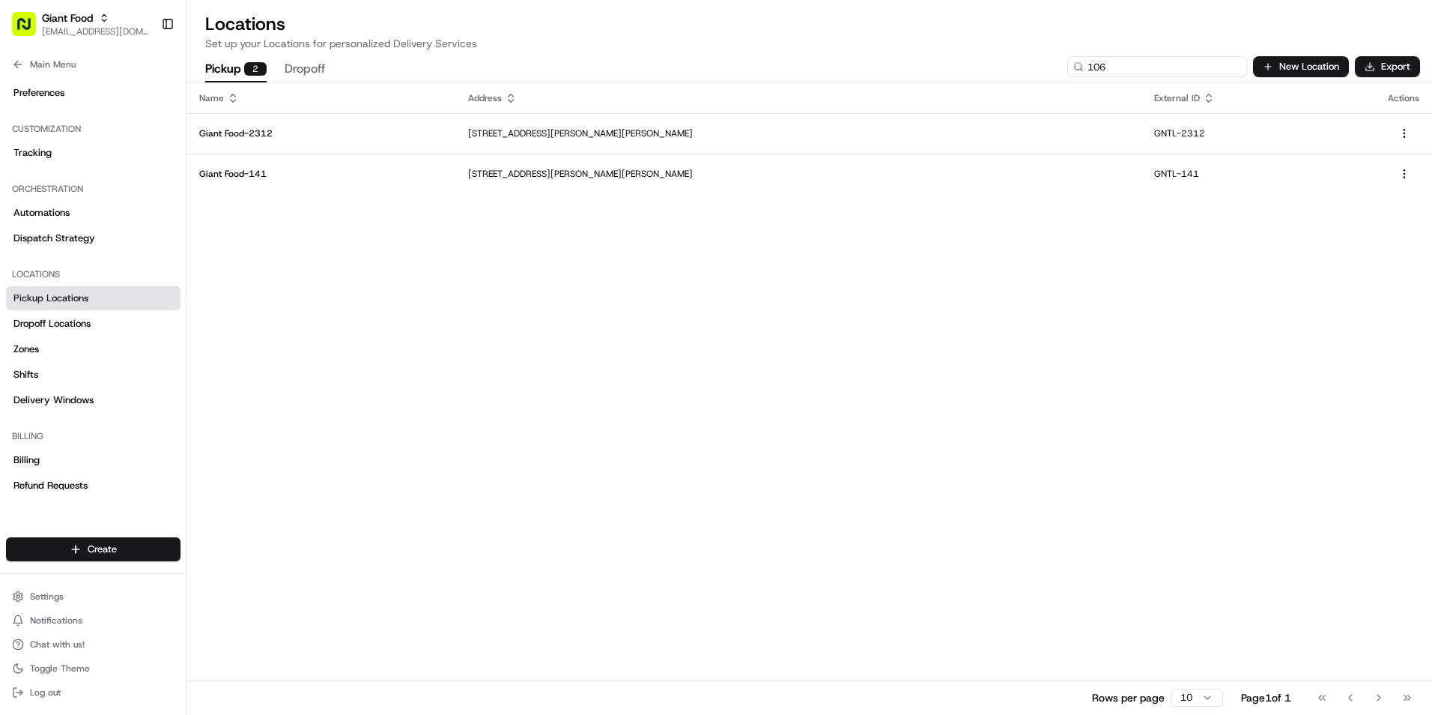
drag, startPoint x: 1196, startPoint y: 65, endPoint x: 956, endPoint y: 70, distance: 240.5
click at [956, 70] on div "Pickup 2 Dropoff 106 New Location Export" at bounding box center [809, 66] width 1245 height 31
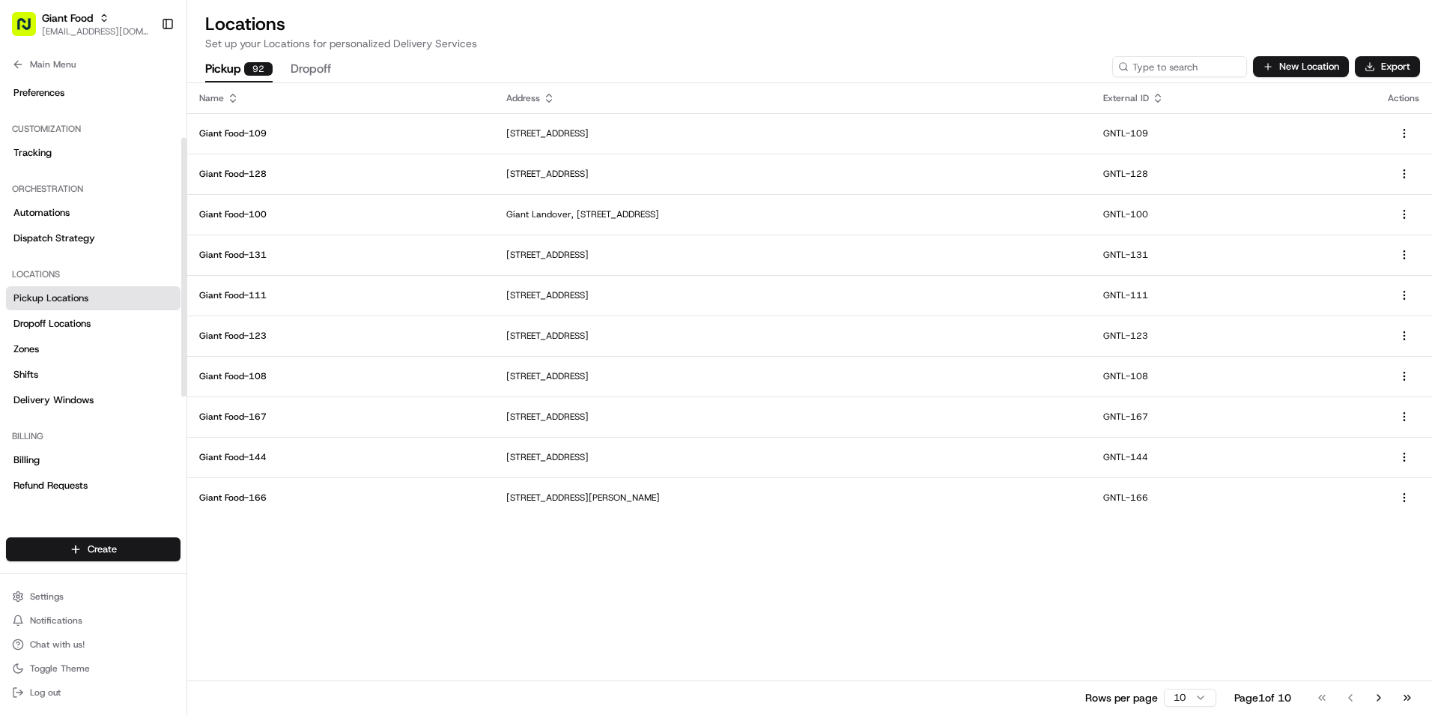
click at [81, 297] on span "Pickup Locations" at bounding box center [50, 297] width 75 height 13
click at [49, 66] on span "Main Menu" at bounding box center [53, 64] width 46 height 12
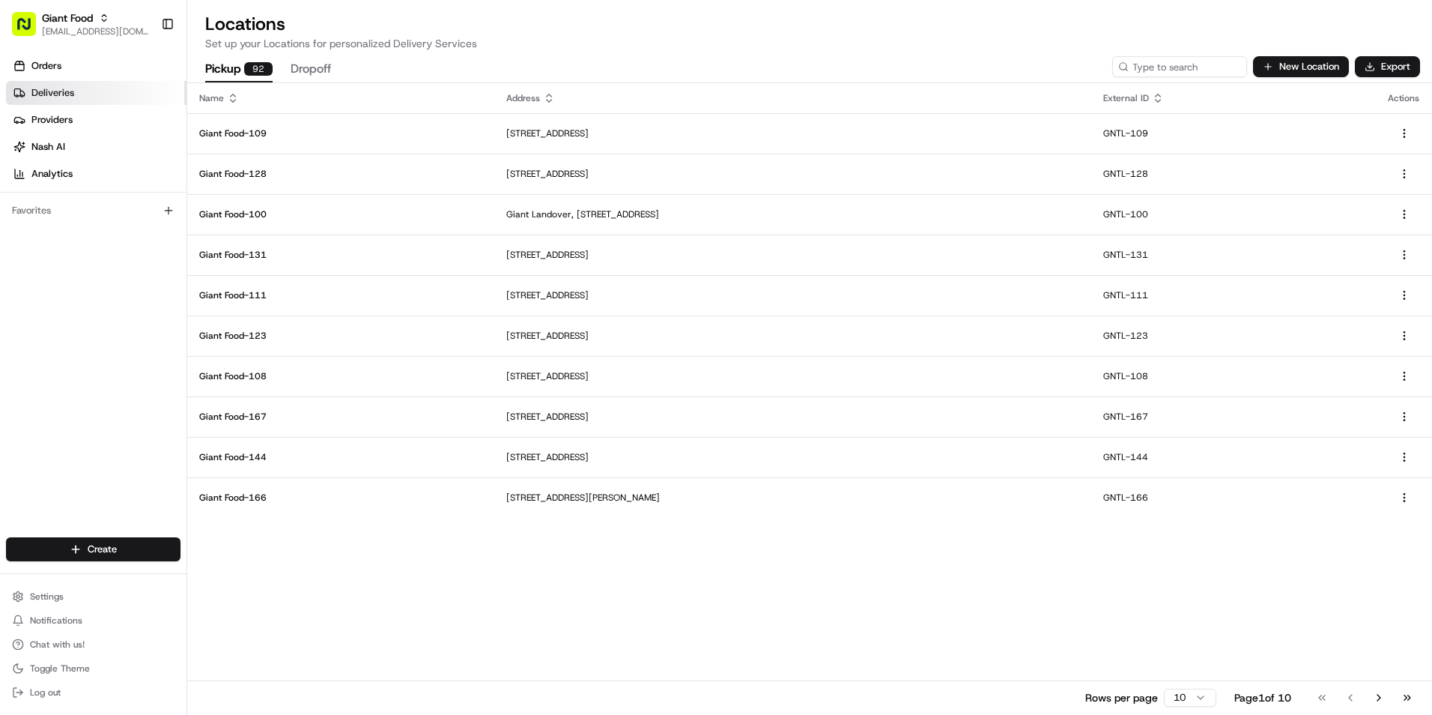
click at [76, 88] on link "Deliveries" at bounding box center [96, 93] width 180 height 24
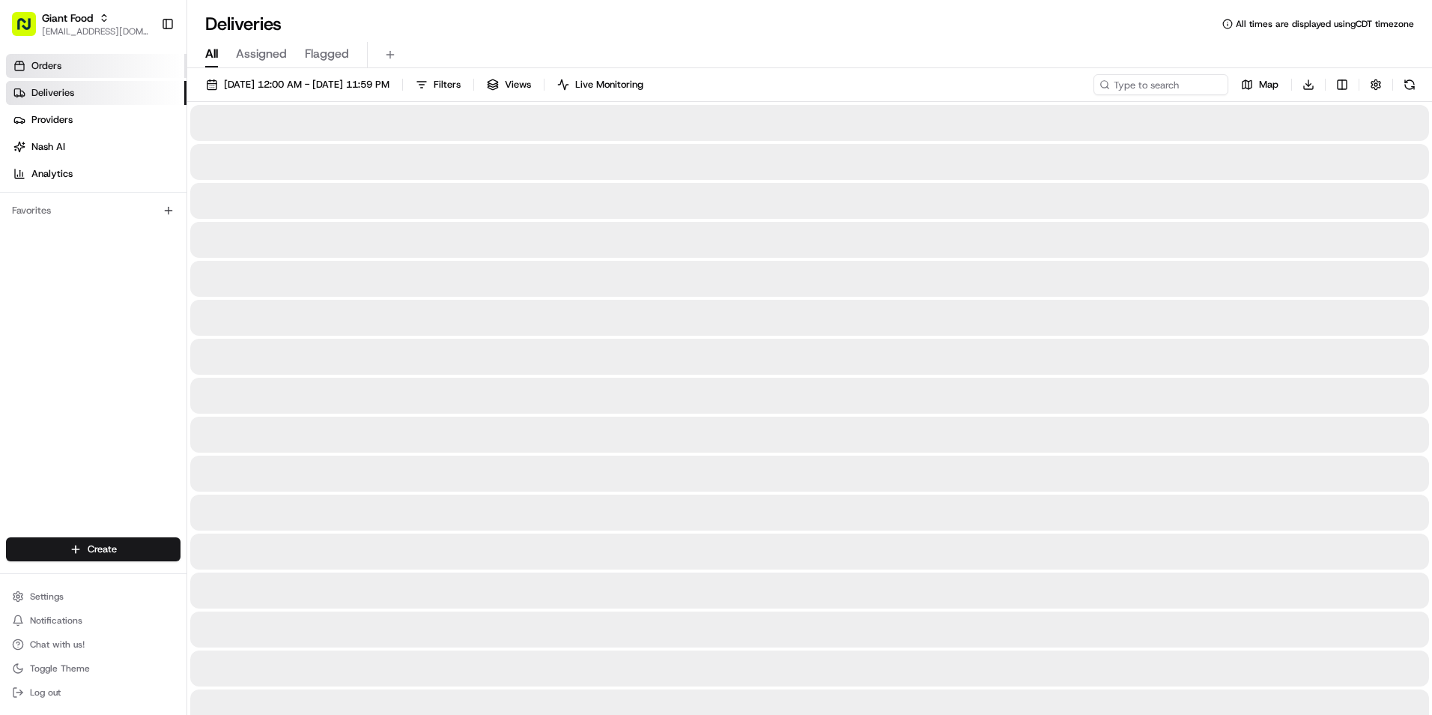
click at [76, 59] on link "Orders" at bounding box center [96, 66] width 180 height 24
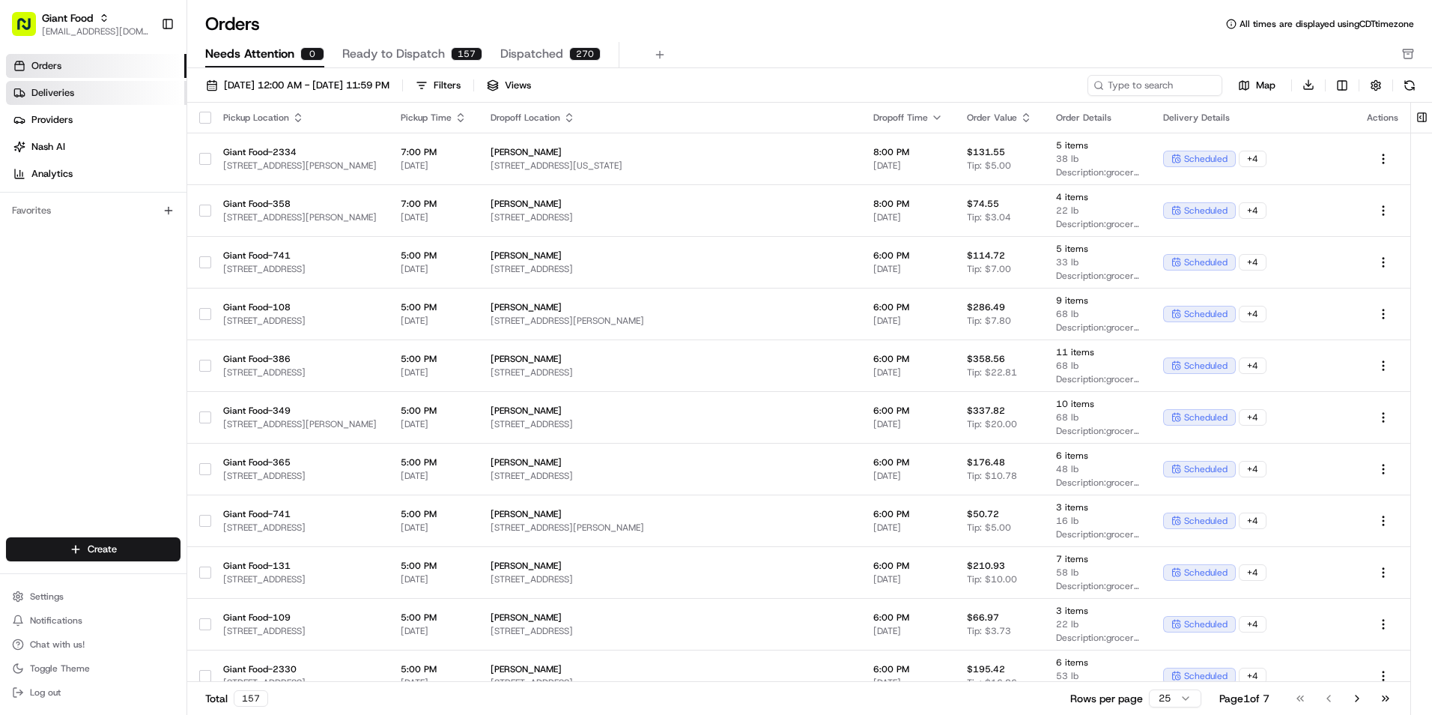
click at [56, 91] on span "Deliveries" at bounding box center [52, 92] width 43 height 13
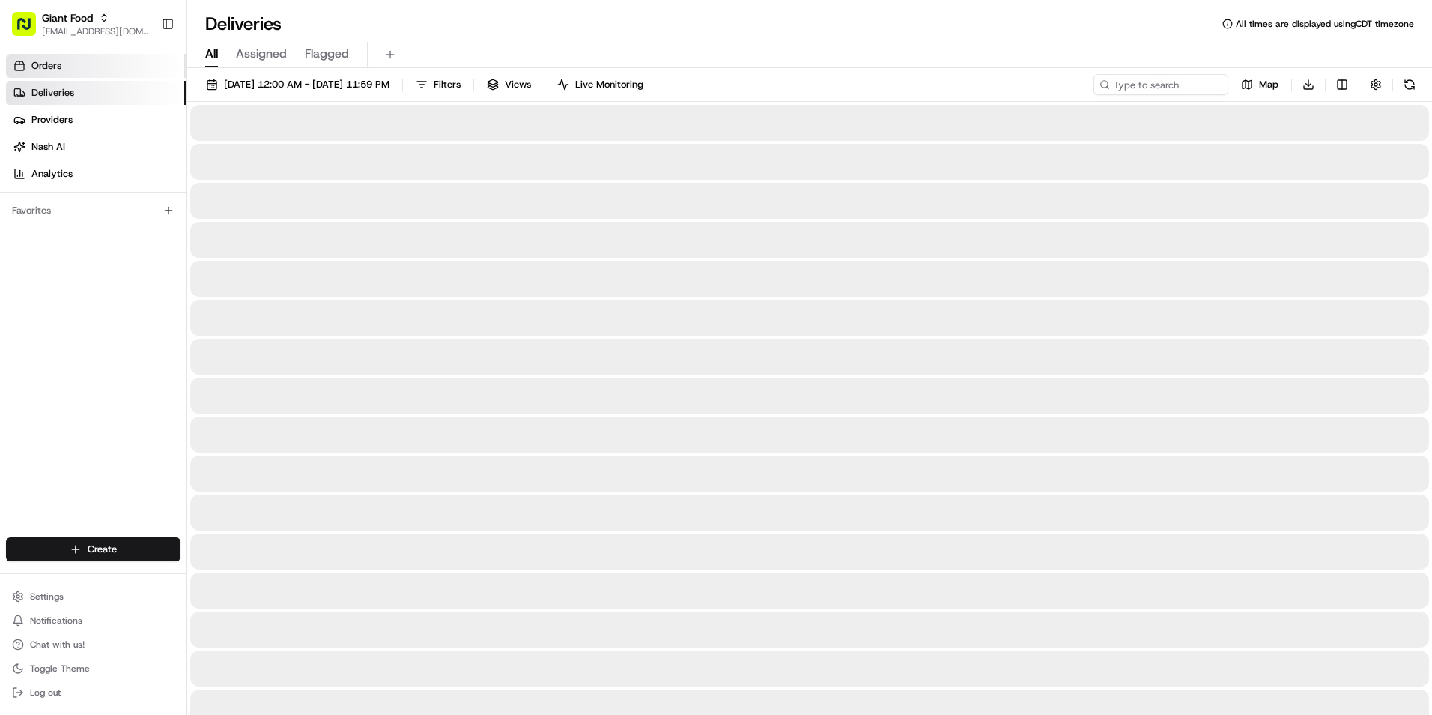
click at [59, 57] on link "Orders" at bounding box center [96, 66] width 180 height 24
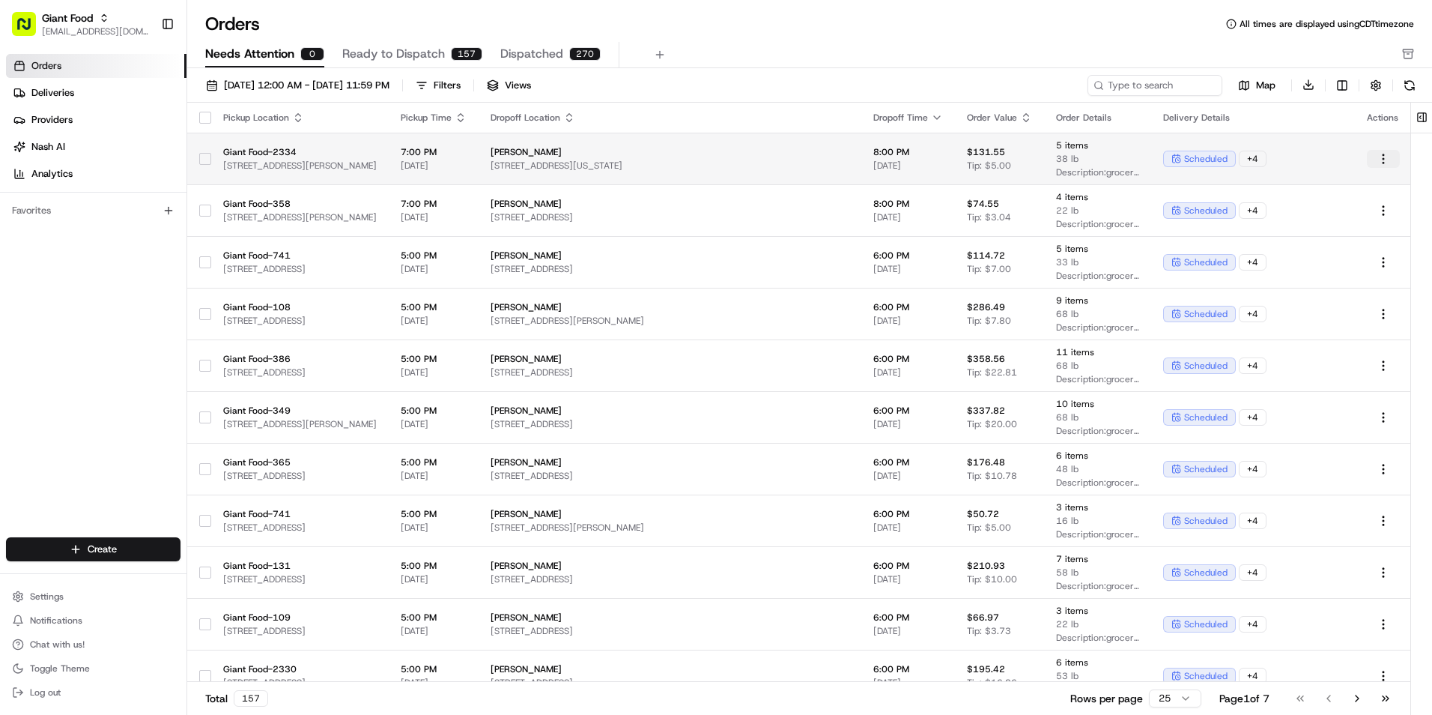
click at [1383, 166] on html "Giant Food dclegg@adusa.com Toggle Sidebar Orders Deliveries Providers Nash AI …" at bounding box center [716, 357] width 1432 height 715
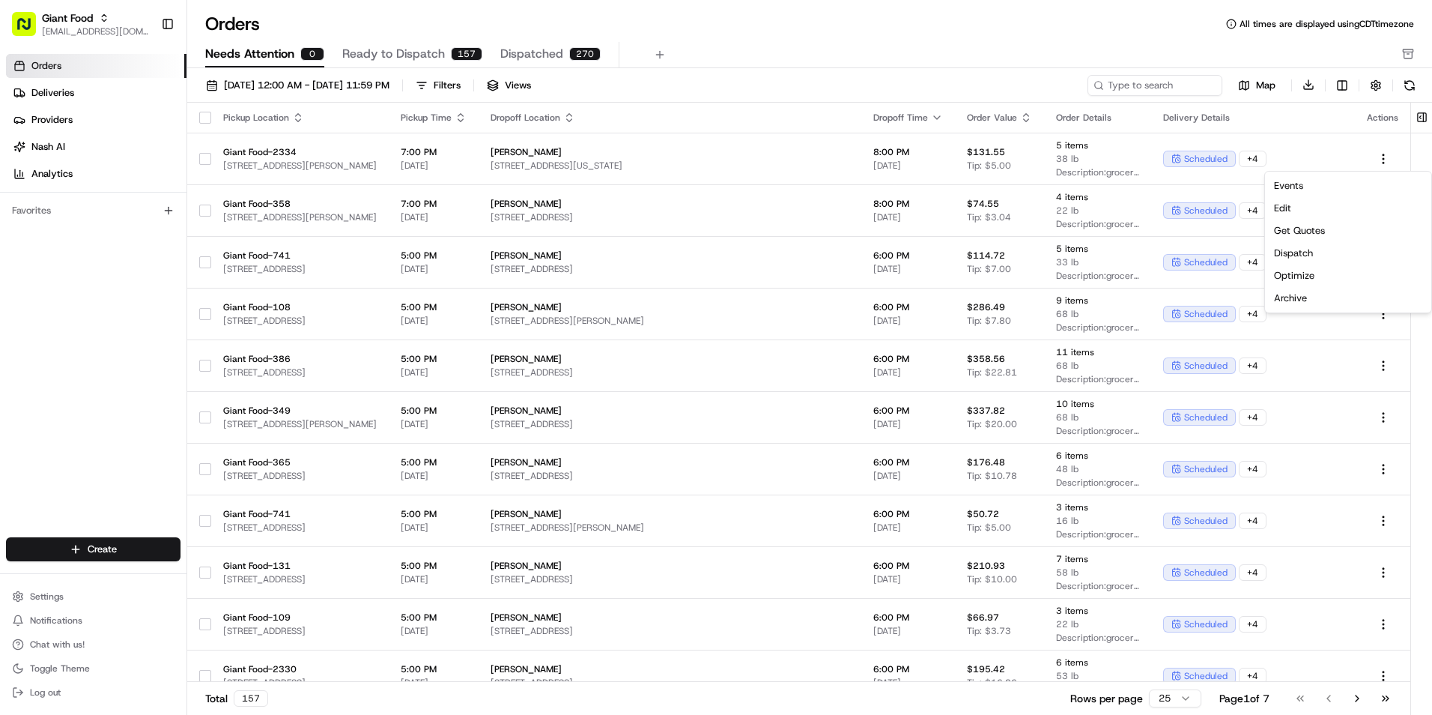
drag, startPoint x: 873, startPoint y: 23, endPoint x: 750, endPoint y: 24, distance: 122.8
click at [869, 22] on html "Giant Food dclegg@adusa.com Toggle Sidebar Orders Deliveries Providers Nash AI …" at bounding box center [716, 357] width 1432 height 715
click at [94, 595] on button "Settings" at bounding box center [93, 596] width 175 height 21
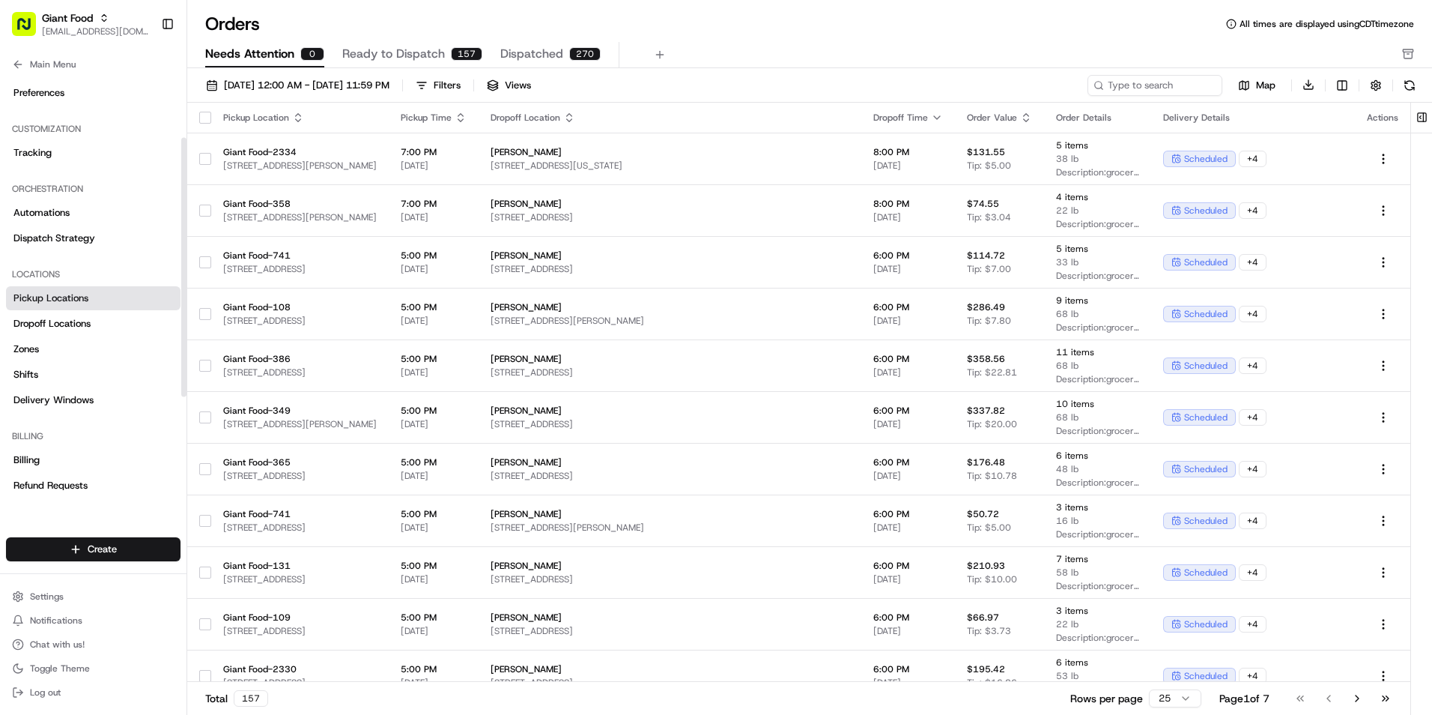
click at [82, 299] on span "Pickup Locations" at bounding box center [50, 297] width 75 height 13
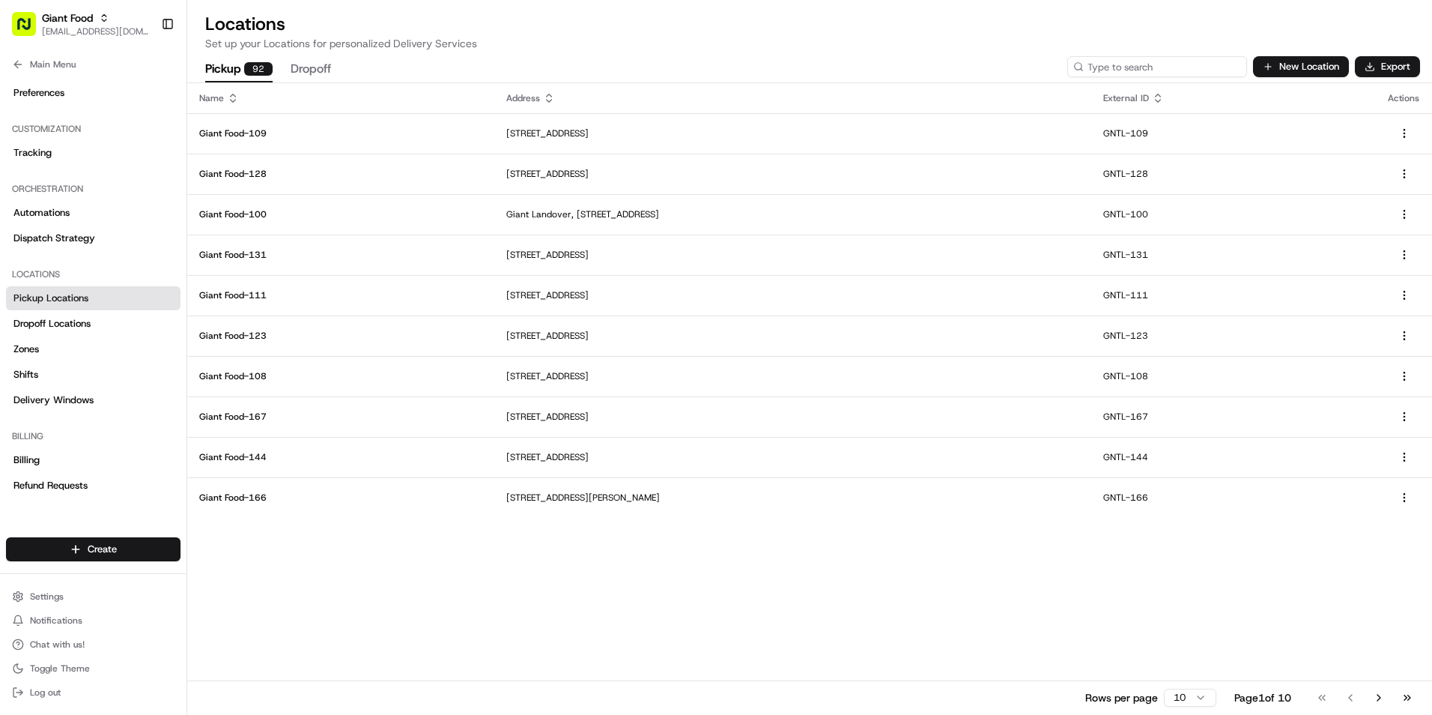
click at [1169, 67] on input at bounding box center [1157, 66] width 180 height 21
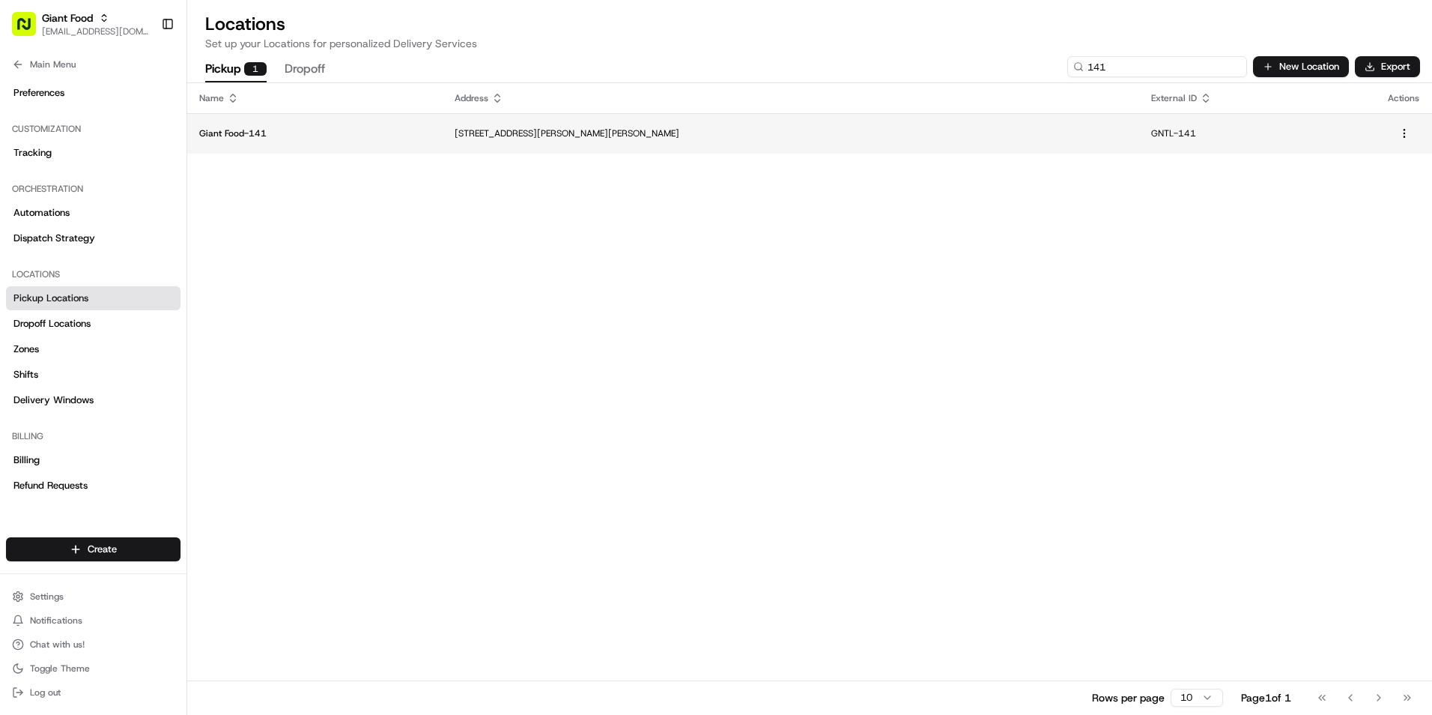
type input "141"
click at [983, 139] on td "[STREET_ADDRESS][PERSON_NAME][PERSON_NAME]" at bounding box center [791, 133] width 696 height 40
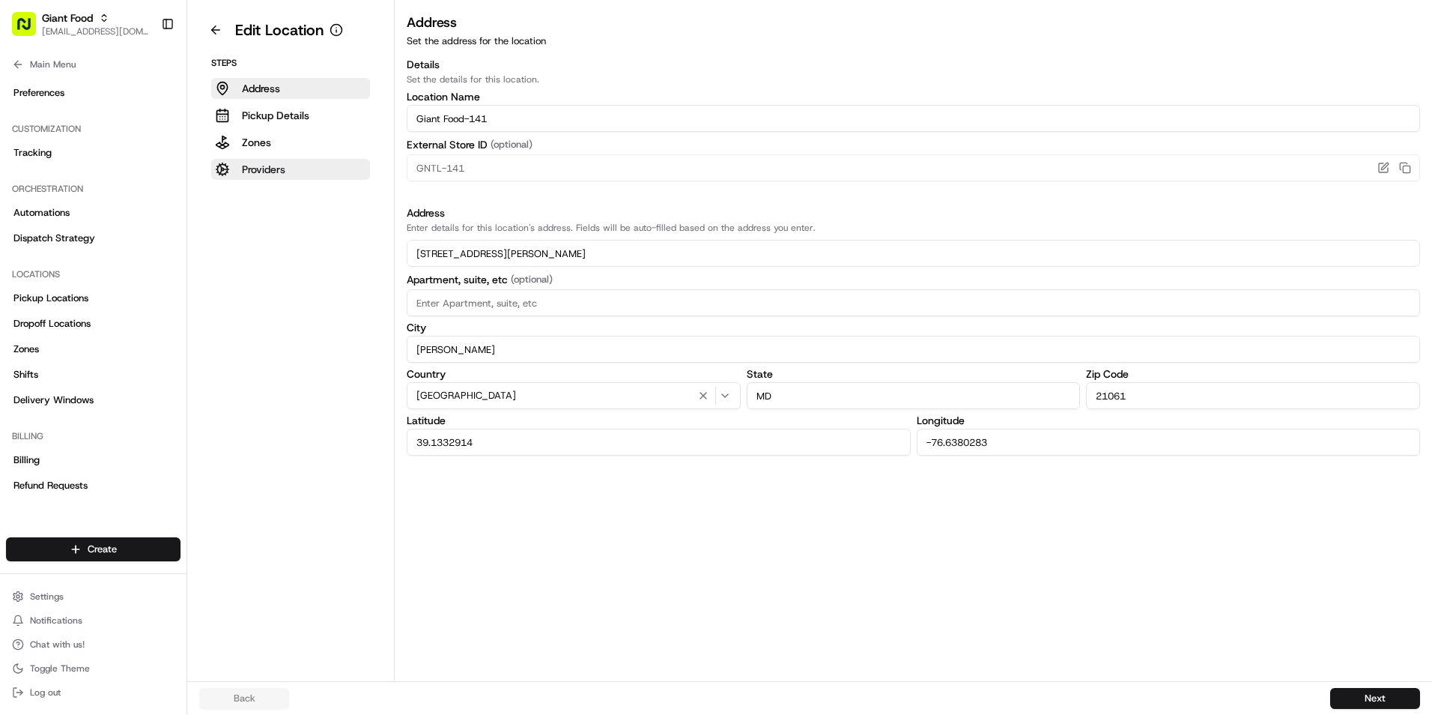
click at [309, 172] on button "Providers" at bounding box center [290, 169] width 159 height 21
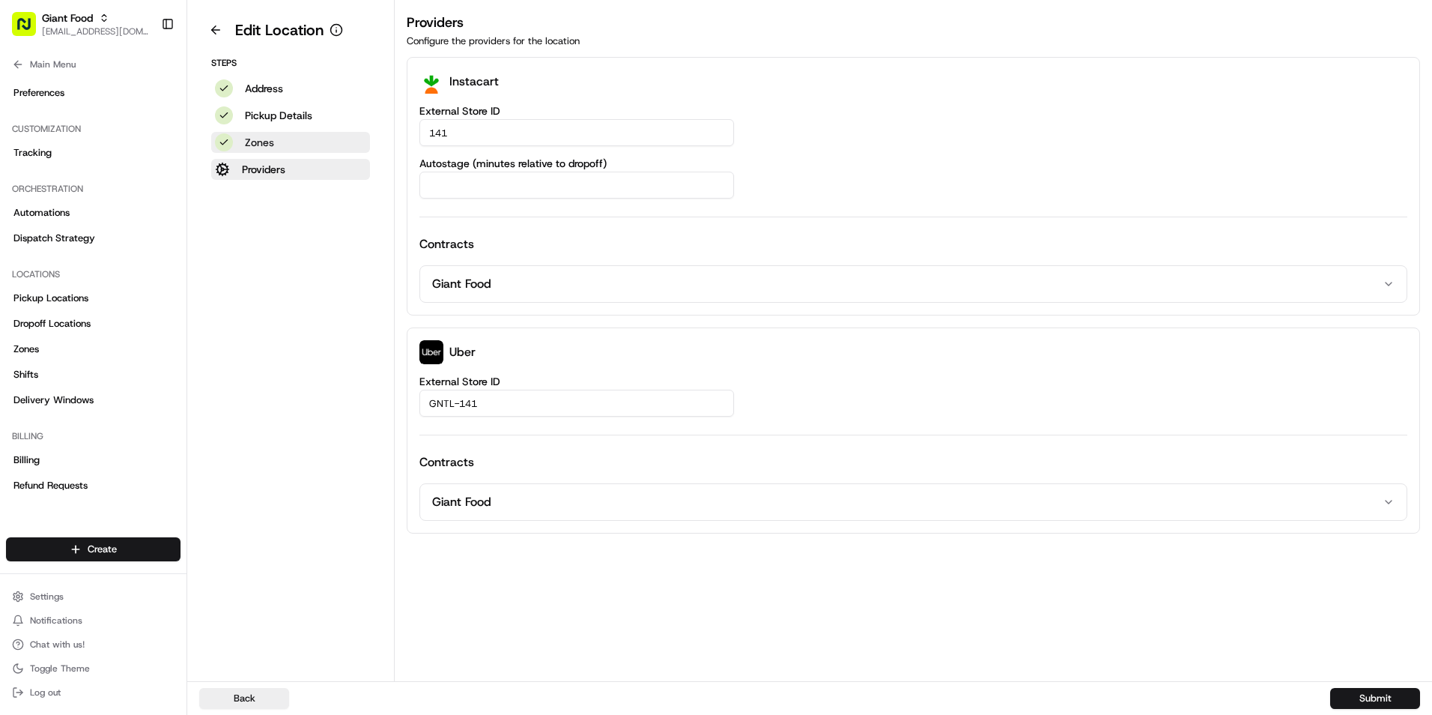
click at [285, 139] on button "Zones" at bounding box center [290, 142] width 159 height 21
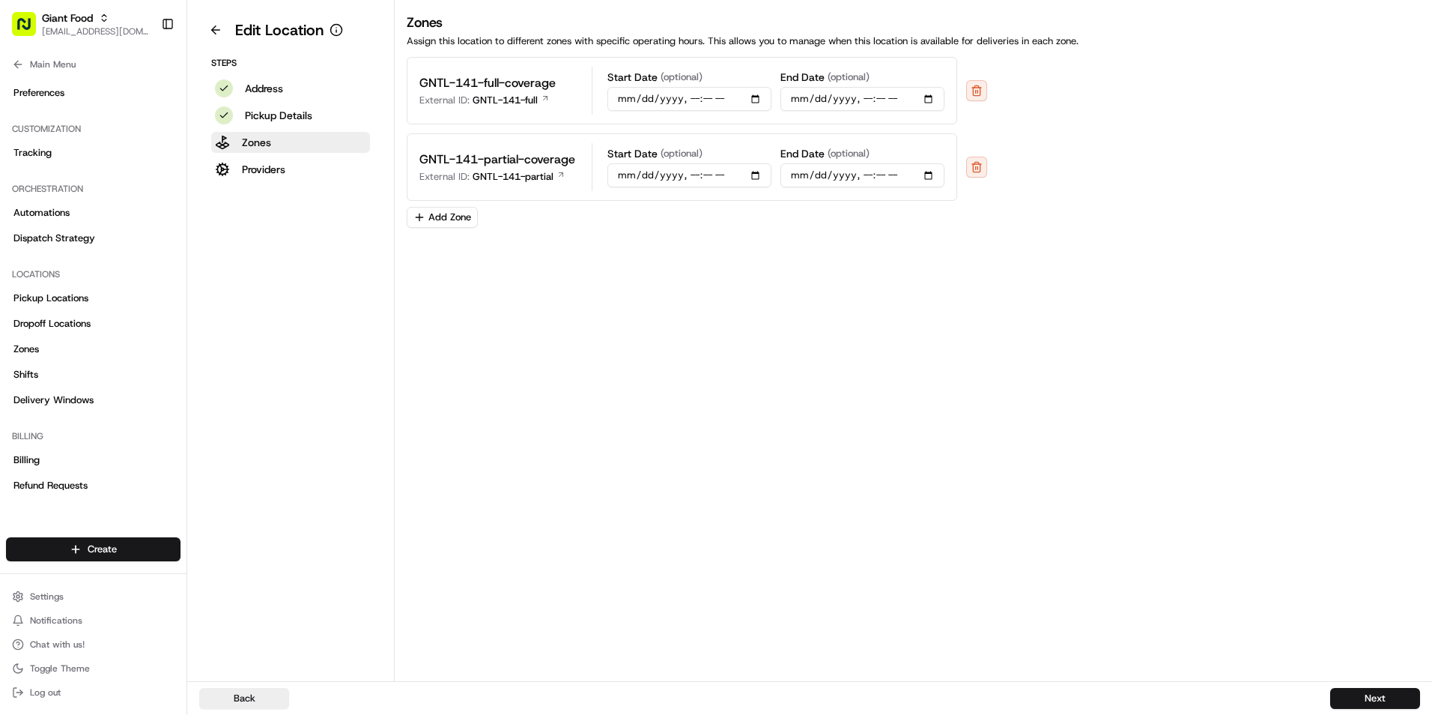
click at [461, 219] on button "Add Zone" at bounding box center [442, 217] width 71 height 21
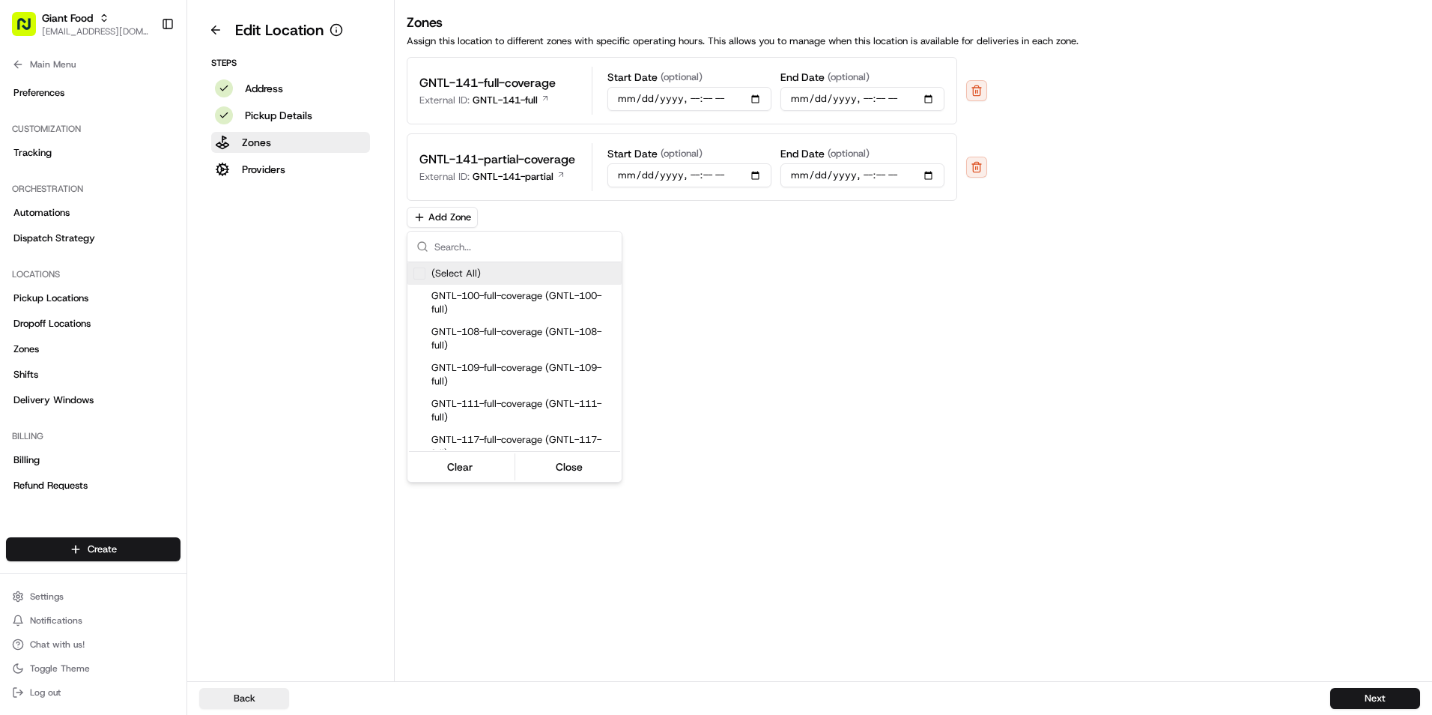
drag, startPoint x: 1224, startPoint y: 207, endPoint x: 1213, endPoint y: 201, distance: 13.1
click at [1224, 207] on html "Giant Food dclegg@adusa.com Toggle Sidebar Orders Deliveries Providers Nash AI …" at bounding box center [716, 357] width 1432 height 715
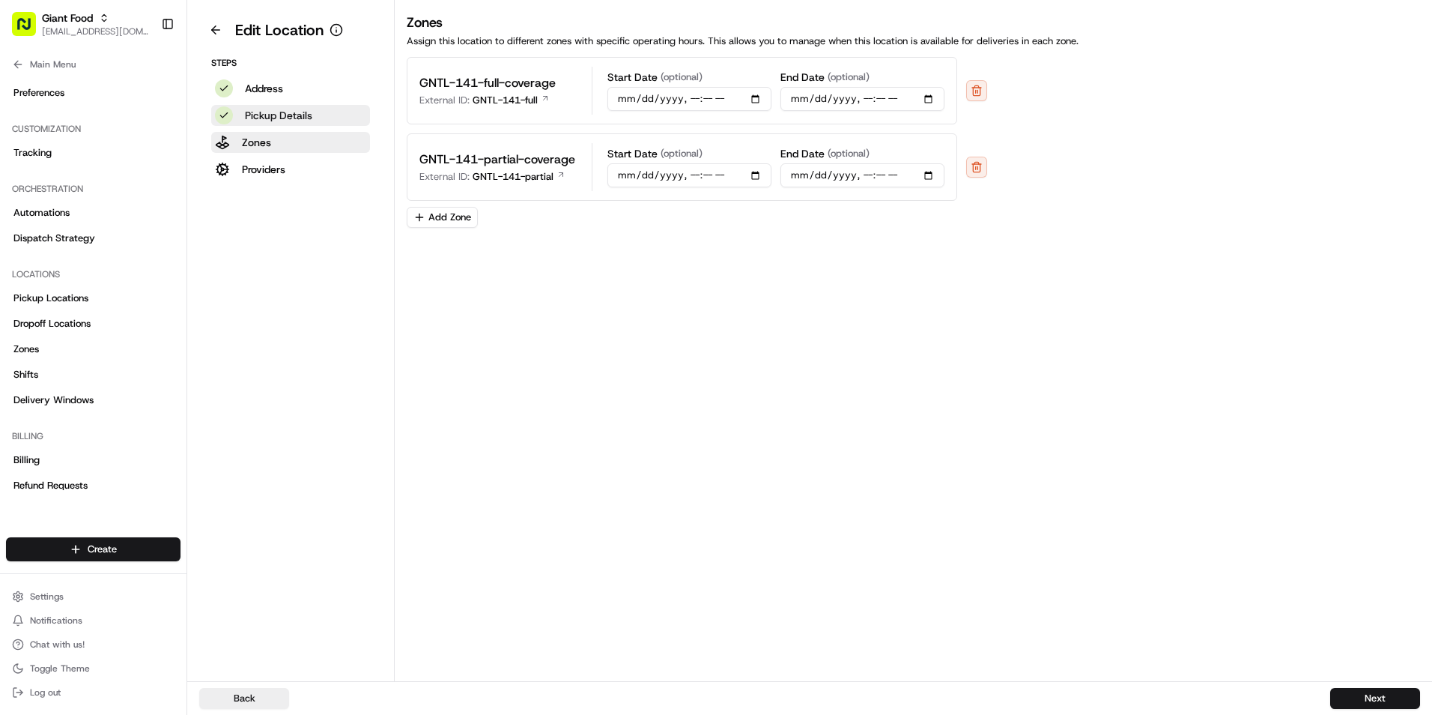
click at [295, 116] on p "Pickup Details" at bounding box center [278, 115] width 67 height 15
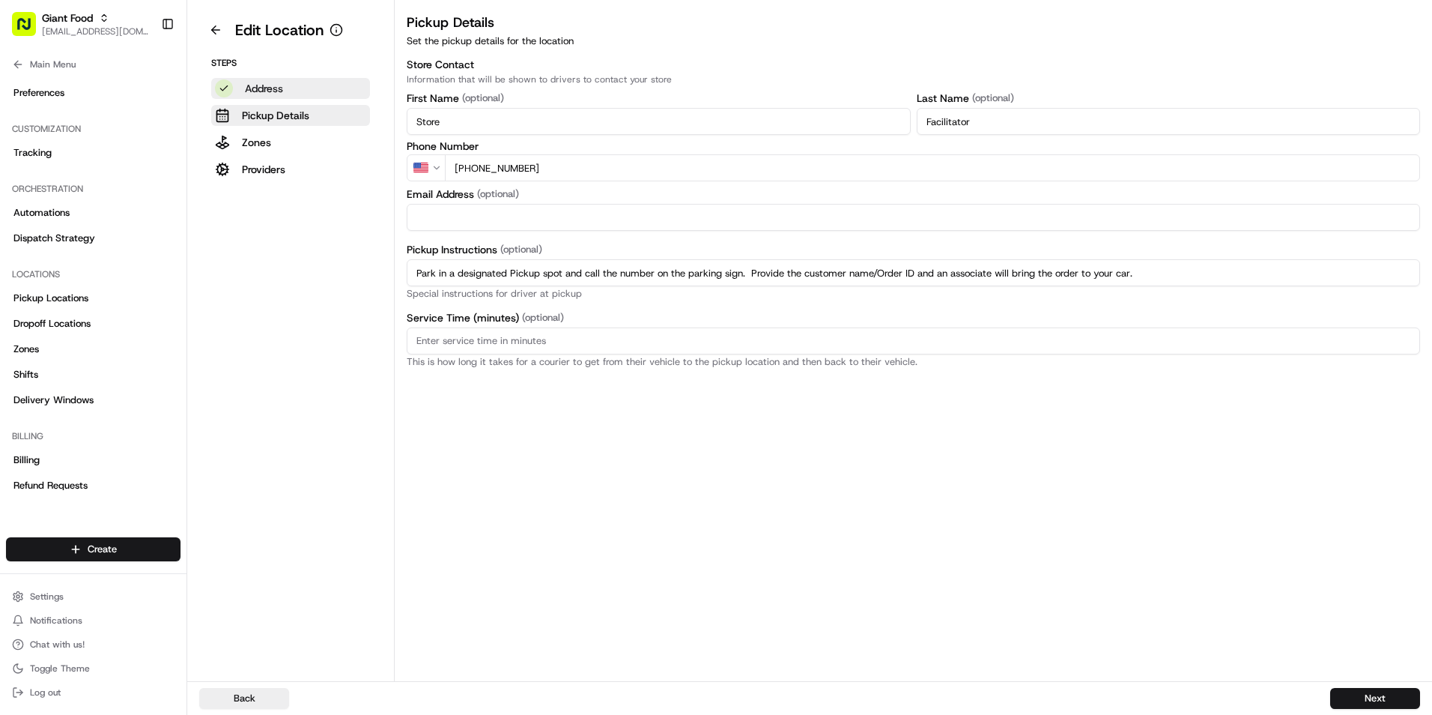
click at [291, 88] on button "Address" at bounding box center [290, 88] width 159 height 21
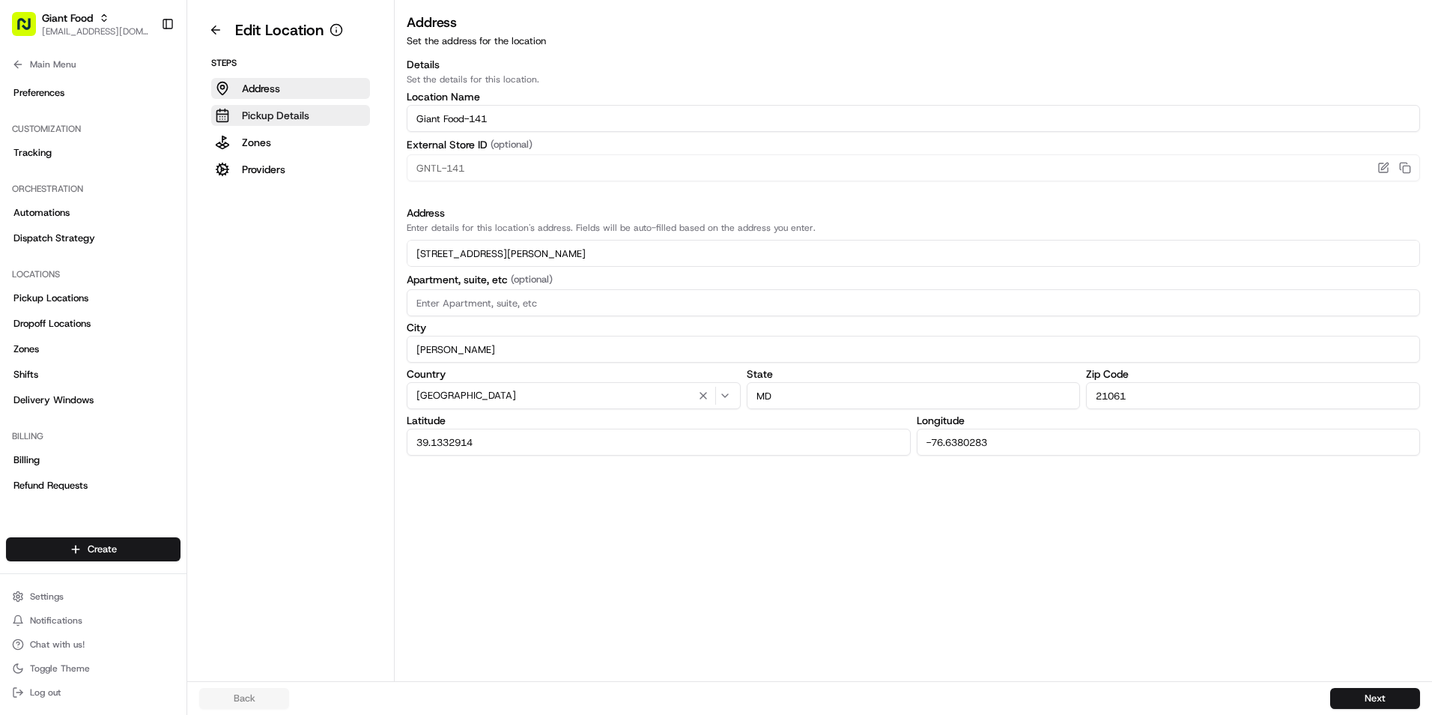
click at [291, 116] on p "Pickup Details" at bounding box center [275, 115] width 67 height 15
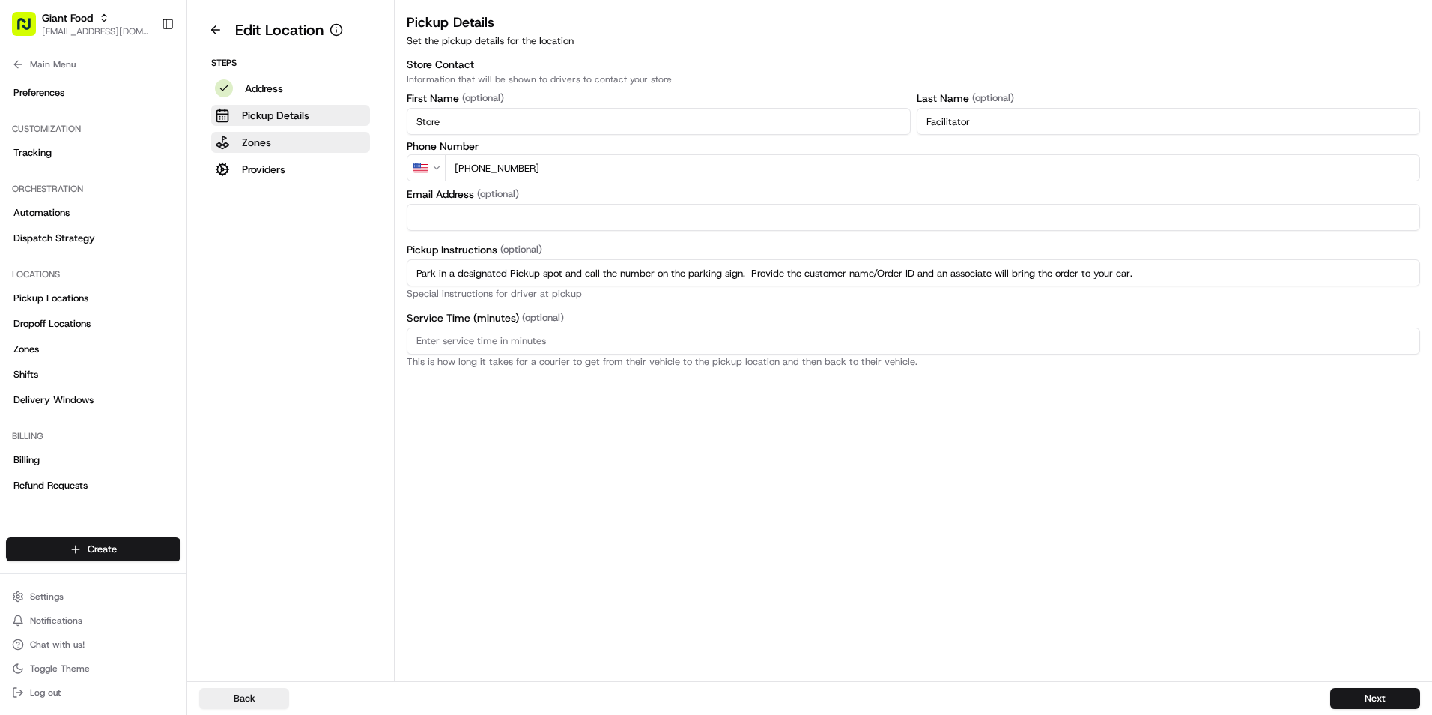
click at [277, 136] on button "Zones" at bounding box center [290, 142] width 159 height 21
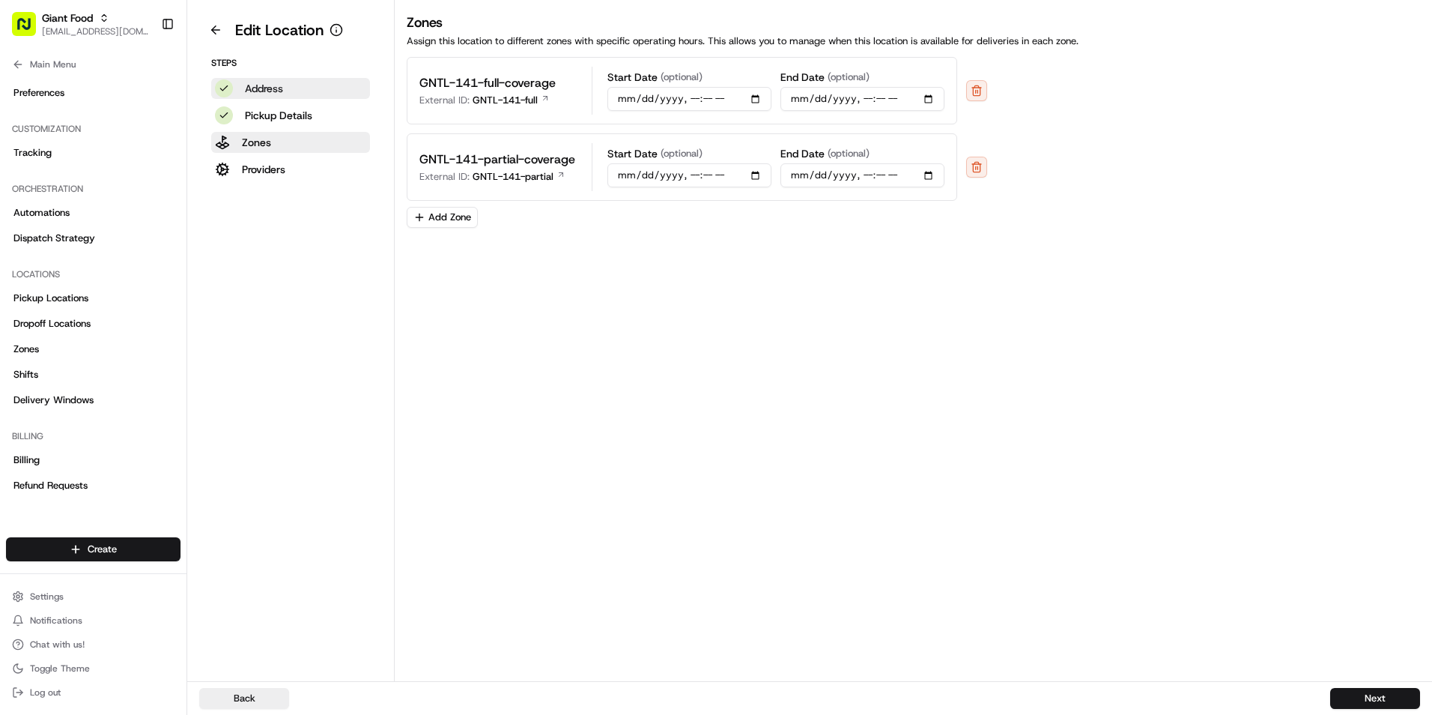
click at [269, 91] on p "Address" at bounding box center [264, 88] width 38 height 15
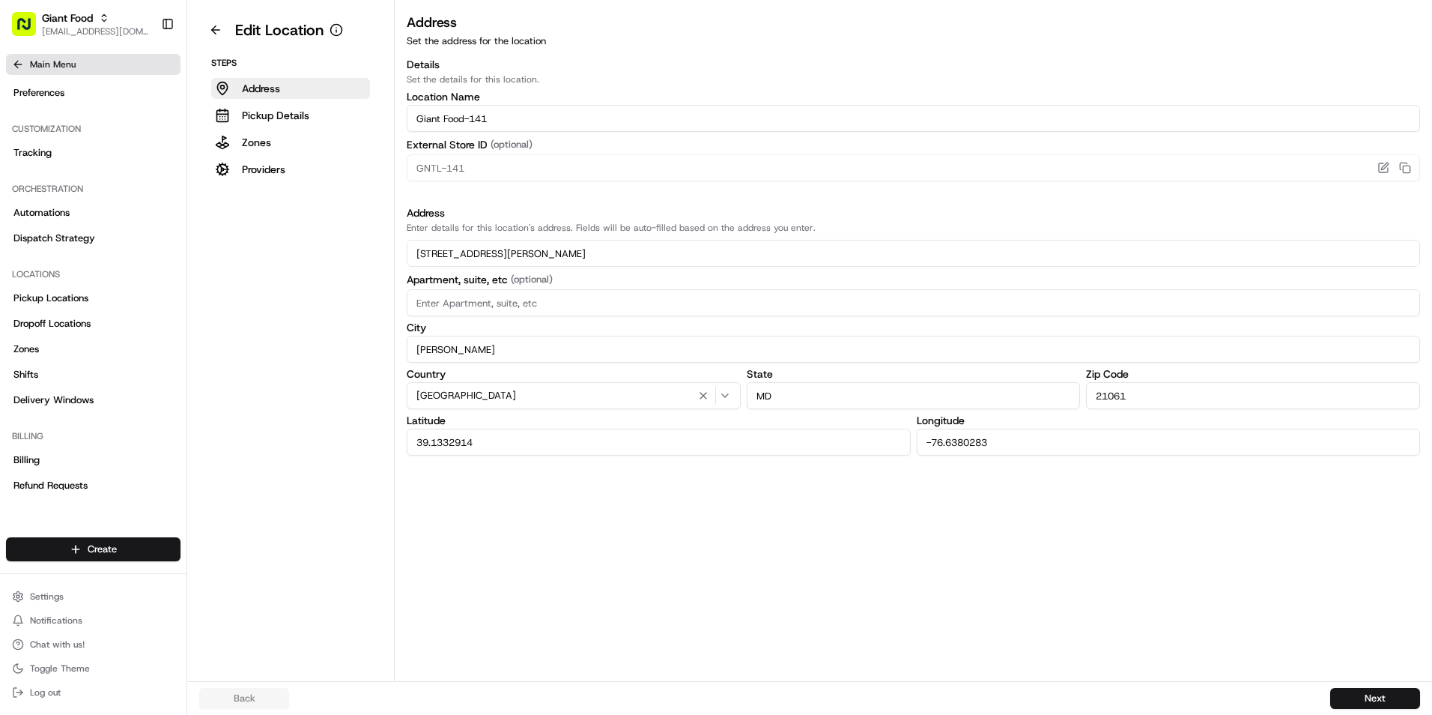
click at [19, 67] on icon at bounding box center [18, 64] width 12 height 12
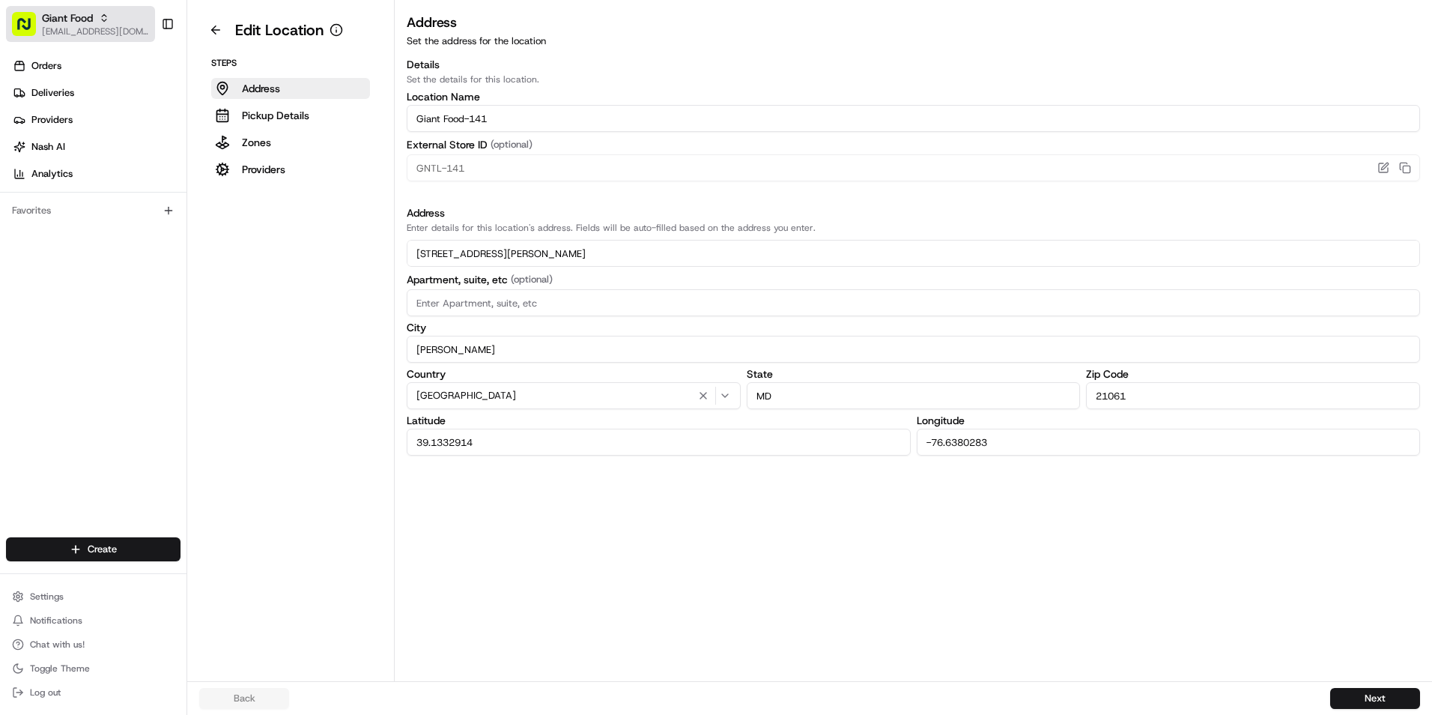
click at [70, 19] on span "Giant Food" at bounding box center [67, 17] width 51 height 15
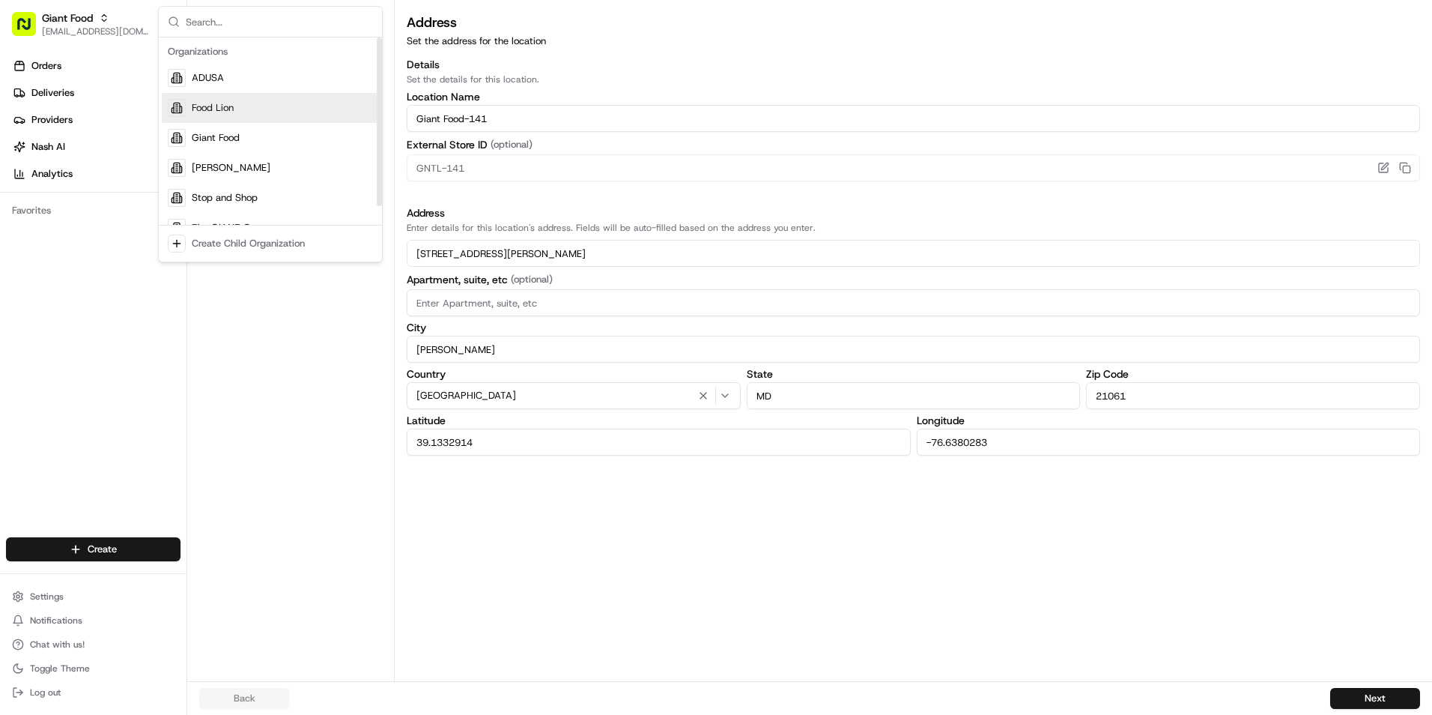
click at [245, 109] on div "Food Lion" at bounding box center [270, 108] width 217 height 30
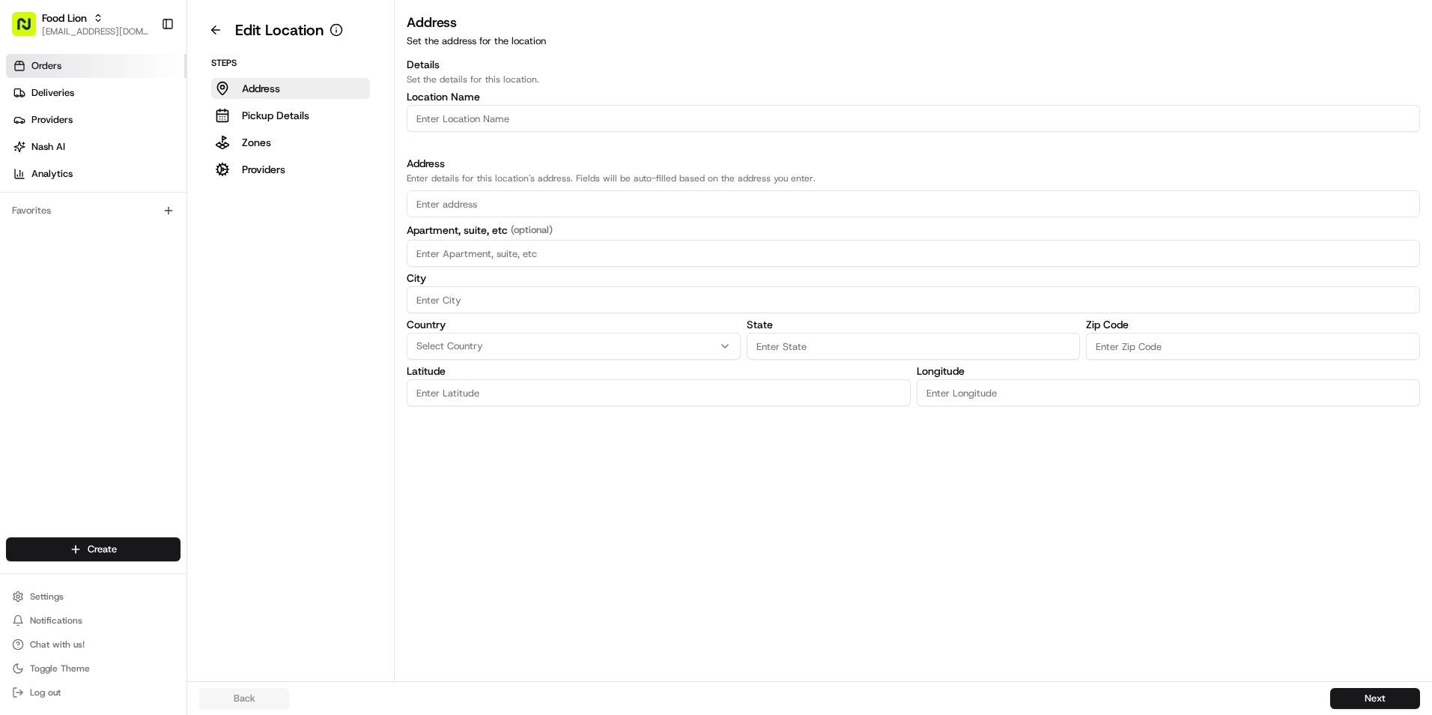
click at [90, 73] on link "Orders" at bounding box center [96, 66] width 180 height 24
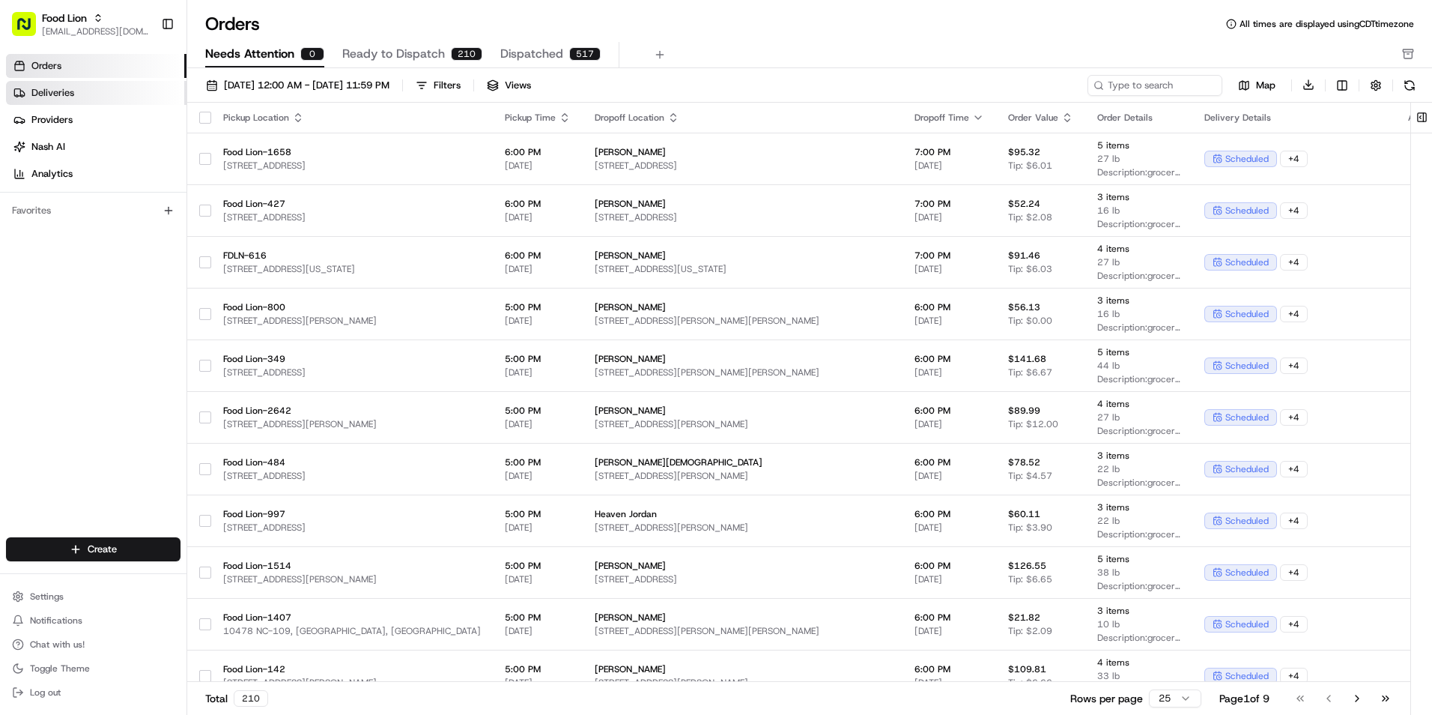
click at [97, 90] on link "Deliveries" at bounding box center [96, 93] width 180 height 24
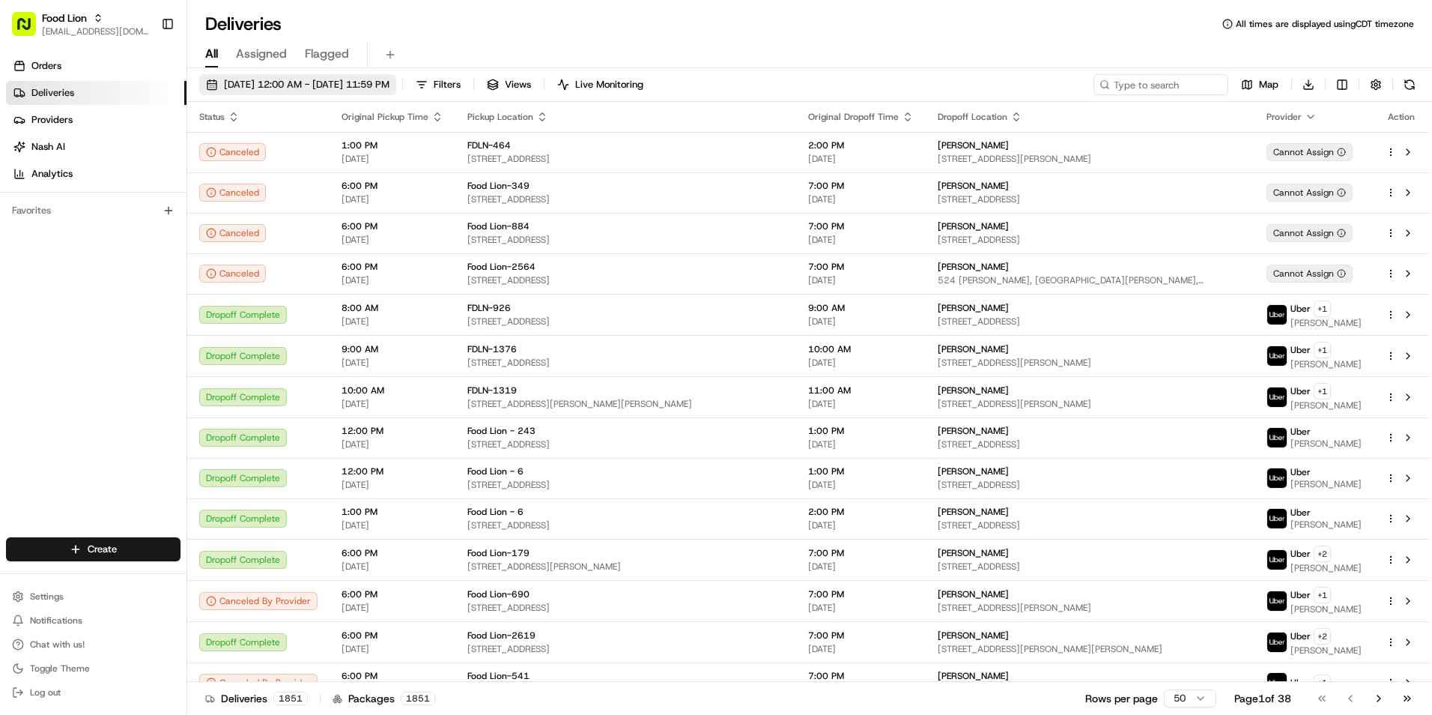
click at [383, 83] on span "08/18/2025 12:00 AM - 08/18/2025 11:59 PM" at bounding box center [307, 84] width 166 height 13
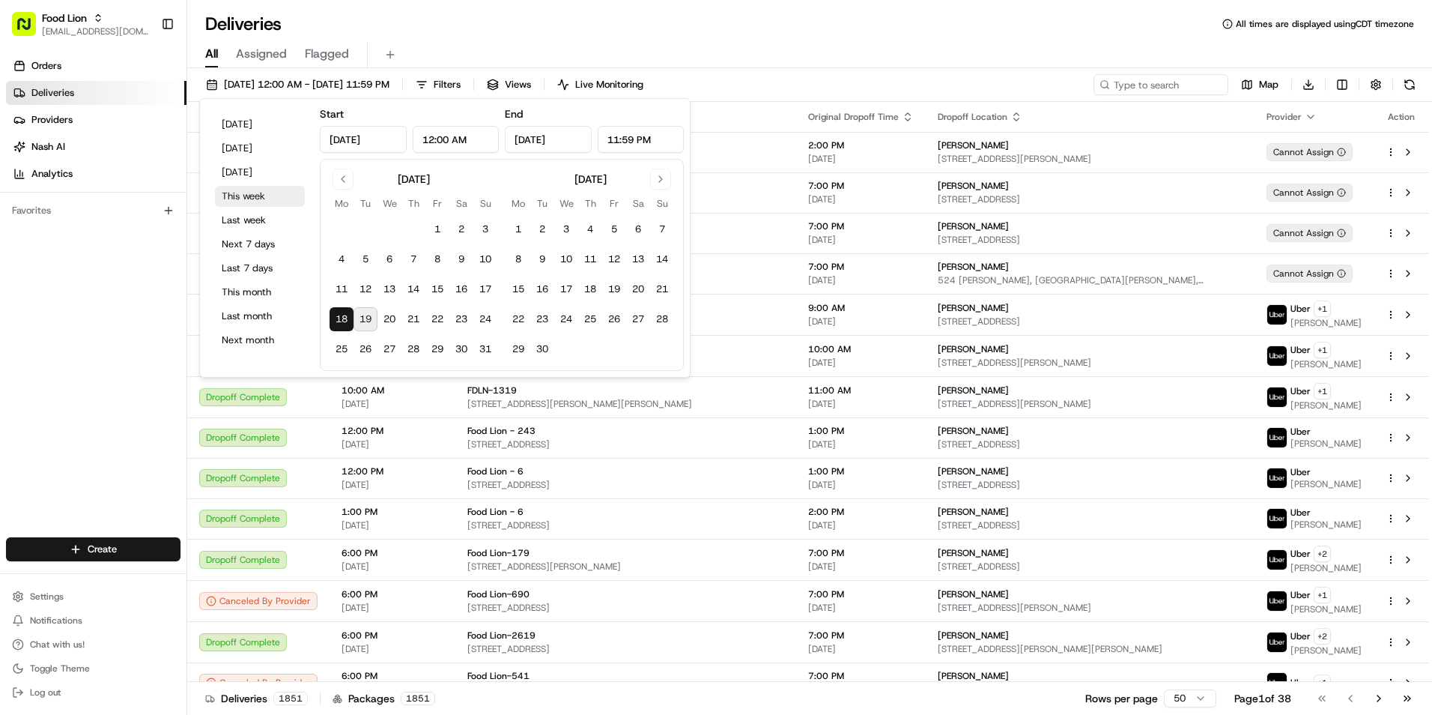
click at [265, 194] on button "This week" at bounding box center [260, 196] width 90 height 21
type input "Aug 24, 2025"
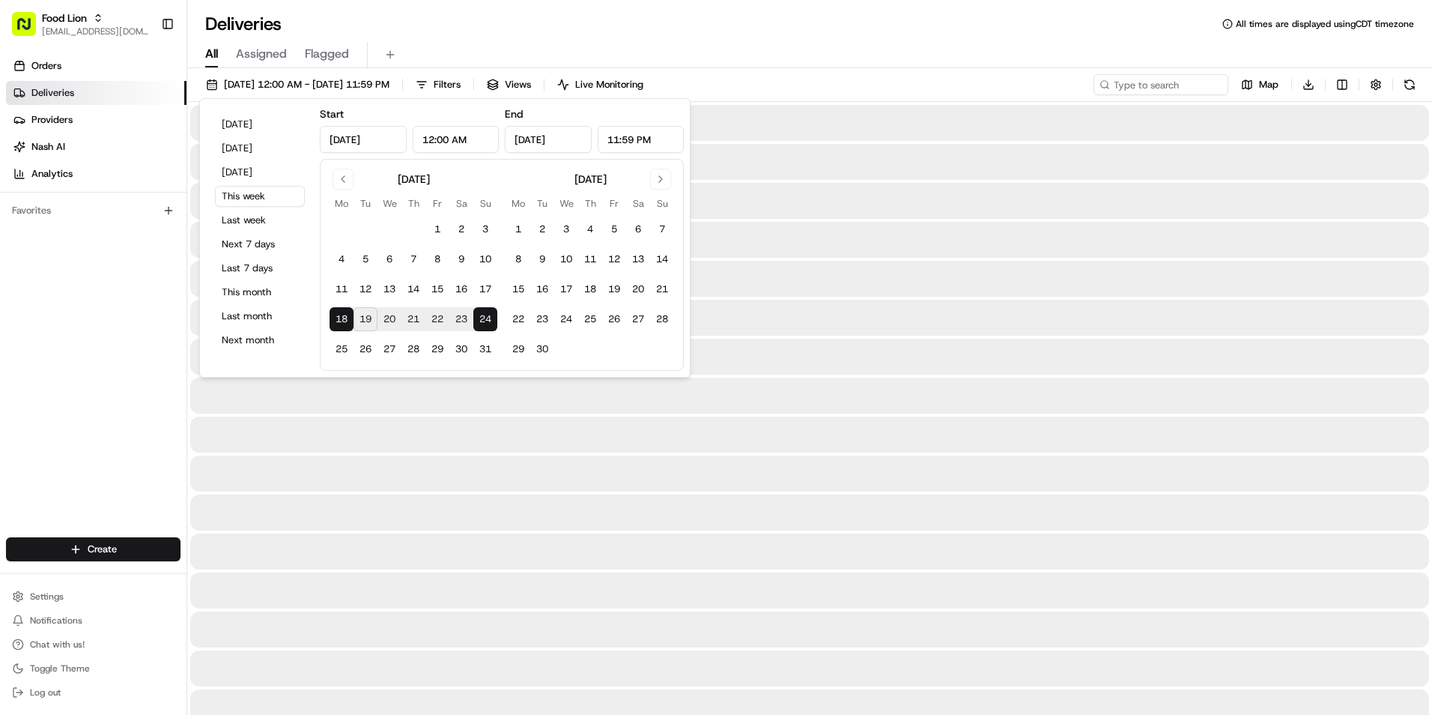
click at [873, 23] on div "Deliveries All times are displayed using CDT timezone" at bounding box center [809, 24] width 1245 height 24
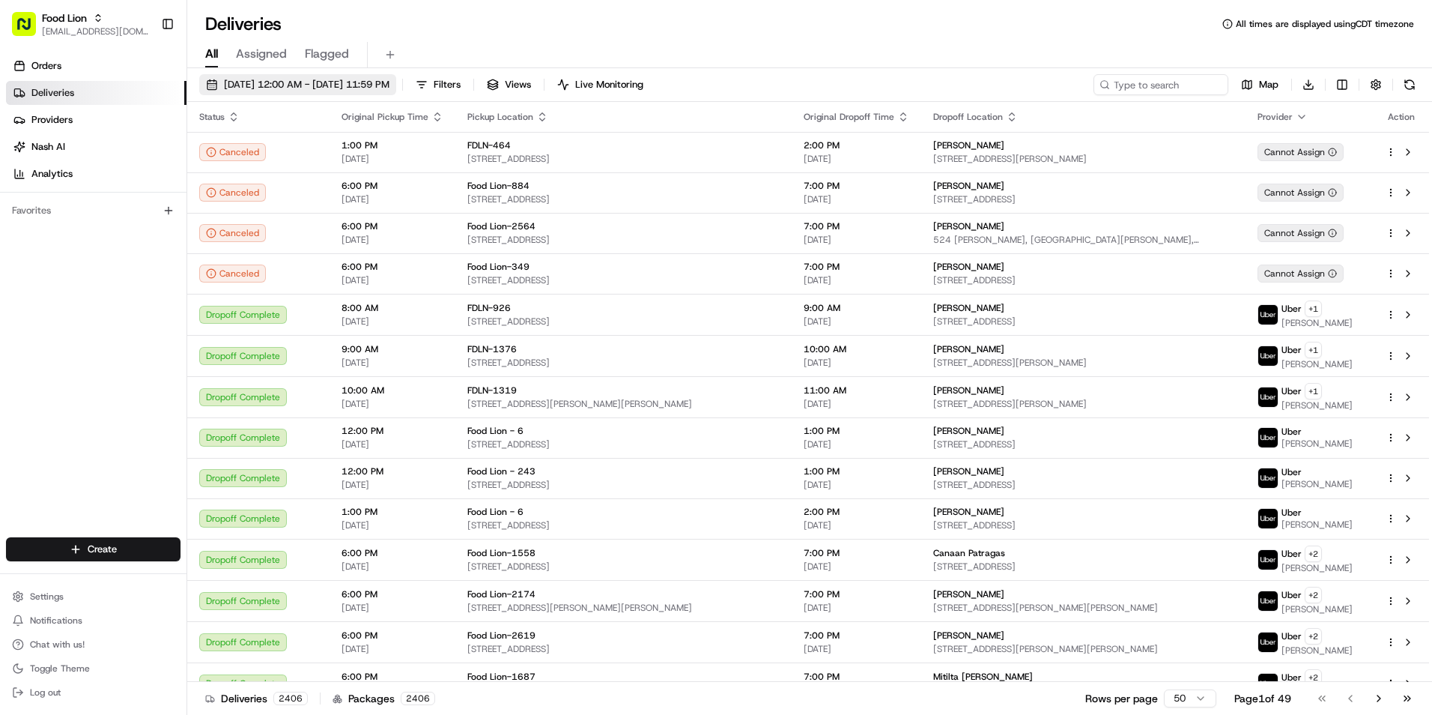
click at [363, 82] on span "08/18/2025 12:00 AM - 08/24/2025 11:59 PM" at bounding box center [307, 84] width 166 height 13
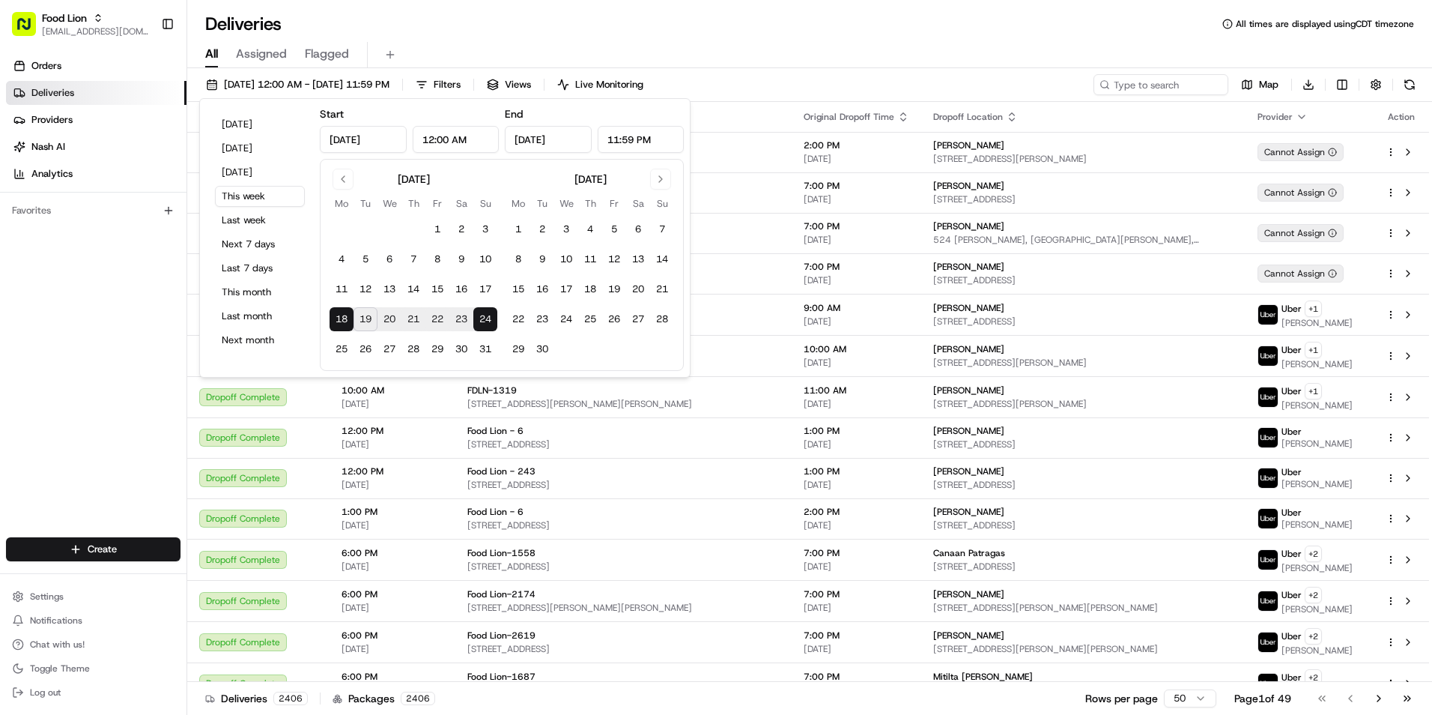
click at [368, 323] on button "19" at bounding box center [366, 319] width 24 height 24
type input "Aug 19, 2025"
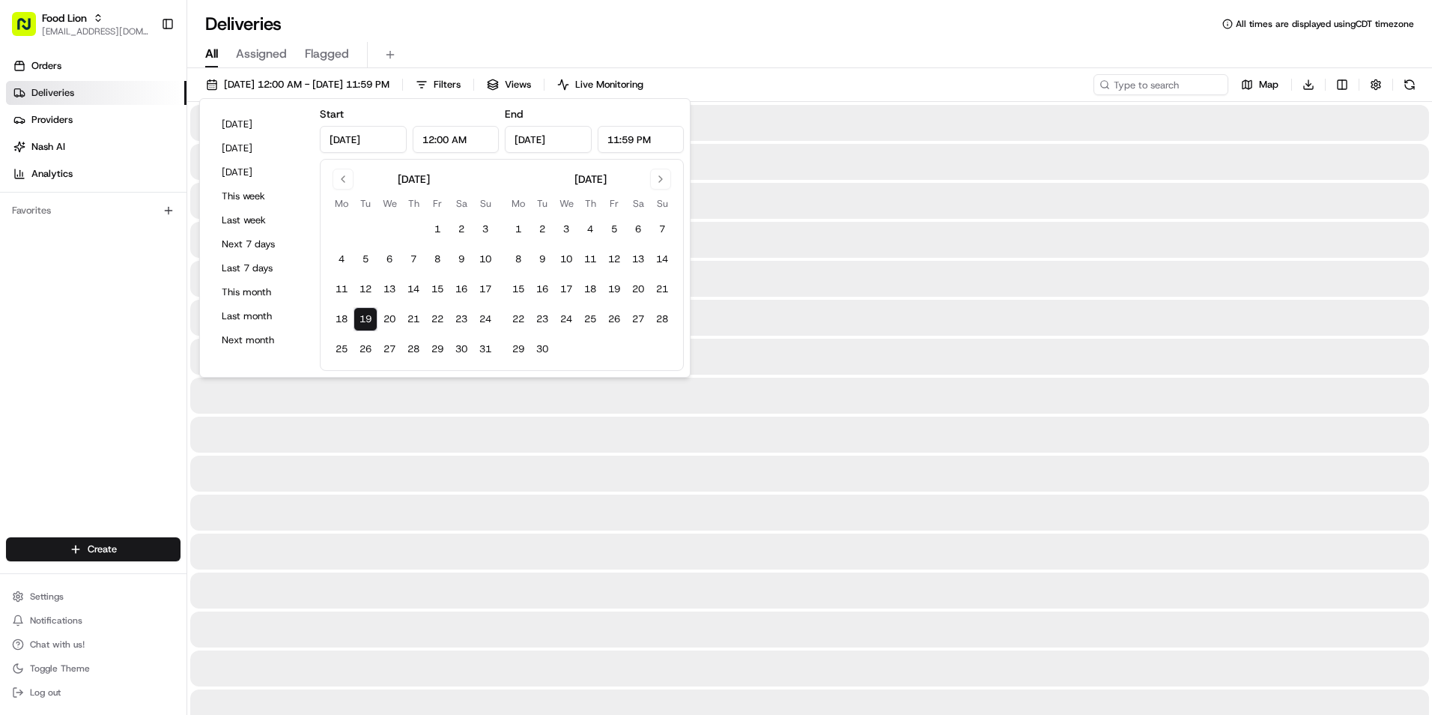
click at [860, 19] on div "Deliveries All times are displayed using CDT timezone" at bounding box center [809, 24] width 1245 height 24
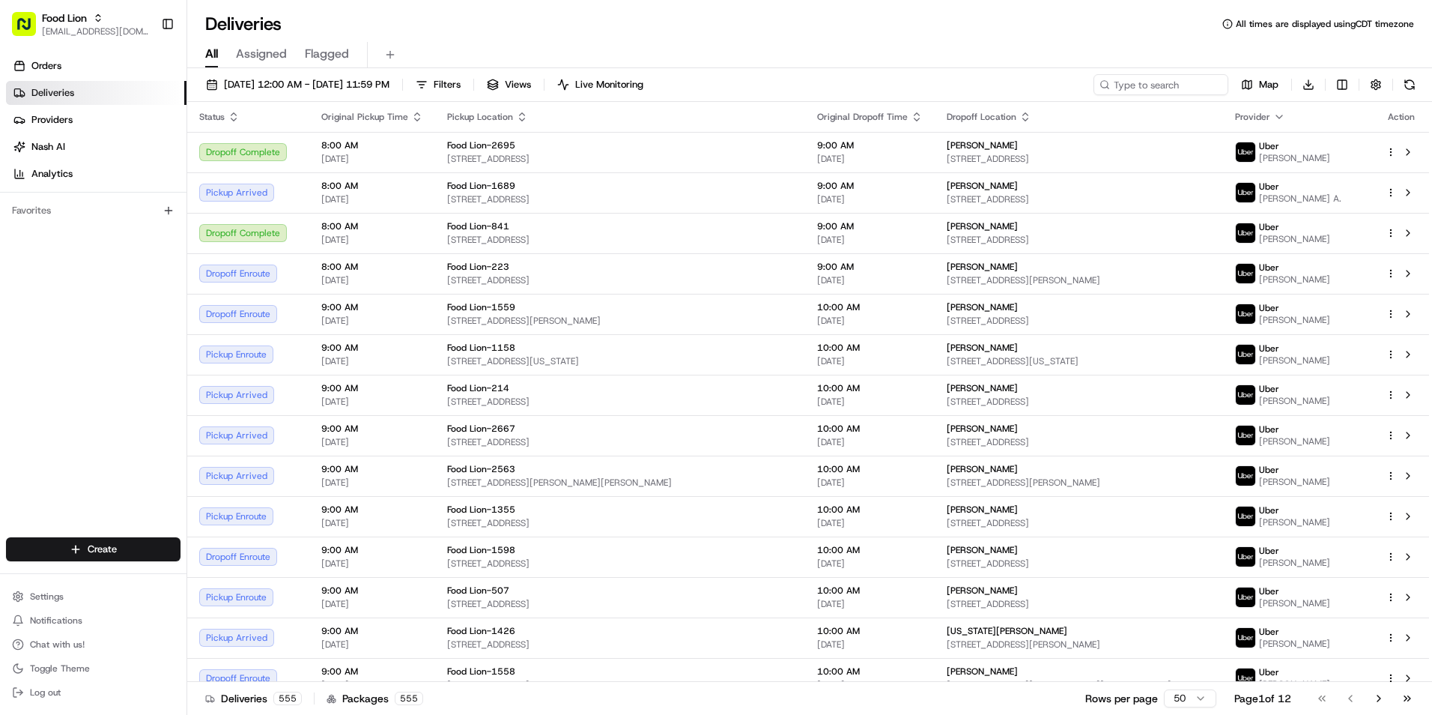
drag, startPoint x: 804, startPoint y: 24, endPoint x: 861, endPoint y: 31, distance: 57.4
click at [804, 23] on div "Deliveries All times are displayed using CDT timezone" at bounding box center [809, 24] width 1245 height 24
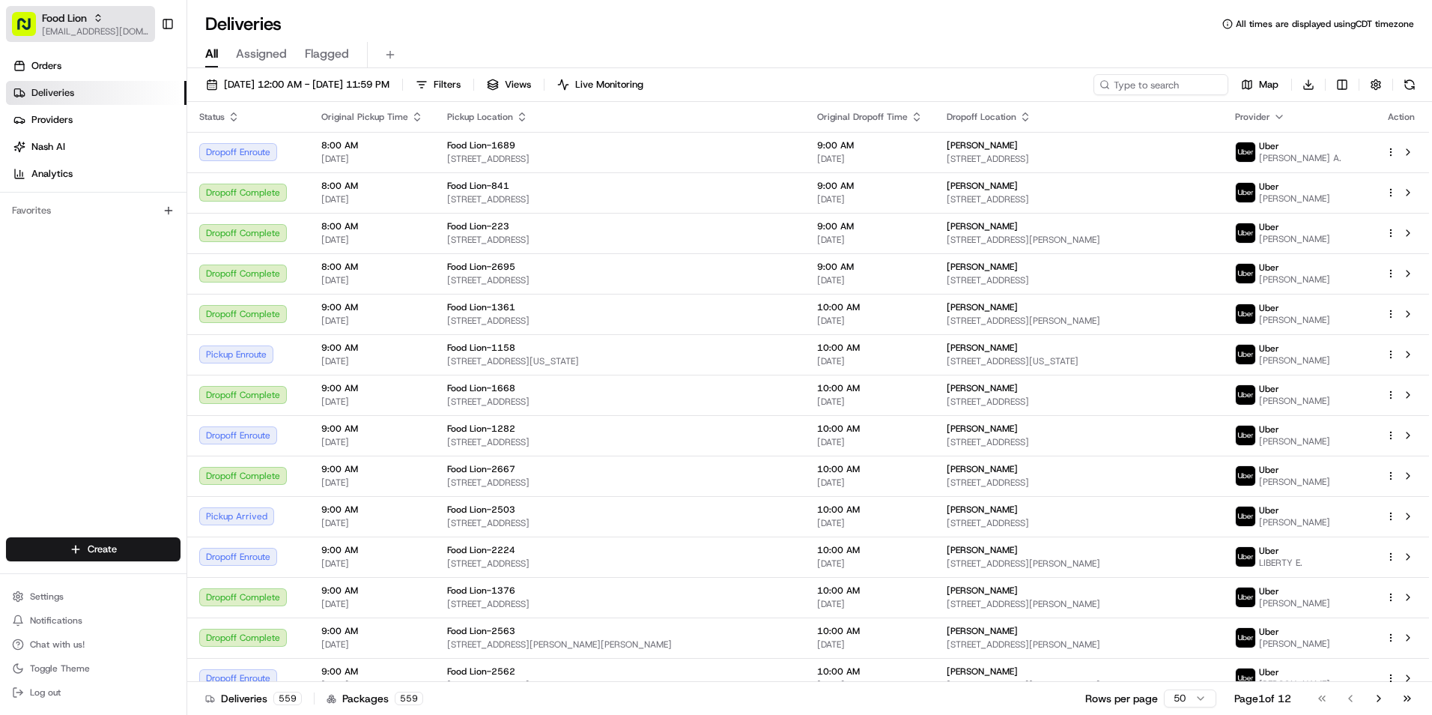
click at [55, 26] on span "[EMAIL_ADDRESS][DOMAIN_NAME]" at bounding box center [95, 31] width 107 height 12
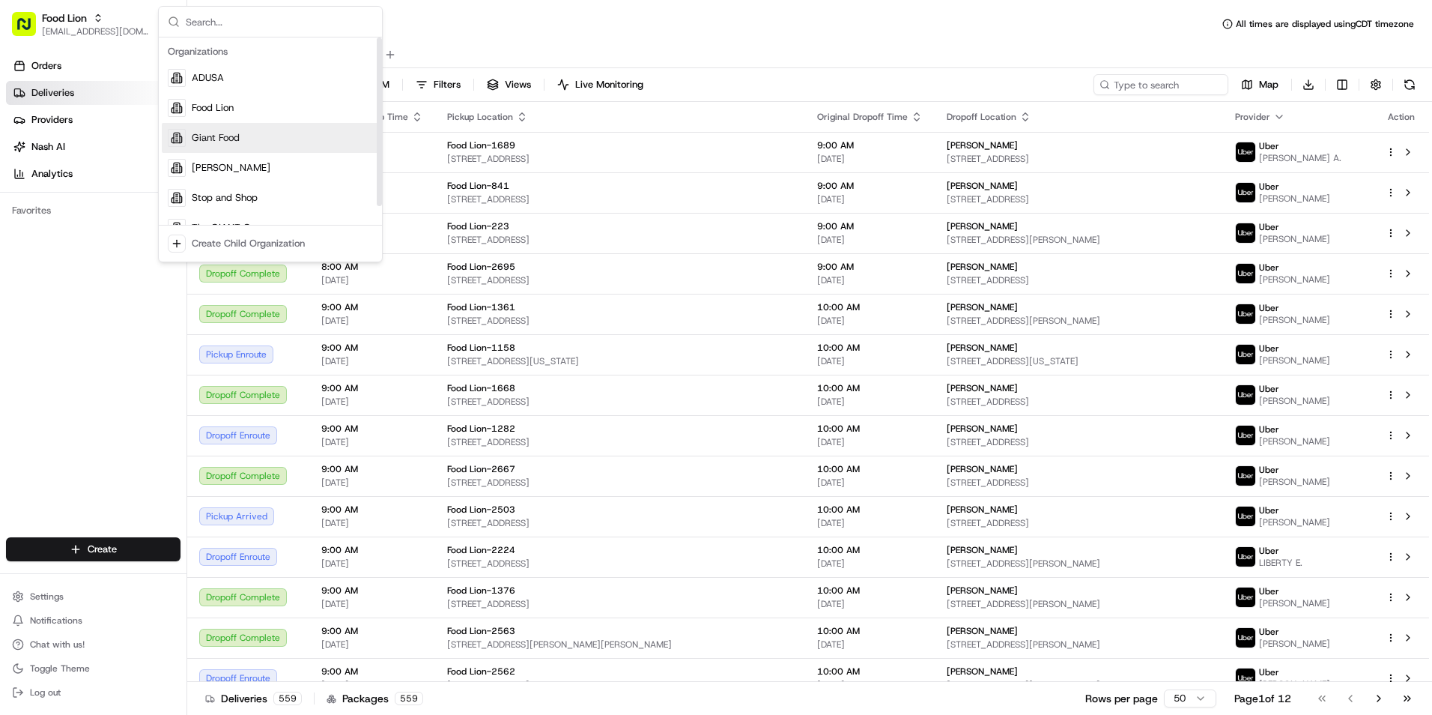
click at [234, 138] on span "Giant Food" at bounding box center [216, 137] width 48 height 13
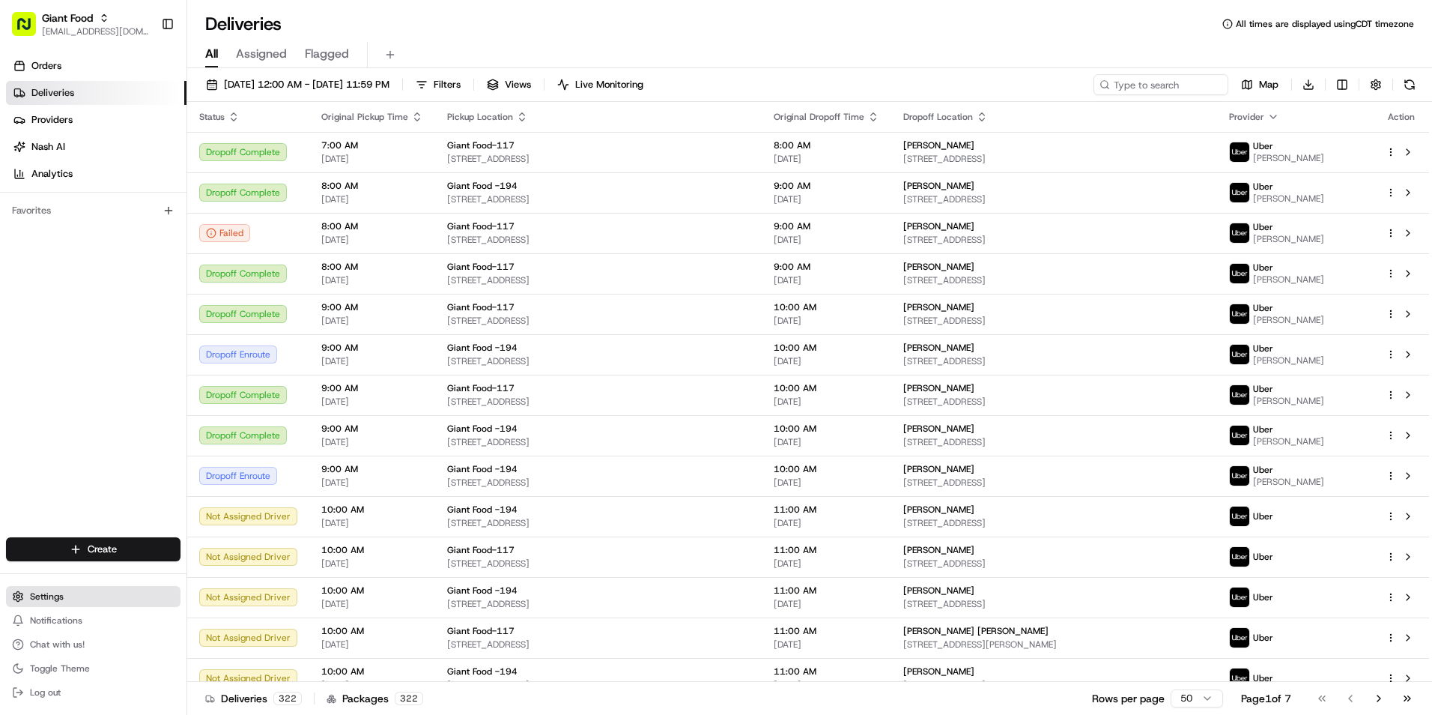
click at [55, 601] on span "Settings" at bounding box center [47, 596] width 34 height 12
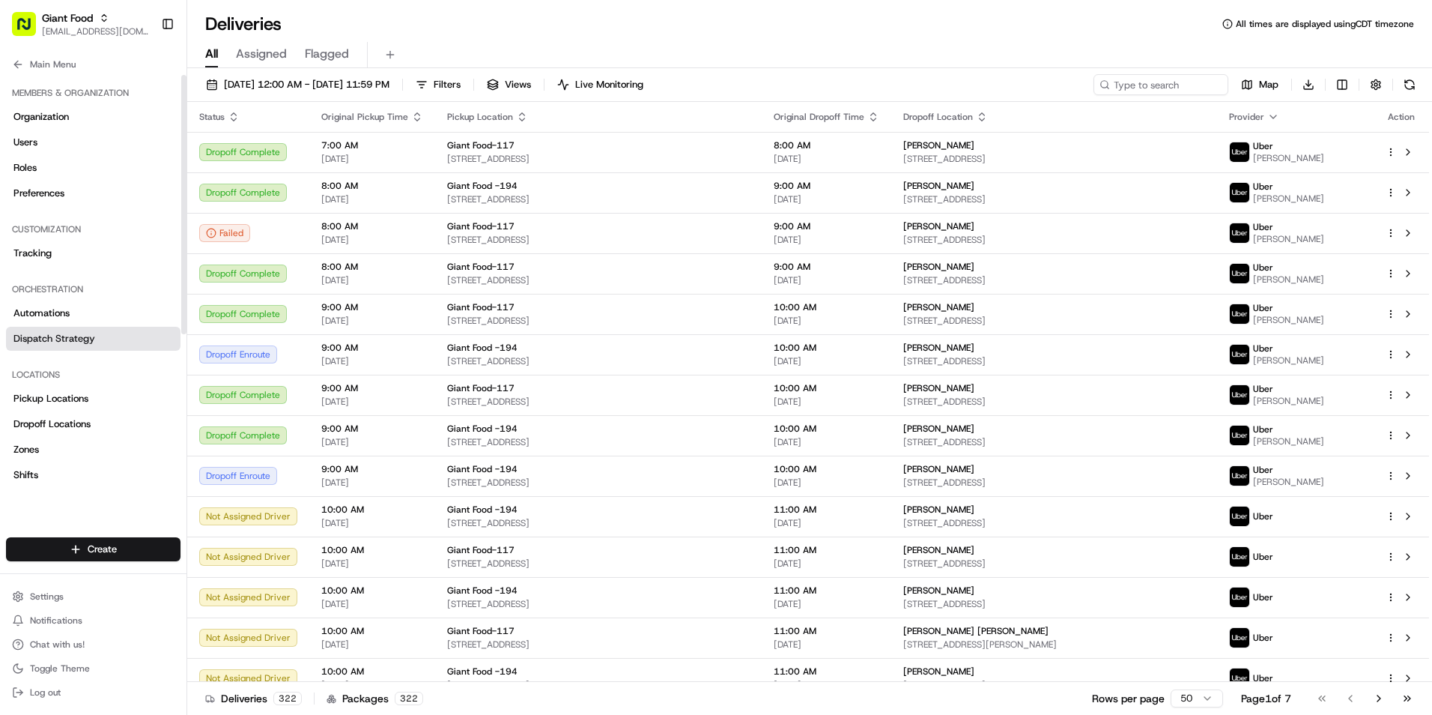
scroll to position [250, 0]
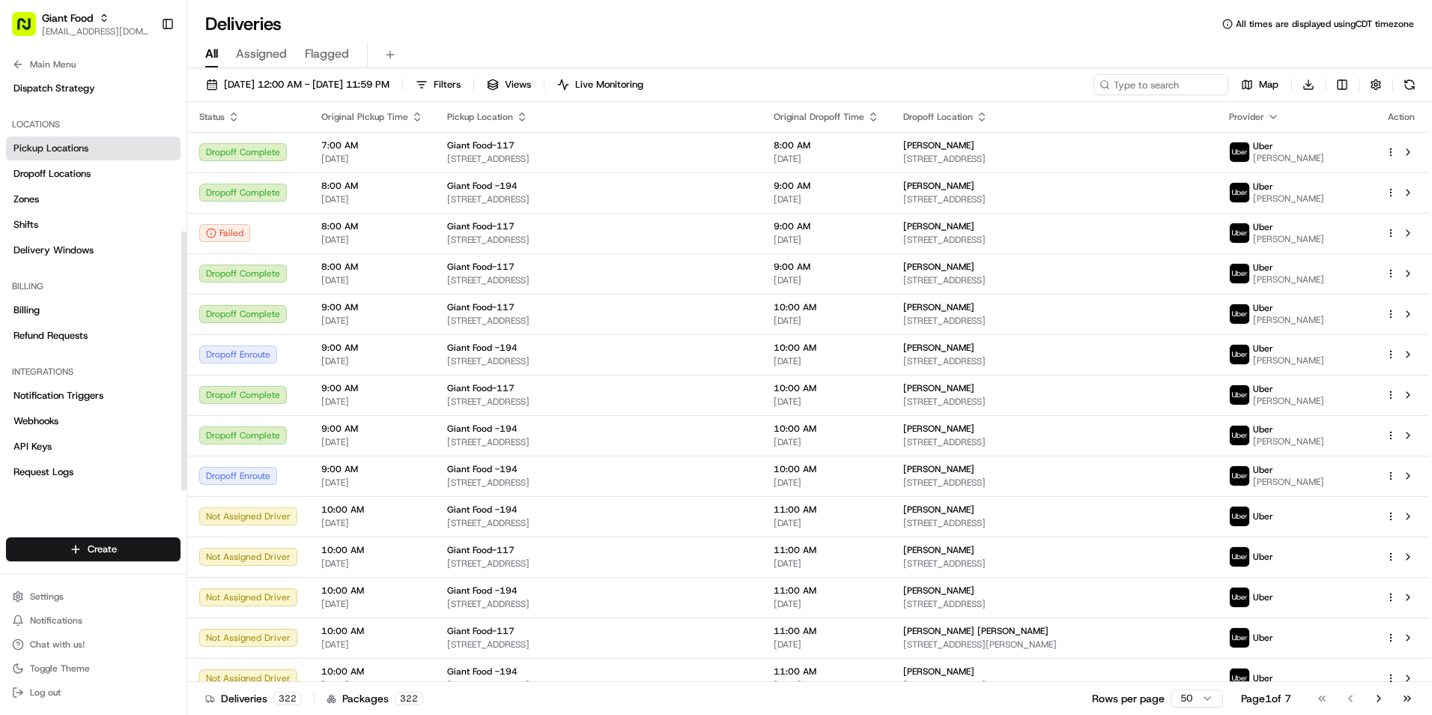
click at [68, 141] on link "Pickup Locations" at bounding box center [93, 148] width 175 height 24
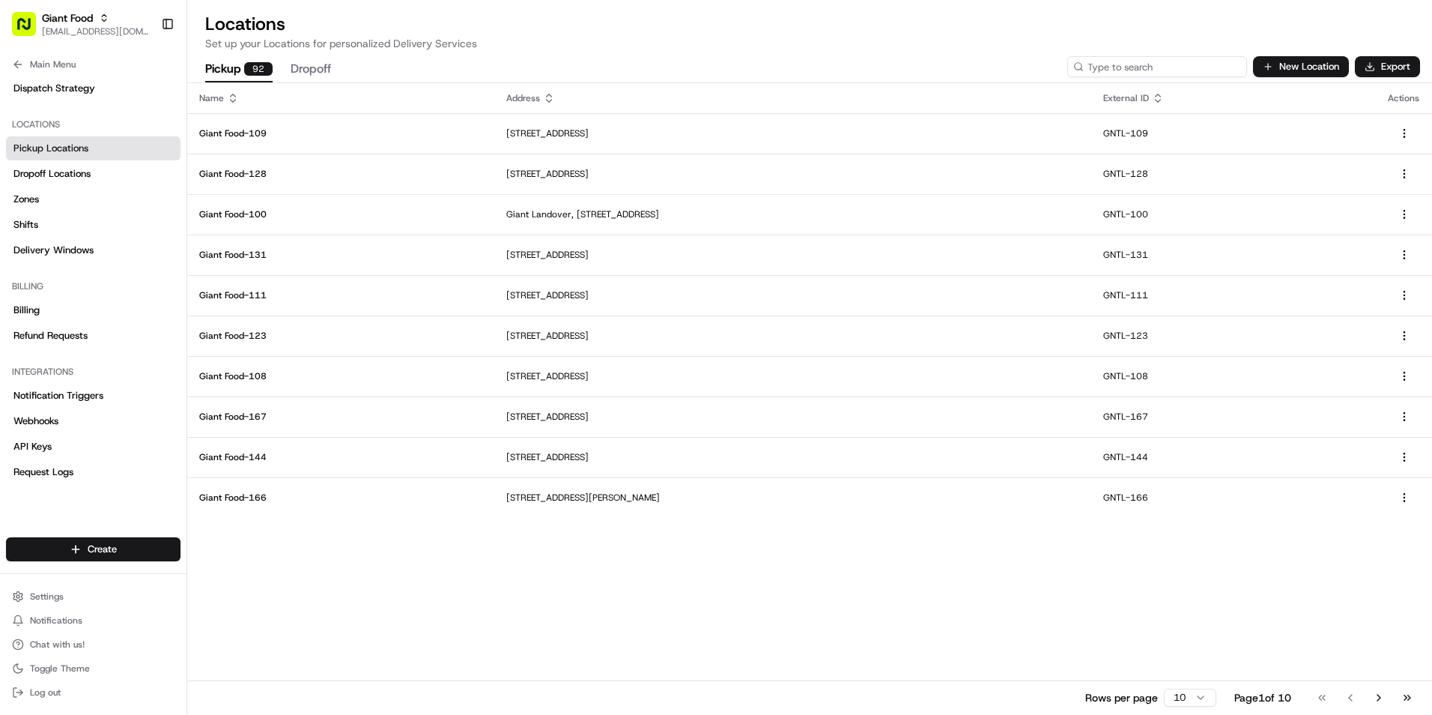
click at [1132, 63] on input at bounding box center [1157, 66] width 180 height 21
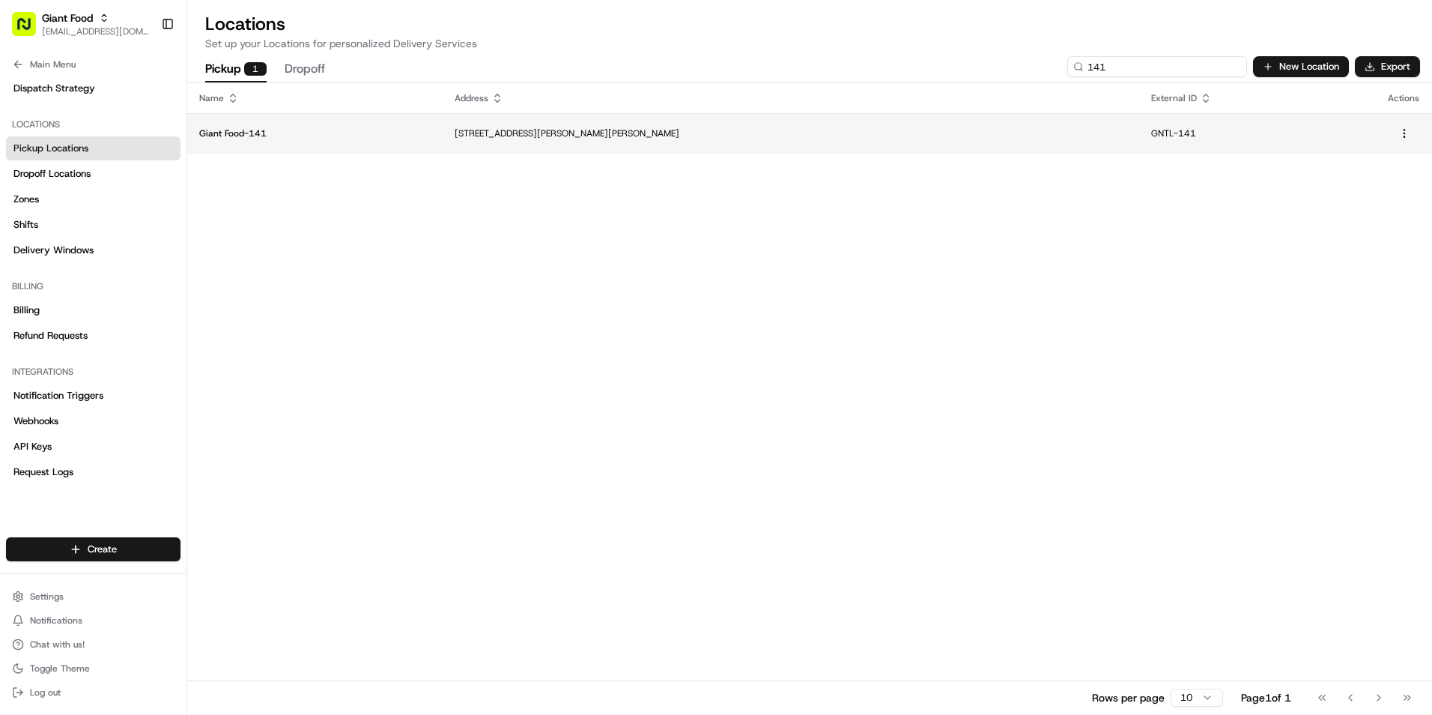
type input "141"
click at [808, 127] on td "[STREET_ADDRESS][PERSON_NAME][PERSON_NAME]" at bounding box center [791, 133] width 696 height 40
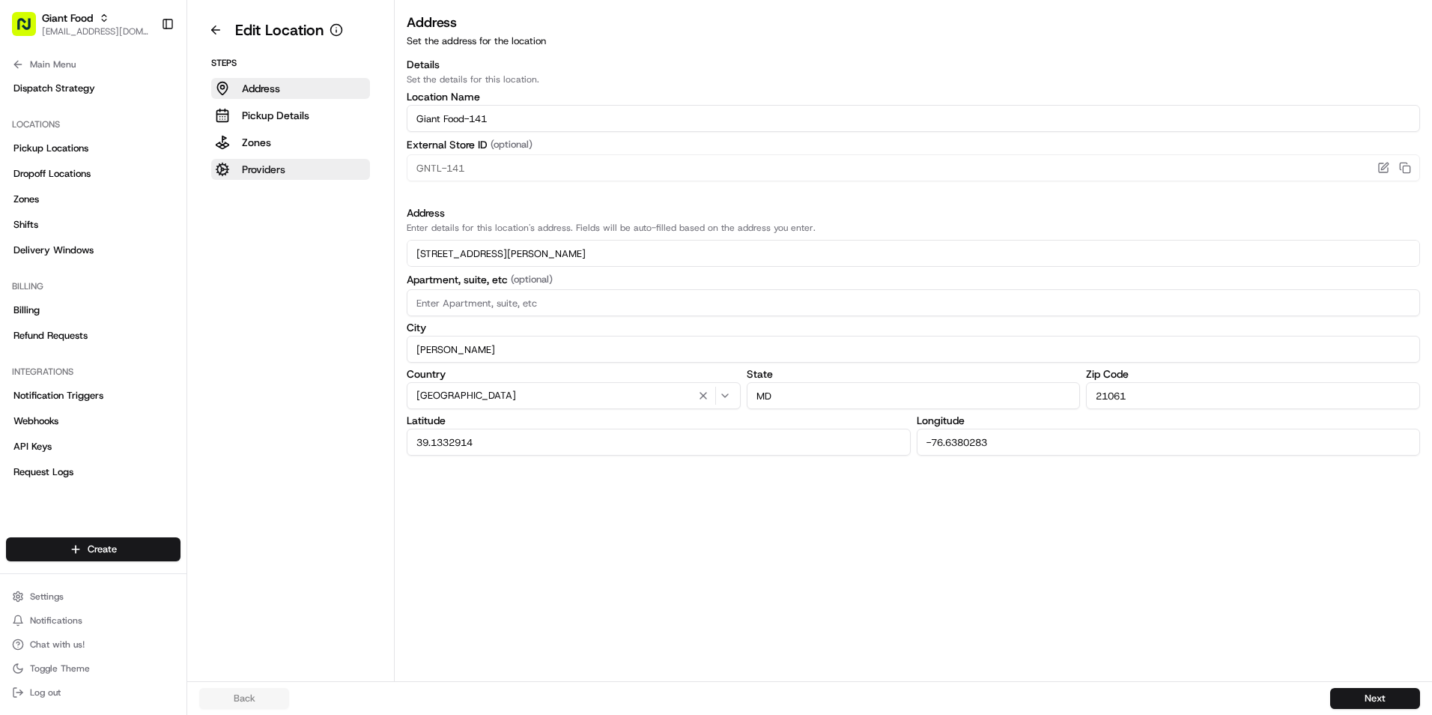
click at [296, 174] on button "Providers" at bounding box center [290, 169] width 159 height 21
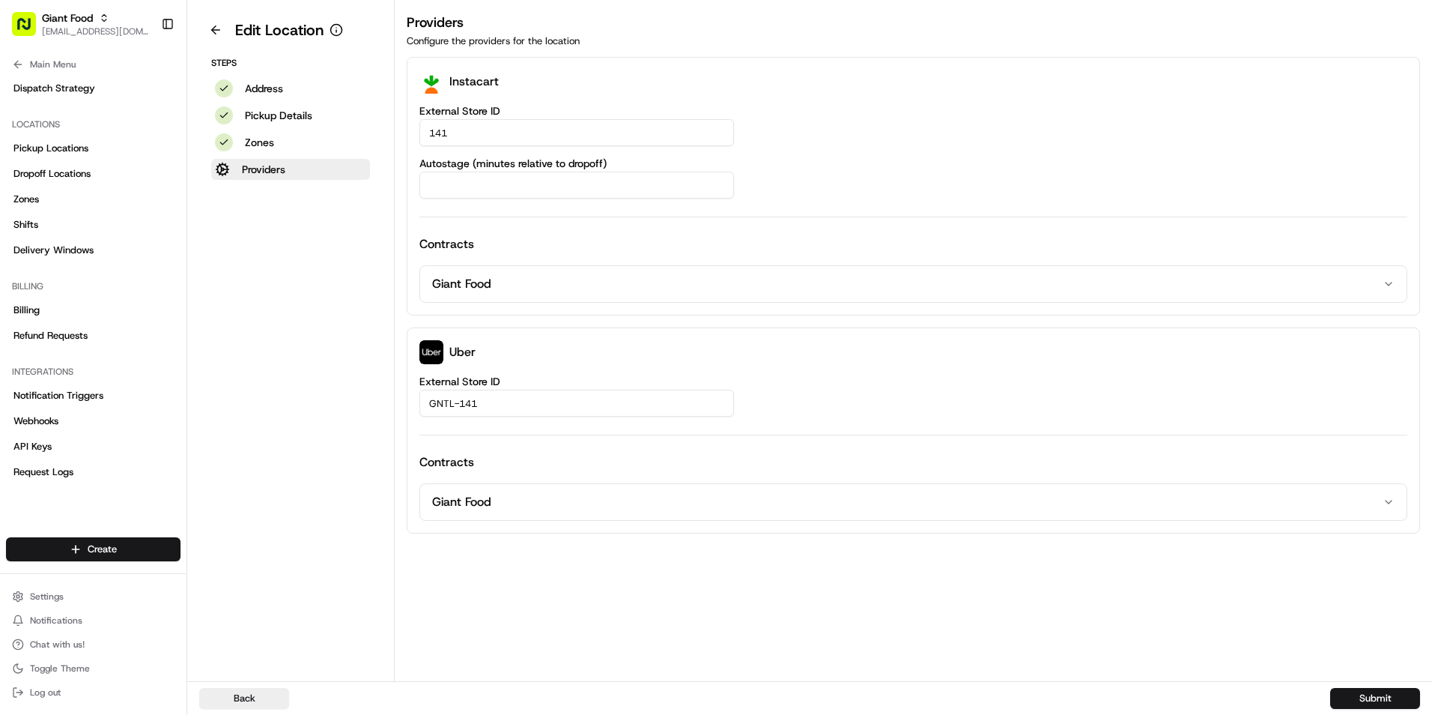
click at [470, 184] on input "Autostage (minutes relative to dropoff)" at bounding box center [576, 185] width 315 height 27
click at [942, 129] on div "141" at bounding box center [913, 132] width 988 height 27
click at [287, 86] on button "Address" at bounding box center [290, 88] width 159 height 21
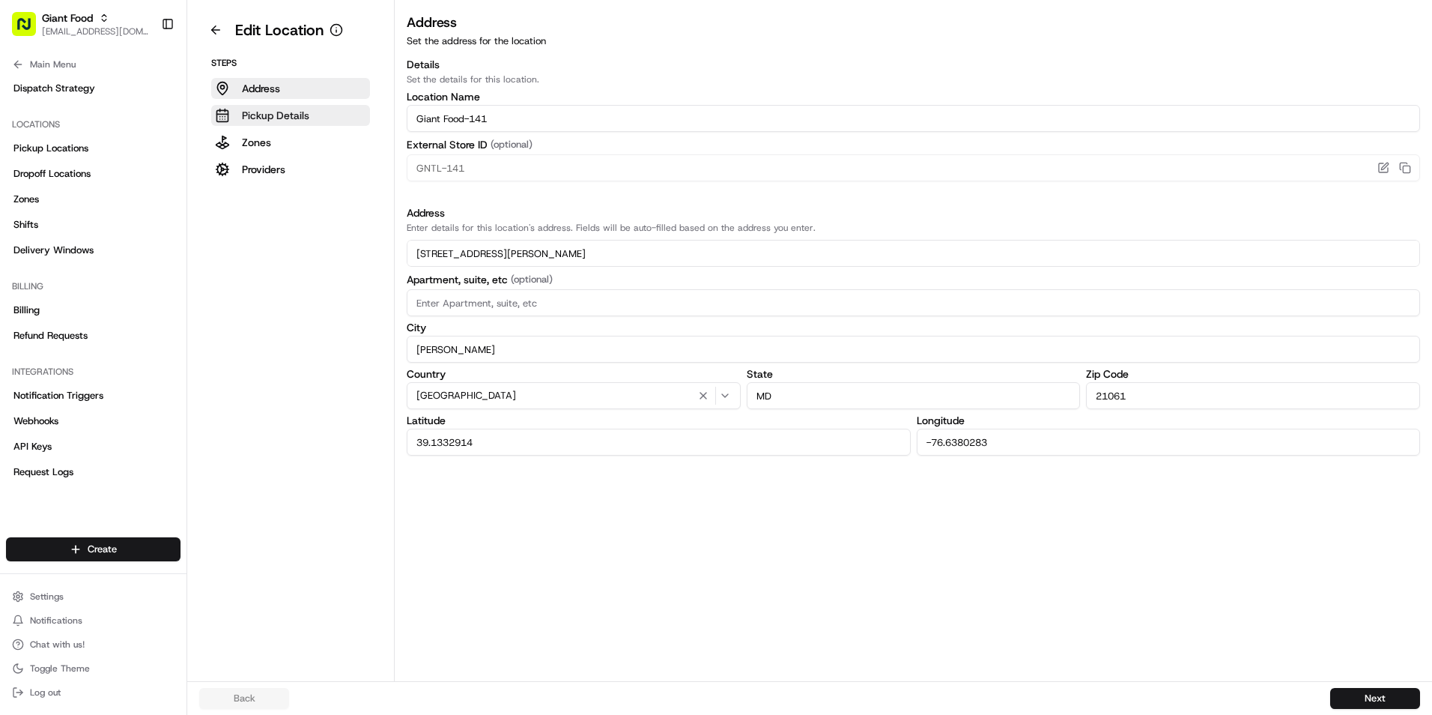
click at [295, 118] on p "Pickup Details" at bounding box center [275, 115] width 67 height 15
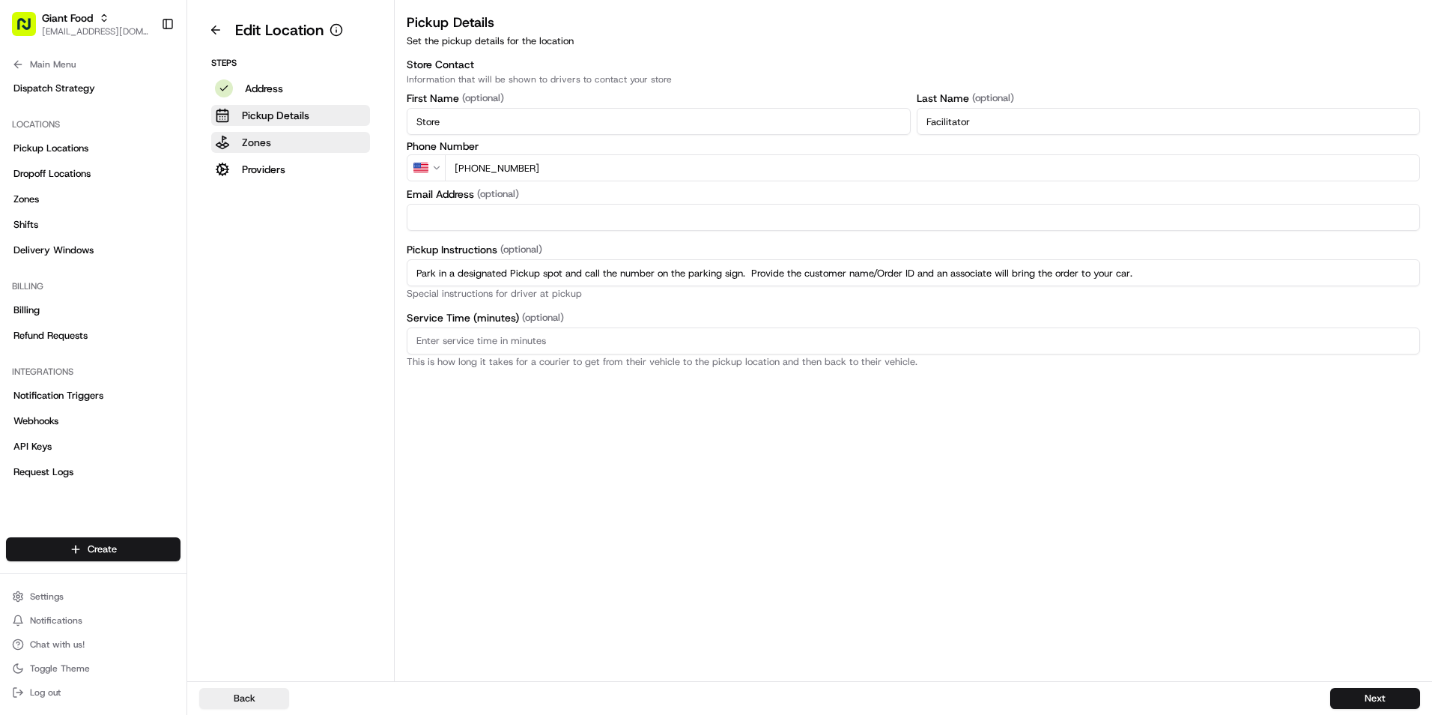
click at [288, 139] on button "Zones" at bounding box center [290, 142] width 159 height 21
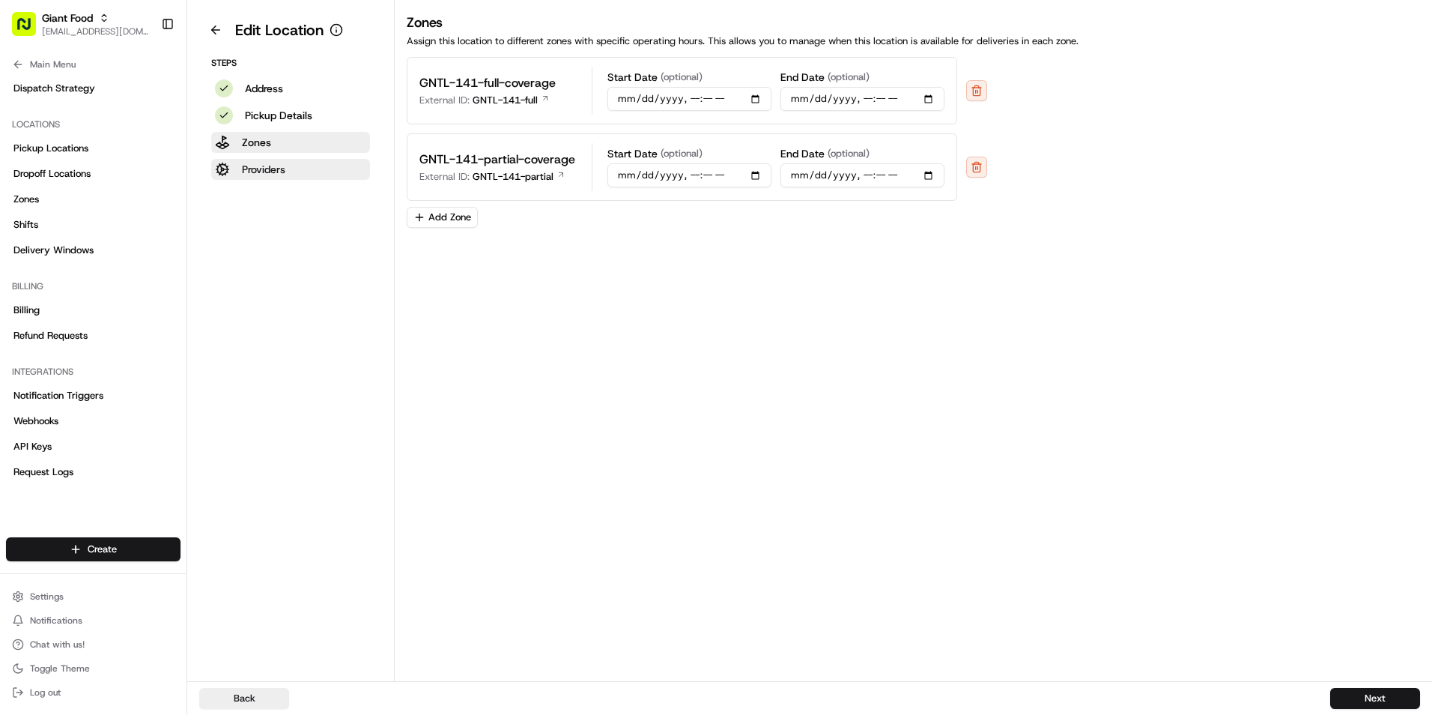
click at [318, 178] on button "Providers" at bounding box center [290, 169] width 159 height 21
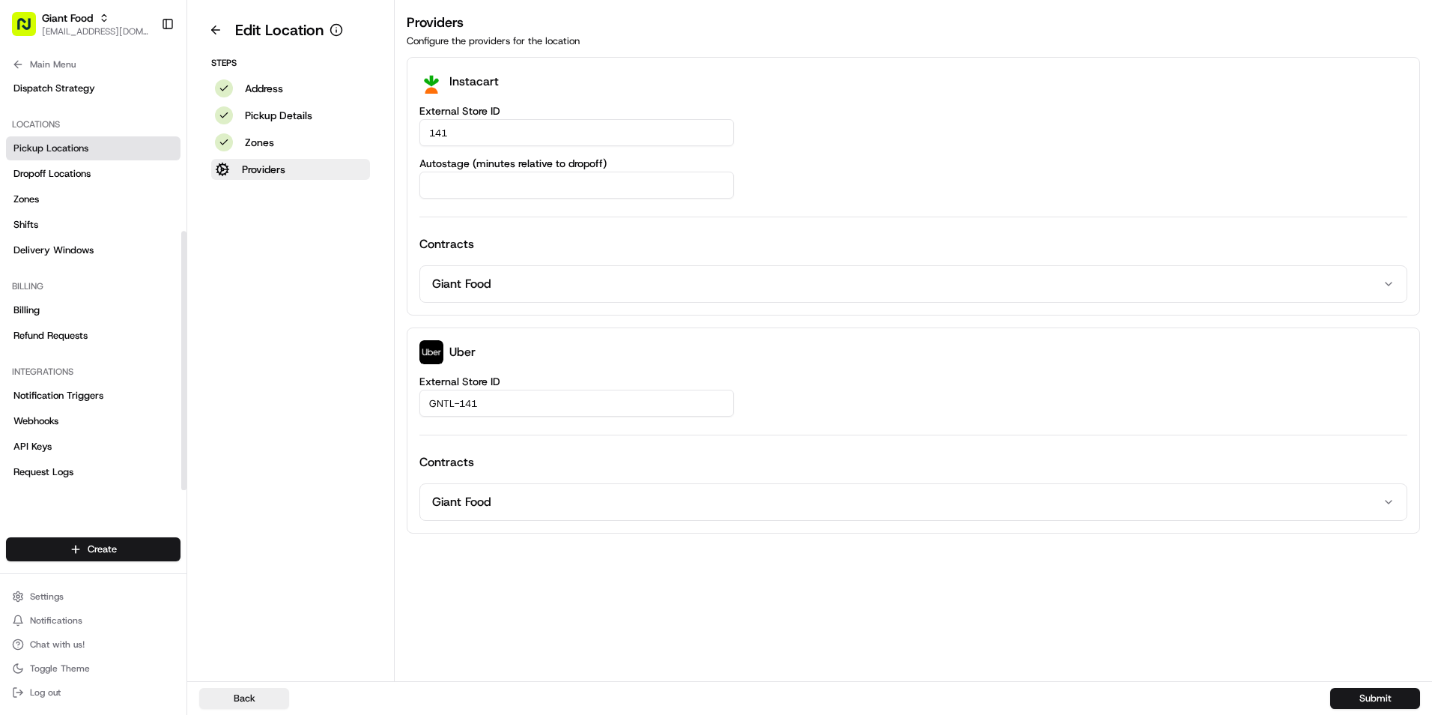
click at [58, 153] on span "Pickup Locations" at bounding box center [50, 148] width 75 height 13
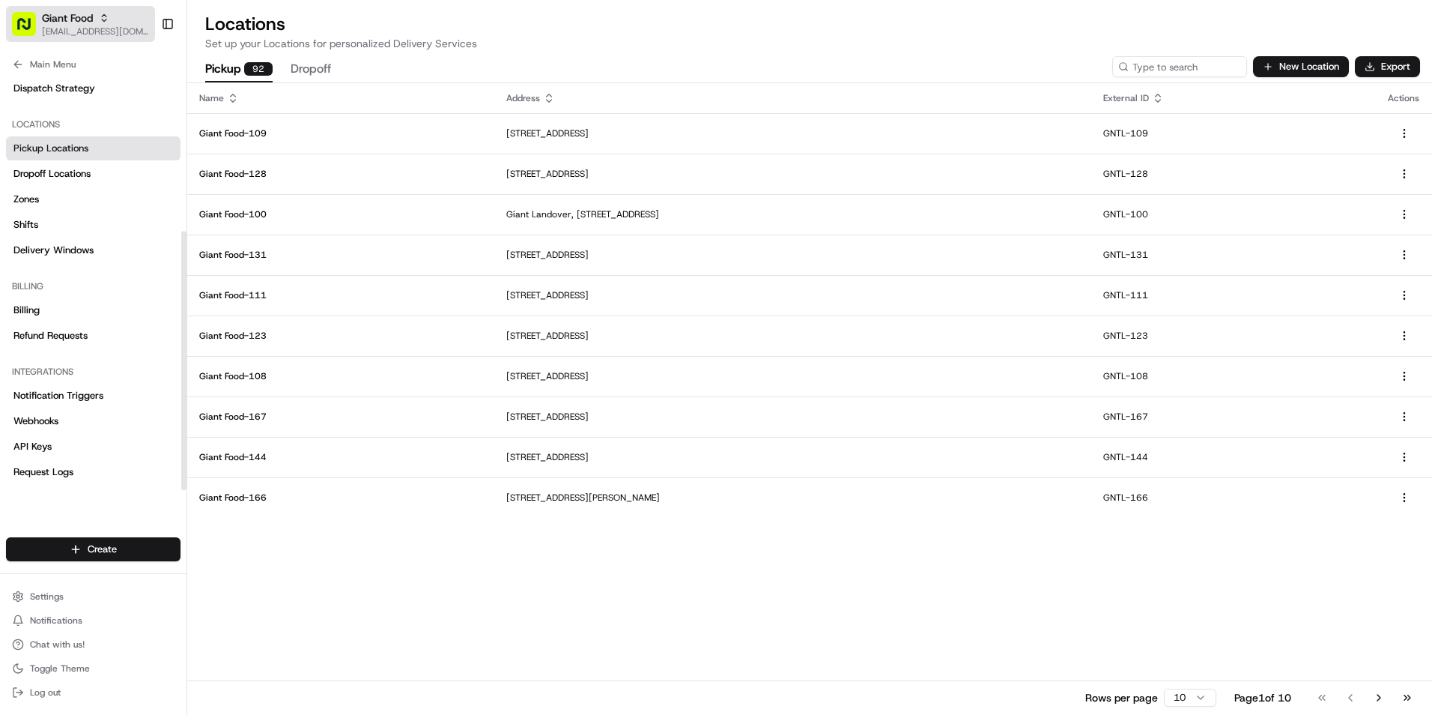
click at [79, 11] on span "Giant Food" at bounding box center [67, 17] width 51 height 15
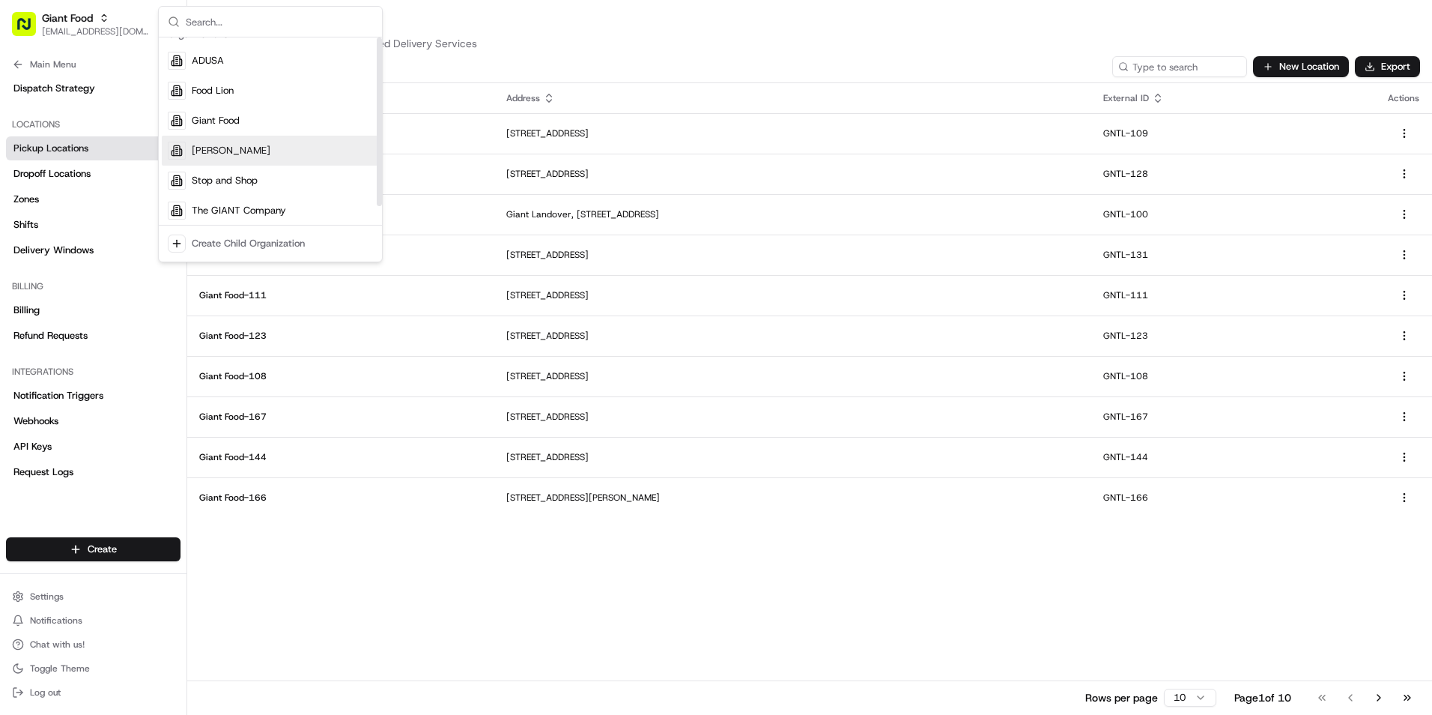
scroll to position [21, 0]
click at [249, 148] on div "[PERSON_NAME]" at bounding box center [270, 147] width 217 height 30
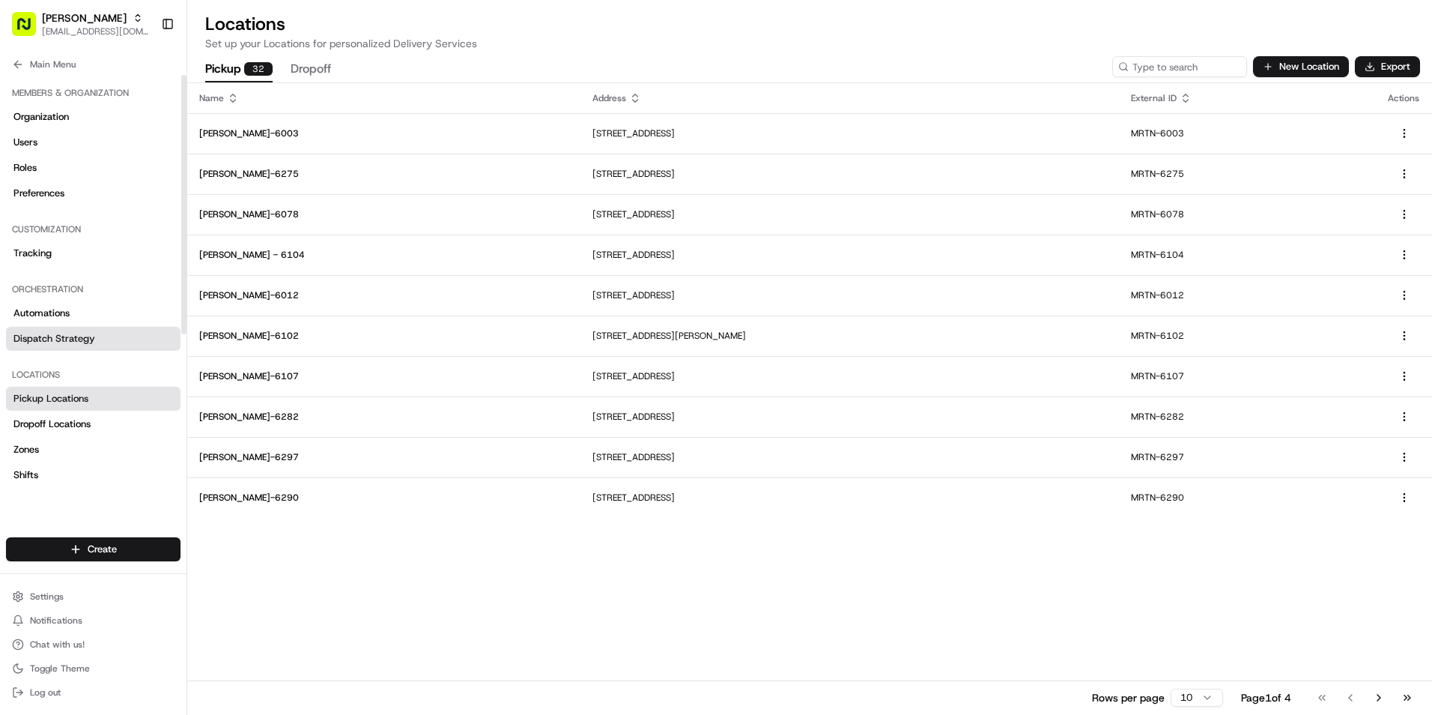
click at [86, 342] on span "Dispatch Strategy" at bounding box center [54, 338] width 82 height 13
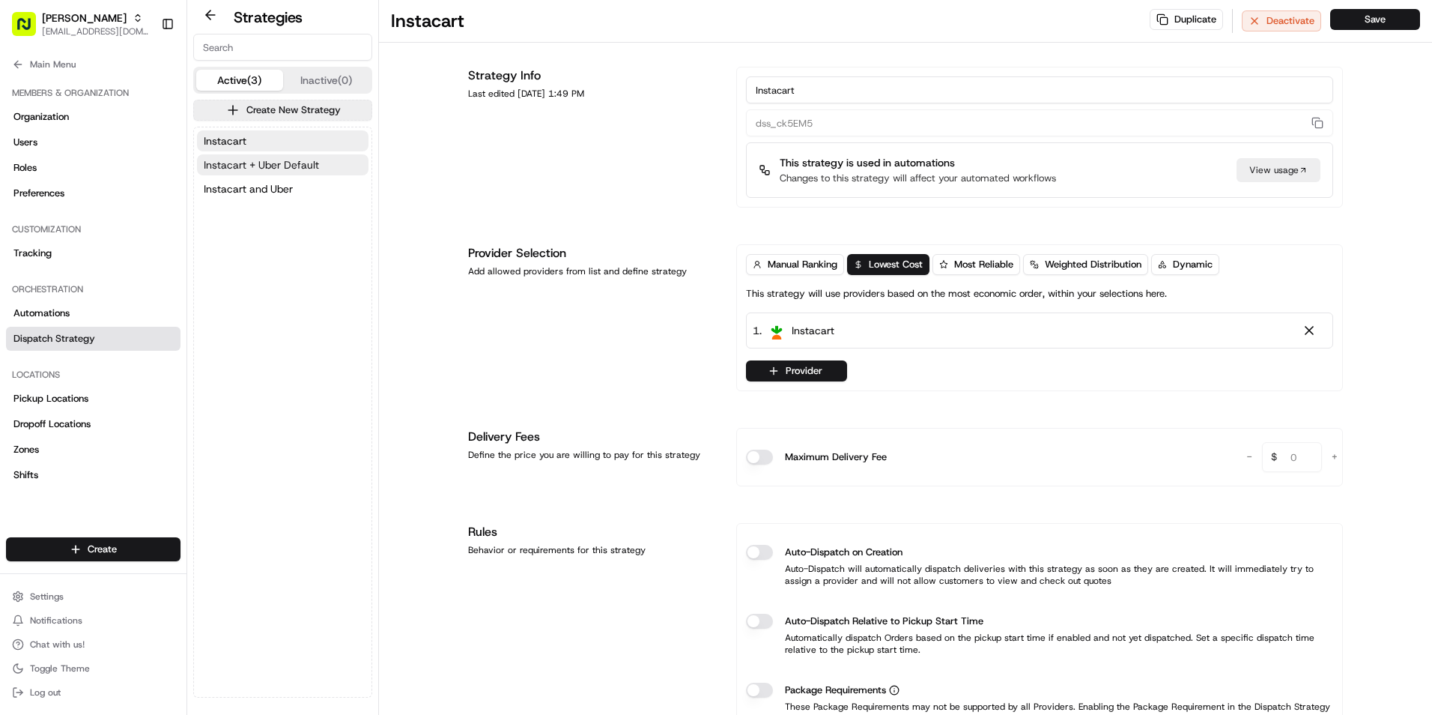
click at [294, 167] on span "Instacart + Uber Default" at bounding box center [261, 164] width 115 height 15
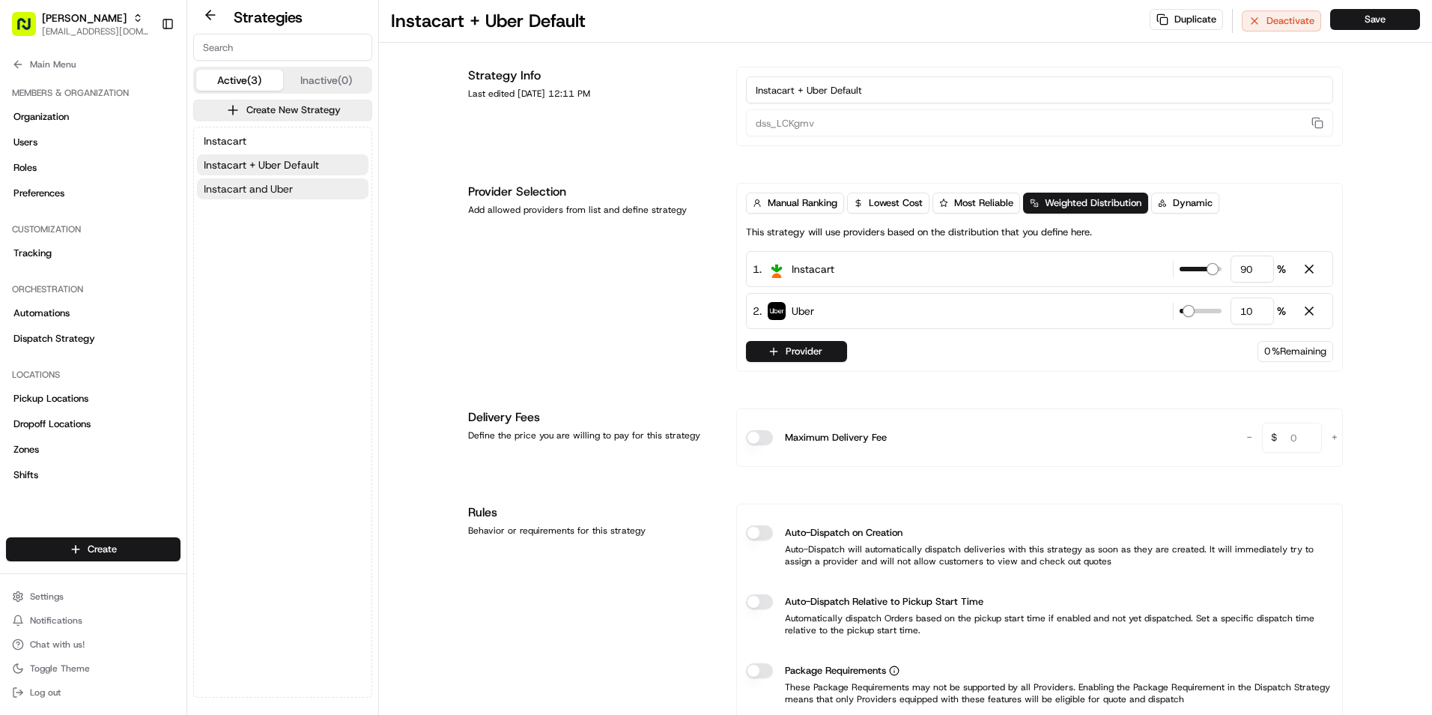
click at [285, 189] on span "Instacart and Uber" at bounding box center [248, 188] width 89 height 15
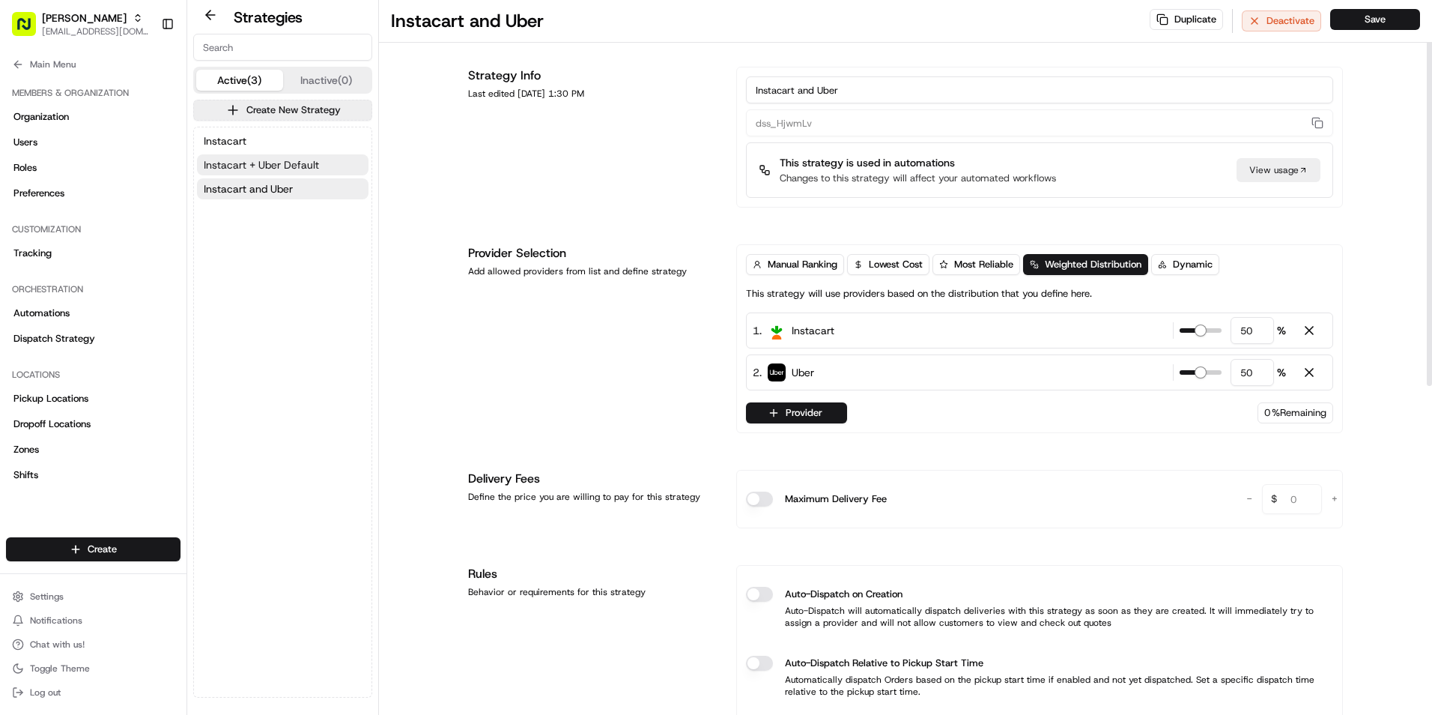
click at [303, 169] on span "Instacart + Uber Default" at bounding box center [261, 164] width 115 height 15
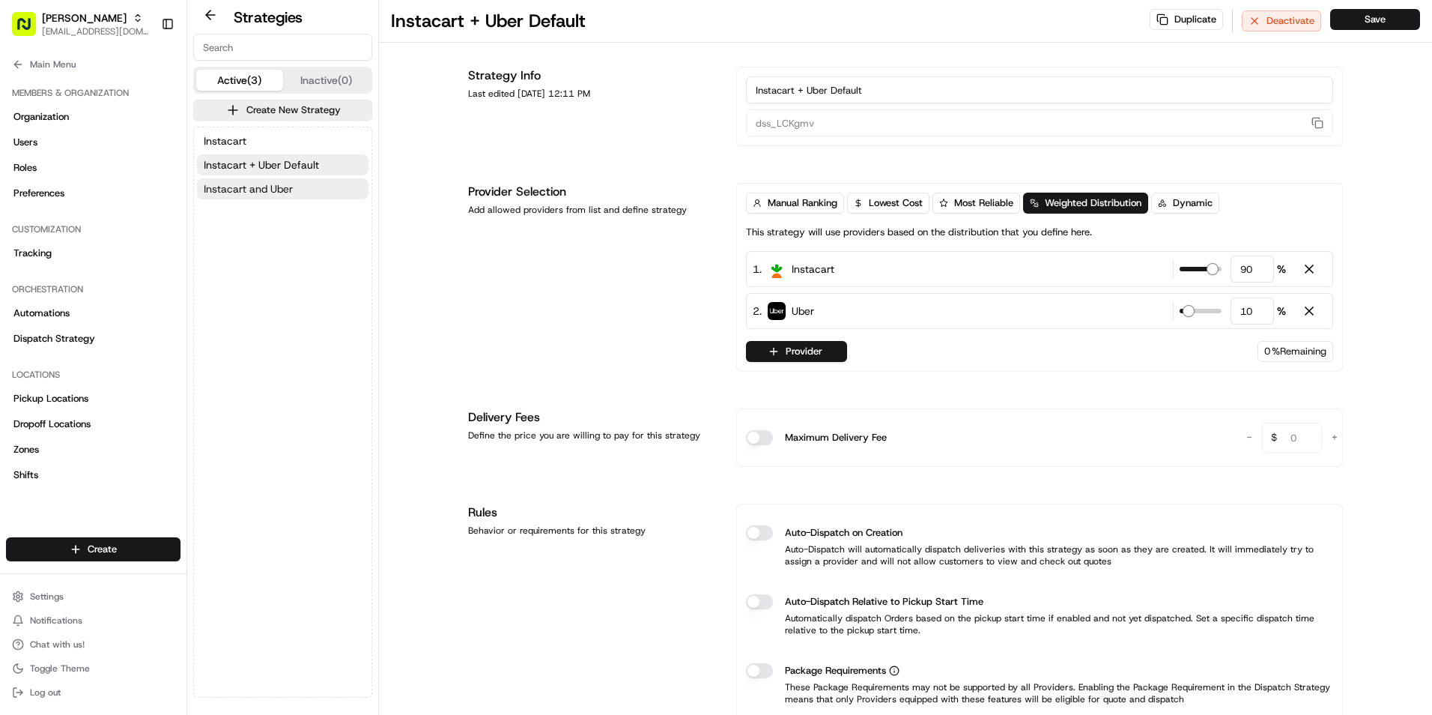
click at [291, 186] on span "Instacart and Uber" at bounding box center [248, 188] width 89 height 15
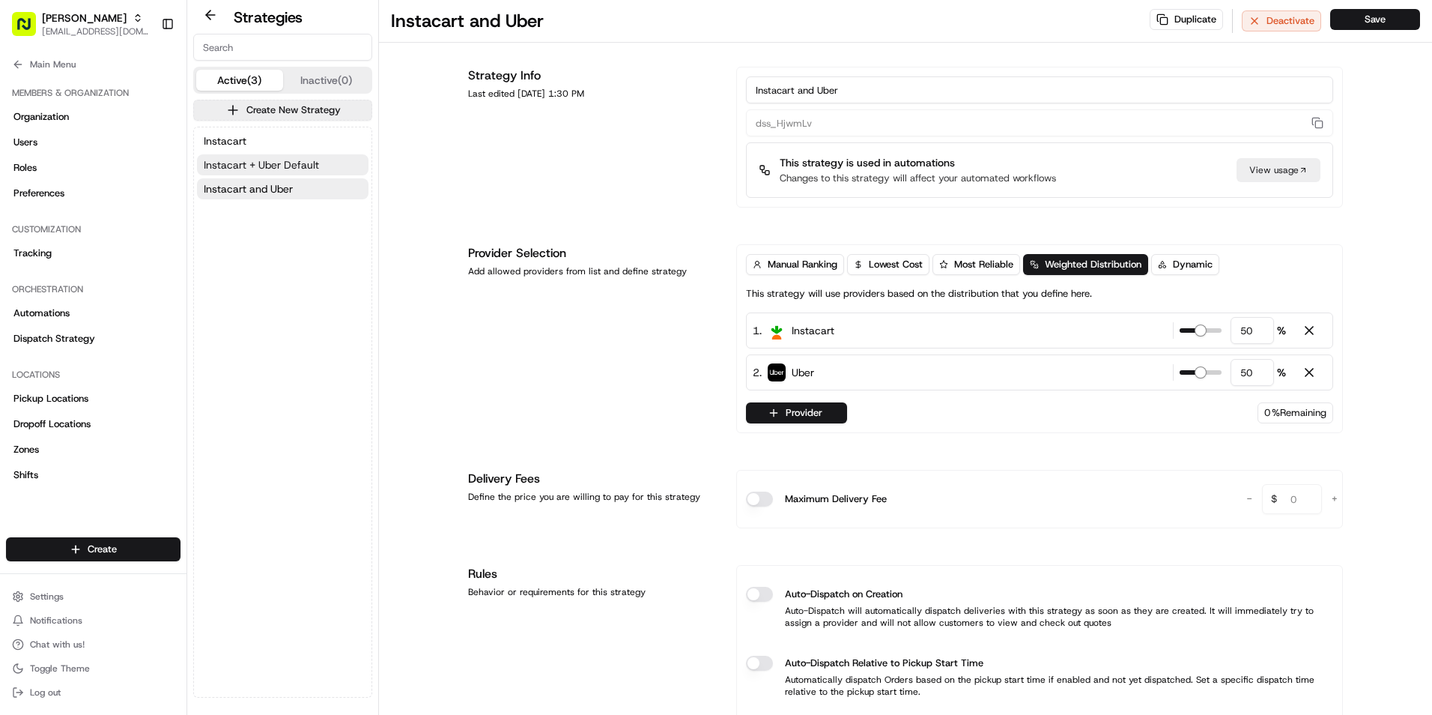
click at [303, 159] on span "Instacart + Uber Default" at bounding box center [261, 164] width 115 height 15
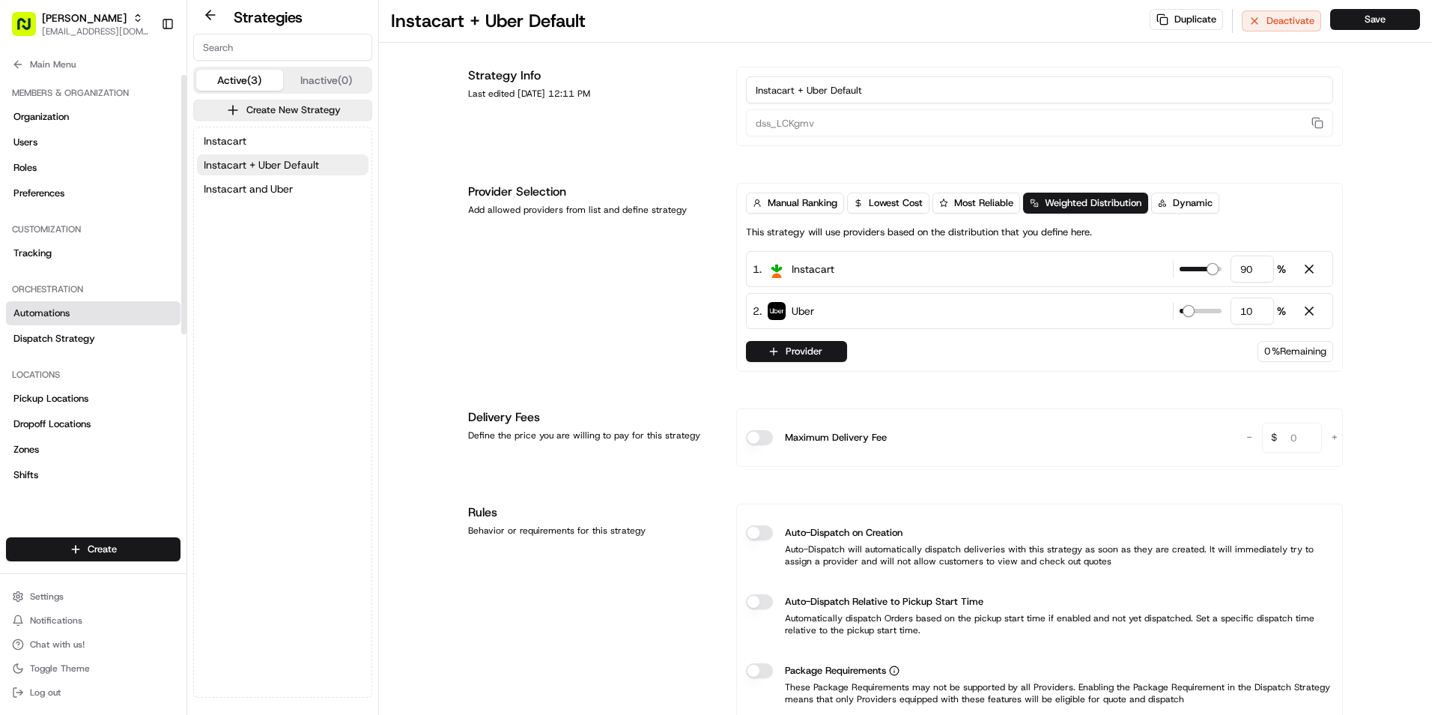
click at [88, 319] on link "Automations" at bounding box center [93, 313] width 175 height 24
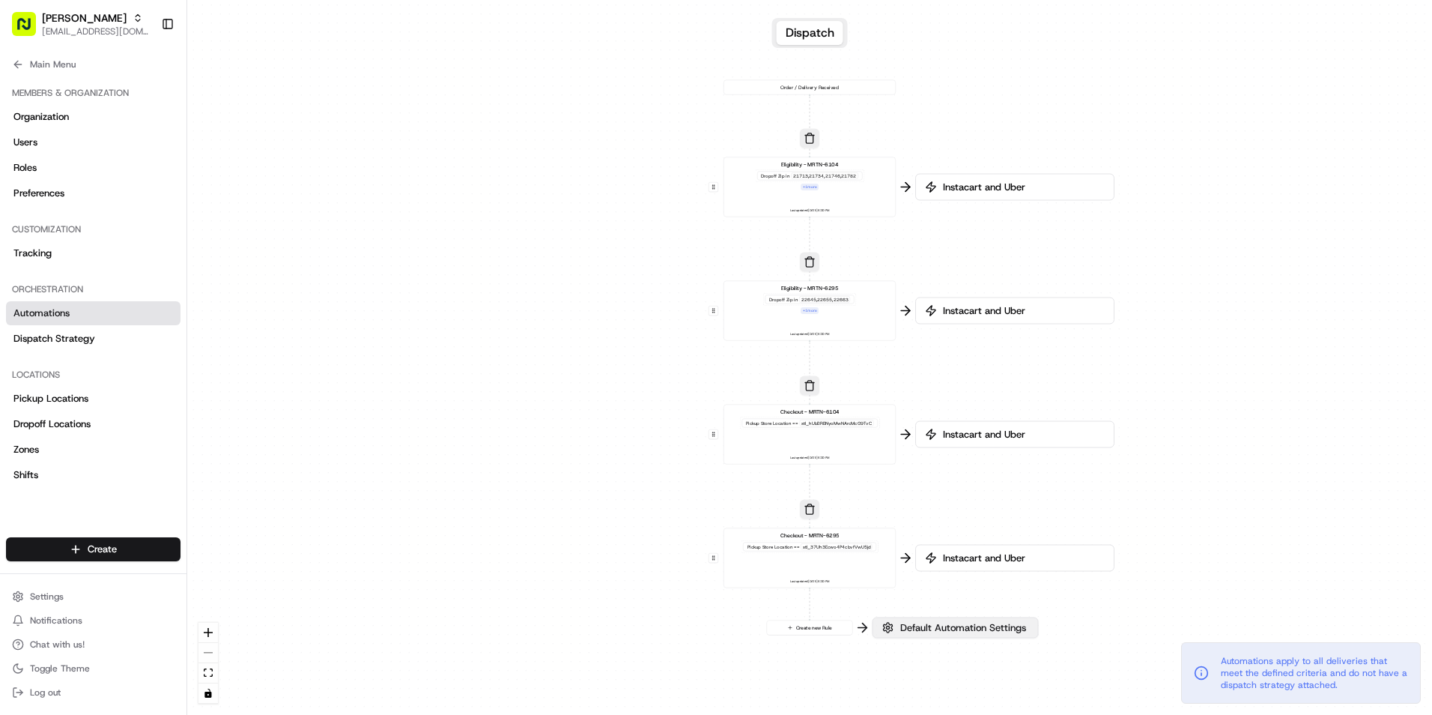
click at [959, 631] on span "Default Automation Settings" at bounding box center [963, 627] width 132 height 13
click at [962, 626] on span "Default Automation Settings" at bounding box center [963, 627] width 132 height 13
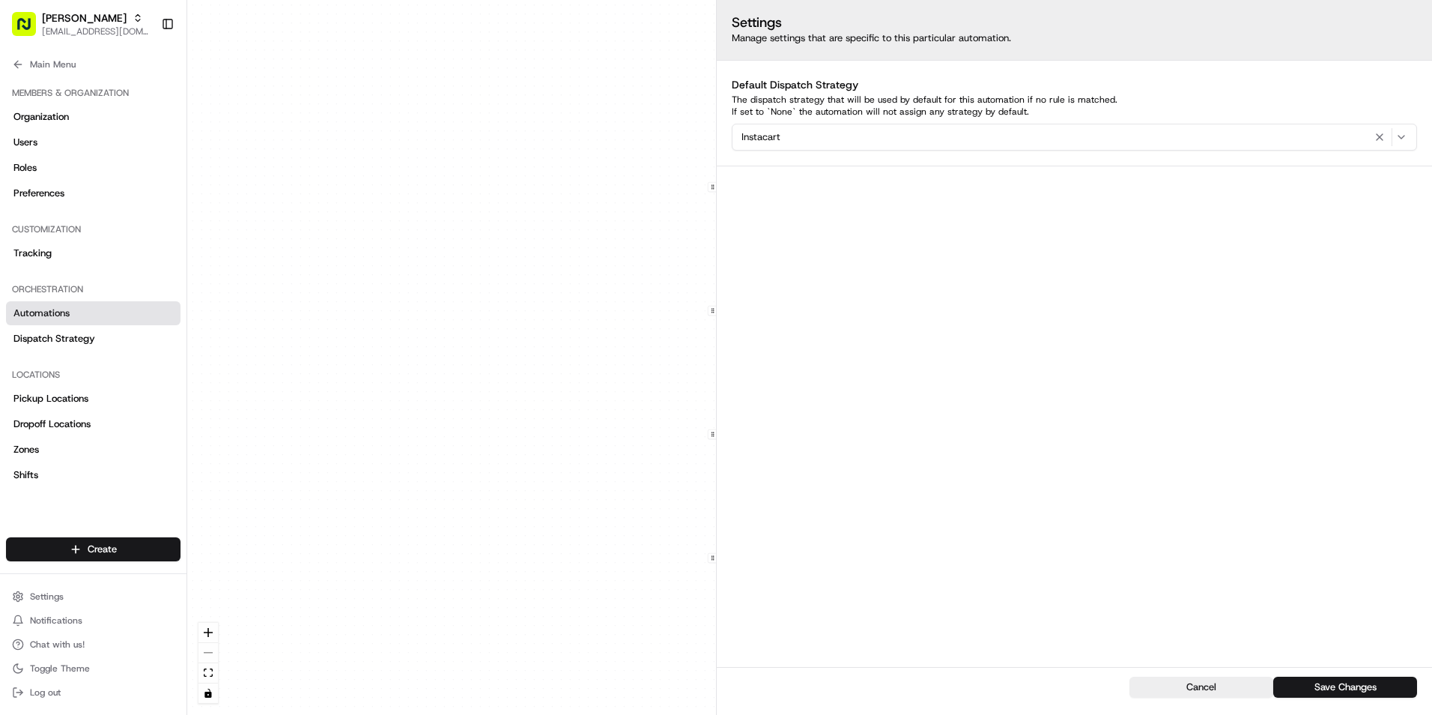
click at [1076, 136] on div "Instacart" at bounding box center [1074, 137] width 678 height 18
click at [1189, 685] on div "Automations apply to all deliveries that meet the defined criteria and do not h…" at bounding box center [1301, 672] width 240 height 61
click at [1189, 676] on div "Cancel Save Changes" at bounding box center [1074, 691] width 715 height 48
click at [1205, 682] on button "Cancel" at bounding box center [1201, 686] width 144 height 21
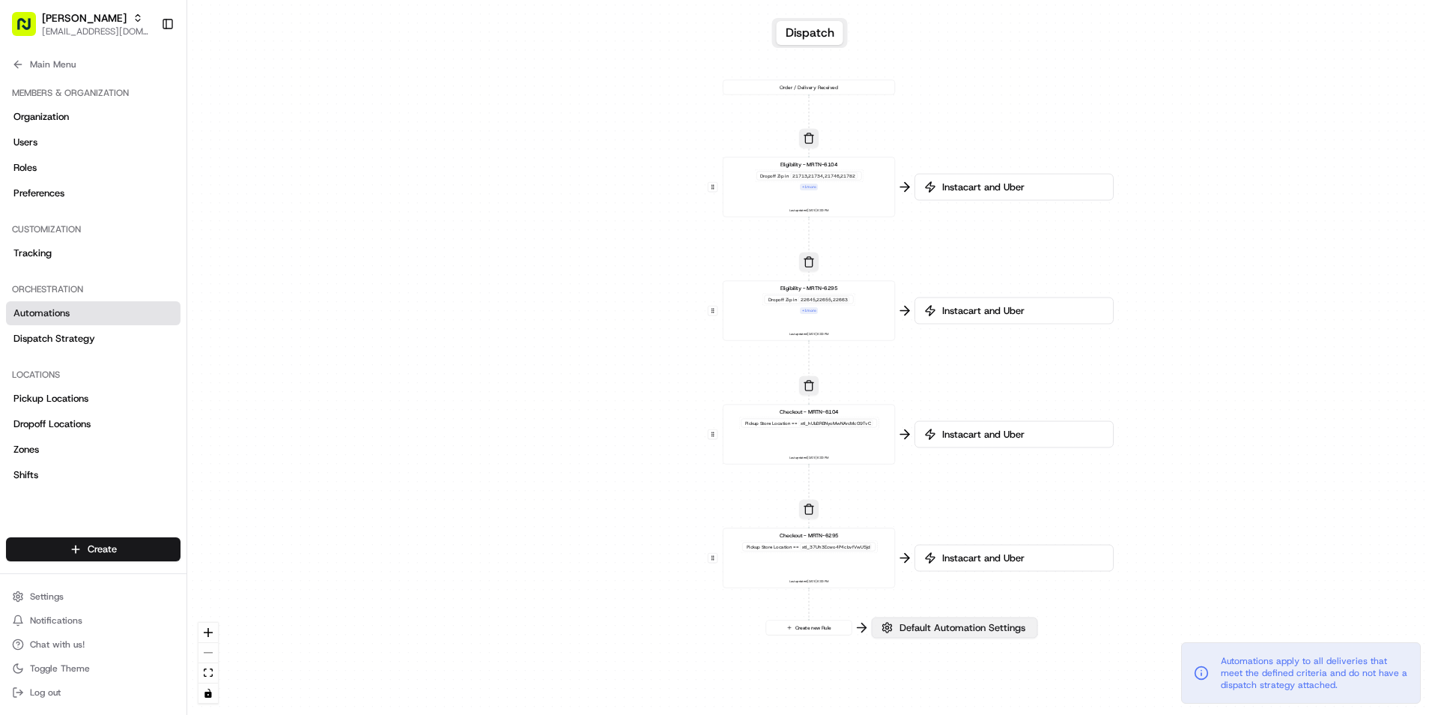
click at [969, 625] on span "Default Automation Settings" at bounding box center [963, 627] width 132 height 13
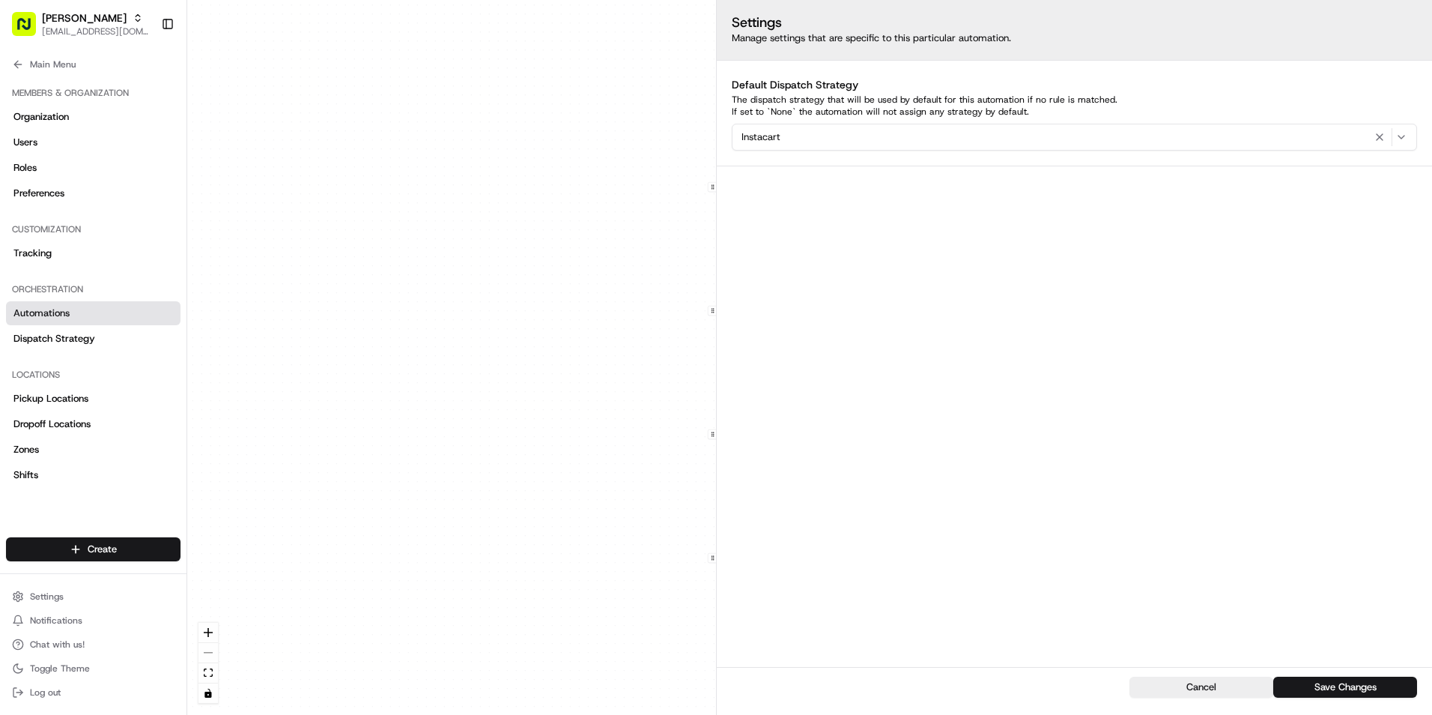
click at [1190, 685] on button "Cancel" at bounding box center [1201, 686] width 144 height 21
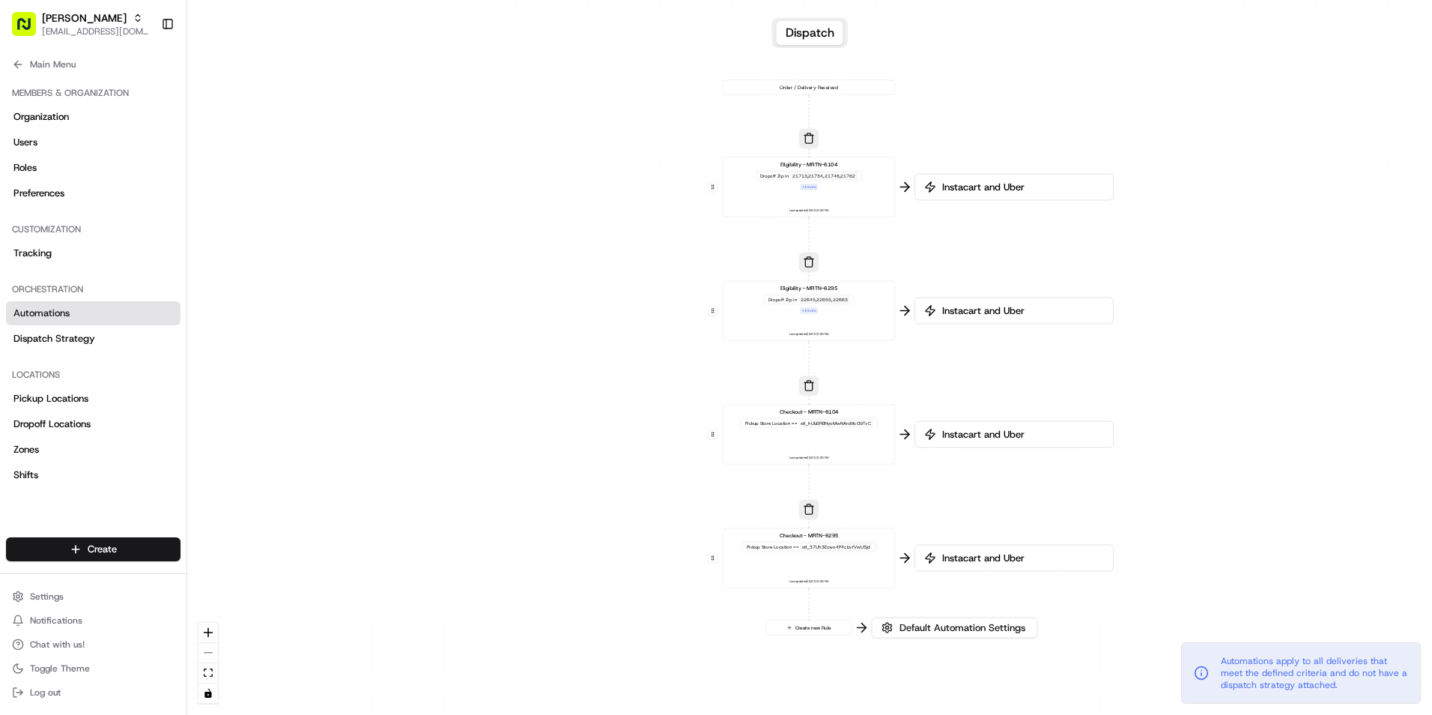
click at [849, 190] on div "Eligibility - MRTN-6104 Dropoff Zip in 21713,21734,21746,21782 + 1 more Last up…" at bounding box center [809, 186] width 160 height 53
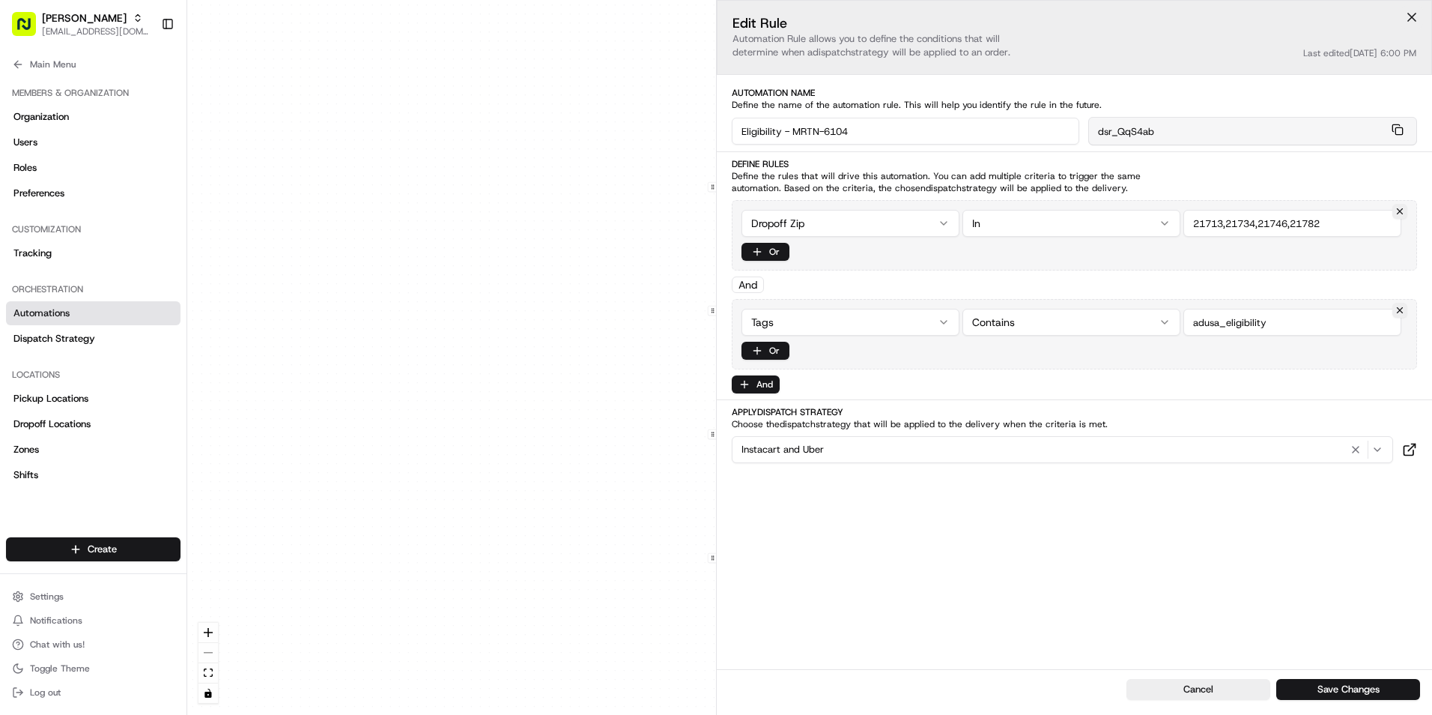
click at [1412, 19] on button at bounding box center [1412, 17] width 22 height 22
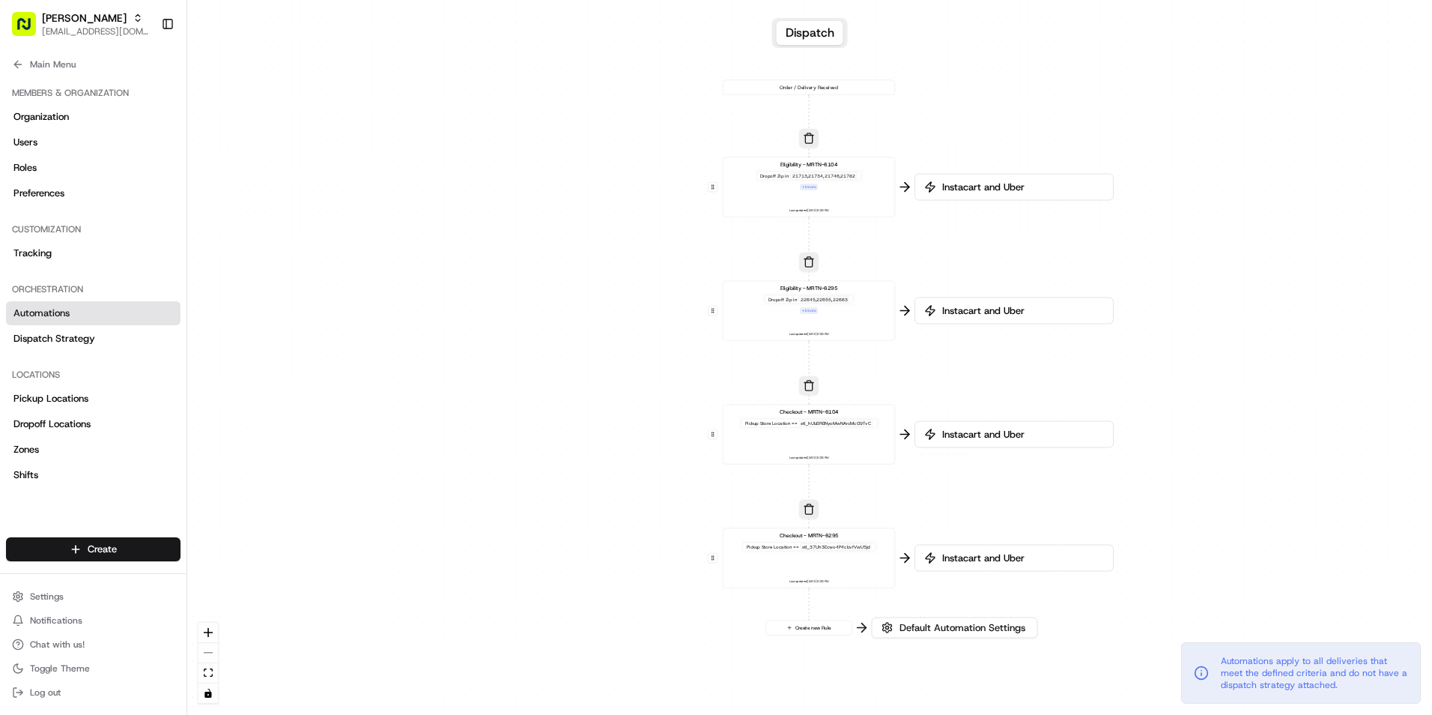
click at [855, 440] on div "Checkout - MRTN-6104 Pickup Store Location == stl_hUbBRBNyoMwNArcMcG9TvC Last u…" at bounding box center [809, 433] width 160 height 53
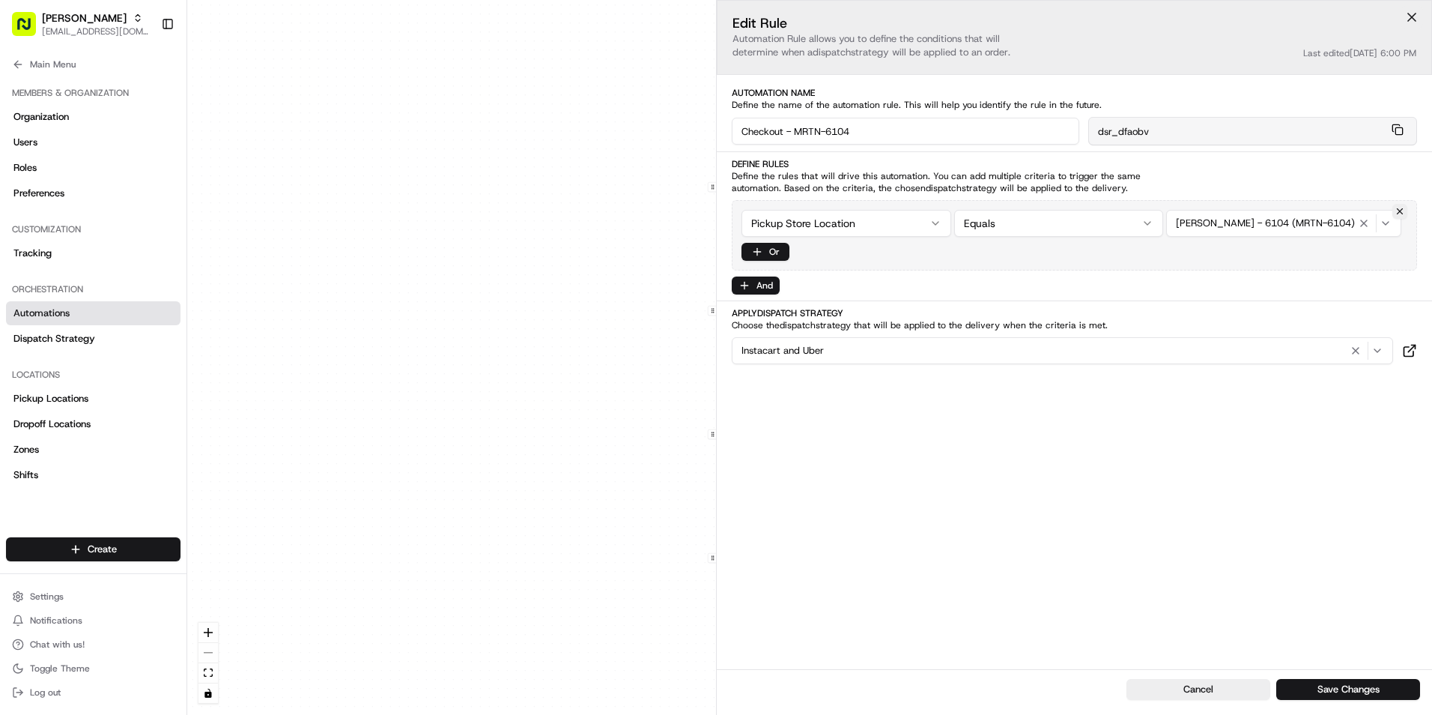
click at [1413, 15] on button at bounding box center [1412, 17] width 22 height 22
